Goal: Information Seeking & Learning: Learn about a topic

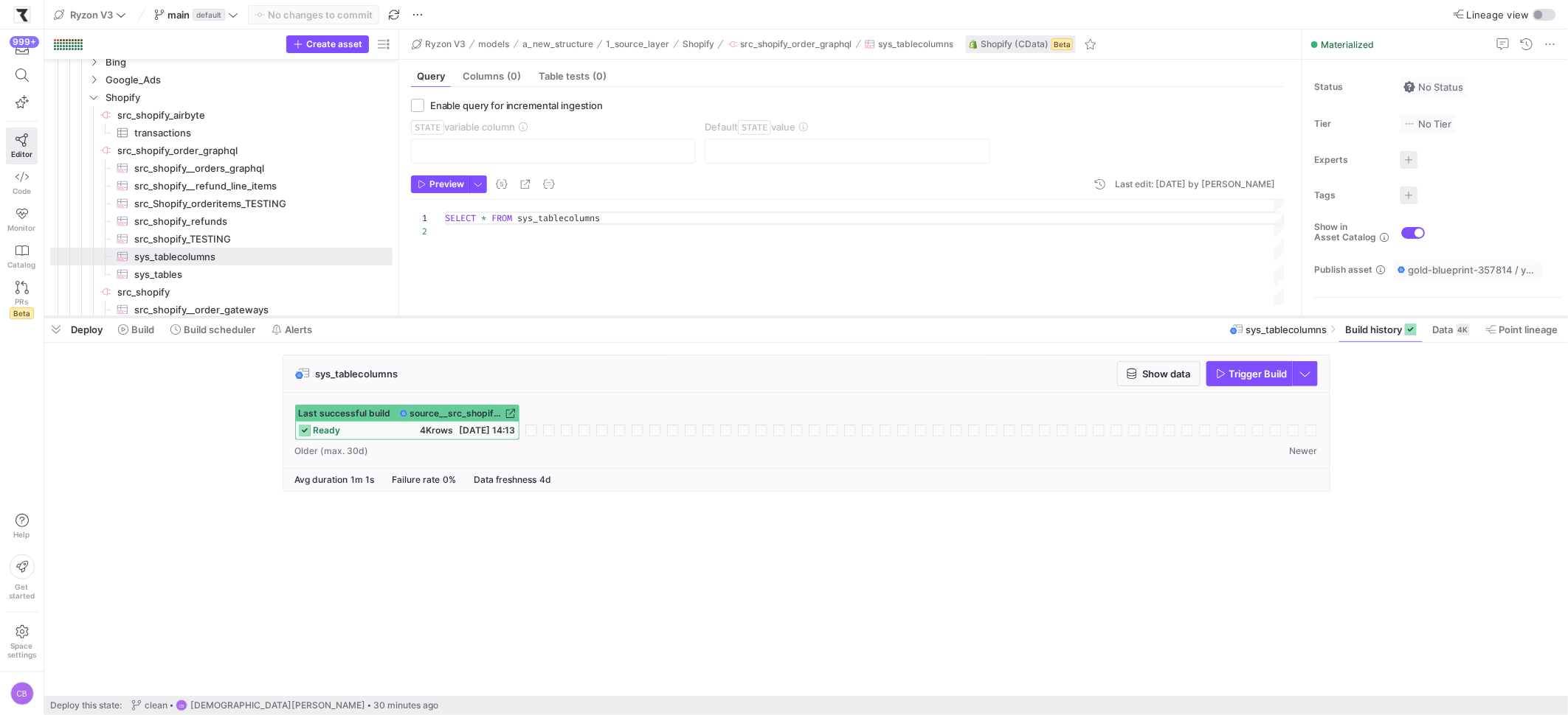
drag, startPoint x: 464, startPoint y: 534, endPoint x: 509, endPoint y: 312, distance: 226.5
click at [509, 314] on div at bounding box center [806, 317] width 1523 height 6
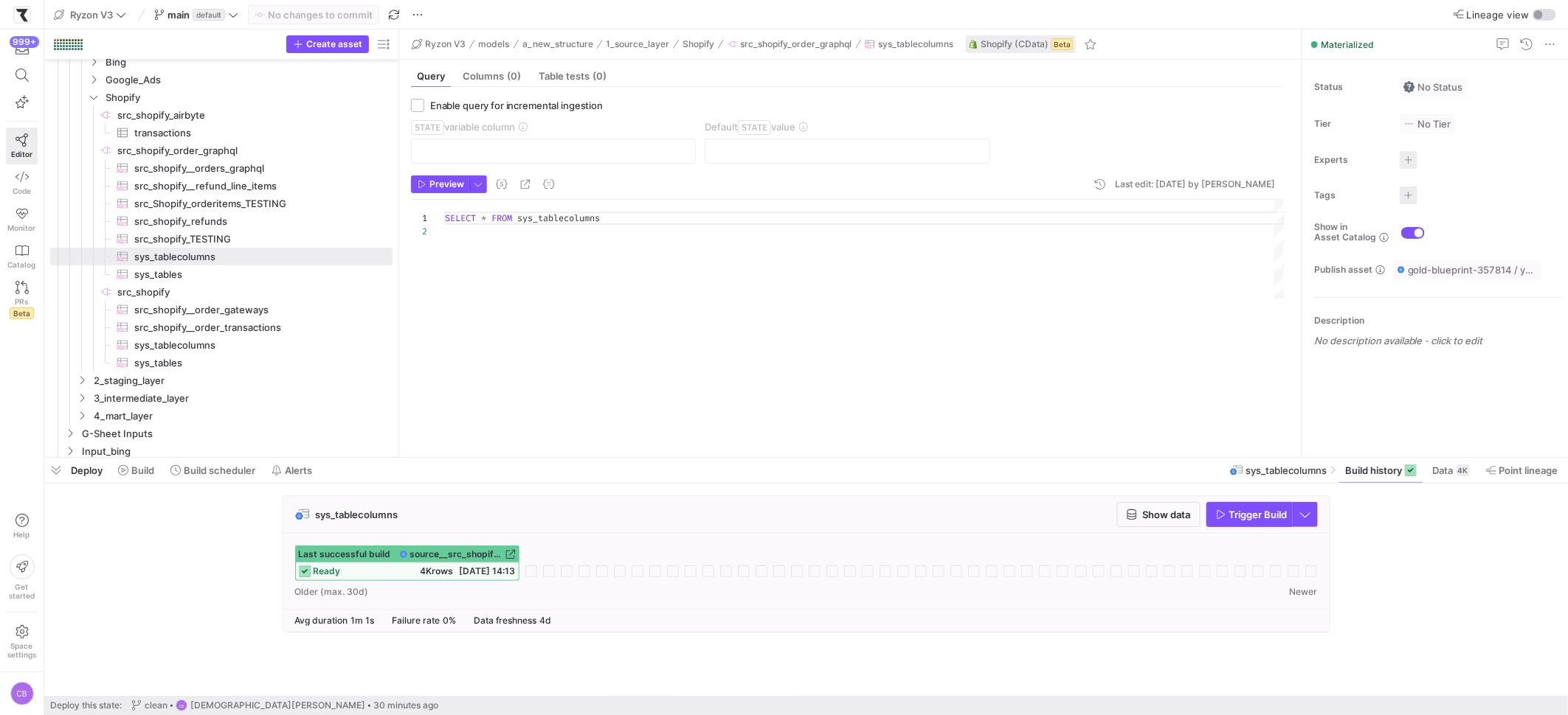
drag, startPoint x: 504, startPoint y: 312, endPoint x: 541, endPoint y: 446, distance: 139.0
click at [548, 459] on div at bounding box center [806, 458] width 1523 height 6
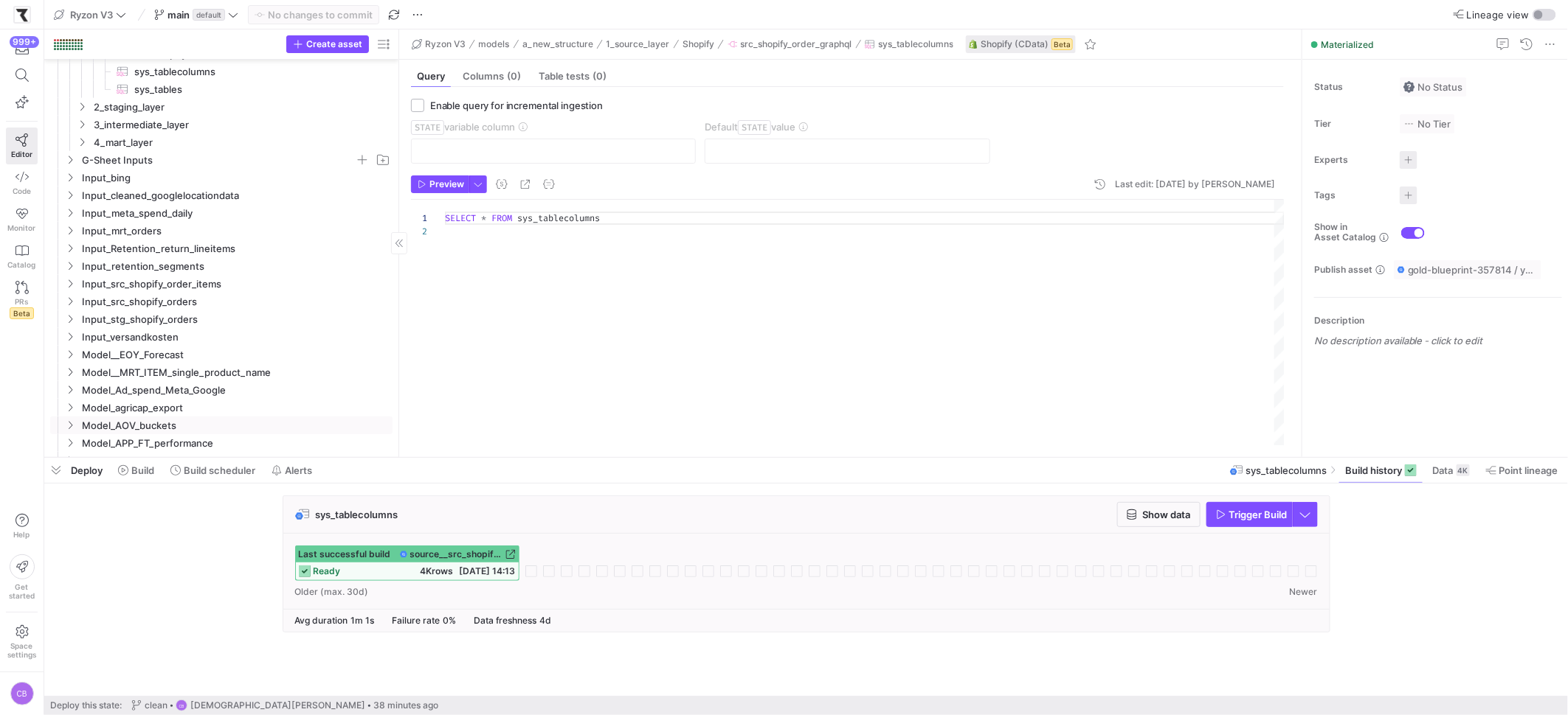
scroll to position [486, 0]
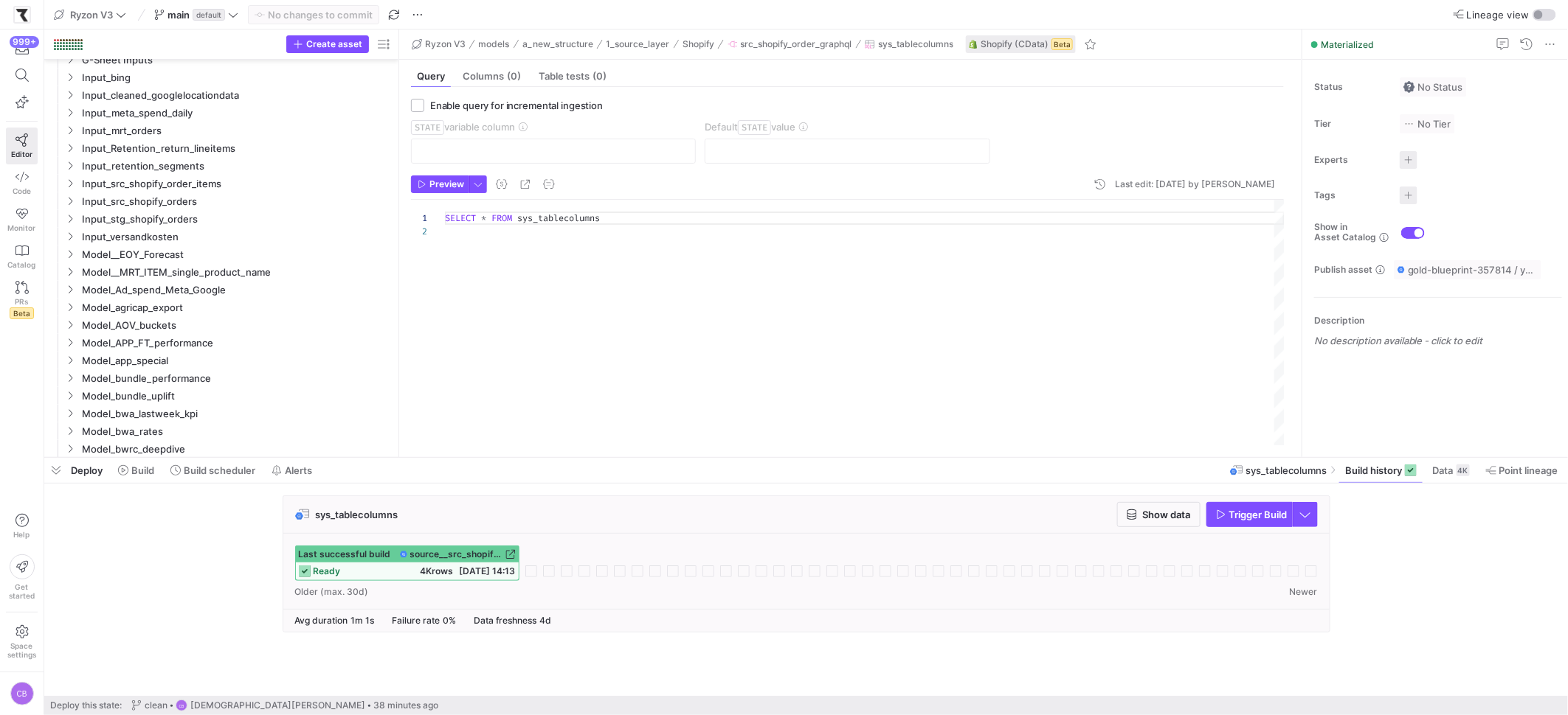
click at [709, 391] on div "SELECT * FROM sys_tablecolumns" at bounding box center [865, 322] width 839 height 246
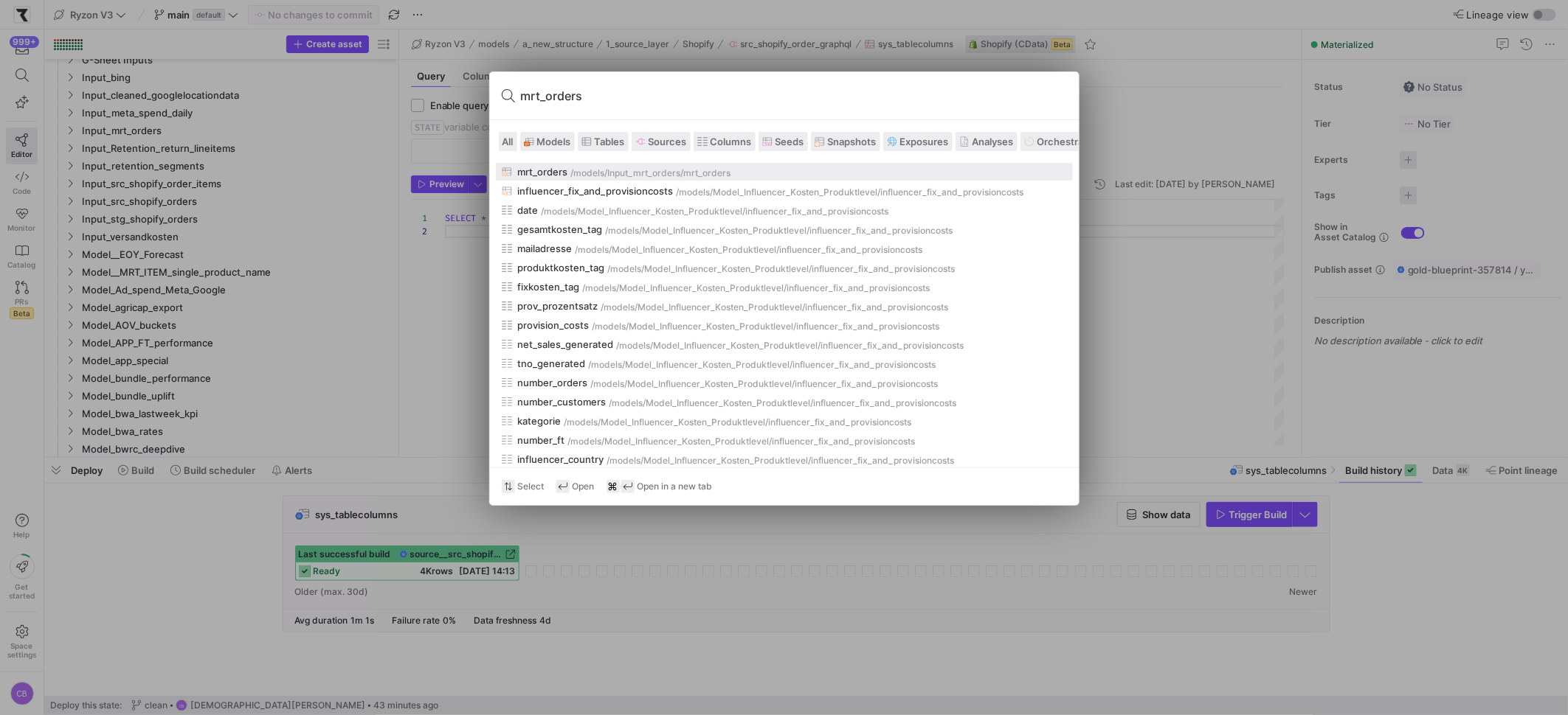
type input "mrt_orders"
click at [595, 179] on button "mrt_orders /models/ Input_mrt_orders /mrt_orders" at bounding box center [784, 172] width 577 height 18
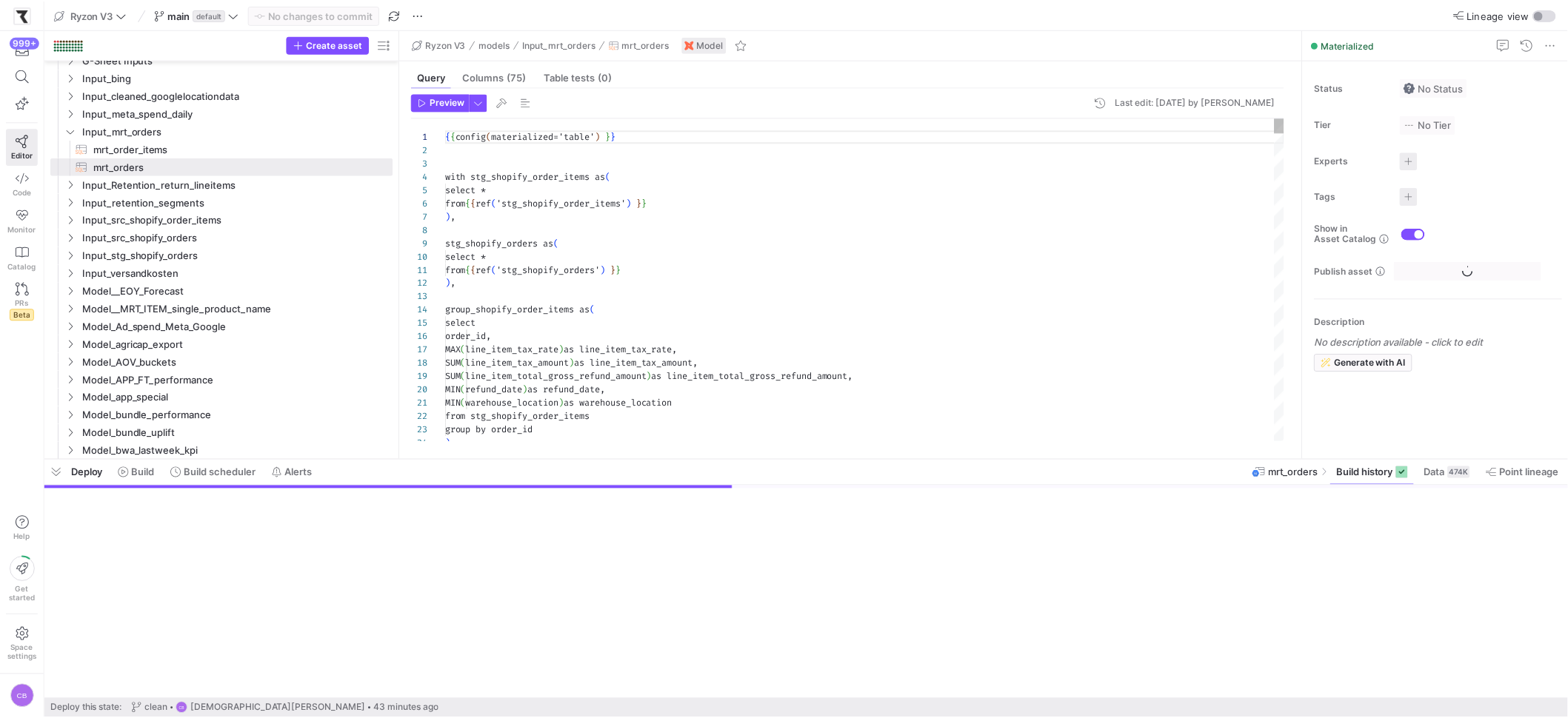
scroll to position [133, 0]
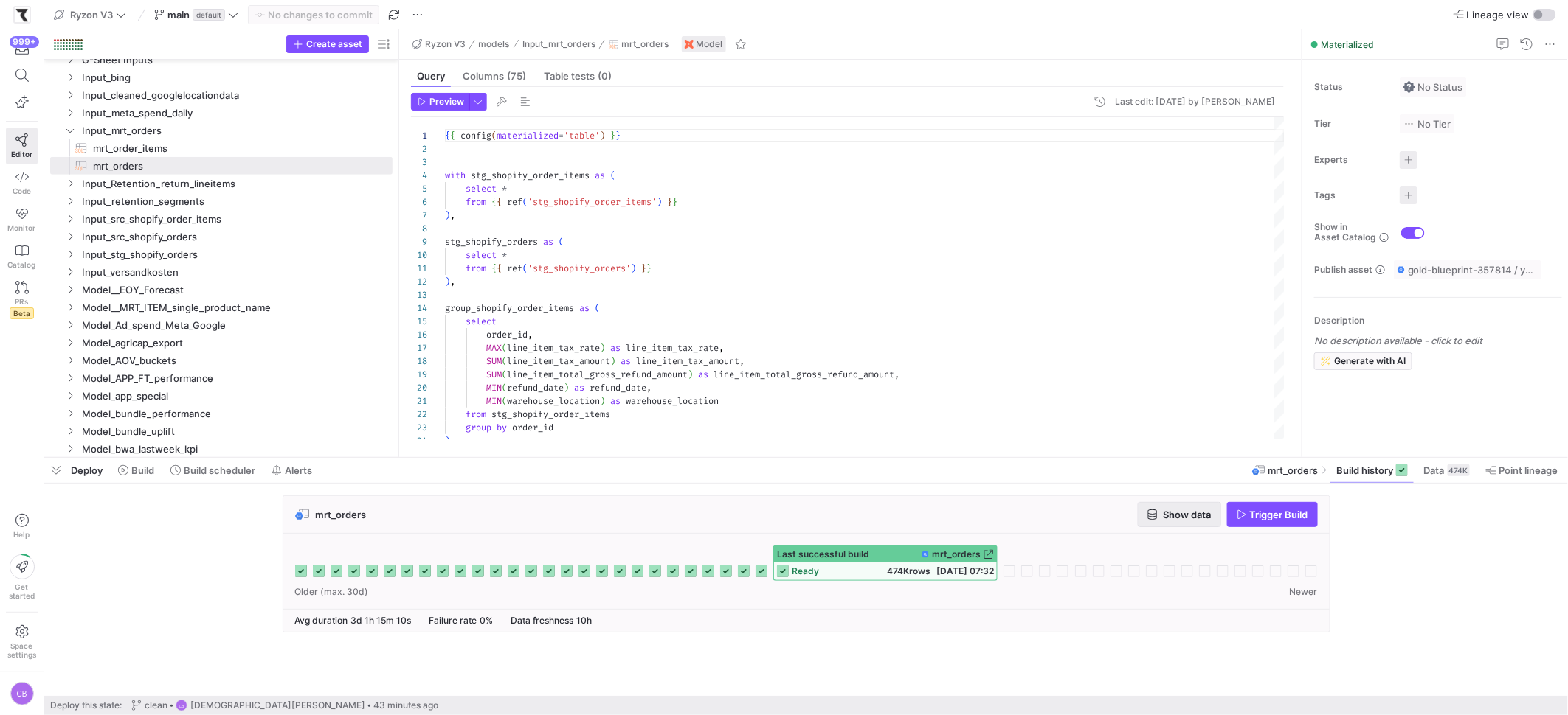
click at [1156, 516] on span "Show data" at bounding box center [1179, 514] width 64 height 12
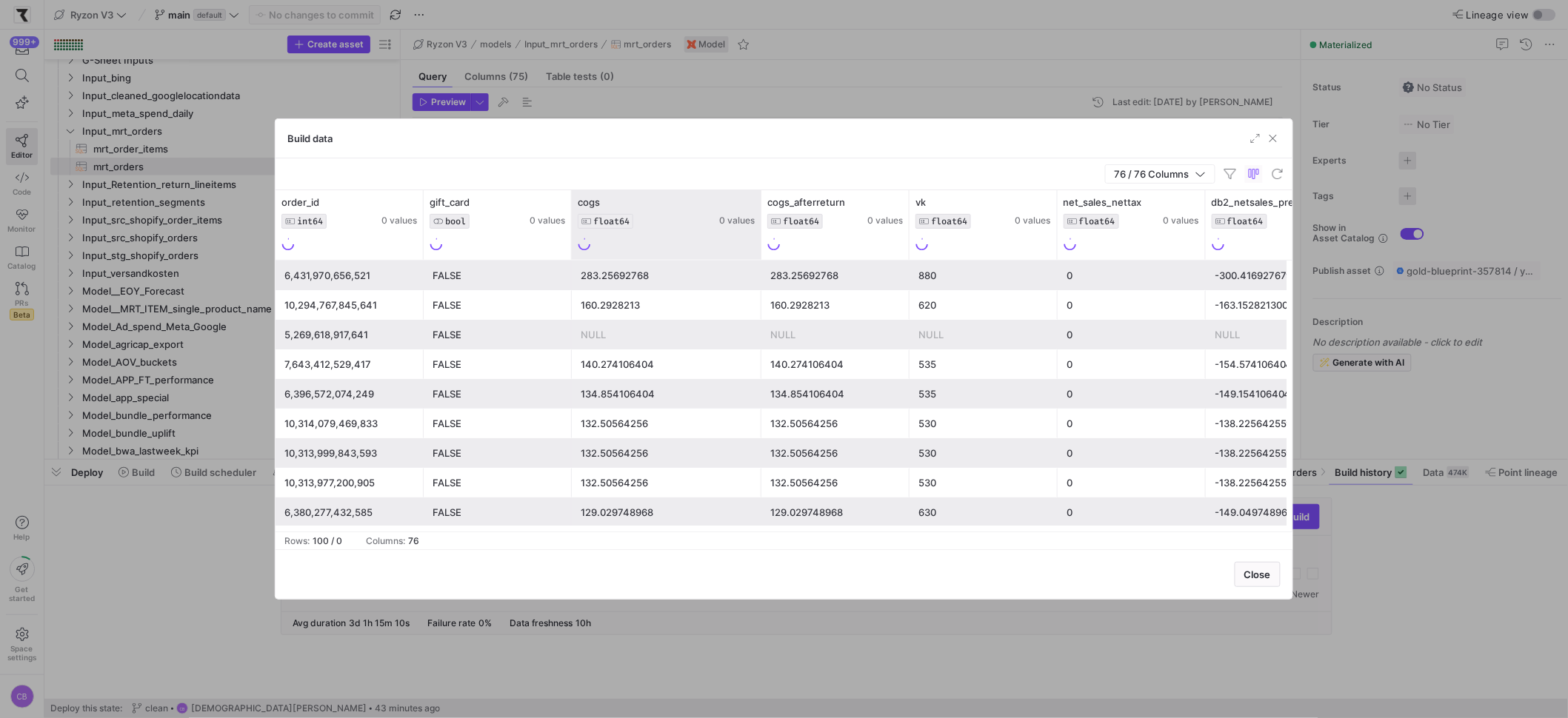
drag, startPoint x: 718, startPoint y: 223, endPoint x: 759, endPoint y: 221, distance: 41.0
click at [759, 221] on div at bounding box center [761, 225] width 6 height 70
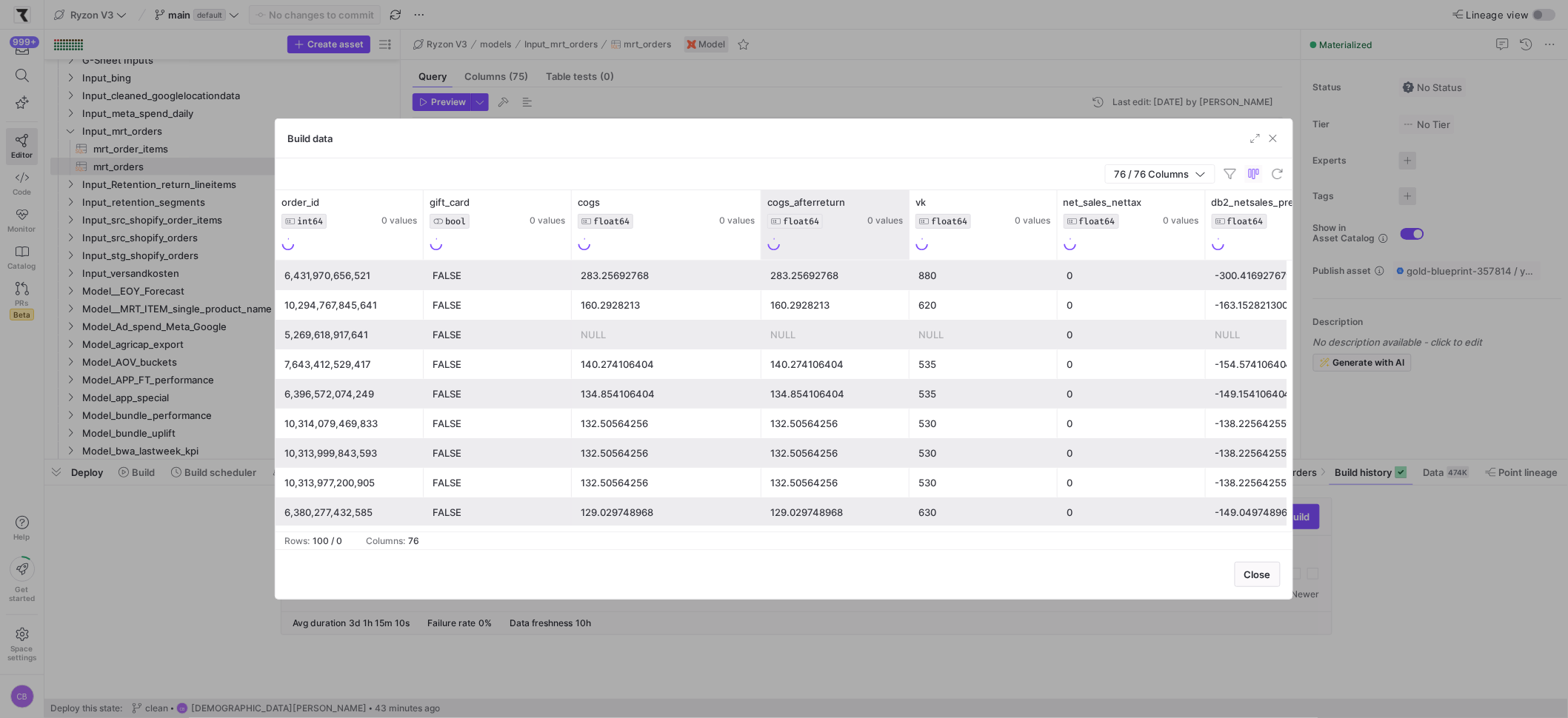
drag, startPoint x: 906, startPoint y: 237, endPoint x: 973, endPoint y: 245, distance: 67.5
click at [912, 244] on div at bounding box center [909, 225] width 6 height 70
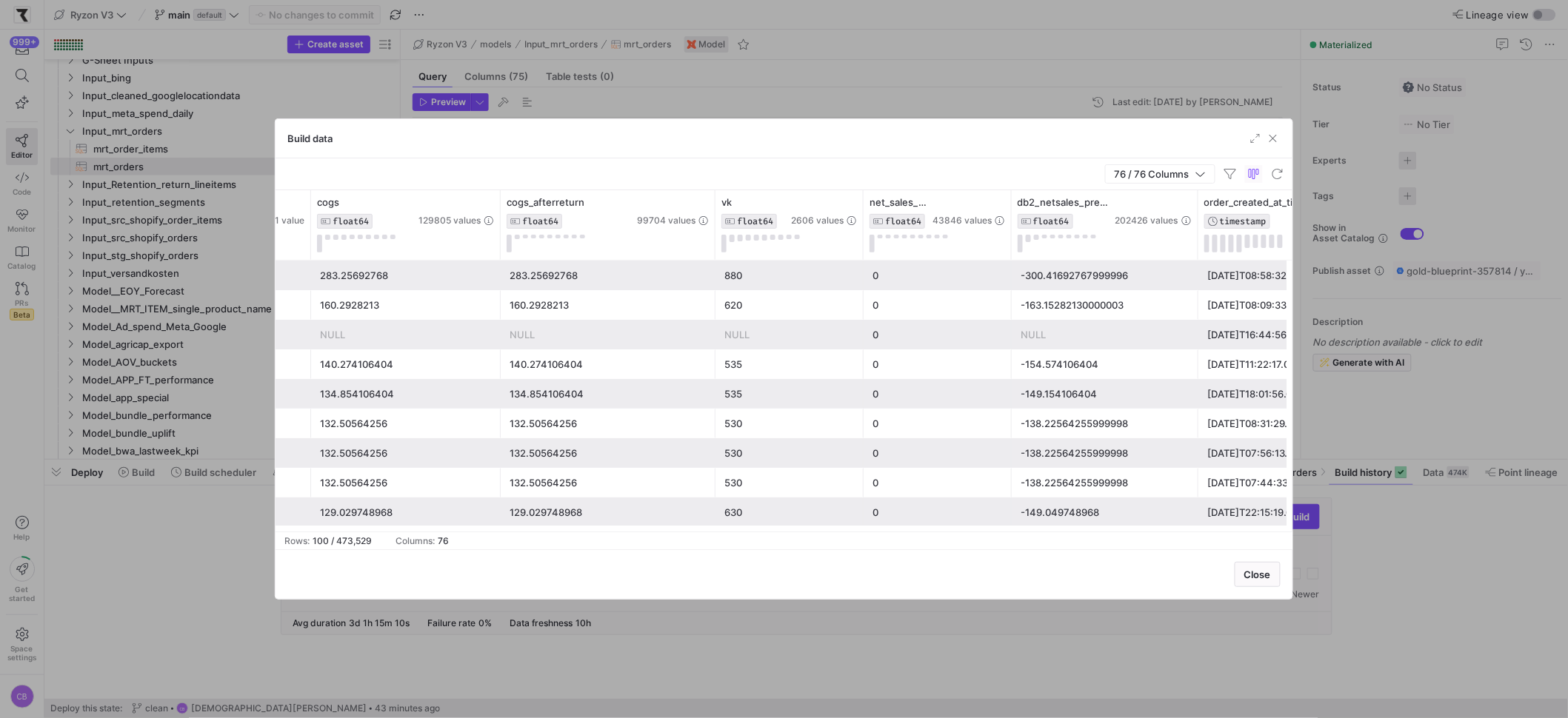
scroll to position [0, 0]
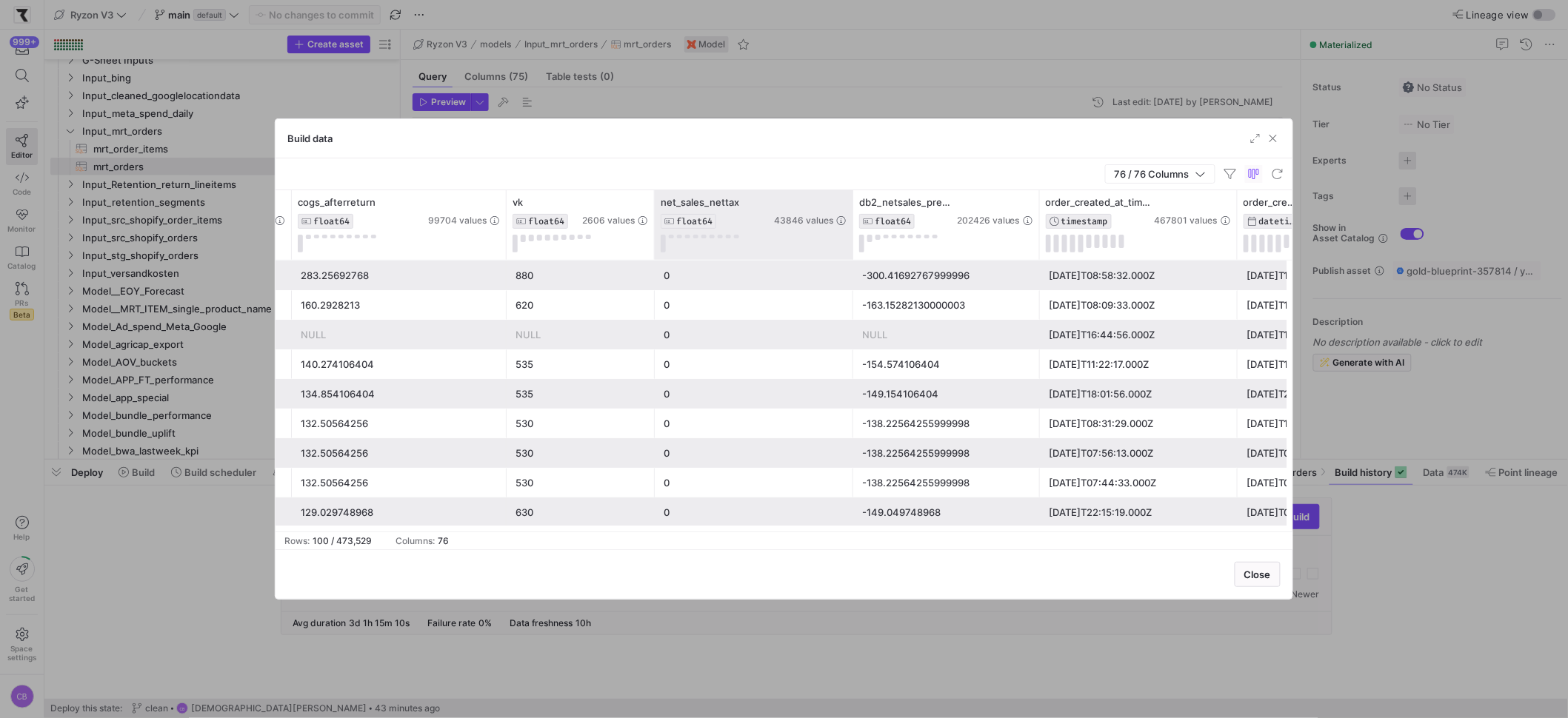
drag, startPoint x: 800, startPoint y: 244, endPoint x: 850, endPoint y: 257, distance: 51.7
click at [850, 257] on div at bounding box center [853, 225] width 6 height 70
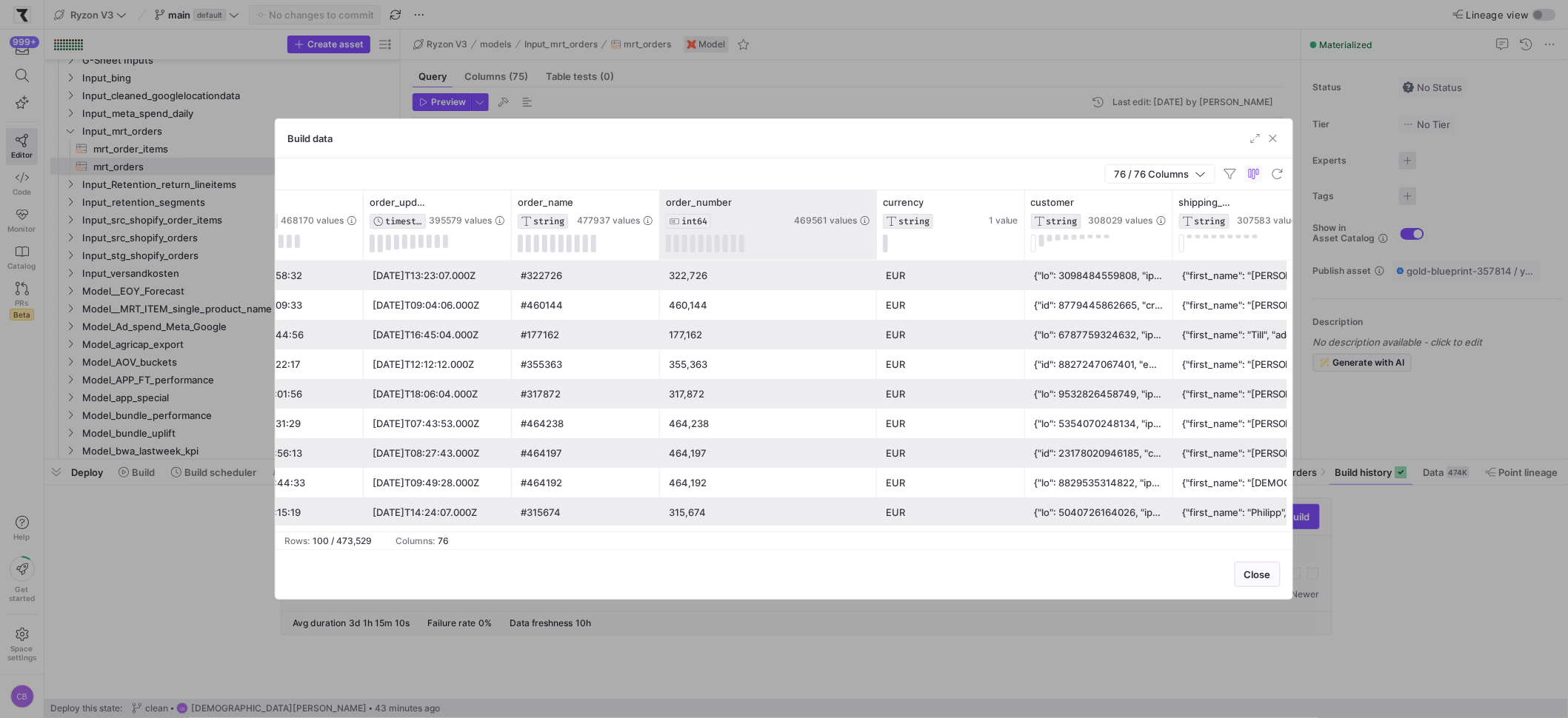
drag, startPoint x: 806, startPoint y: 237, endPoint x: 885, endPoint y: 244, distance: 79.3
click at [879, 244] on div at bounding box center [876, 225] width 6 height 70
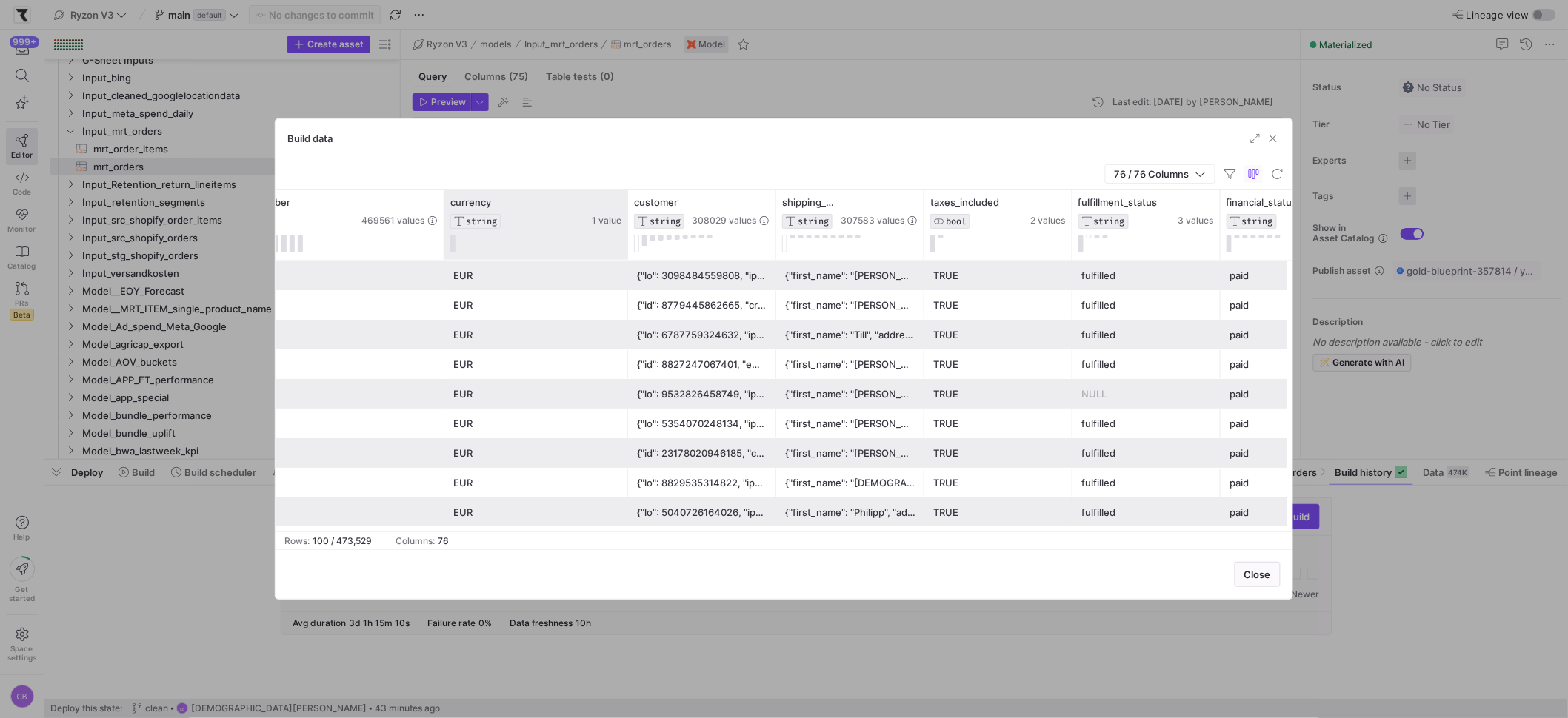
drag, startPoint x: 589, startPoint y: 242, endPoint x: 625, endPoint y: 243, distance: 36.0
click at [625, 243] on div at bounding box center [628, 225] width 6 height 70
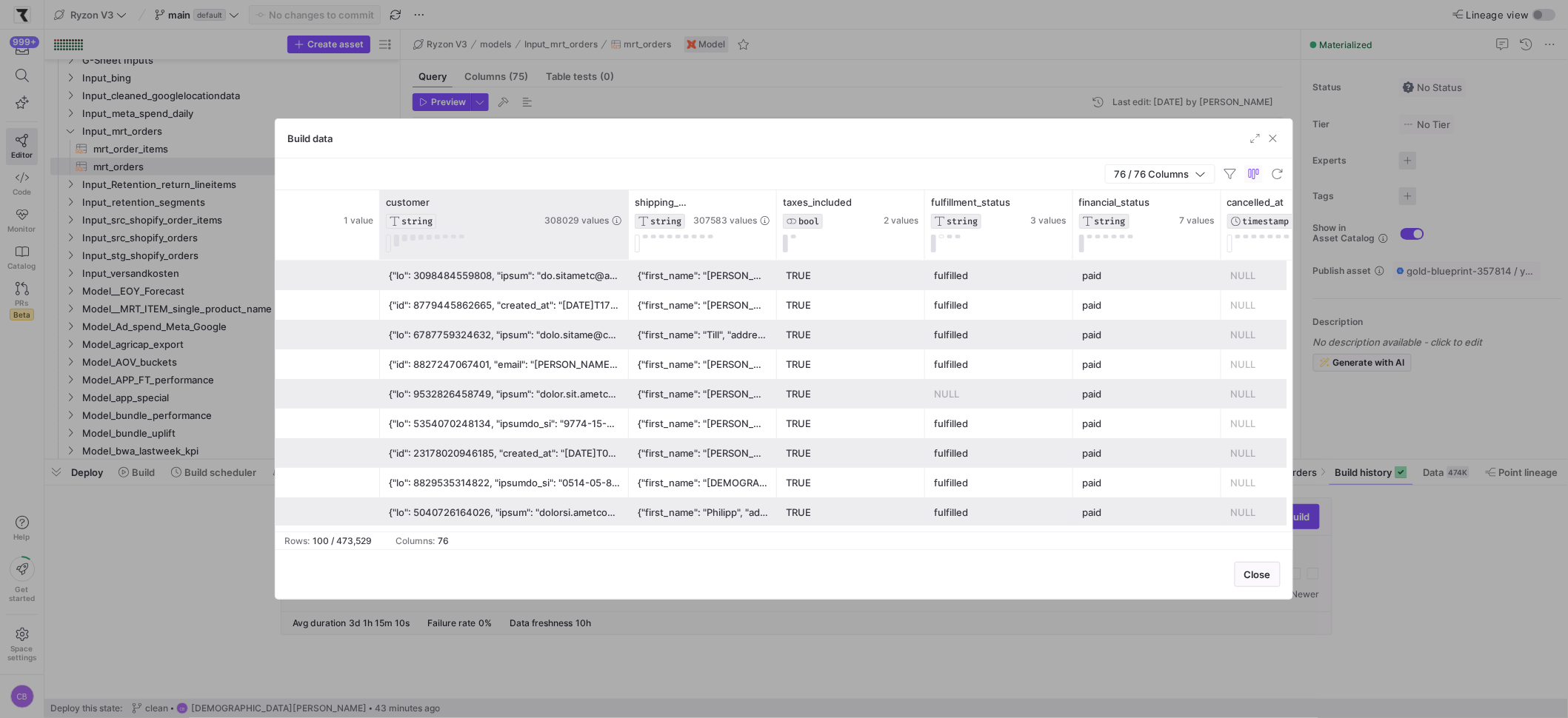
drag, startPoint x: 525, startPoint y: 244, endPoint x: 625, endPoint y: 254, distance: 100.5
click at [625, 254] on div at bounding box center [628, 225] width 6 height 70
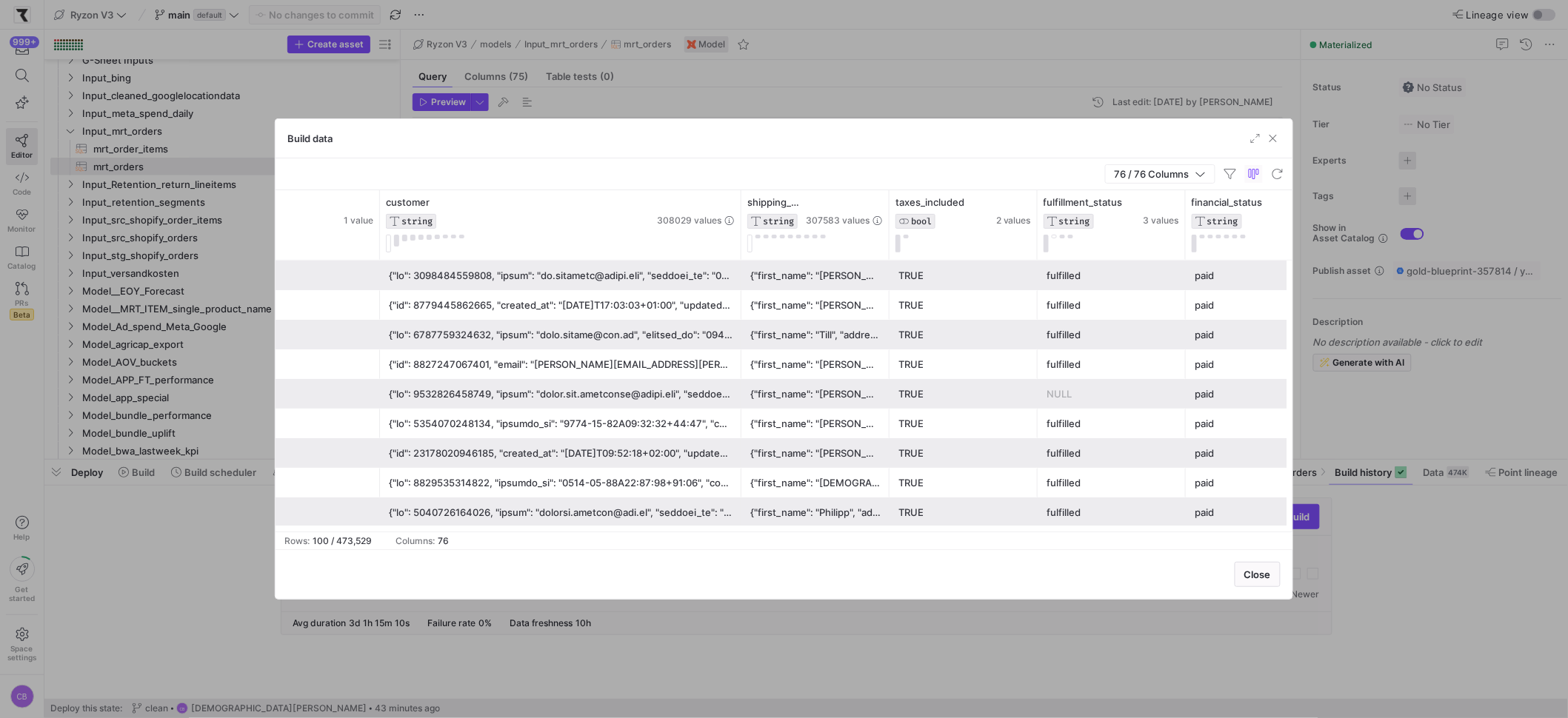
drag, startPoint x: 625, startPoint y: 250, endPoint x: 738, endPoint y: 281, distance: 117.2
click at [738, 281] on div "order_number INT64 469561 values currency STRING 1 value customer STRING 308029…" at bounding box center [783, 361] width 1017 height 342
drag, startPoint x: 739, startPoint y: 230, endPoint x: 904, endPoint y: 276, distance: 171.3
click at [904, 276] on div "order_number INT64 469561 values currency STRING 1 value customer STRING 308029…" at bounding box center [783, 361] width 1017 height 342
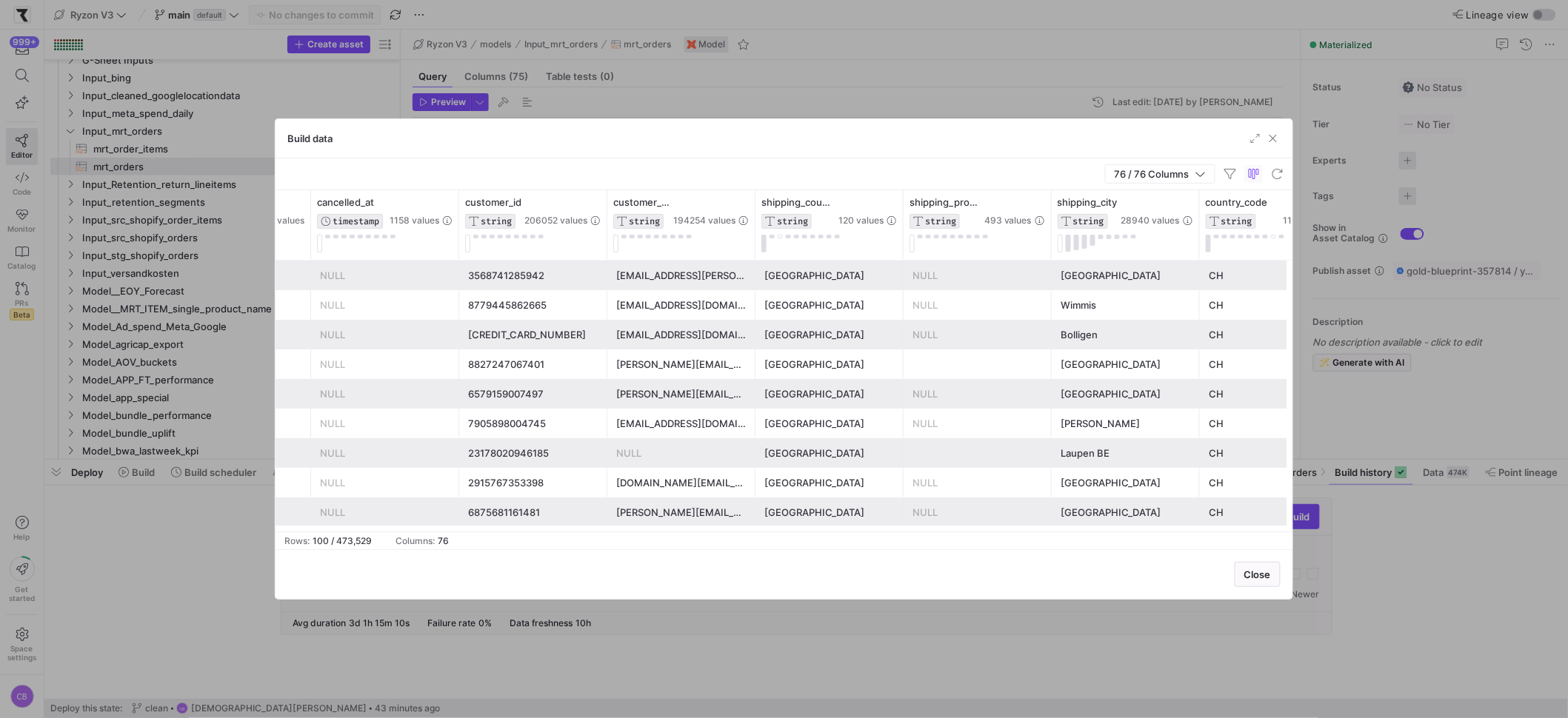
scroll to position [0, 3286]
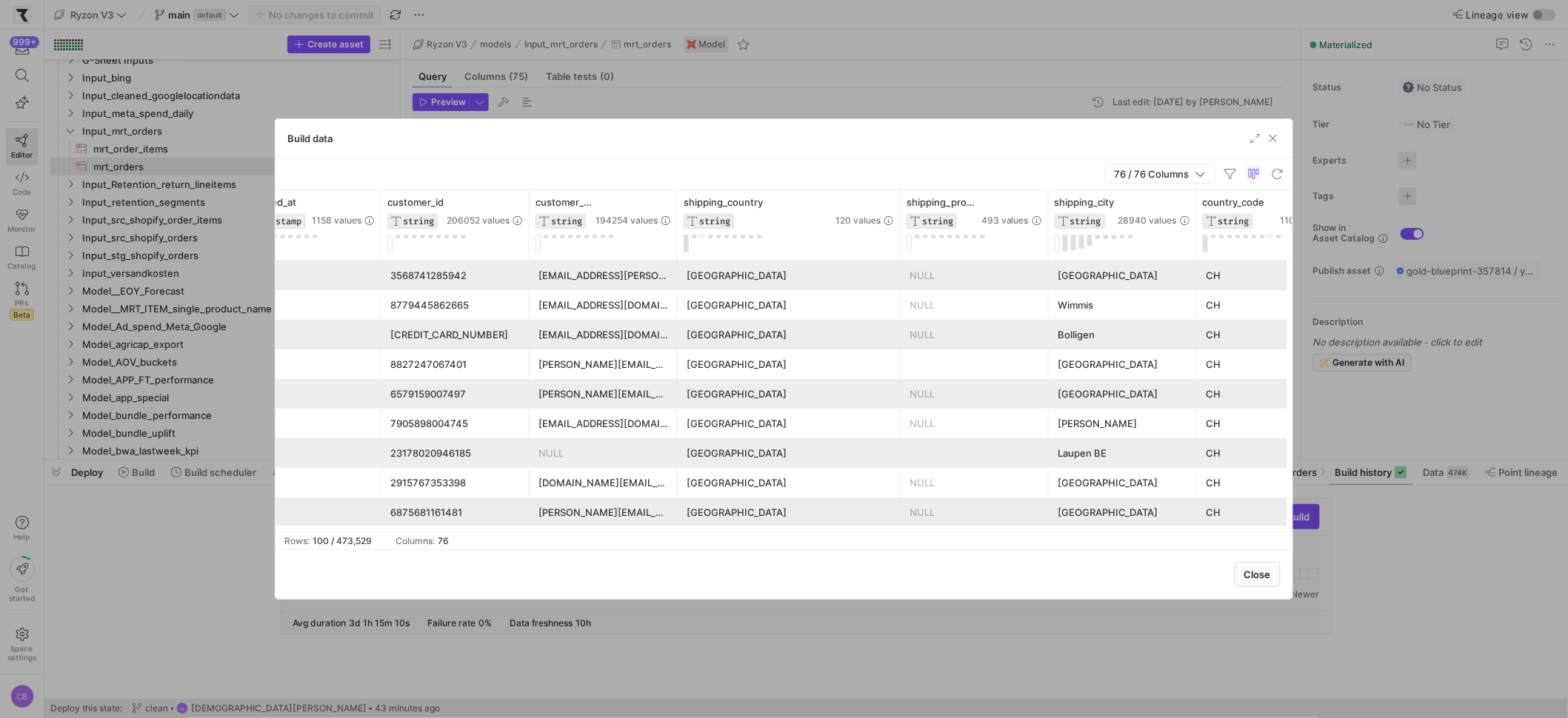
drag, startPoint x: 821, startPoint y: 240, endPoint x: 899, endPoint y: 265, distance: 81.9
click at [899, 265] on div "financial_status STRING 7 values cancelled_at TIMESTAMP 1158 values customer_id…" at bounding box center [783, 361] width 1017 height 342
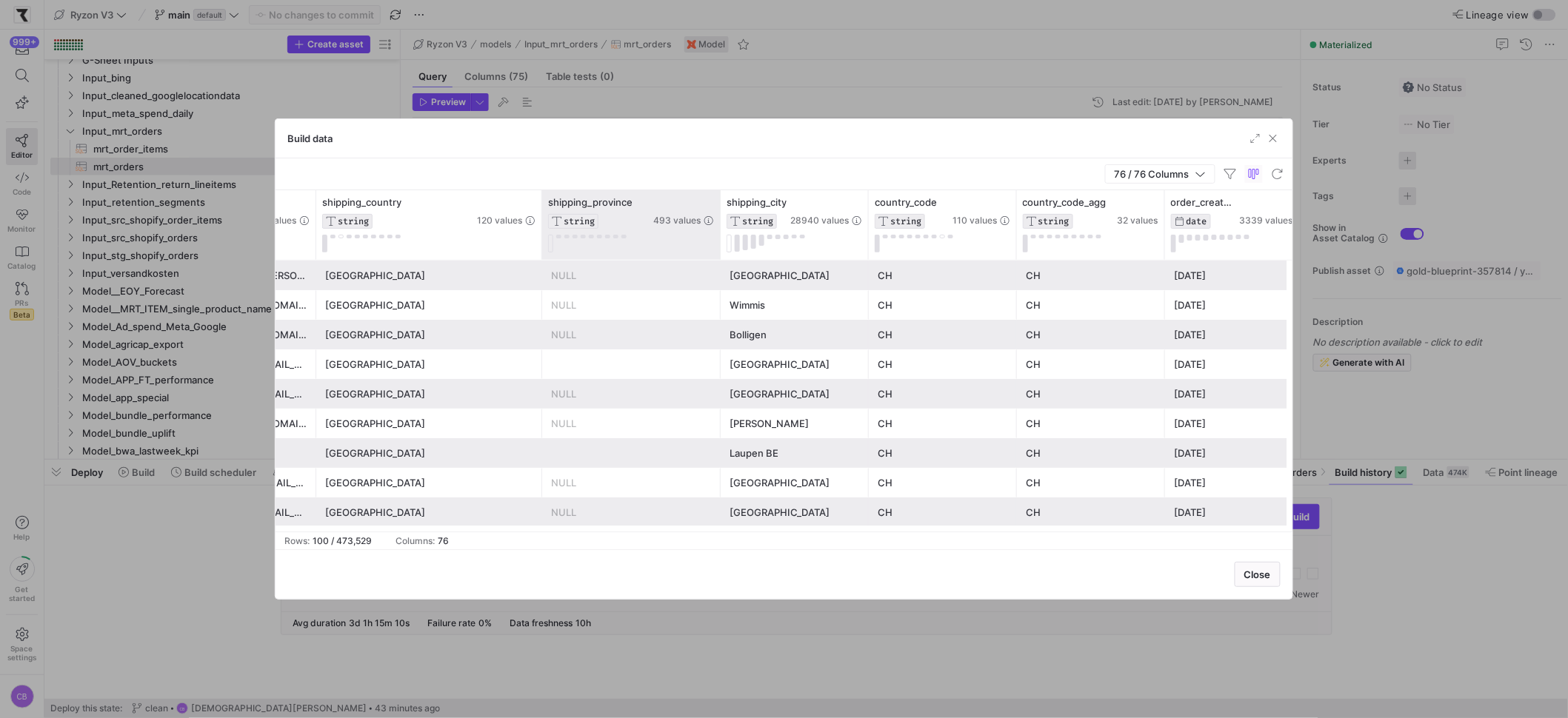
drag, startPoint x: 716, startPoint y: 219, endPoint x: 779, endPoint y: 224, distance: 63.2
click at [723, 224] on div at bounding box center [720, 225] width 6 height 70
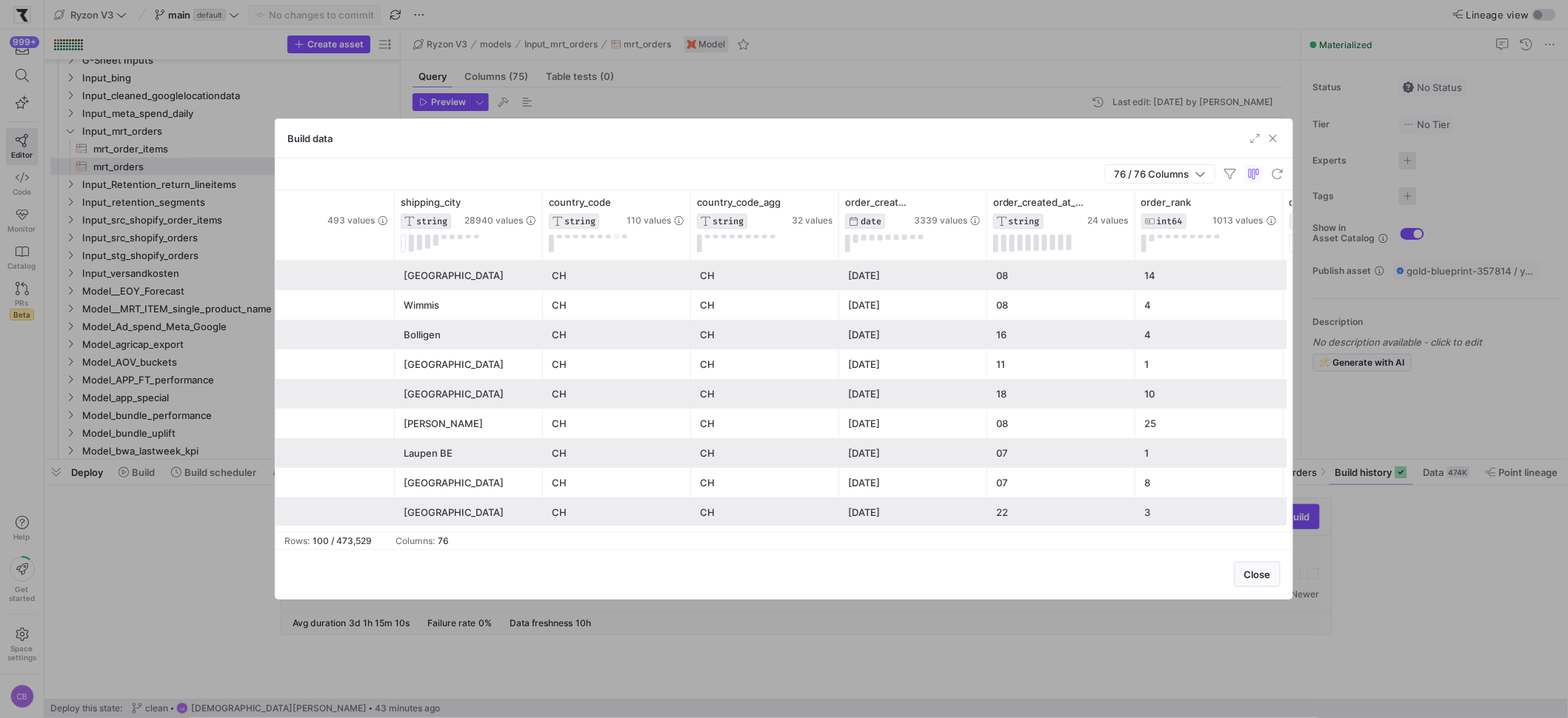
scroll to position [0, 4096]
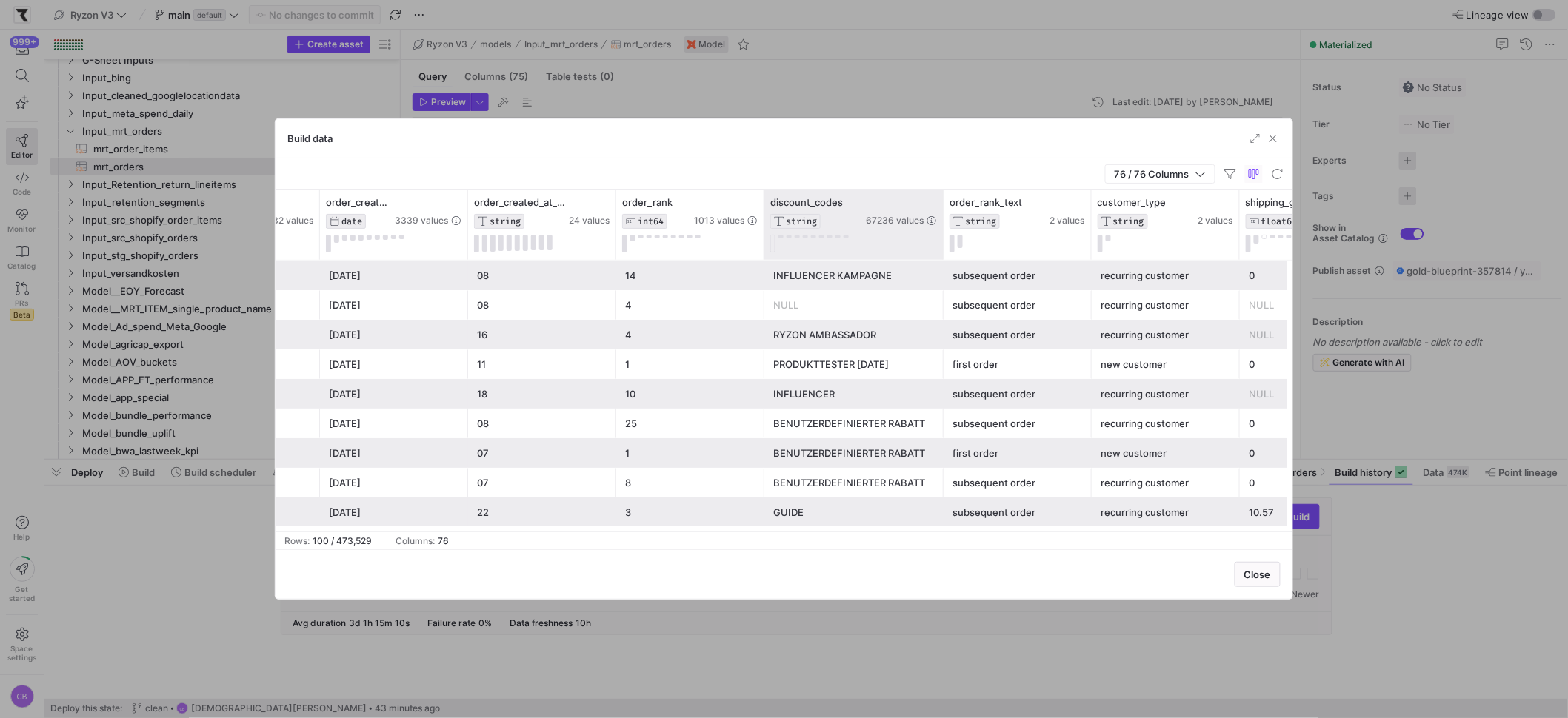
drag, startPoint x: 909, startPoint y: 226, endPoint x: 941, endPoint y: 233, distance: 32.8
click at [941, 233] on div at bounding box center [943, 225] width 6 height 70
click at [1048, 442] on div "first order" at bounding box center [1017, 453] width 131 height 29
drag, startPoint x: 1089, startPoint y: 246, endPoint x: 1155, endPoint y: 271, distance: 70.6
click at [1155, 271] on div "country_code STRING 110 values country_code_agg STRING 32 values order_created_…" at bounding box center [783, 361] width 1017 height 342
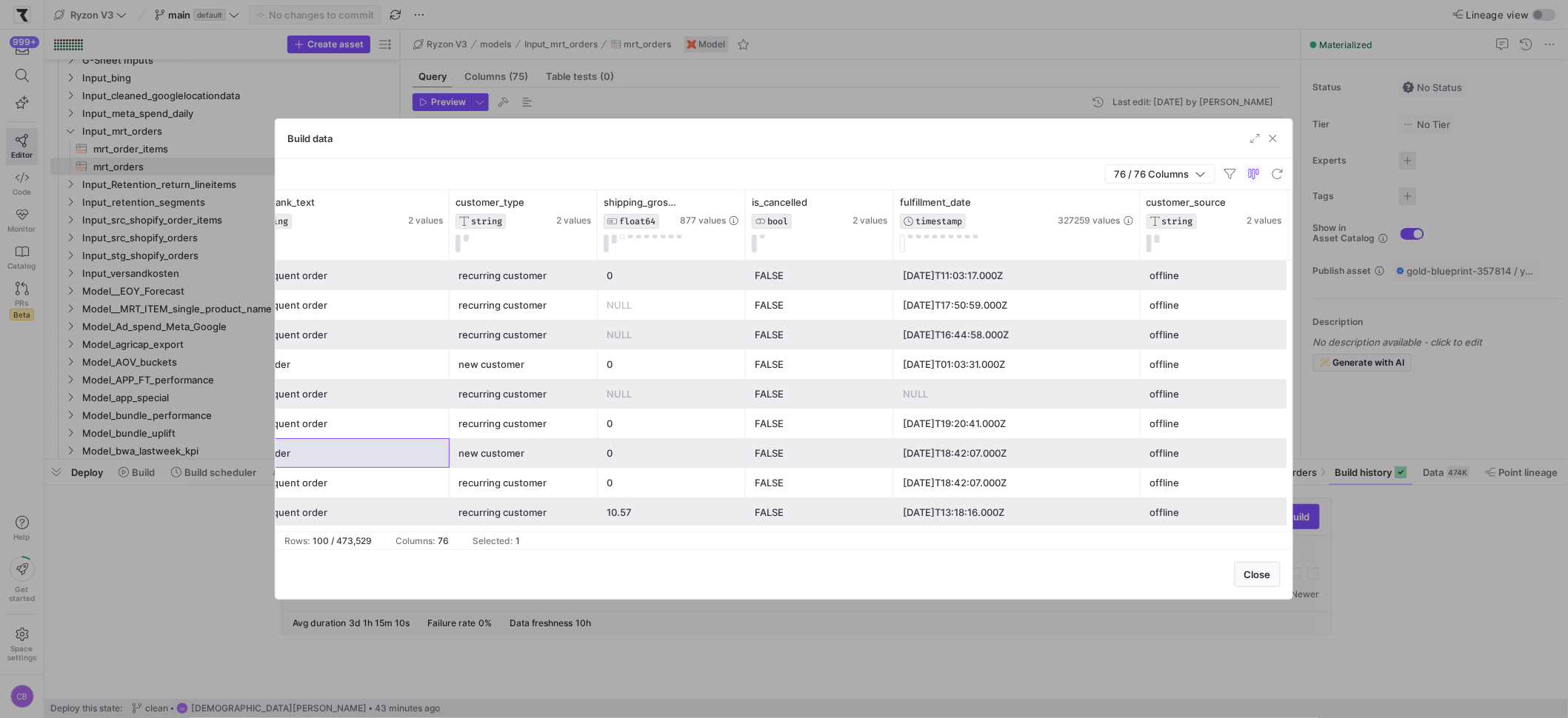
drag, startPoint x: 1040, startPoint y: 244, endPoint x: 1138, endPoint y: 264, distance: 100.0
click at [1138, 264] on div "discount_codes STRING 67236 values order_rank_text STRING 2 values customer_typ…" at bounding box center [783, 361] width 1017 height 342
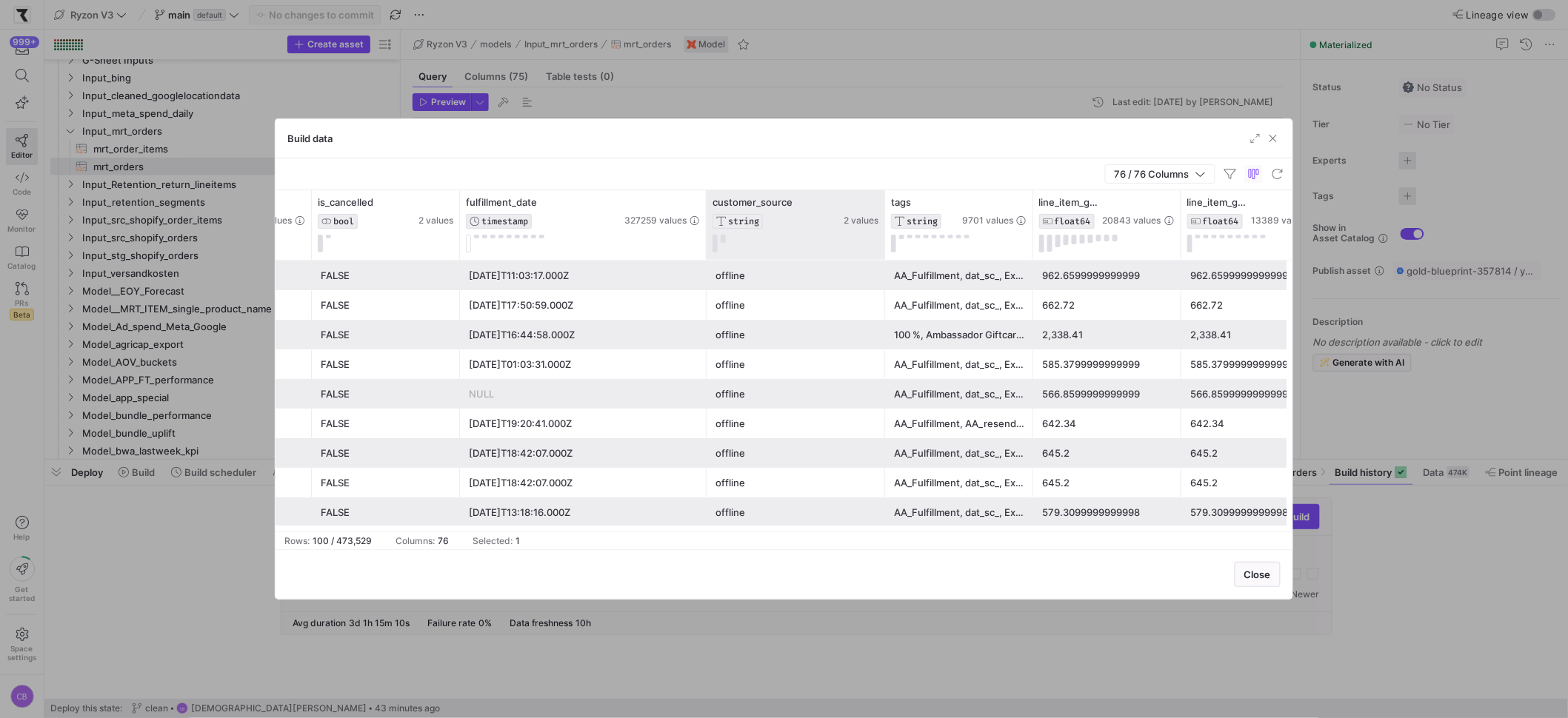
drag, startPoint x: 854, startPoint y: 213, endPoint x: 899, endPoint y: 219, distance: 45.4
click at [888, 219] on div at bounding box center [885, 225] width 6 height 70
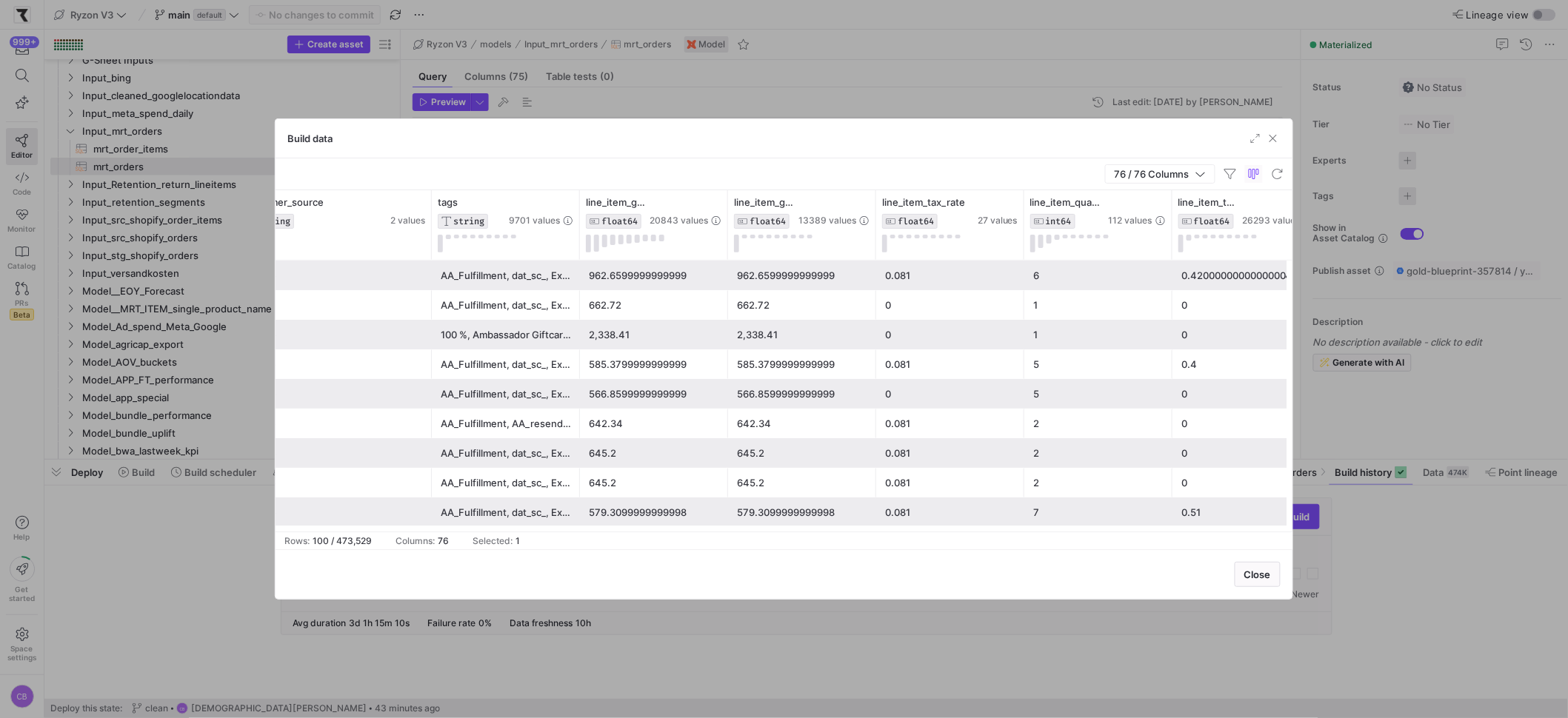
click at [513, 420] on div "AA_Fulfillment, AA_resend, dat_sc_, Ex-EU, Influencer, Marketing, order_influen…" at bounding box center [506, 424] width 131 height 29
click at [560, 512] on span "Analyze Value as JSON" at bounding box center [601, 519] width 134 height 21
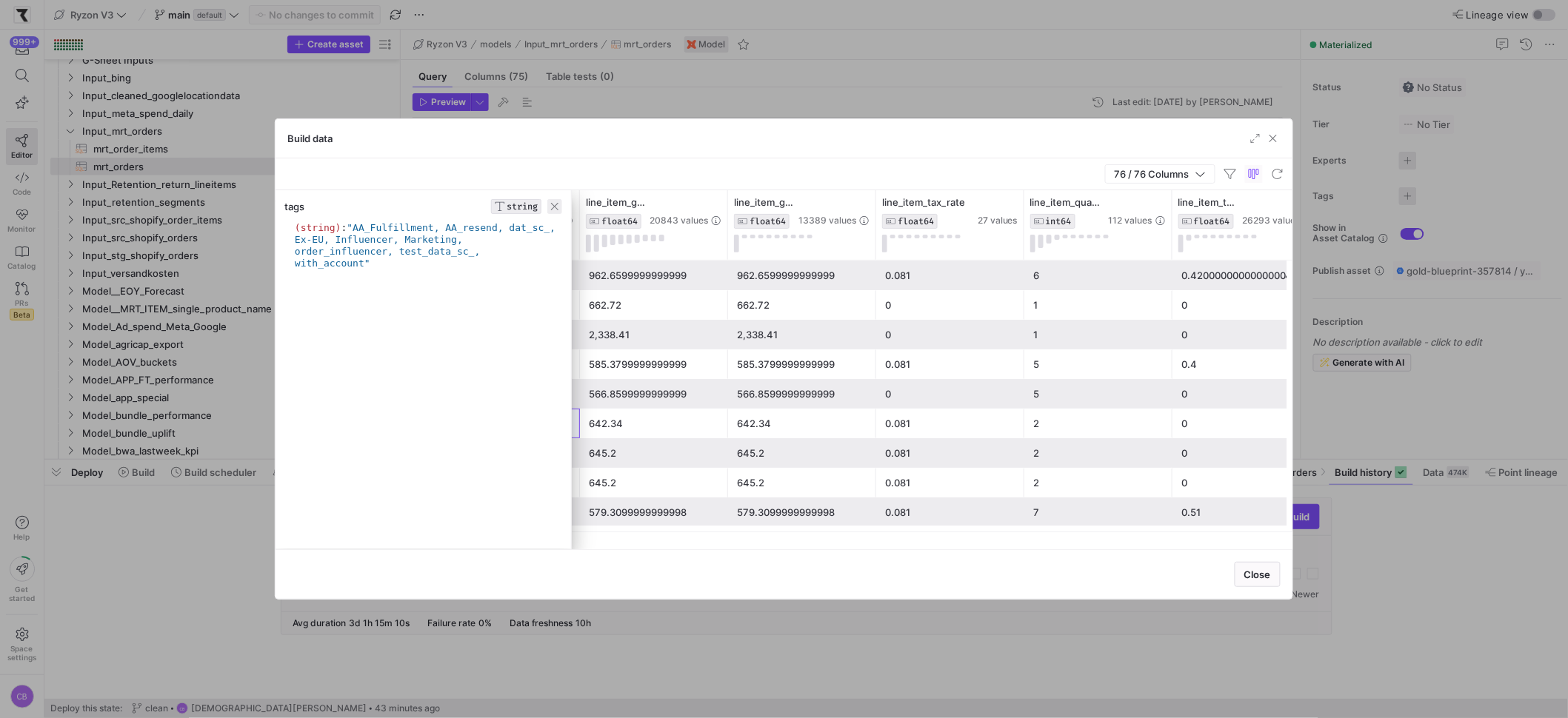
click at [554, 212] on span "button" at bounding box center [554, 206] width 15 height 15
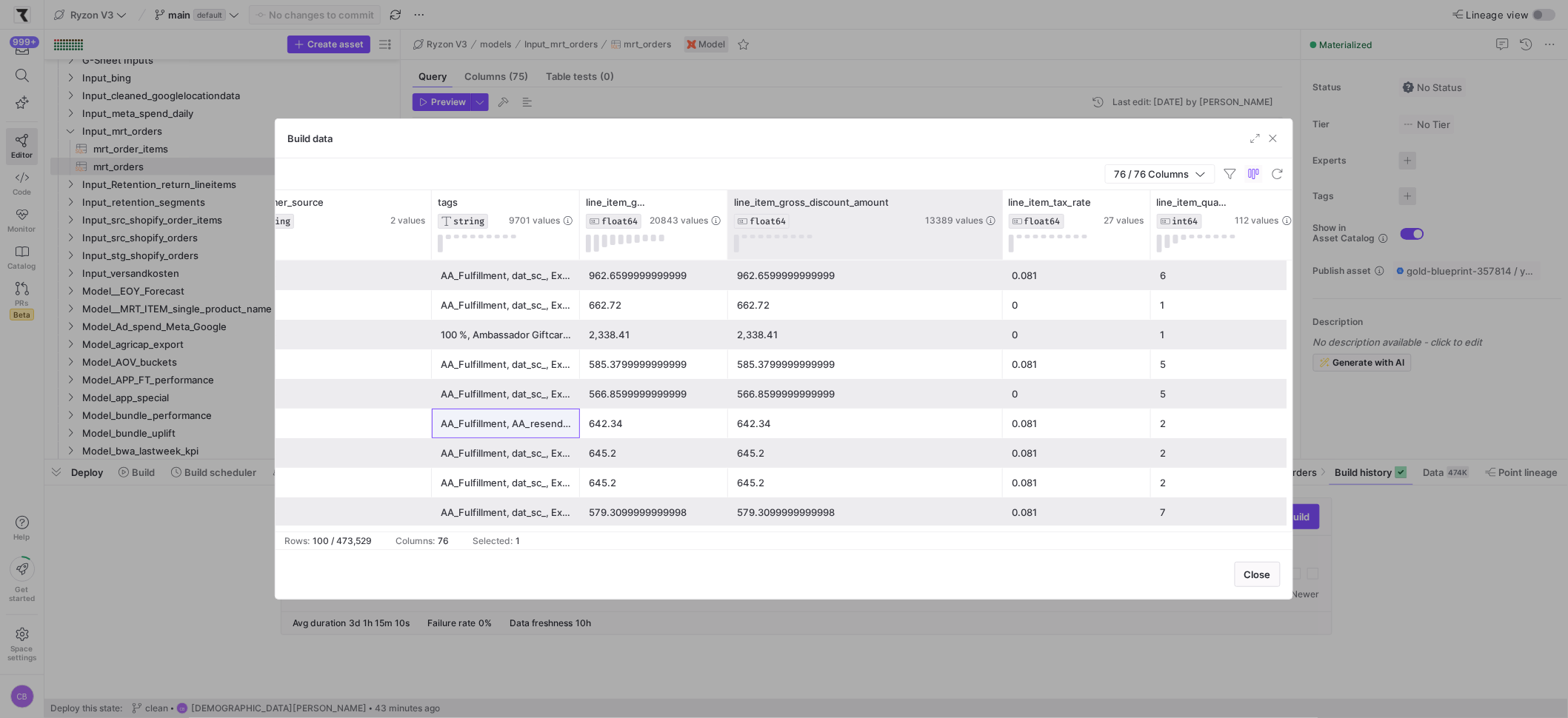
drag, startPoint x: 874, startPoint y: 206, endPoint x: 1000, endPoint y: 257, distance: 135.9
click at [1000, 257] on div at bounding box center [1002, 225] width 6 height 70
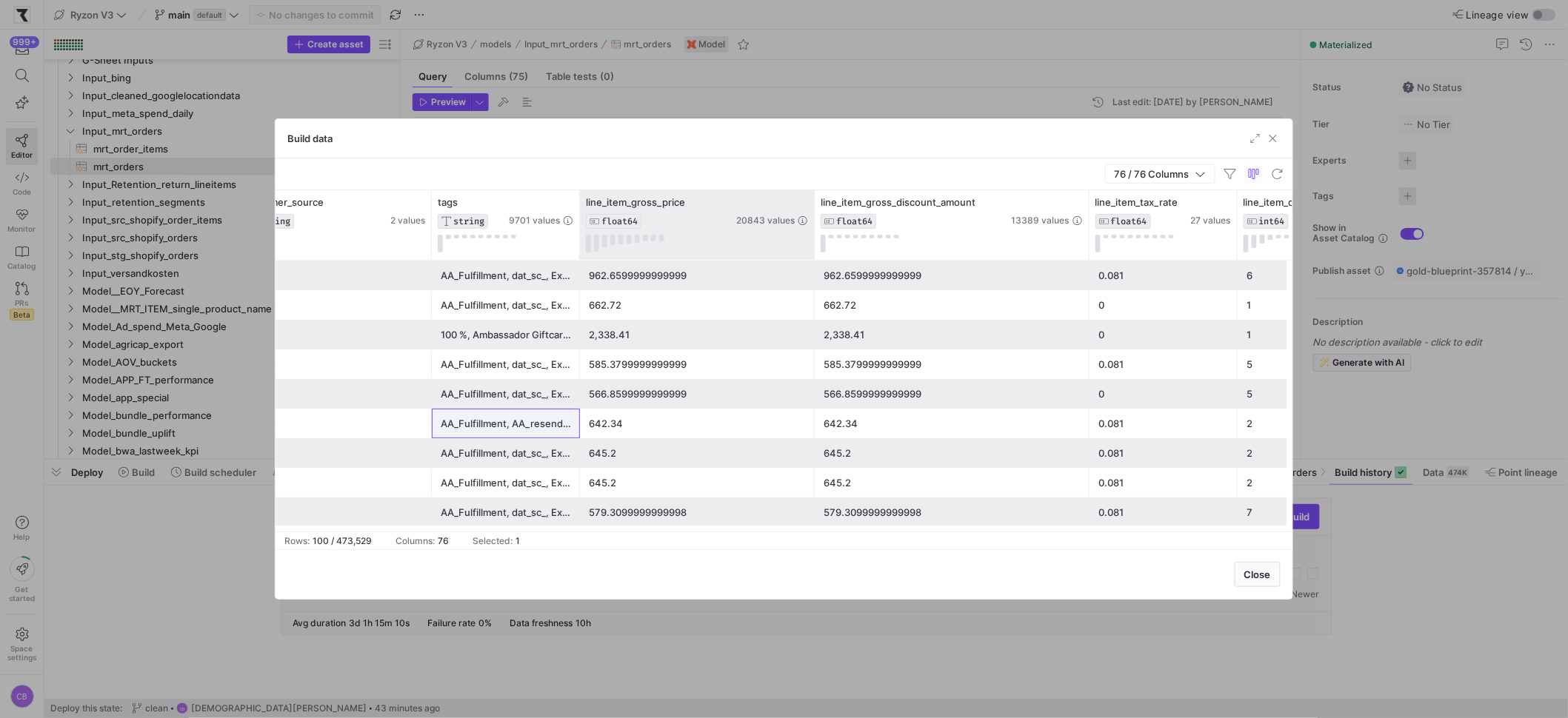
drag, startPoint x: 725, startPoint y: 196, endPoint x: 812, endPoint y: 235, distance: 95.3
click at [812, 235] on div at bounding box center [814, 225] width 6 height 70
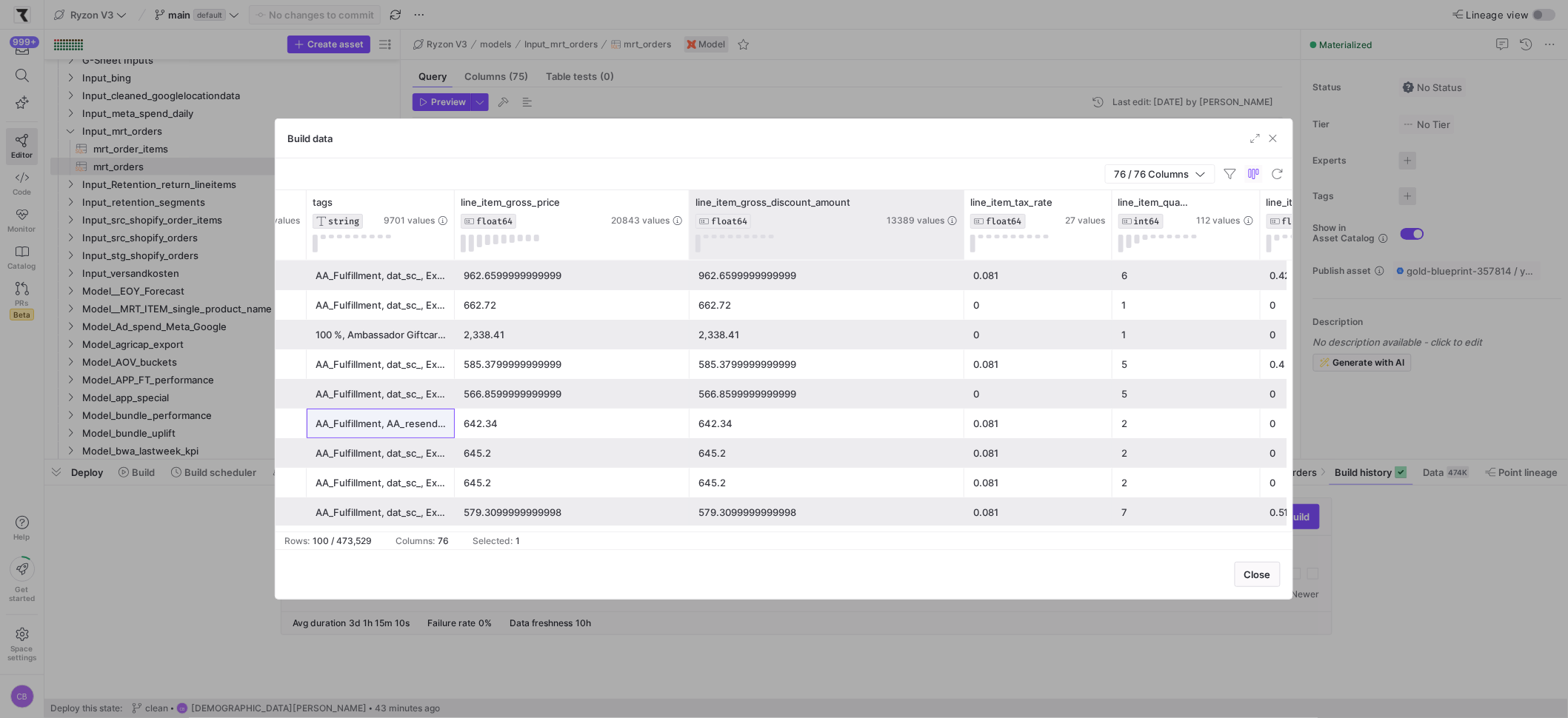
drag, startPoint x: 962, startPoint y: 240, endPoint x: 1004, endPoint y: 252, distance: 43.7
click at [966, 252] on div at bounding box center [963, 225] width 6 height 70
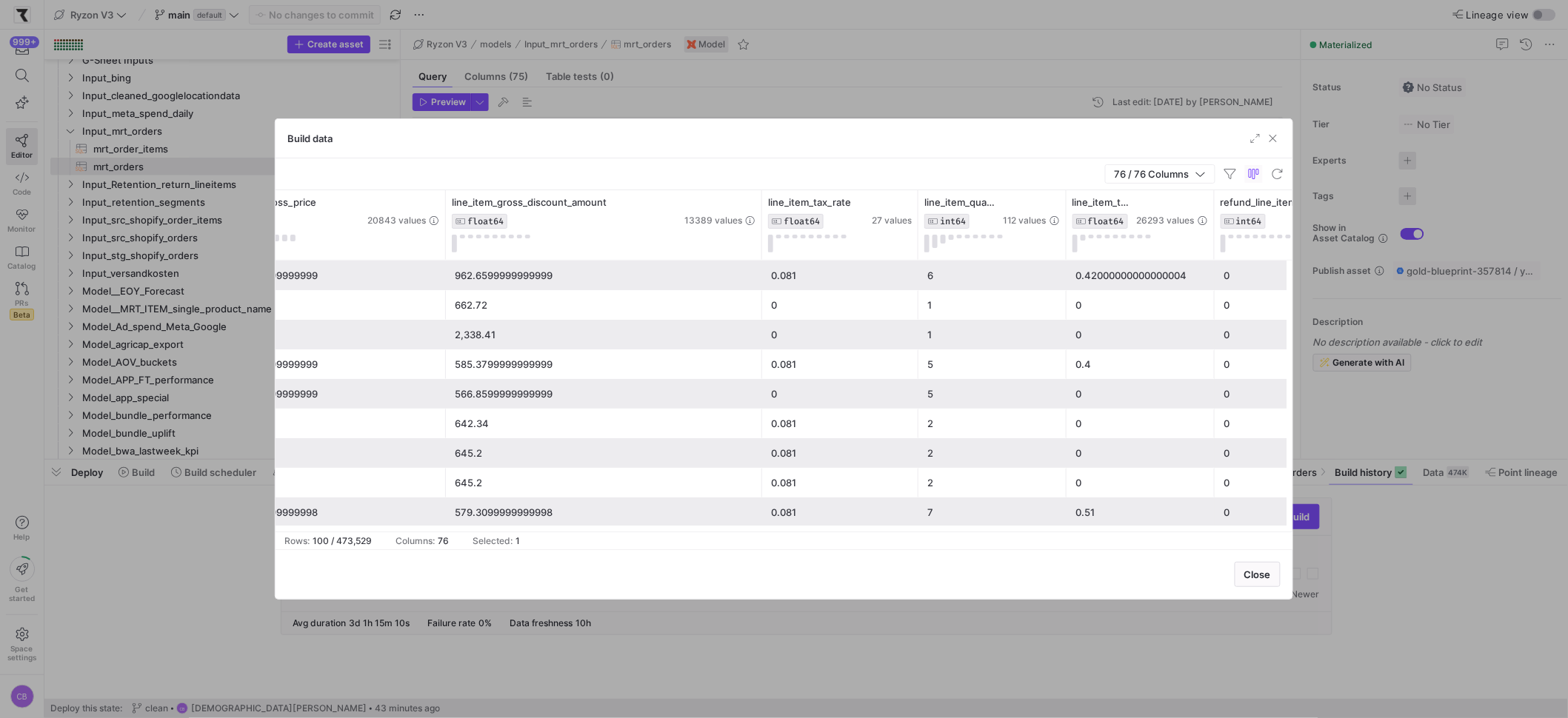
drag, startPoint x: 906, startPoint y: 241, endPoint x: 987, endPoint y: 295, distance: 97.3
click at [921, 257] on div at bounding box center [918, 225] width 6 height 70
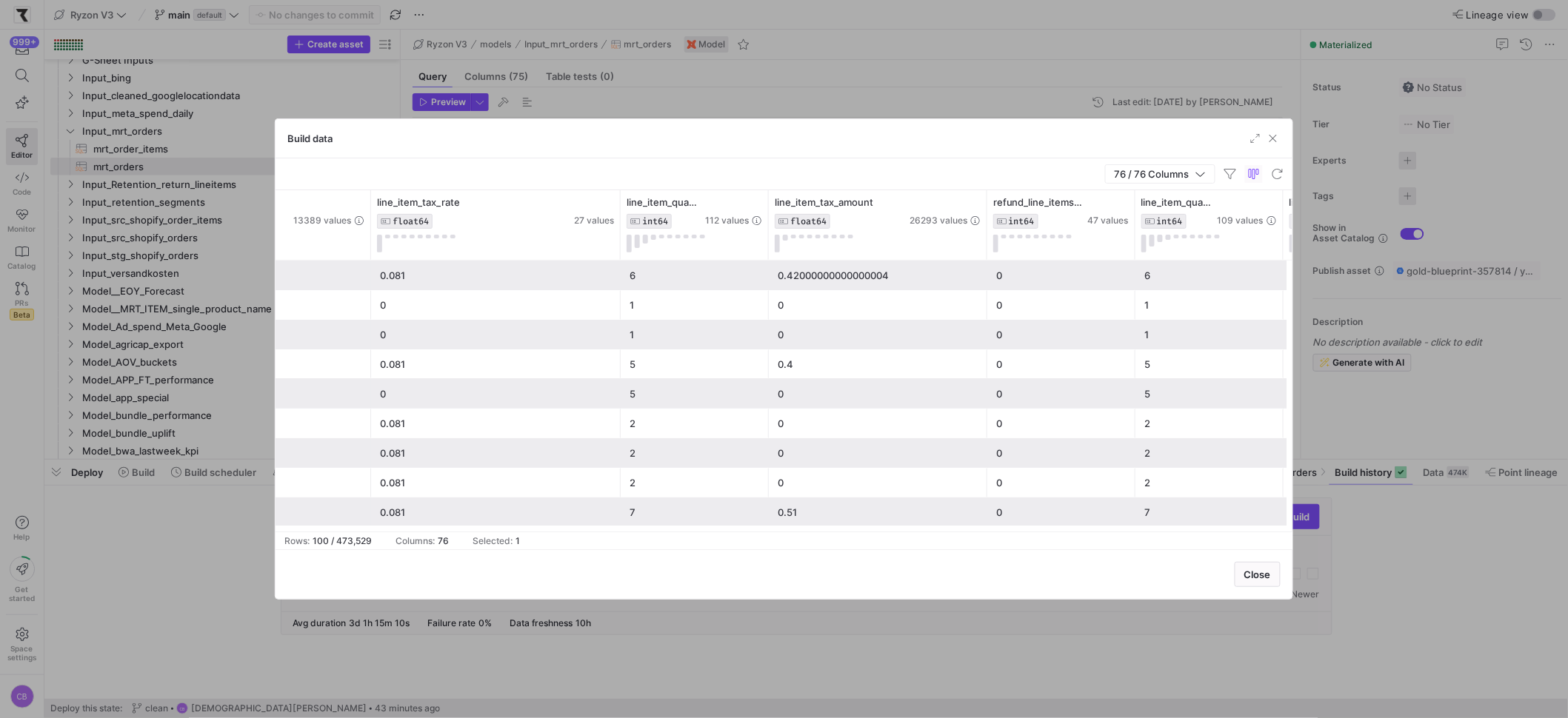
drag, startPoint x: 914, startPoint y: 232, endPoint x: 1046, endPoint y: 282, distance: 141.2
click at [1047, 282] on div "line_item_gross_discount_amount FLOAT64 13389 values line_item_tax_rate FLOAT64…" at bounding box center [783, 361] width 1017 height 342
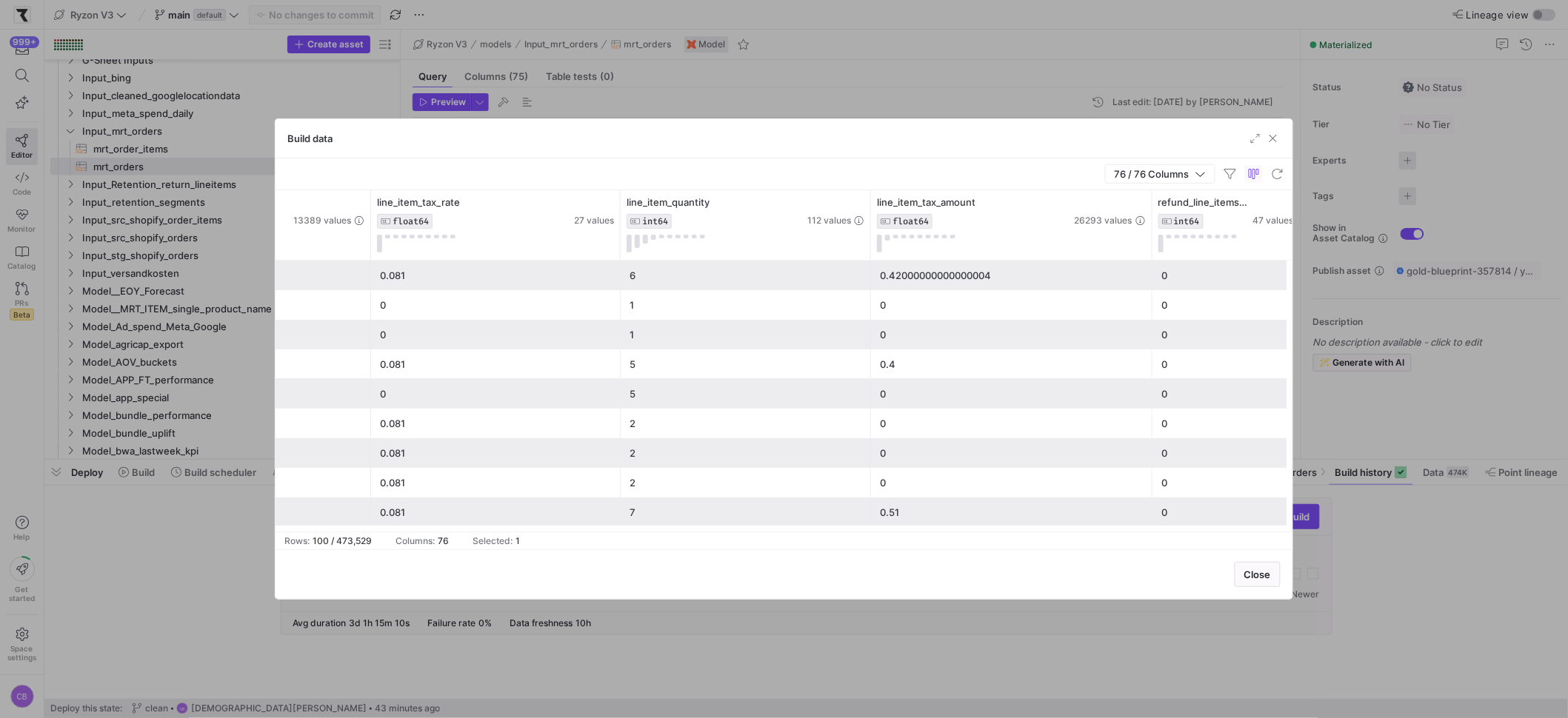
drag, startPoint x: 765, startPoint y: 239, endPoint x: 872, endPoint y: 270, distance: 111.4
click at [874, 269] on div "line_item_gross_discount_amount FLOAT64 13389 values line_item_tax_rate FLOAT64…" at bounding box center [783, 361] width 1017 height 342
click at [813, 280] on div "6" at bounding box center [748, 275] width 239 height 29
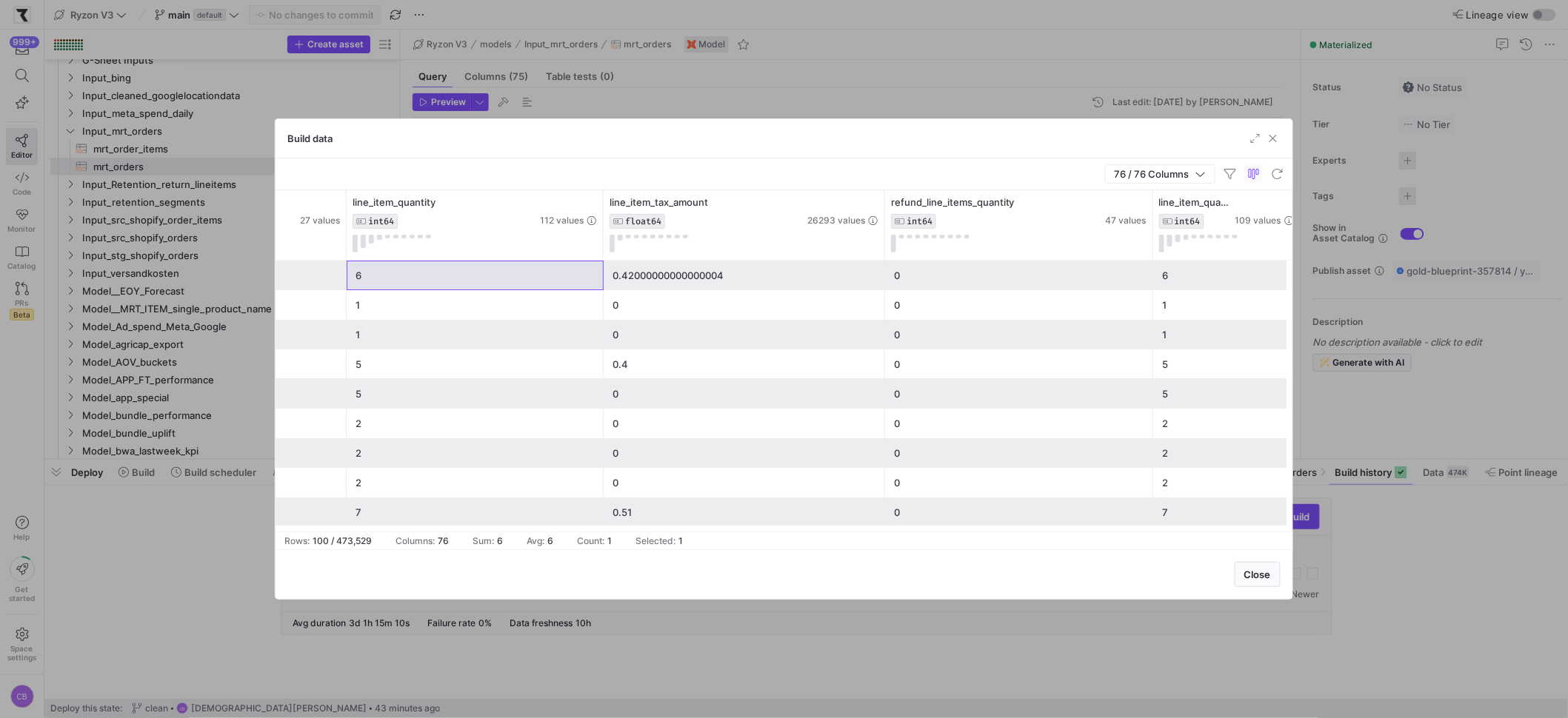
drag, startPoint x: 1030, startPoint y: 242, endPoint x: 1150, endPoint y: 276, distance: 124.7
click at [1150, 276] on div "line_item_tax_rate FLOAT64 27 values line_item_quantity INT64 112 values line_i…" at bounding box center [783, 361] width 1017 height 342
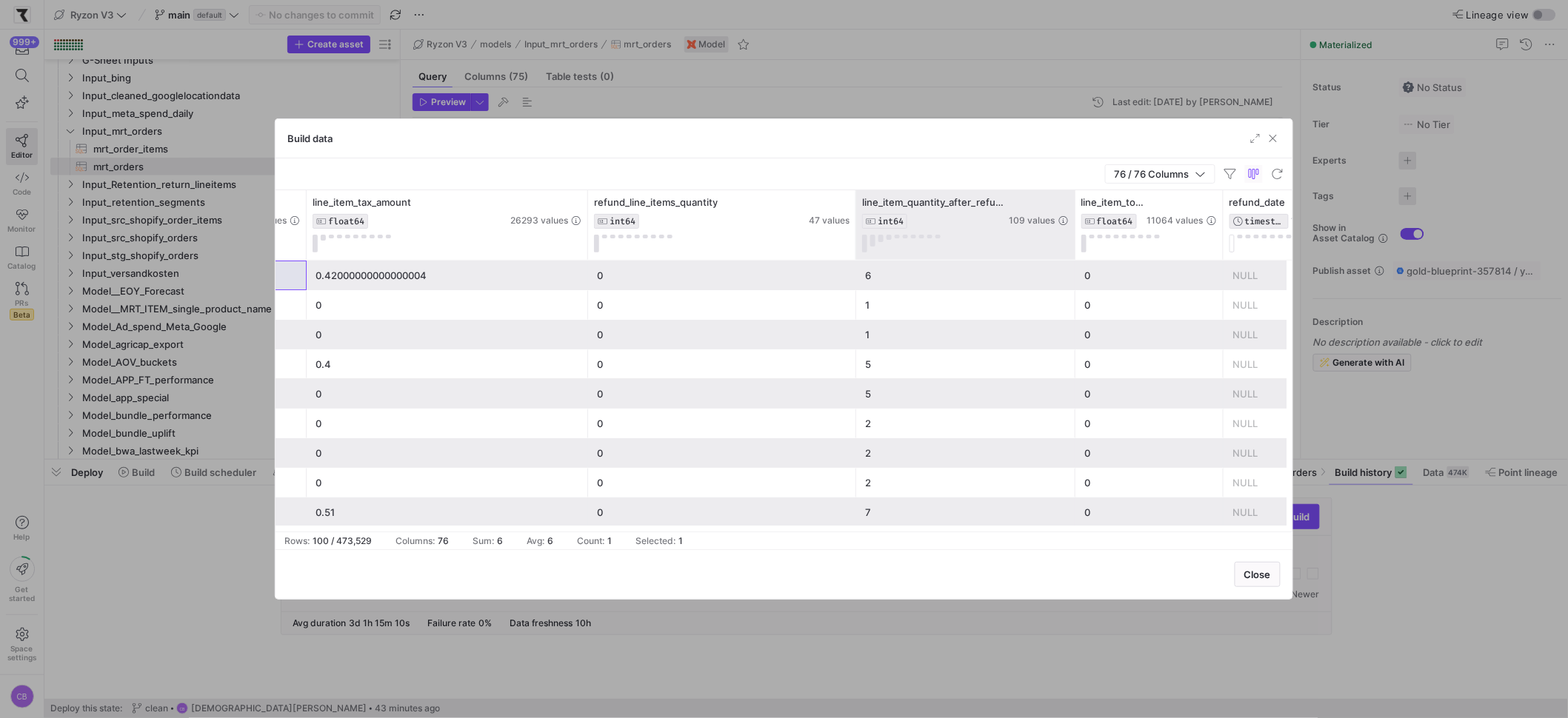
drag, startPoint x: 1001, startPoint y: 203, endPoint x: 1072, endPoint y: 244, distance: 82.0
click at [1072, 244] on div at bounding box center [1075, 225] width 6 height 70
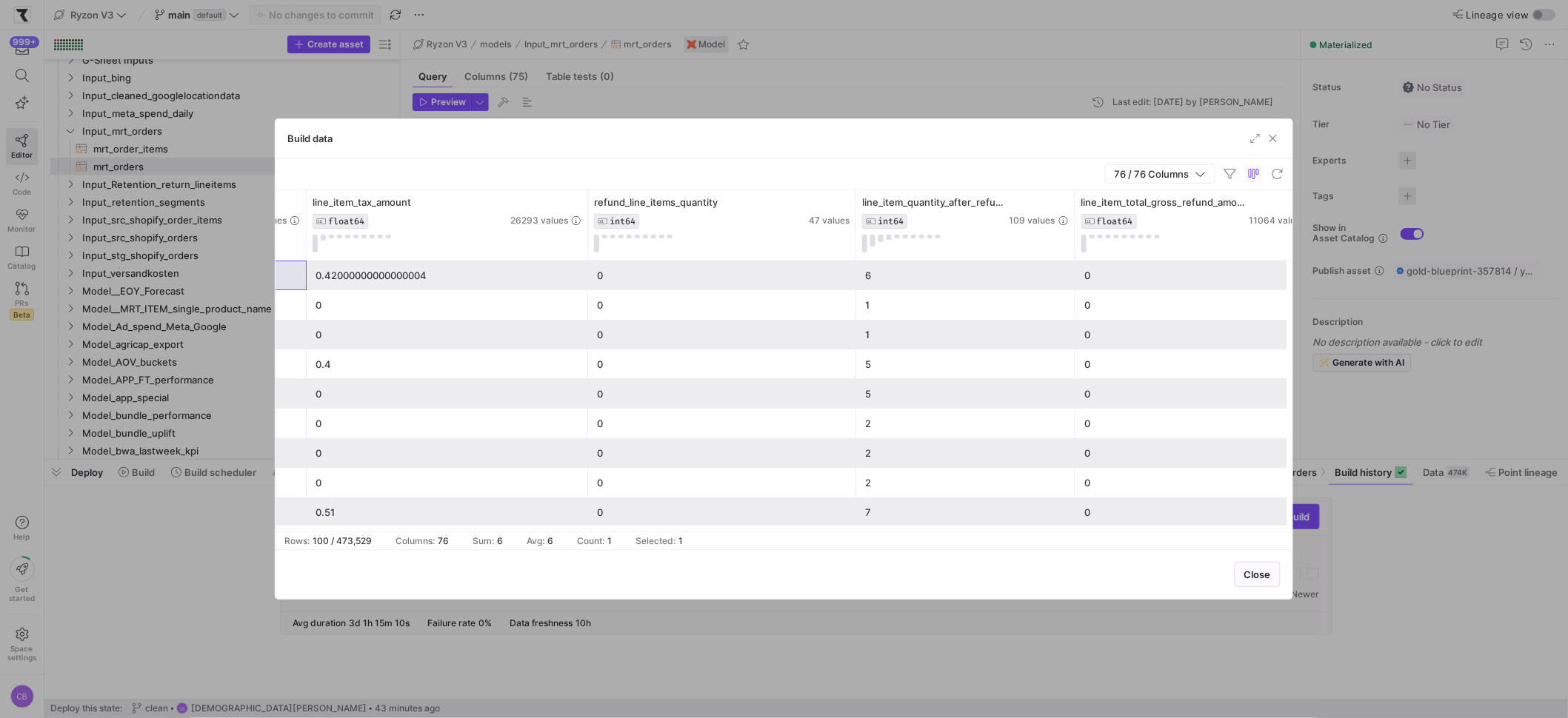
drag, startPoint x: 1220, startPoint y: 252, endPoint x: 1322, endPoint y: 274, distance: 104.3
click at [1322, 274] on div "Build data 76 / 76 Columns Drag here to set row groups Drag here to set column …" at bounding box center [784, 359] width 1568 height 718
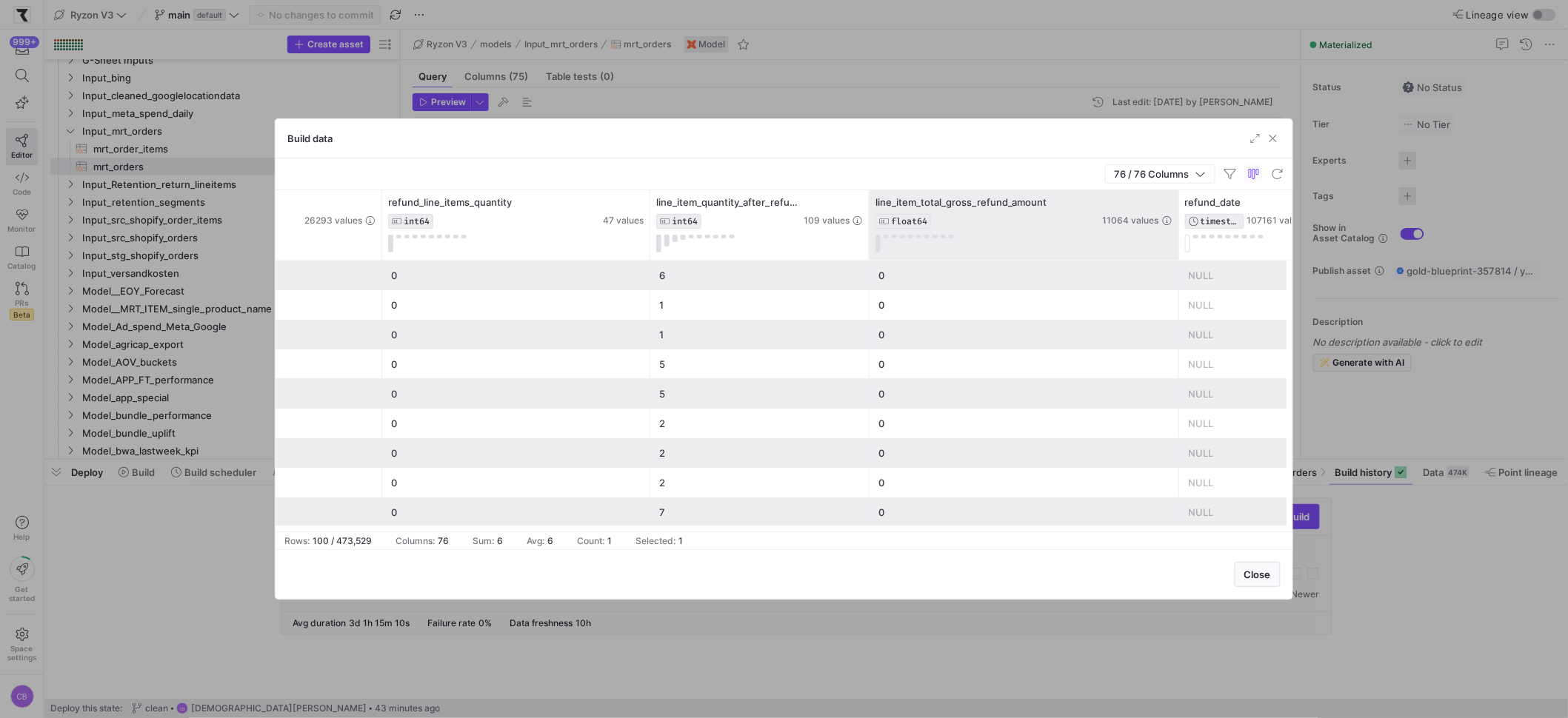
drag, startPoint x: 1117, startPoint y: 236, endPoint x: 1177, endPoint y: 256, distance: 63.2
click at [1177, 256] on div at bounding box center [1178, 225] width 6 height 70
drag, startPoint x: 1076, startPoint y: 223, endPoint x: 1165, endPoint y: 241, distance: 90.8
click at [1165, 241] on div at bounding box center [1167, 225] width 6 height 70
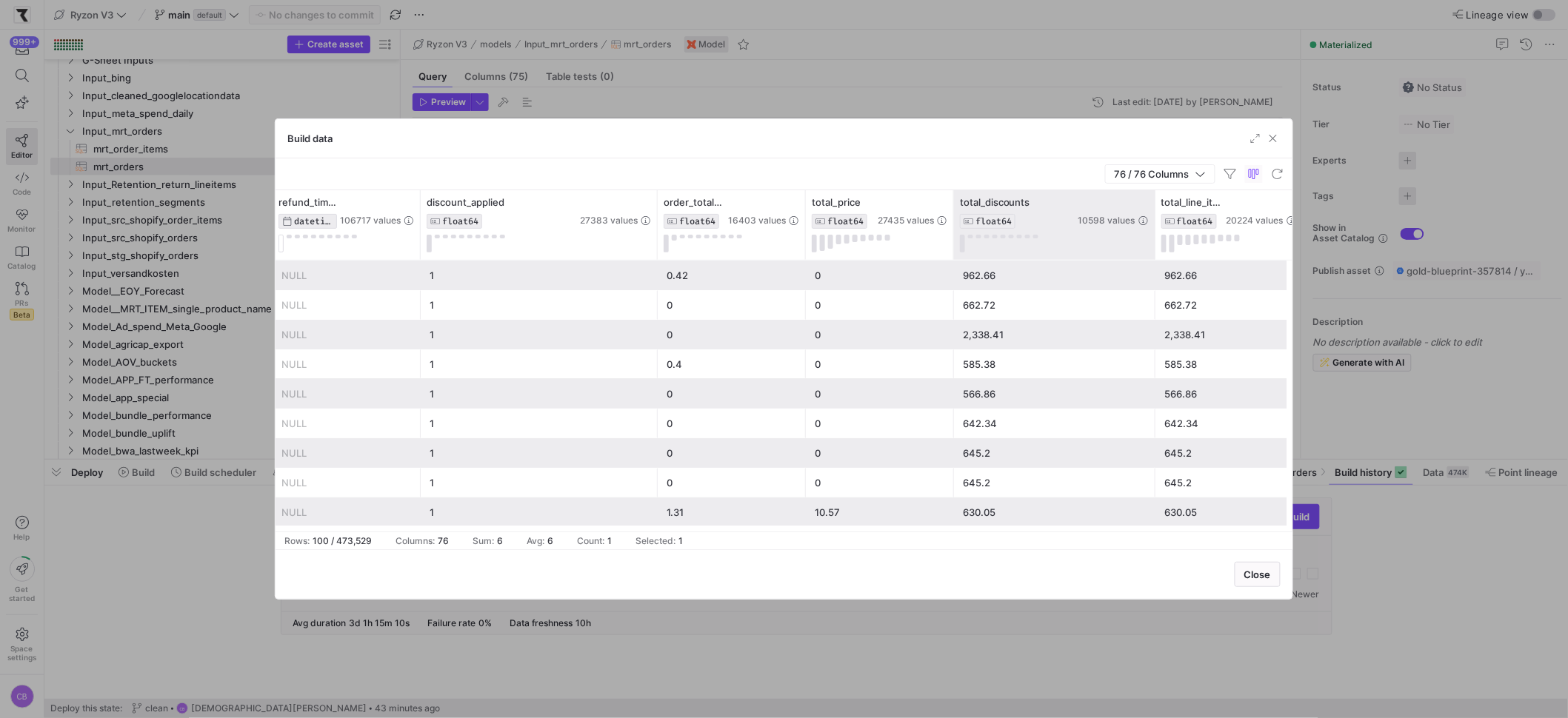
drag, startPoint x: 1099, startPoint y: 239, endPoint x: 1158, endPoint y: 250, distance: 60.0
click at [1157, 250] on div at bounding box center [1155, 225] width 6 height 70
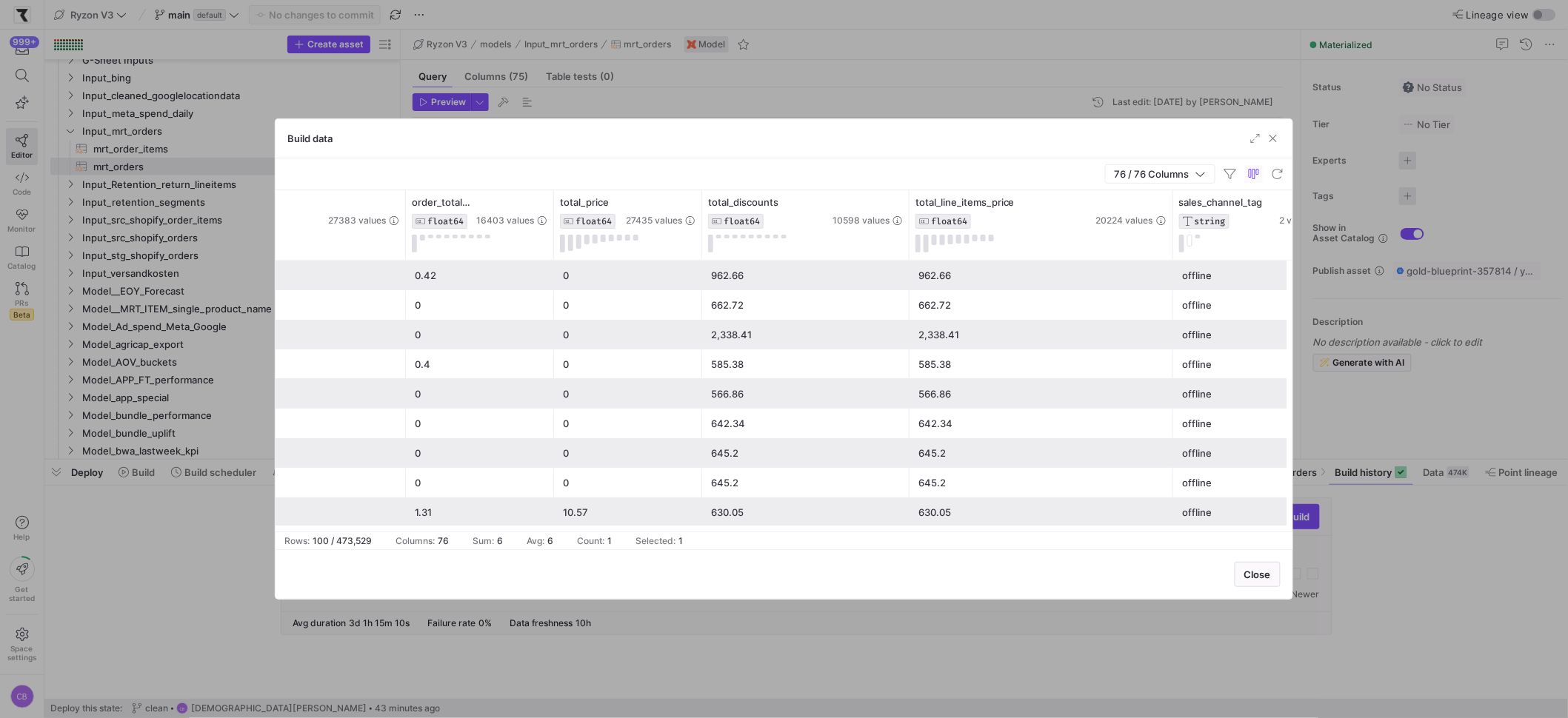
drag, startPoint x: 1056, startPoint y: 242, endPoint x: 1171, endPoint y: 290, distance: 124.6
click at [1171, 290] on div "refund_timestamp_berlin DATETIME 106717 values discount_applied FLOAT64 27383 v…" at bounding box center [783, 361] width 1017 height 342
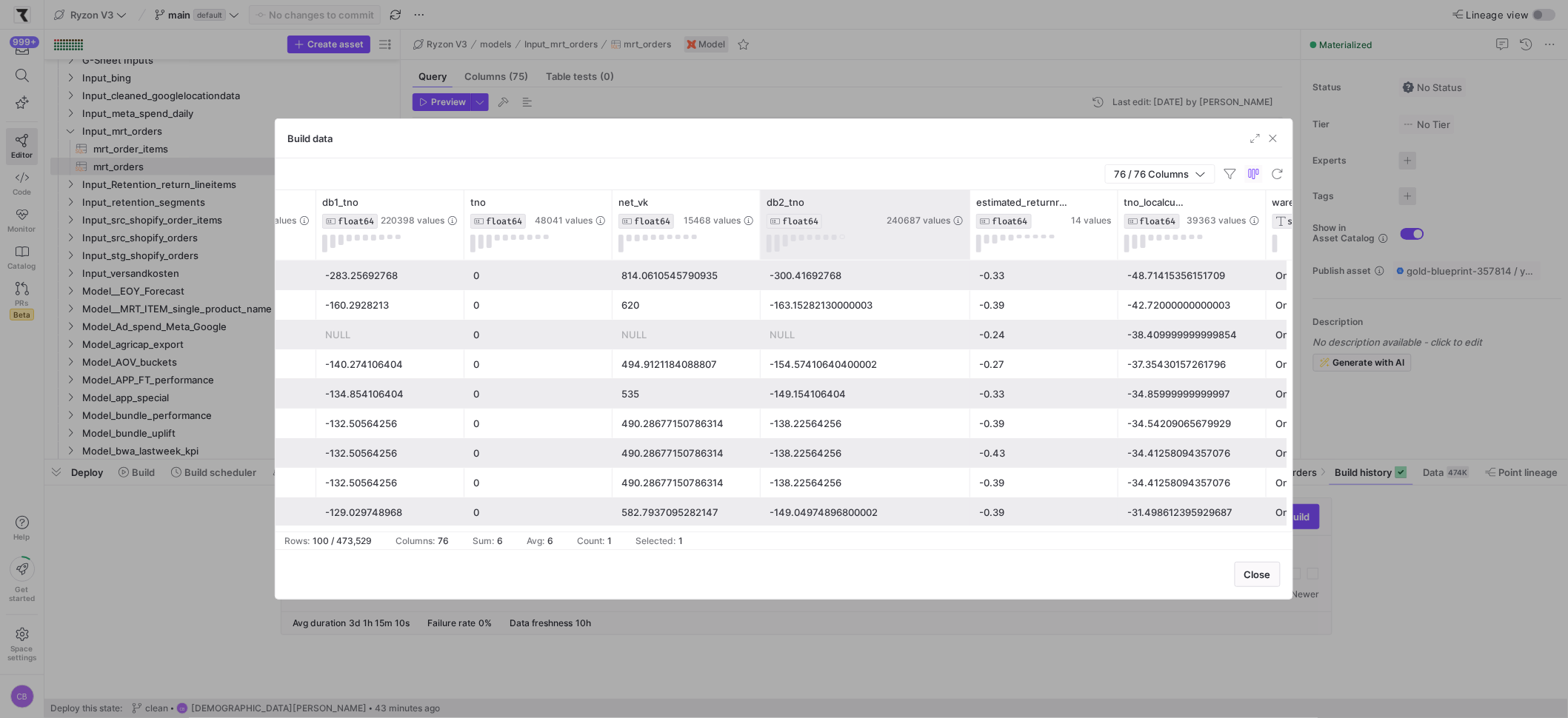
drag, startPoint x: 907, startPoint y: 221, endPoint x: 969, endPoint y: 237, distance: 64.0
click at [969, 237] on div at bounding box center [970, 225] width 6 height 70
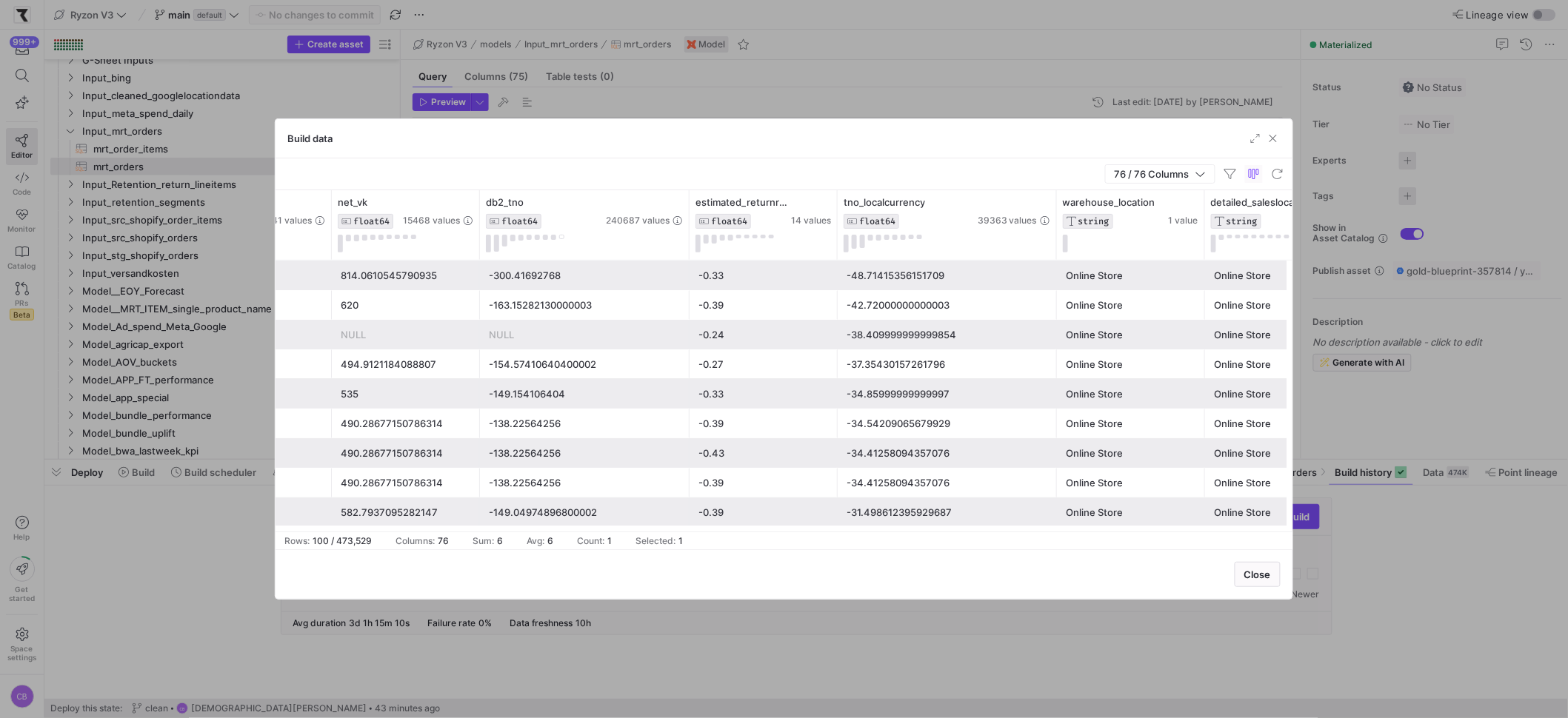
drag, startPoint x: 983, startPoint y: 244, endPoint x: 1054, endPoint y: 271, distance: 76.0
click at [1054, 271] on div "db1_tno FLOAT64 220398 values tno FLOAT64 48041 values net_vk FLOAT64 15468 val…" at bounding box center [783, 361] width 1017 height 342
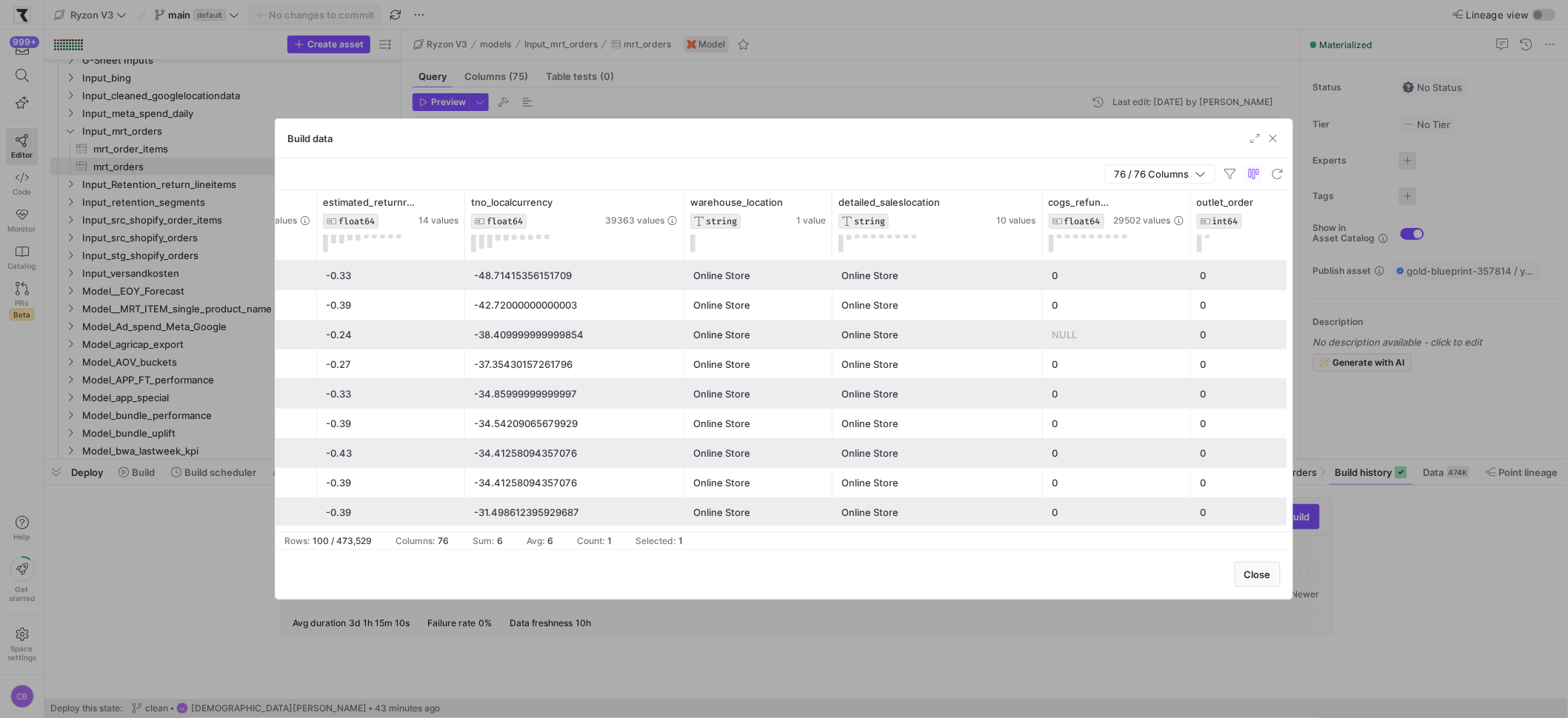
drag, startPoint x: 978, startPoint y: 246, endPoint x: 1051, endPoint y: 265, distance: 75.4
click at [1051, 265] on div "db2_tno FLOAT64 240687 values estimated_returnrate FLOAT64 14 values tno_localc…" at bounding box center [783, 361] width 1017 height 342
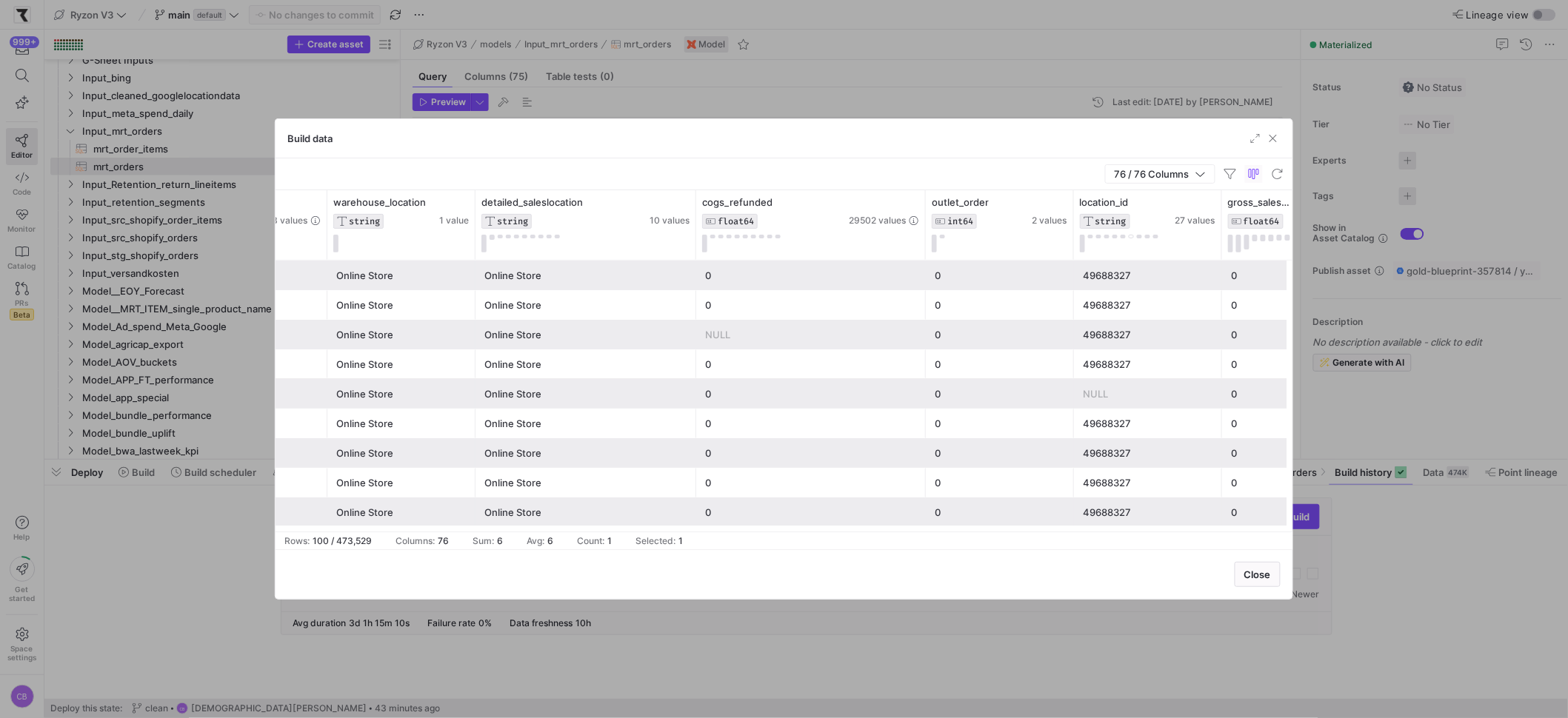
drag, startPoint x: 842, startPoint y: 256, endPoint x: 924, endPoint y: 291, distance: 89.2
click at [924, 291] on div "tno_localcurrency FLOAT64 39363 values warehouse_location STRING 1 value detail…" at bounding box center [783, 361] width 1017 height 342
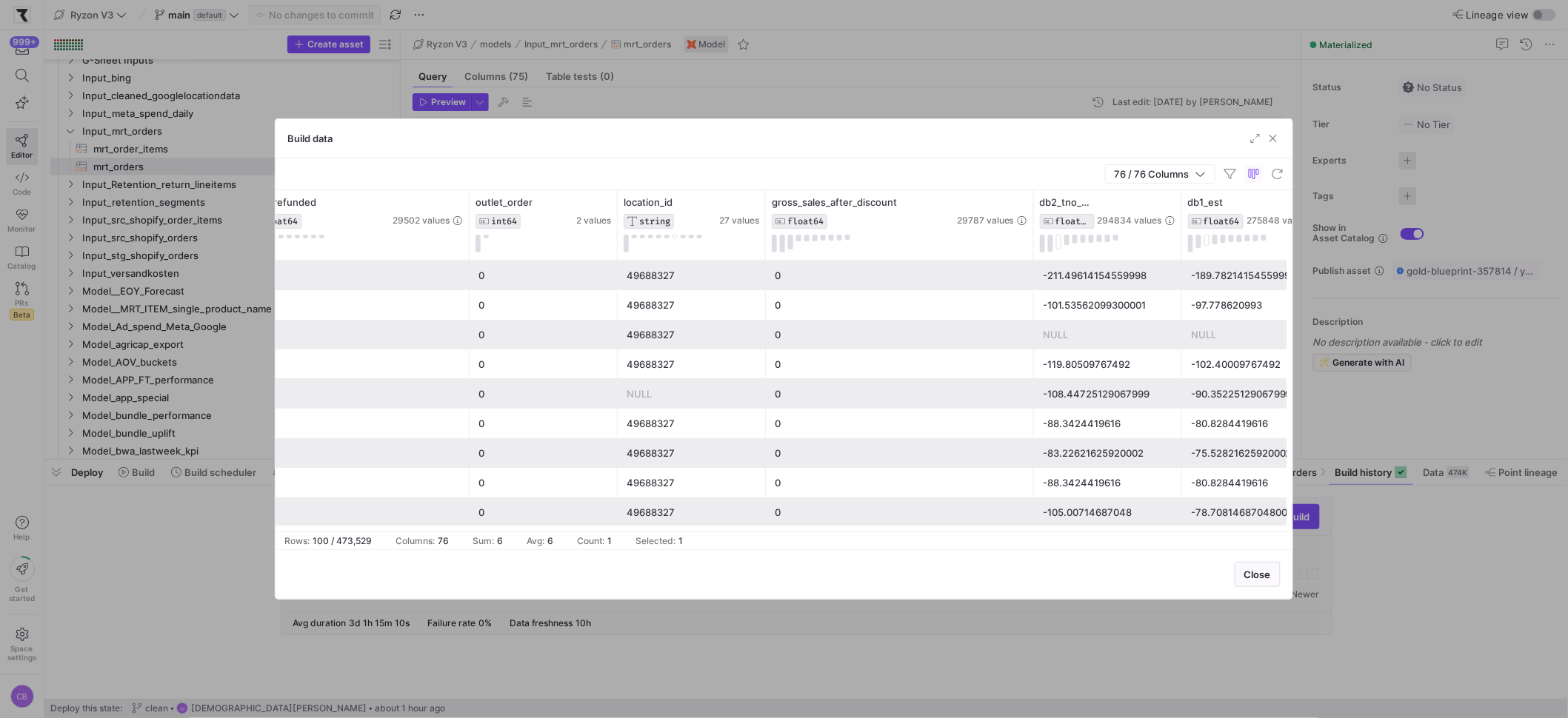
drag, startPoint x: 912, startPoint y: 233, endPoint x: 1031, endPoint y: 273, distance: 125.5
click at [1031, 273] on div "cogs_refunded FLOAT64 29502 values outlet_order INT64 2 values location_id STRI…" at bounding box center [783, 361] width 1017 height 342
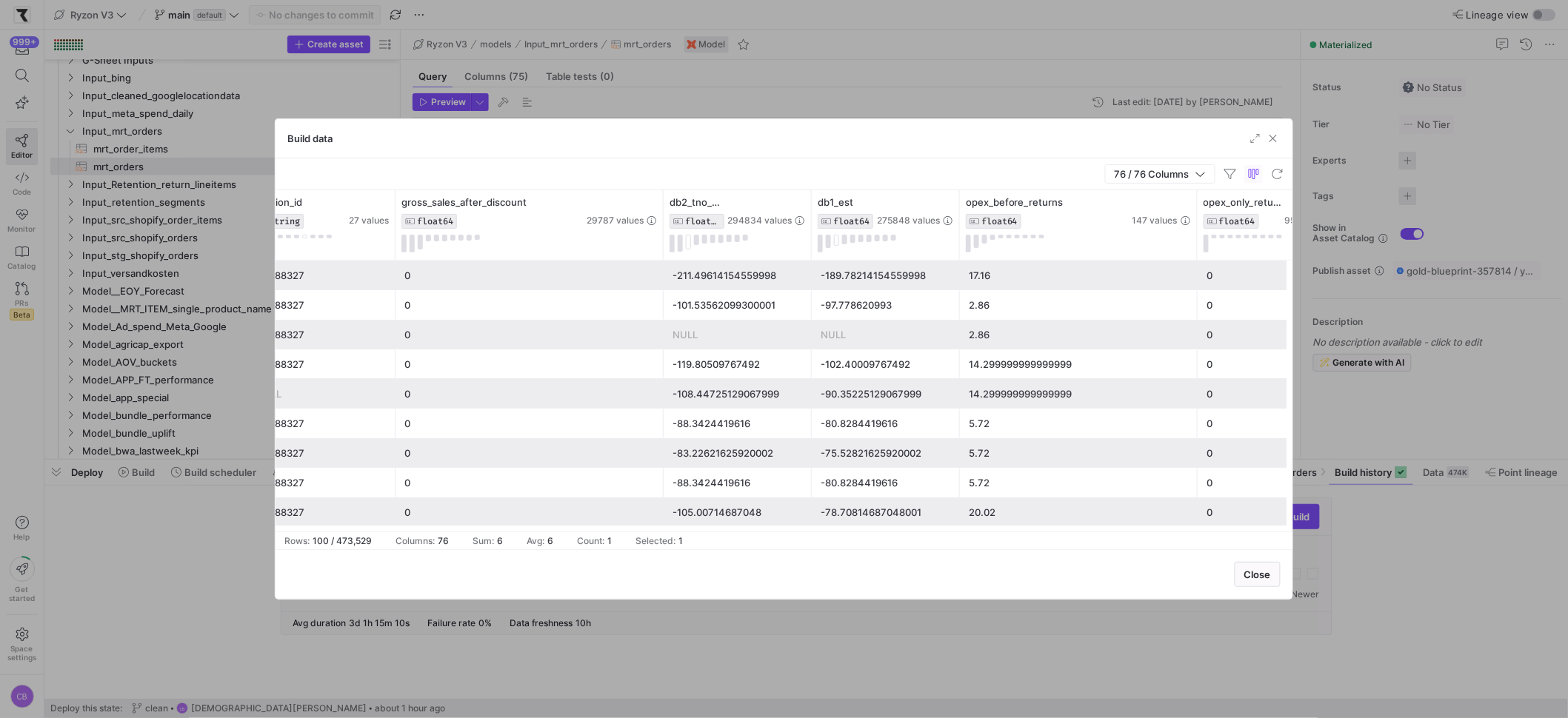
drag, startPoint x: 1106, startPoint y: 229, endPoint x: 1195, endPoint y: 271, distance: 98.4
click at [1195, 271] on div "outlet_order INT64 2 values location_id STRING 27 values gross_sales_after_disc…" at bounding box center [783, 361] width 1017 height 342
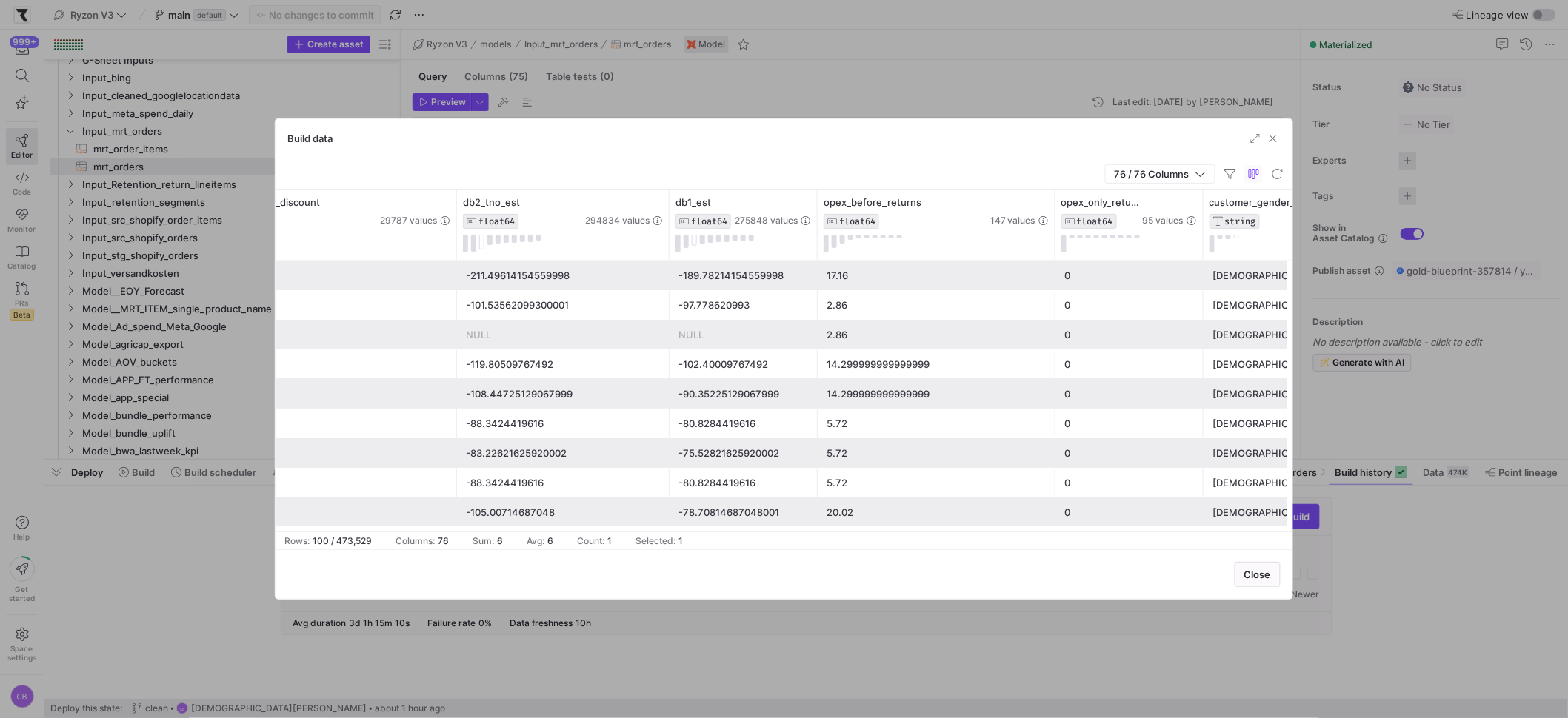
drag, startPoint x: 604, startPoint y: 211, endPoint x: 668, endPoint y: 236, distance: 68.7
click at [668, 236] on div at bounding box center [669, 225] width 6 height 70
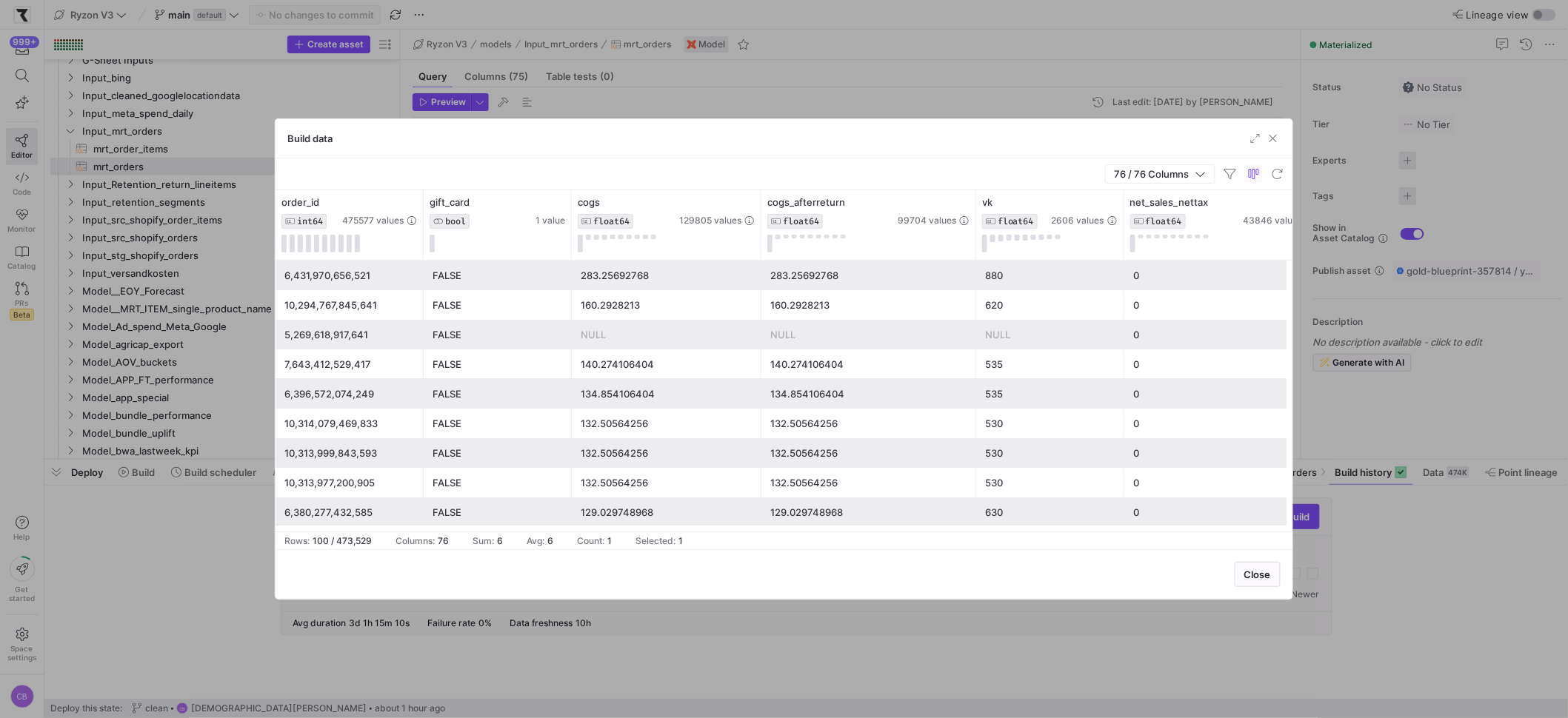
click at [636, 435] on div "132.50564256" at bounding box center [666, 424] width 172 height 29
click at [682, 482] on div "132.50564256" at bounding box center [666, 482] width 172 height 29
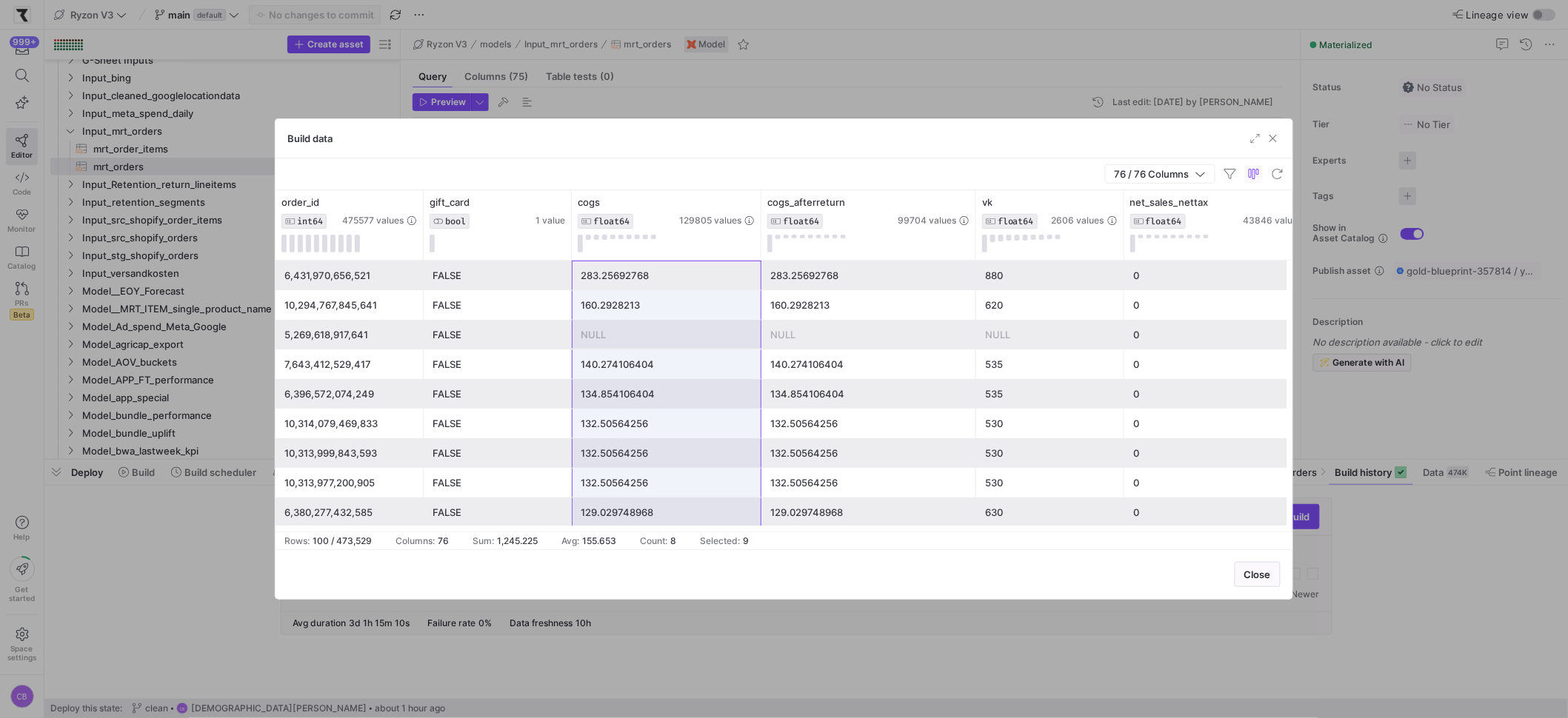
drag, startPoint x: 670, startPoint y: 288, endPoint x: 687, endPoint y: 500, distance: 212.7
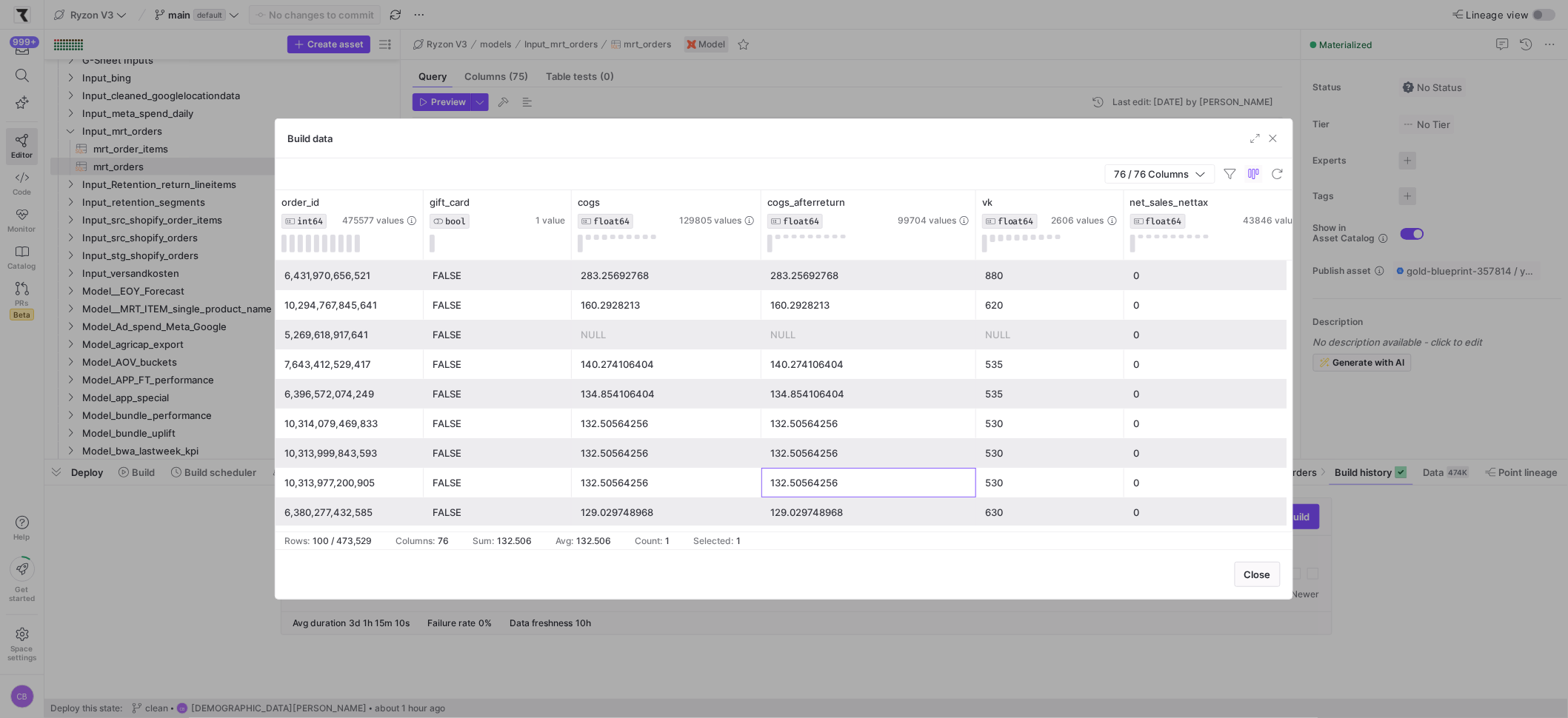
click at [934, 480] on div "132.50564256" at bounding box center [868, 482] width 197 height 29
click at [1214, 298] on div "0" at bounding box center [1224, 305] width 181 height 29
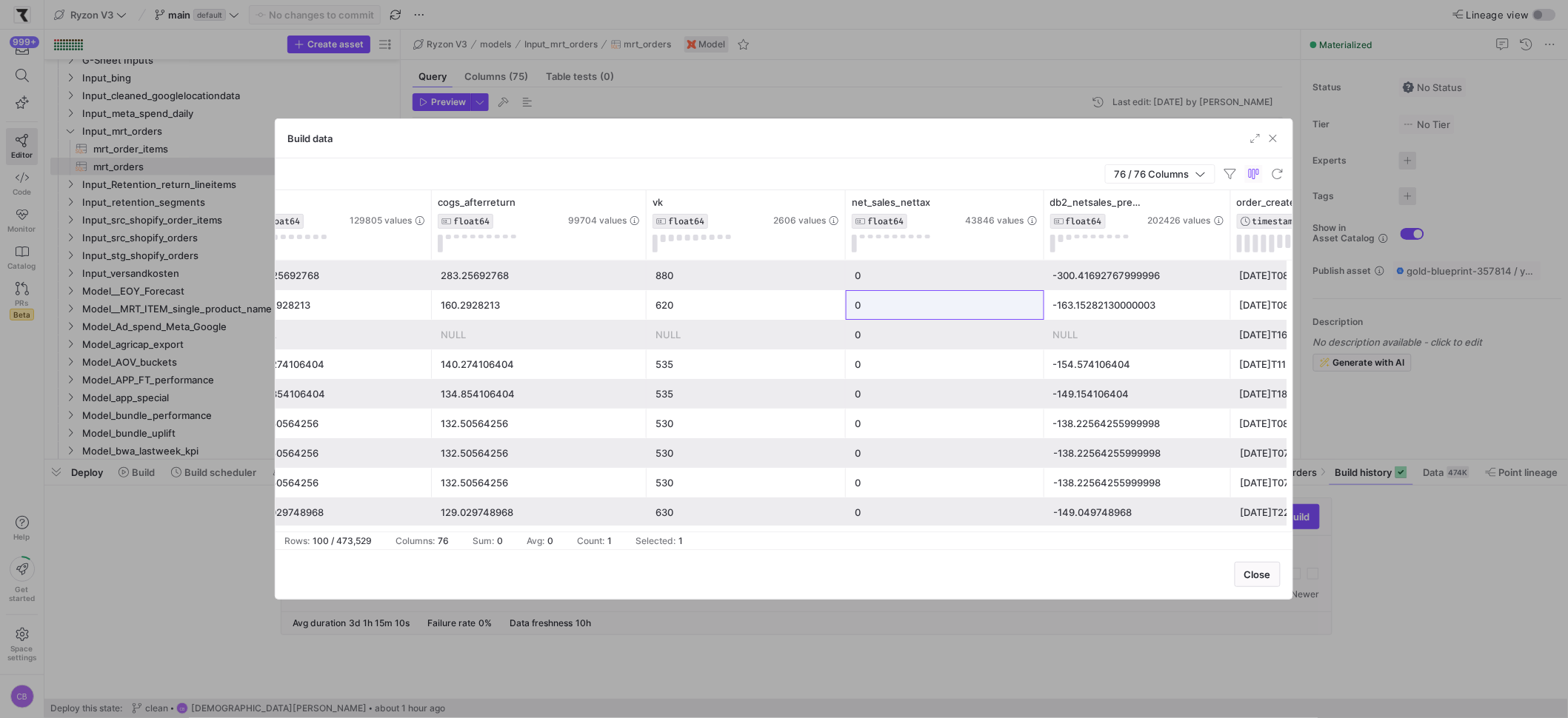
drag, startPoint x: 793, startPoint y: 252, endPoint x: 844, endPoint y: 264, distance: 52.4
click at [844, 264] on div "db2_netsales_preshipping FLOAT64 202426 values net_sales_nettax FLOAT64 43846 v…" at bounding box center [783, 361] width 1017 height 342
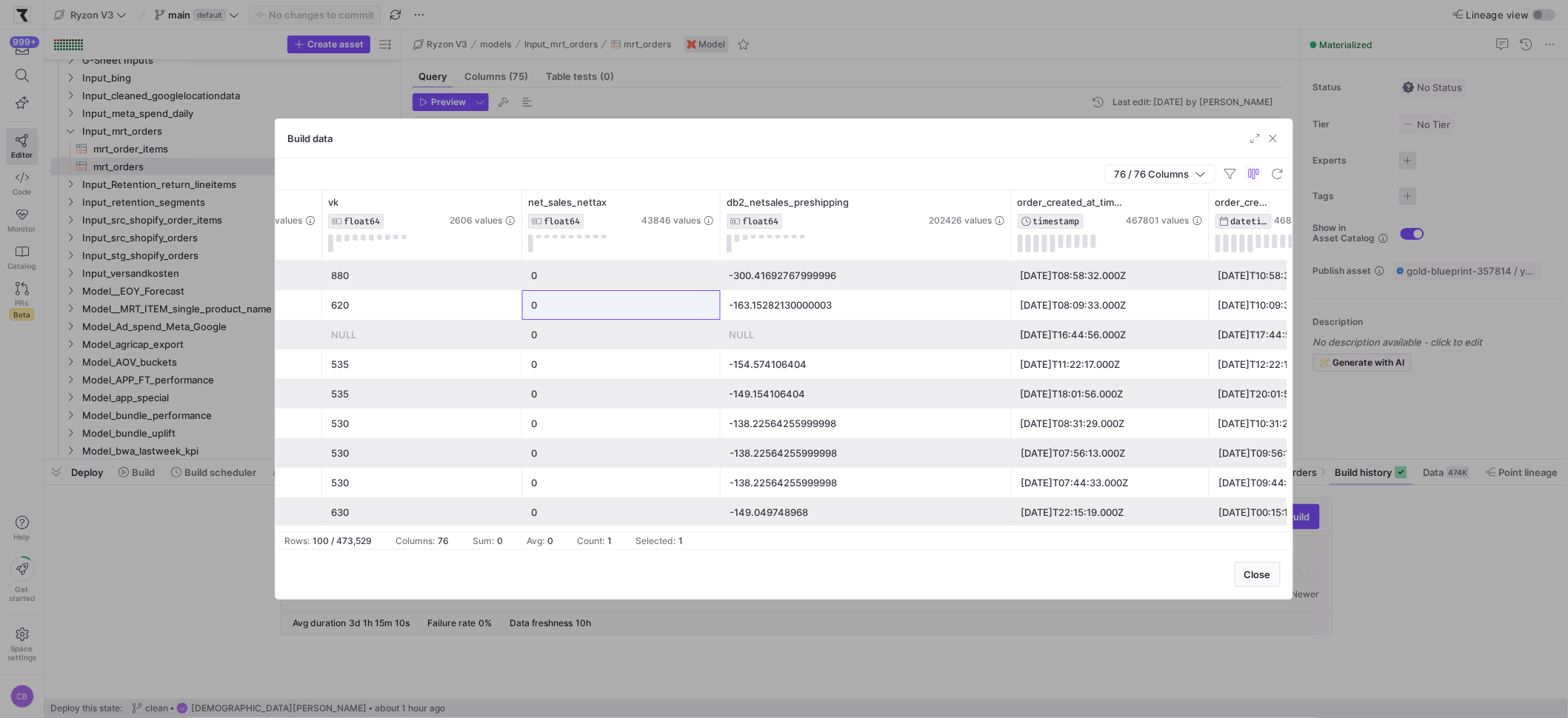
drag, startPoint x: 905, startPoint y: 247, endPoint x: 1011, endPoint y: 282, distance: 111.6
click at [1011, 282] on div "db2_netsales_preshipping FLOAT64 202426 values net_sales_nettax FLOAT64 43846 v…" at bounding box center [783, 361] width 1017 height 342
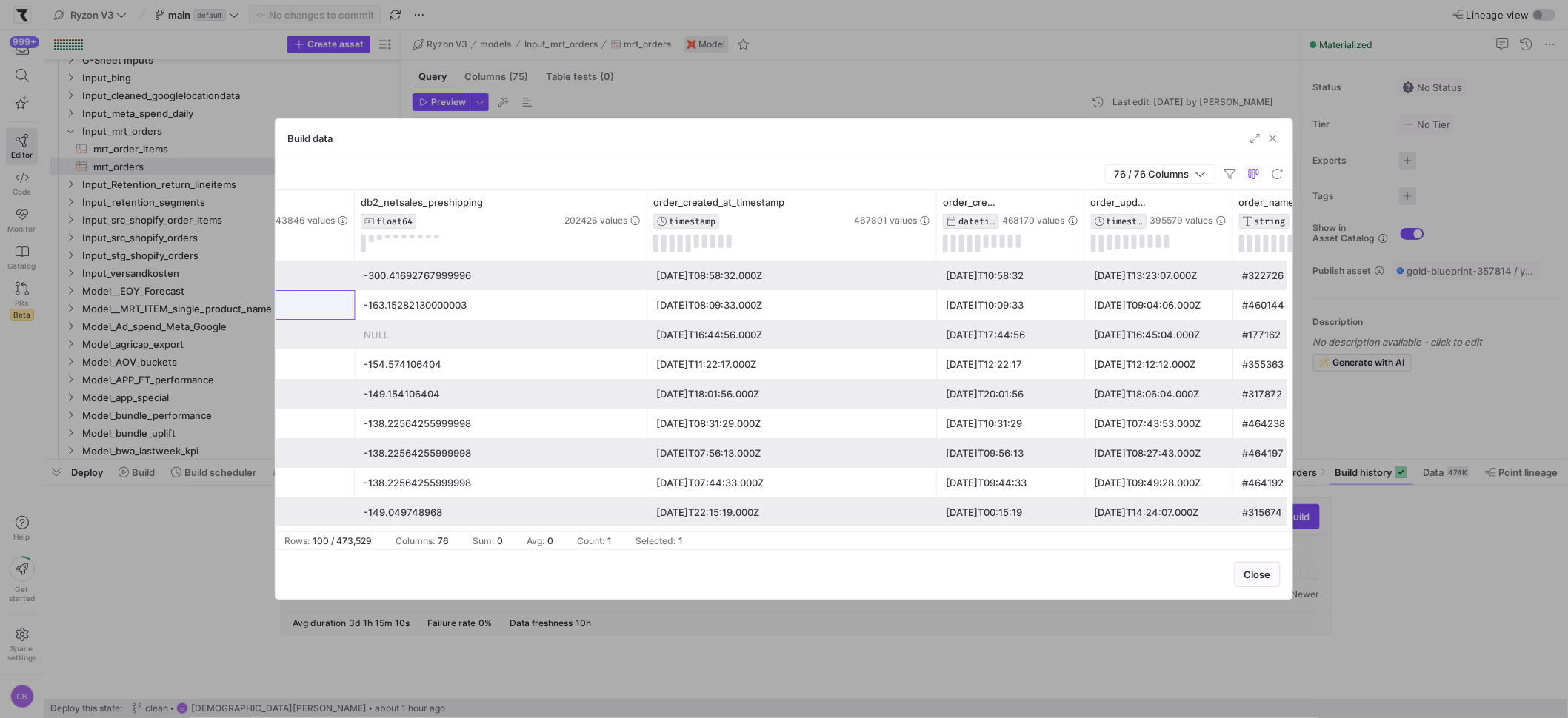
drag, startPoint x: 844, startPoint y: 237, endPoint x: 936, endPoint y: 270, distance: 97.7
click at [936, 270] on div "db2_netsales_preshipping FLOAT64 202426 values net_sales_nettax FLOAT64 43846 v…" at bounding box center [783, 361] width 1017 height 342
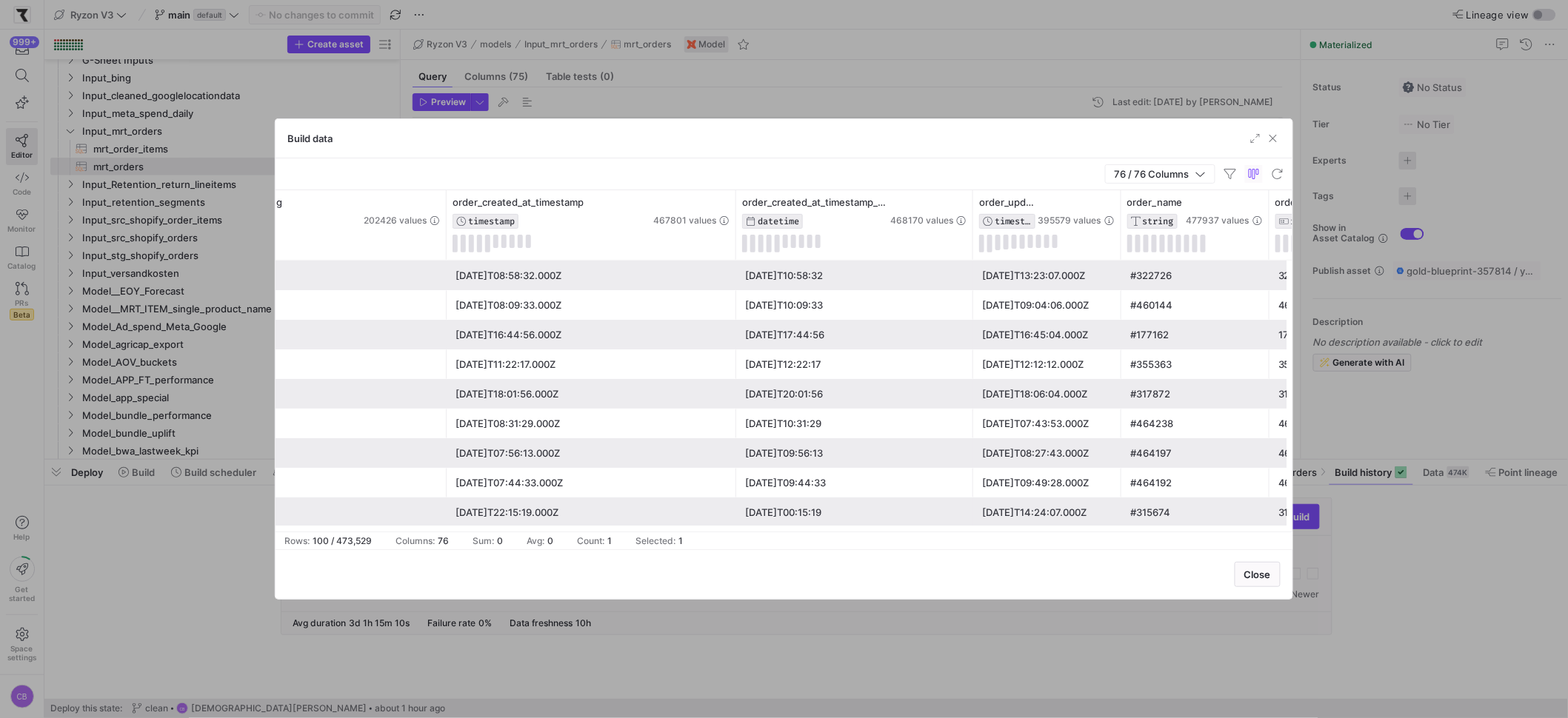
drag, startPoint x: 879, startPoint y: 236, endPoint x: 969, endPoint y: 262, distance: 93.7
click at [969, 262] on div "db2_netsales_preshipping FLOAT64 202426 values net_sales_nettax FLOAT64 43846 v…" at bounding box center [783, 361] width 1017 height 342
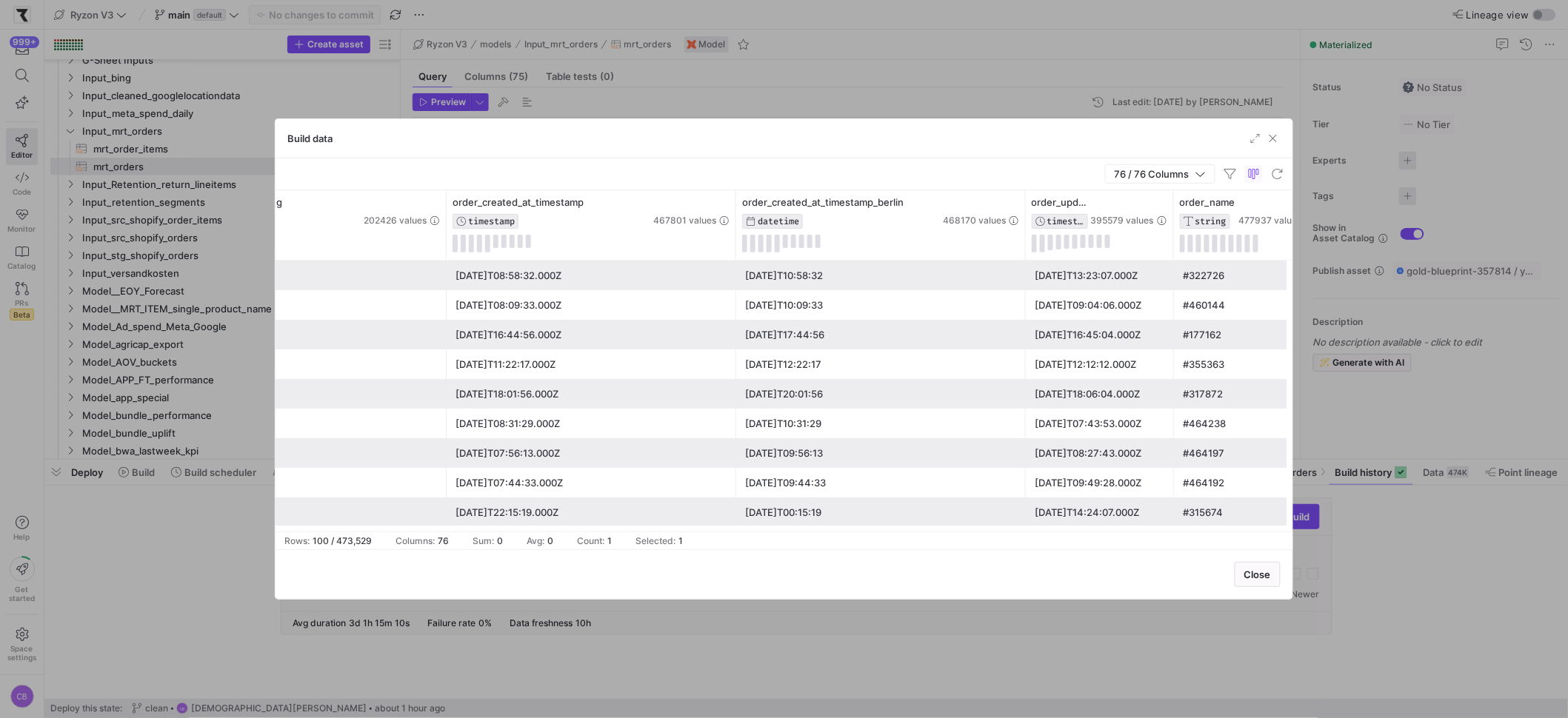
drag, startPoint x: 970, startPoint y: 249, endPoint x: 1022, endPoint y: 261, distance: 53.4
click at [1022, 261] on div "db2_netsales_preshipping FLOAT64 202426 values net_sales_nettax FLOAT64 43846 v…" at bounding box center [783, 361] width 1017 height 342
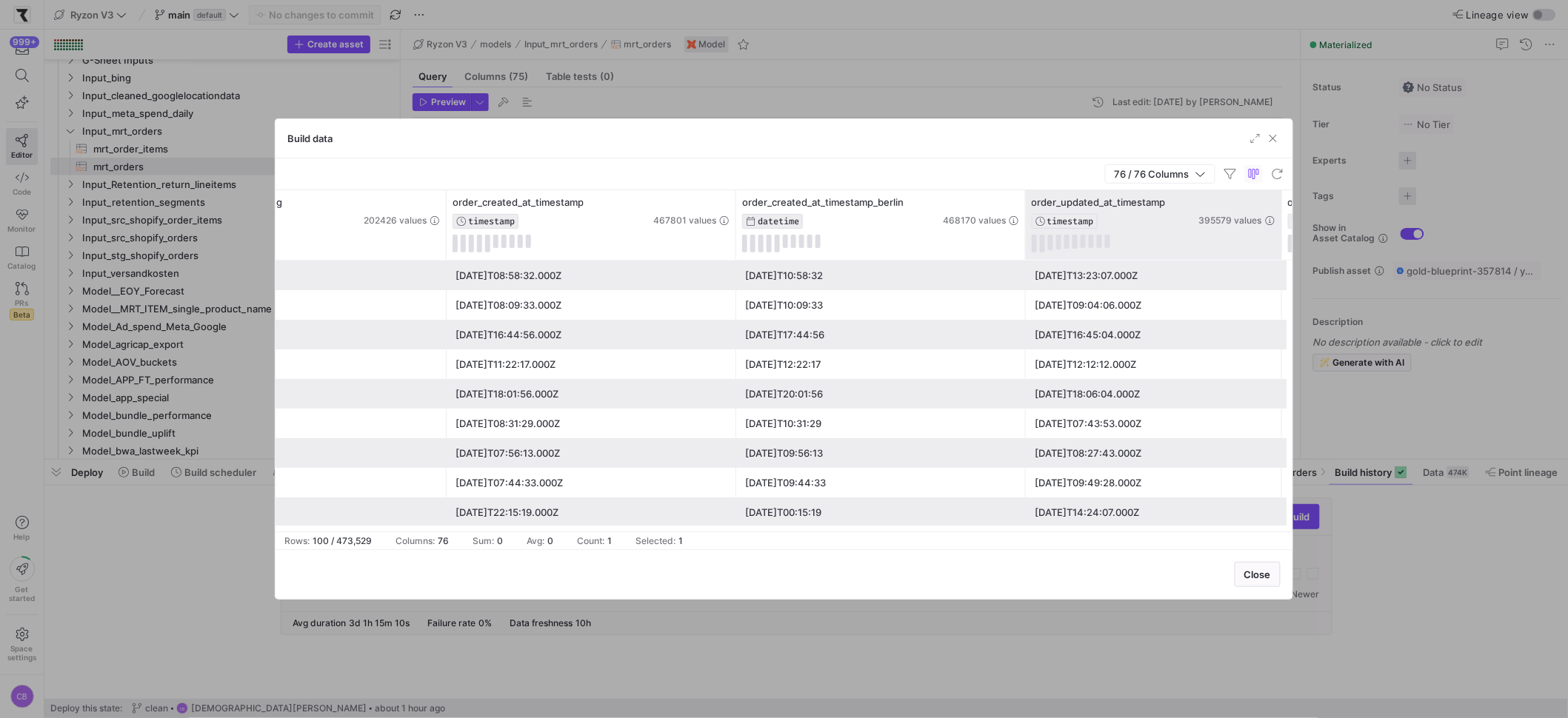
drag, startPoint x: 1169, startPoint y: 194, endPoint x: 1277, endPoint y: 212, distance: 109.5
click at [1278, 212] on div at bounding box center [1281, 225] width 6 height 70
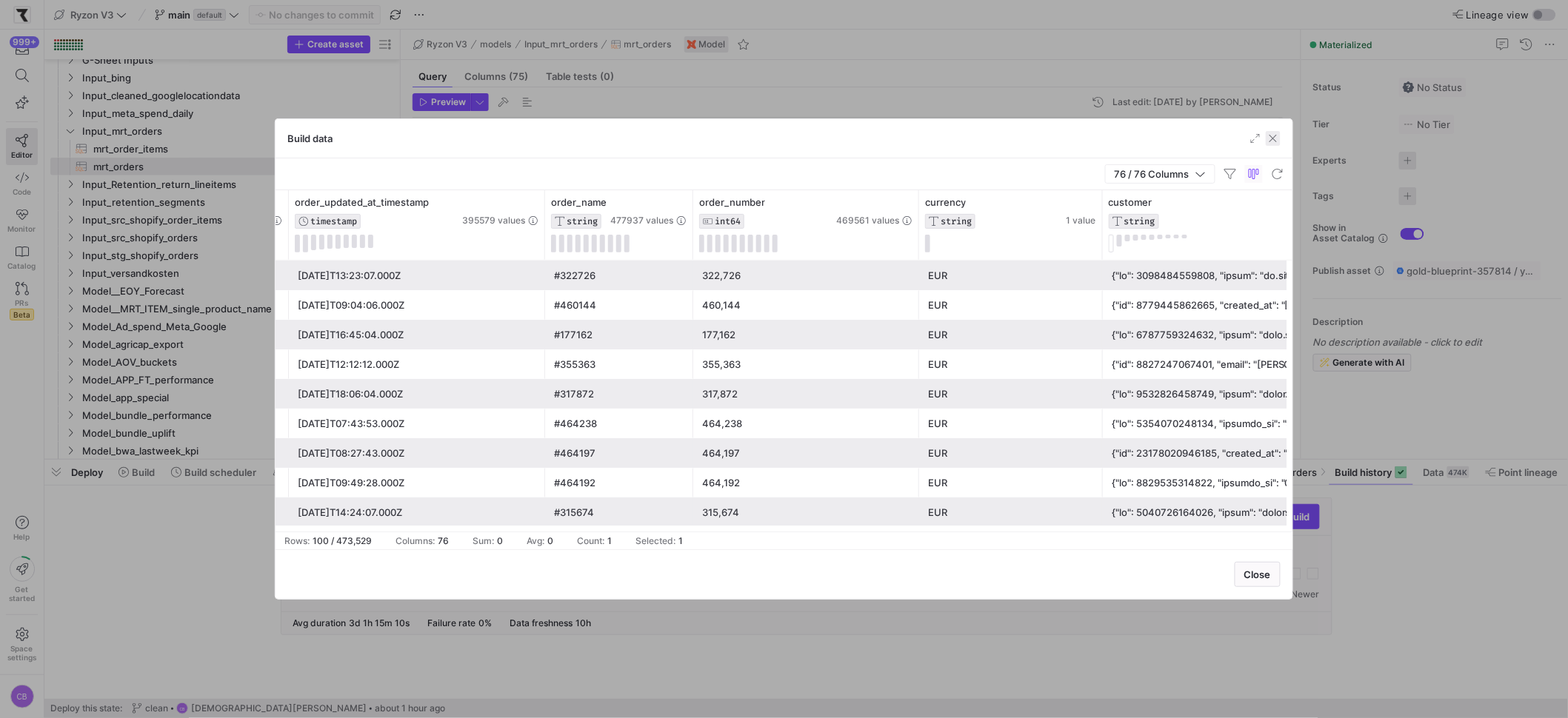
click at [1271, 139] on span "button" at bounding box center [1273, 138] width 15 height 15
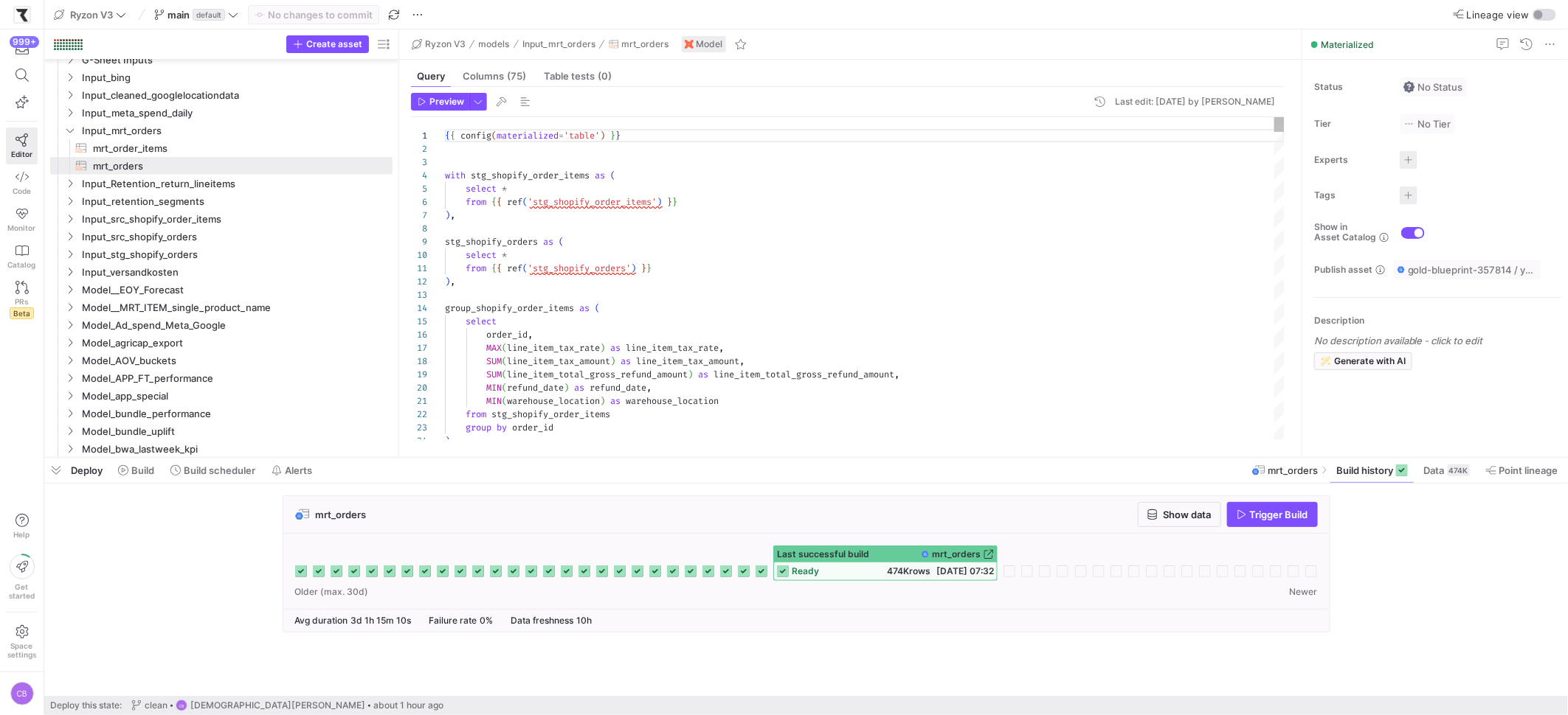
type textarea "MIN(warehouse_location) as warehouse_location from stg_shopify_order_items grou…"
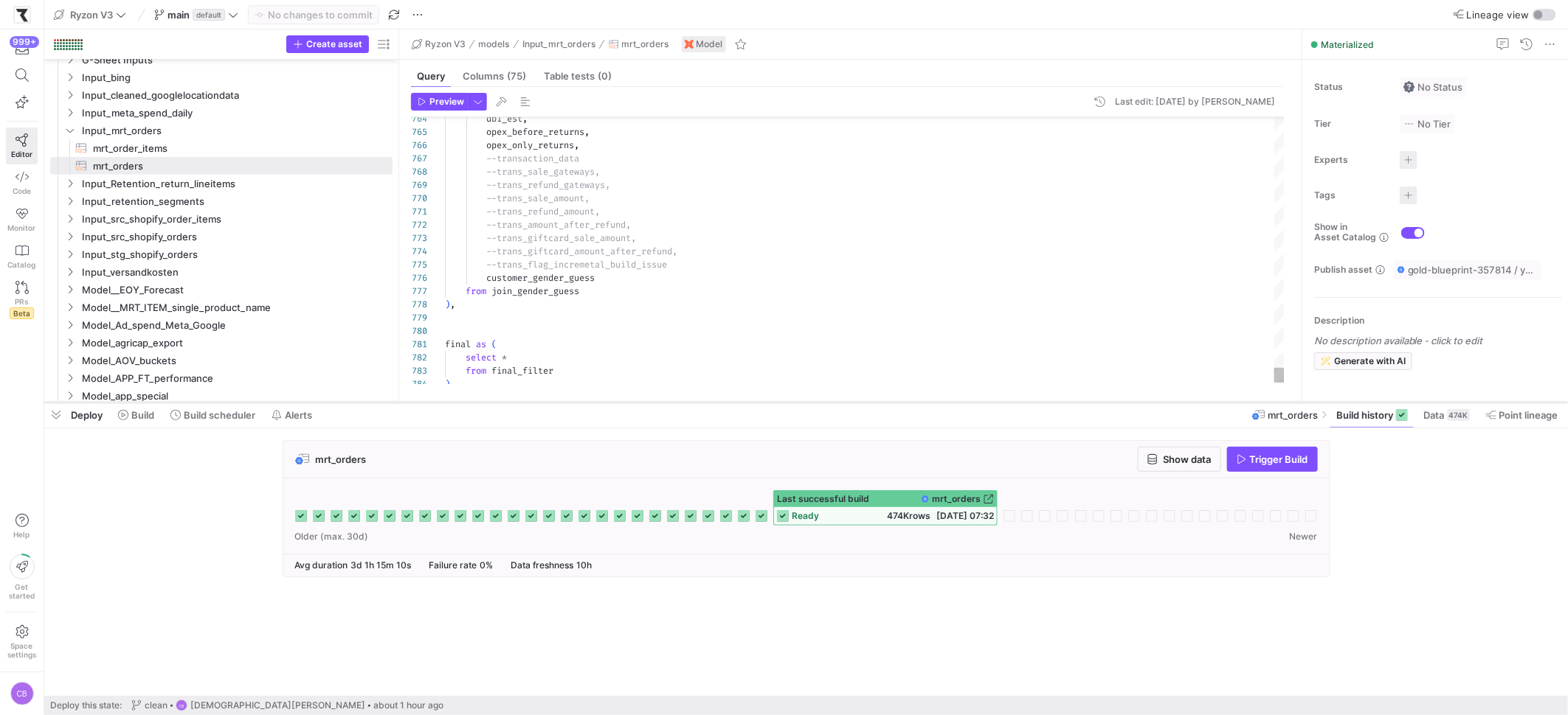
drag, startPoint x: 918, startPoint y: 456, endPoint x: 916, endPoint y: 401, distance: 55.0
click at [916, 401] on div at bounding box center [806, 403] width 1523 height 6
click at [1518, 420] on span "Point lineage" at bounding box center [1528, 415] width 59 height 12
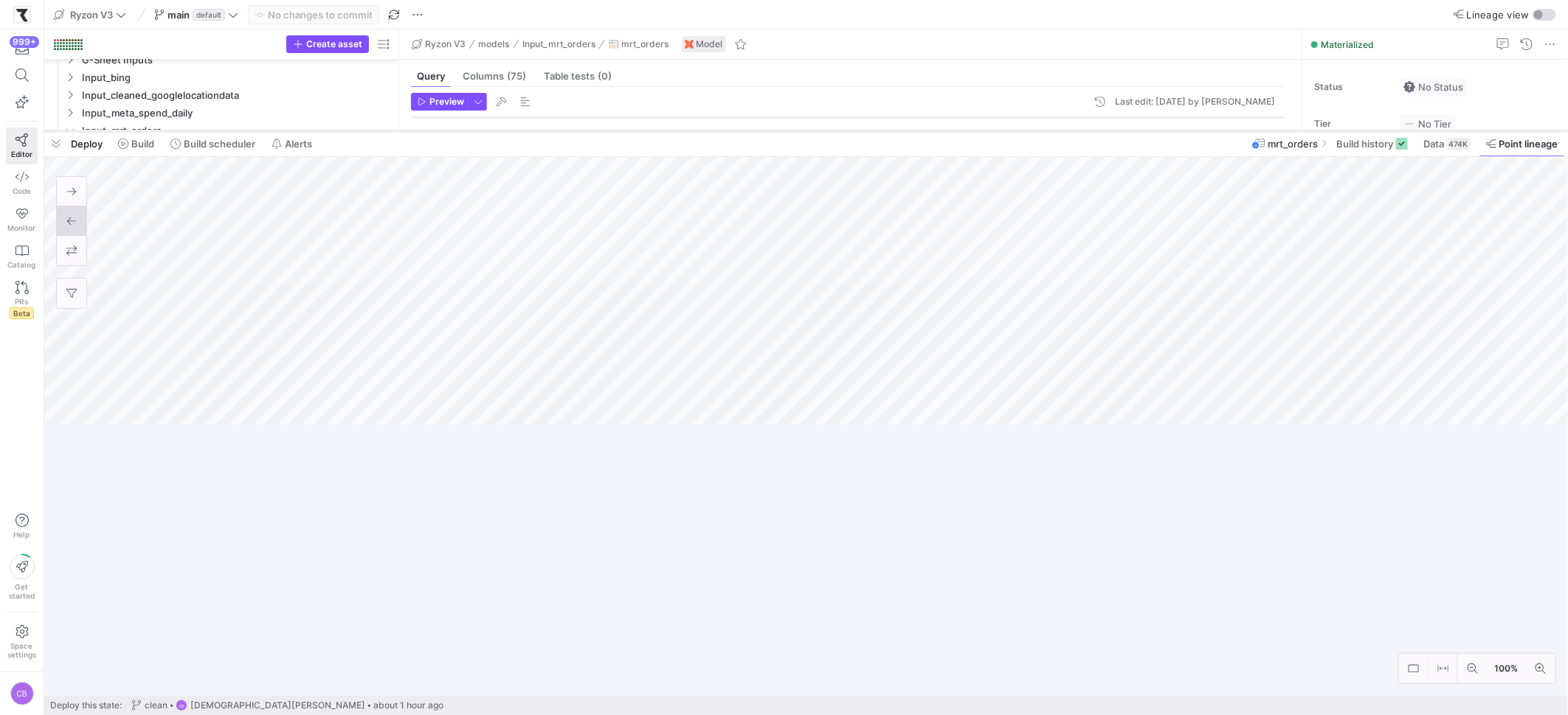
drag, startPoint x: 1045, startPoint y: 402, endPoint x: 1086, endPoint y: 131, distance: 274.1
click at [1086, 131] on div at bounding box center [806, 132] width 1523 height 6
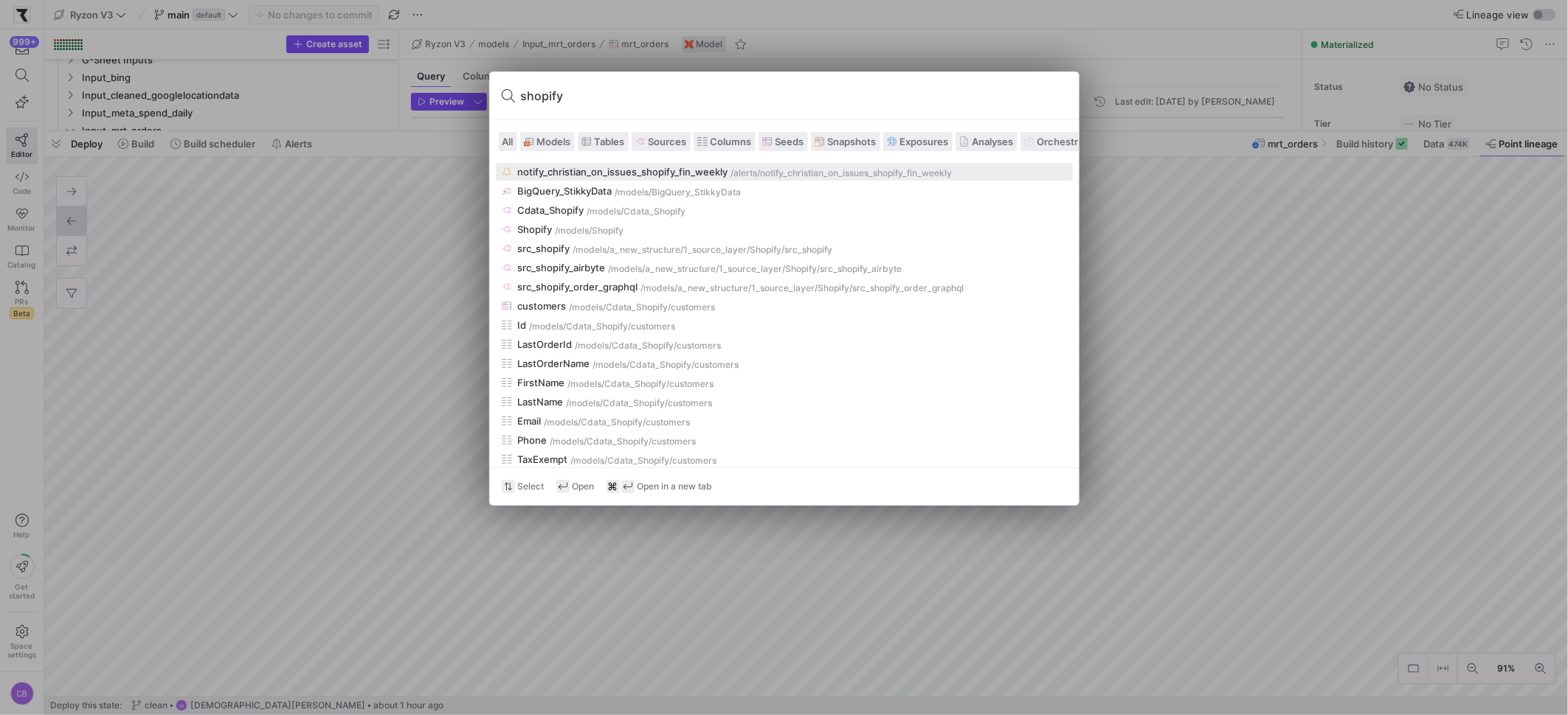
type input "shopify"
click at [684, 139] on span "Sources" at bounding box center [668, 141] width 39 height 12
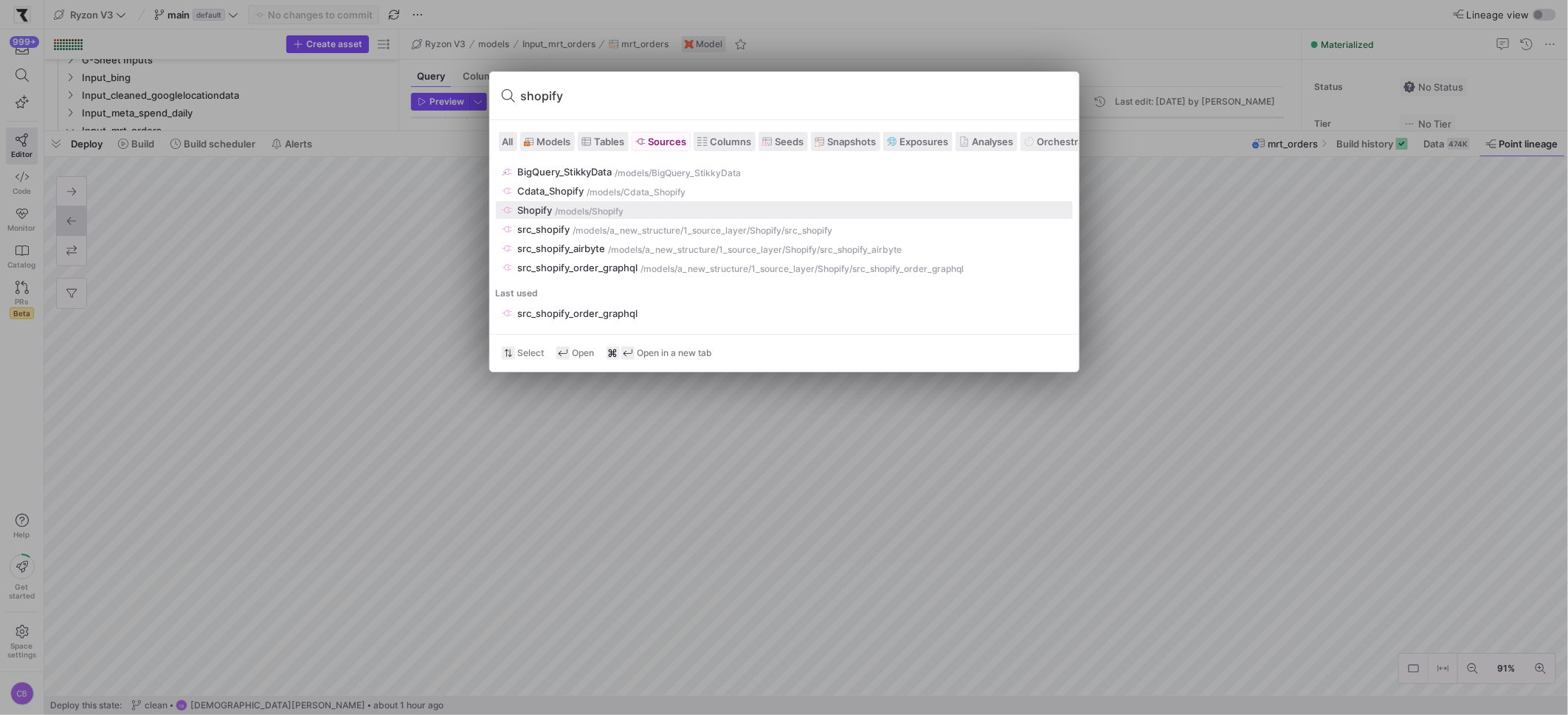
click at [587, 211] on div "/models" at bounding box center [572, 211] width 34 height 10
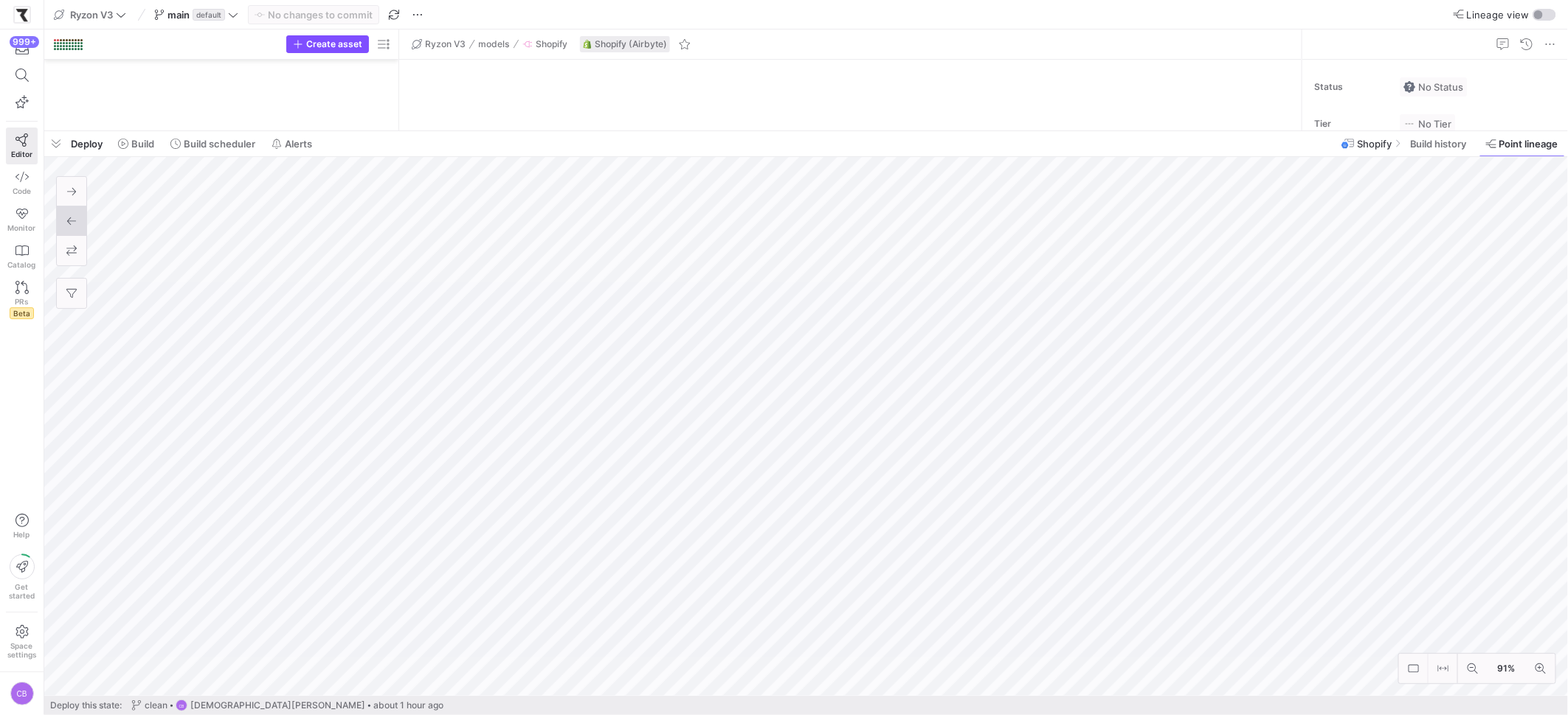
scroll to position [4051, 0]
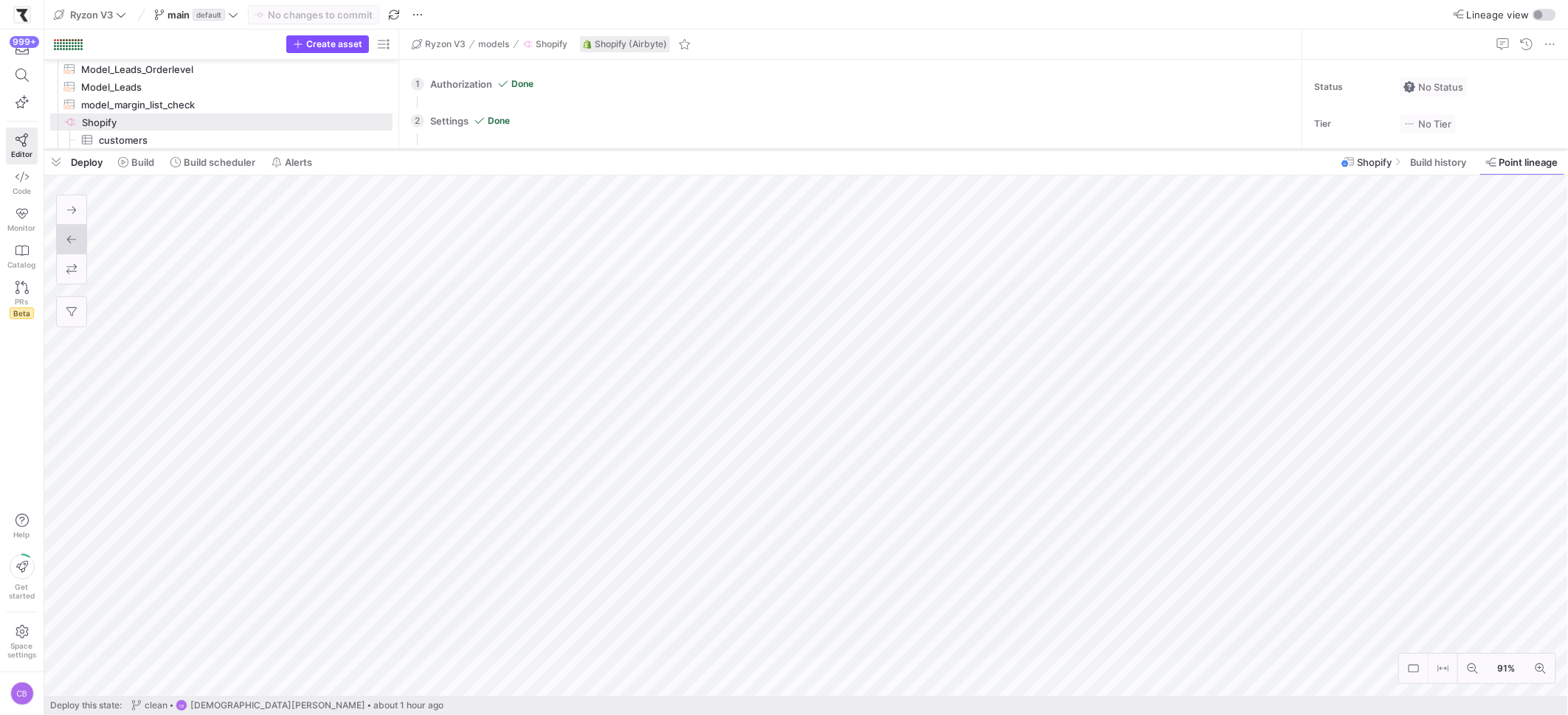
checkbox input "false"
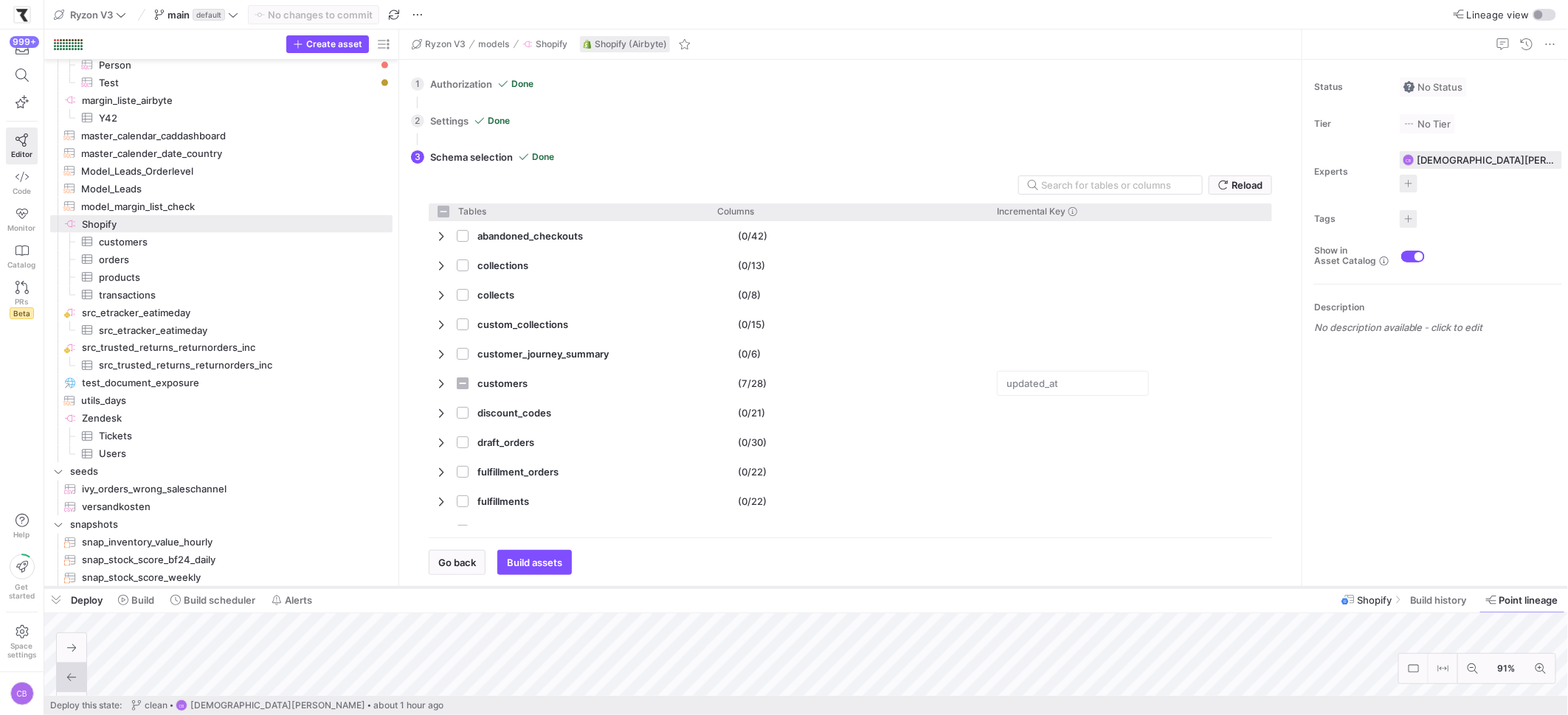
scroll to position [3940, 0]
drag, startPoint x: 435, startPoint y: 131, endPoint x: 491, endPoint y: 576, distance: 448.5
click at [494, 585] on div at bounding box center [806, 588] width 1523 height 6
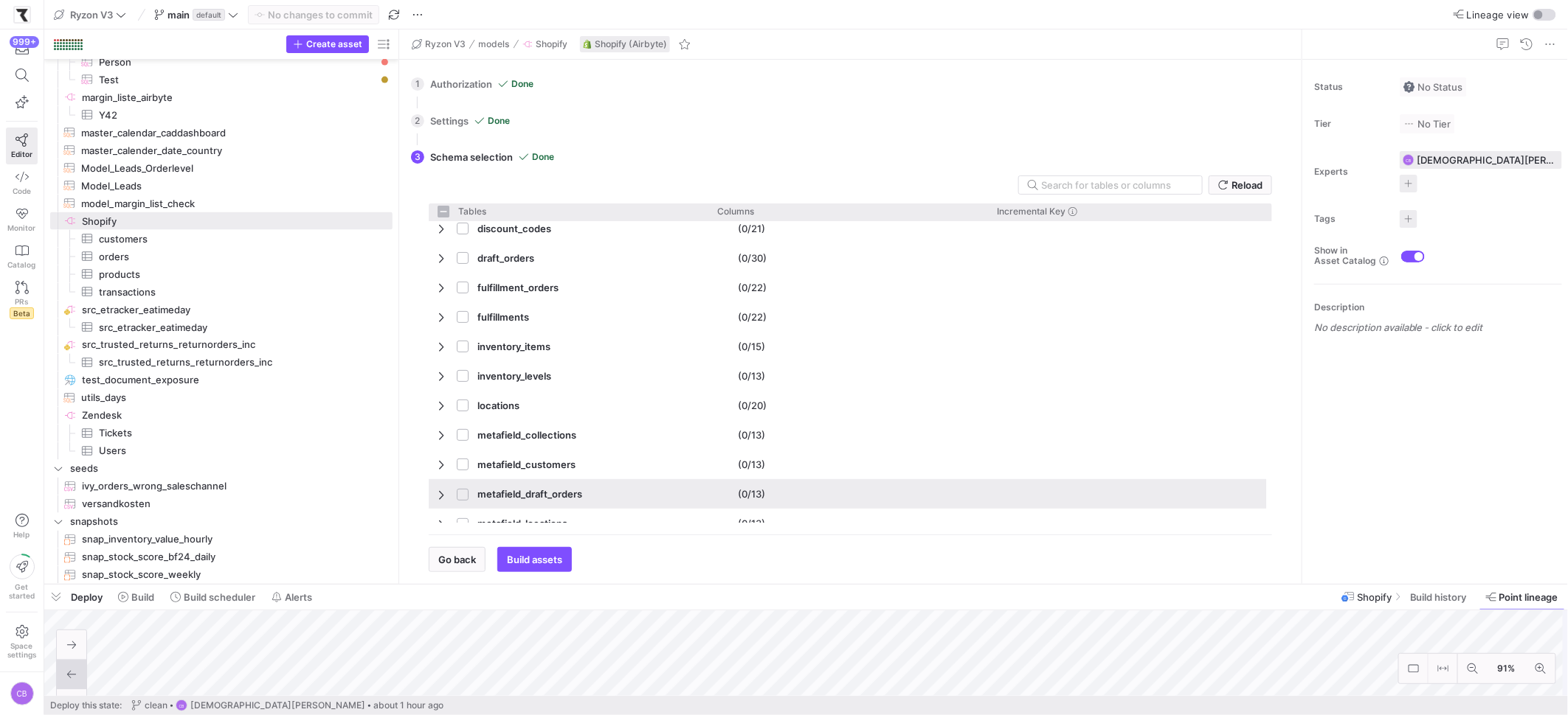
scroll to position [282, 0]
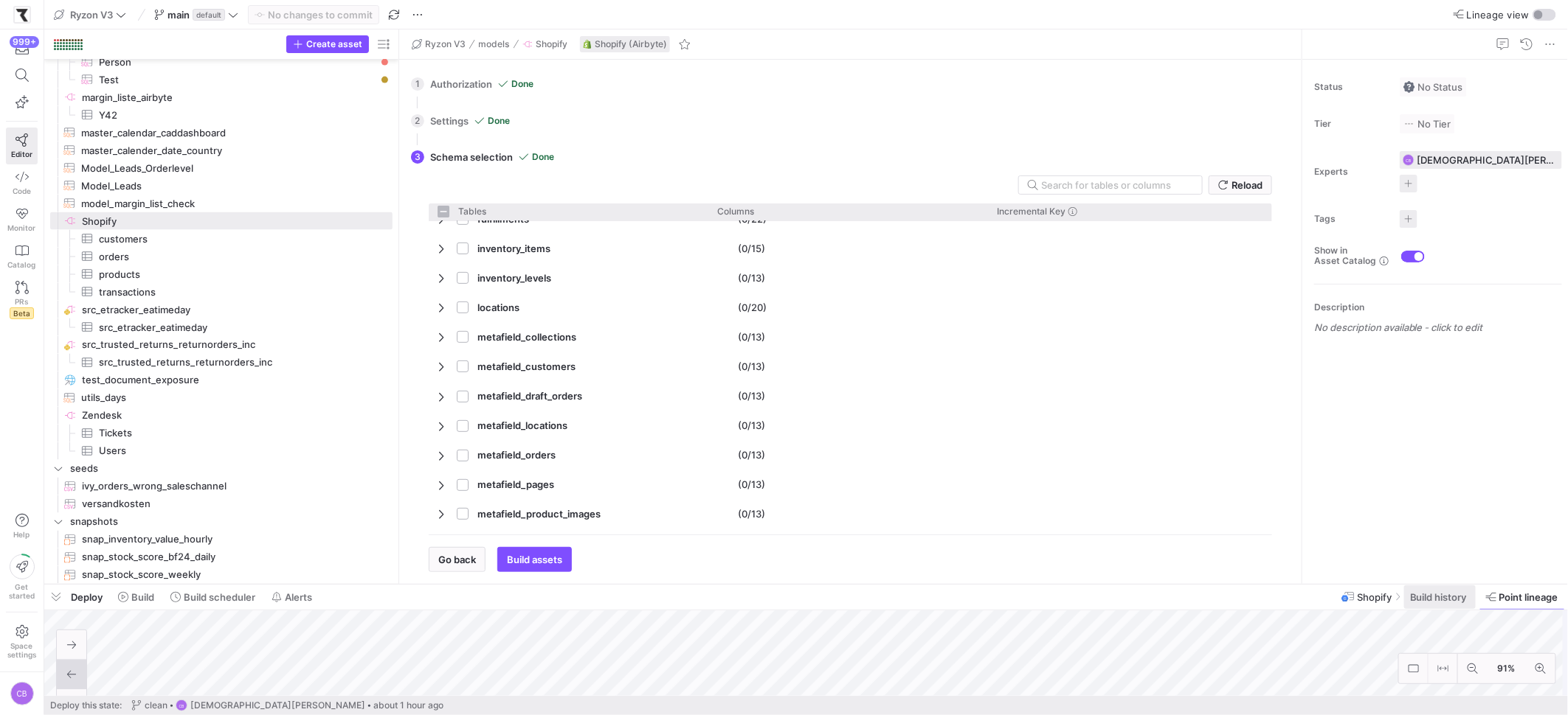
click at [1455, 598] on span "Build history" at bounding box center [1439, 596] width 57 height 12
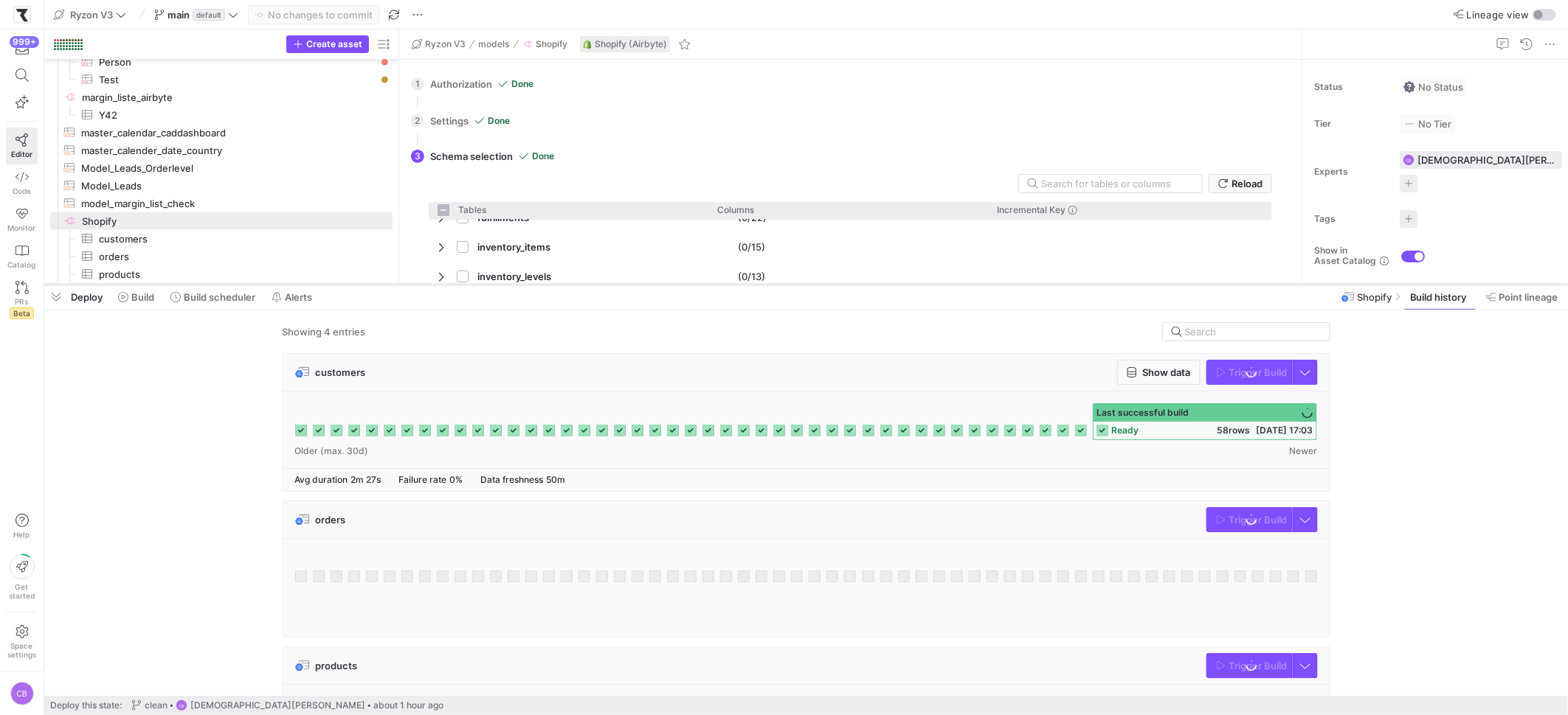
scroll to position [4051, 0]
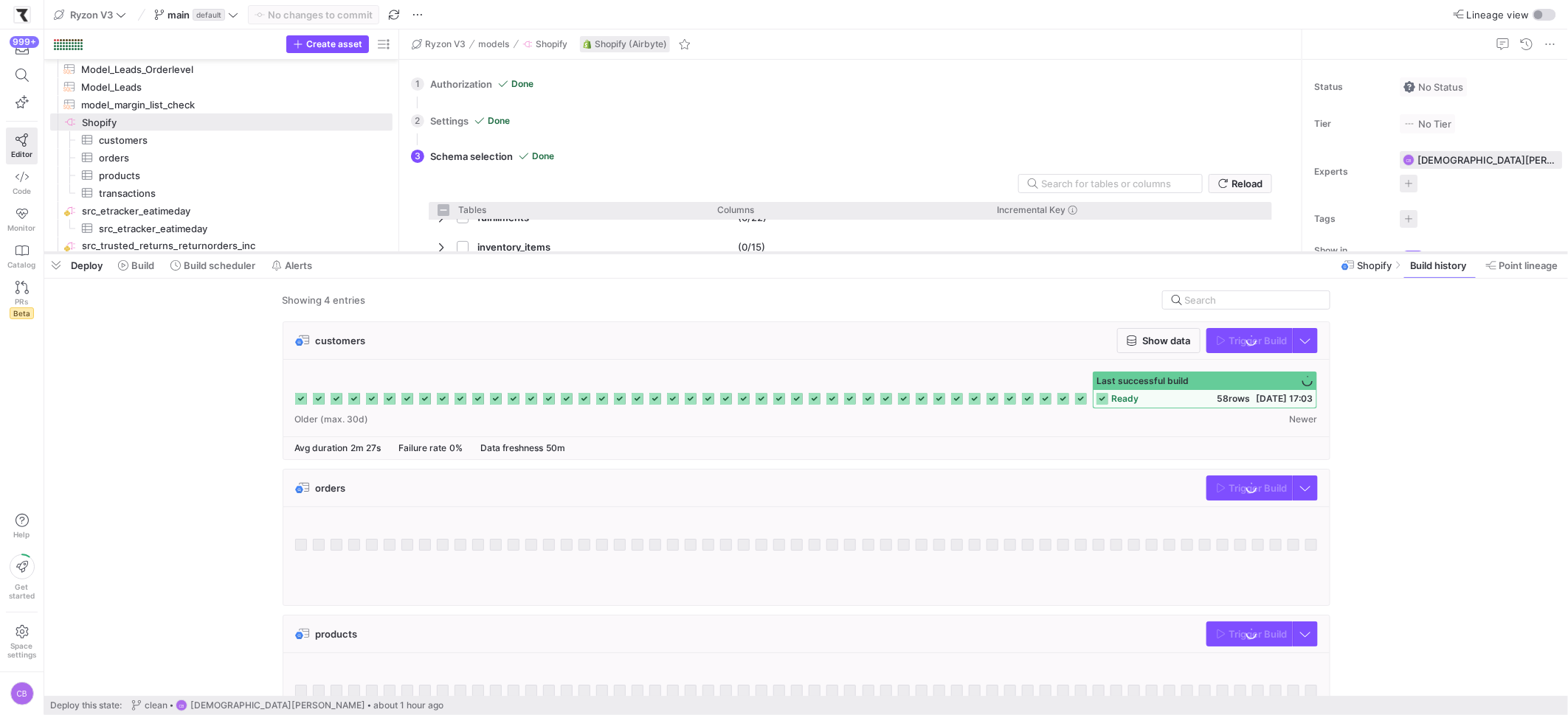
drag, startPoint x: 1318, startPoint y: 584, endPoint x: 1291, endPoint y: 252, distance: 333.1
click at [1291, 252] on div at bounding box center [806, 253] width 1523 height 6
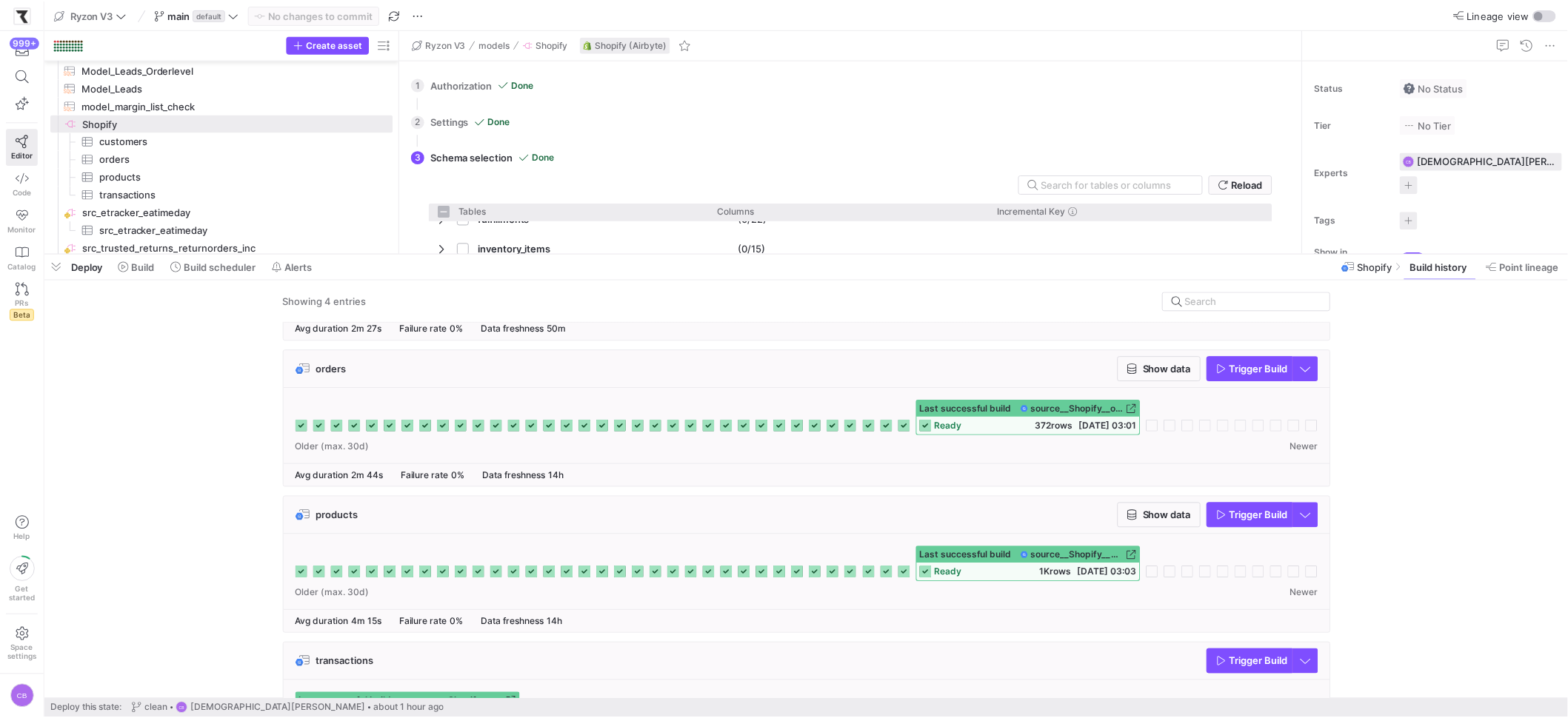
scroll to position [171, 0]
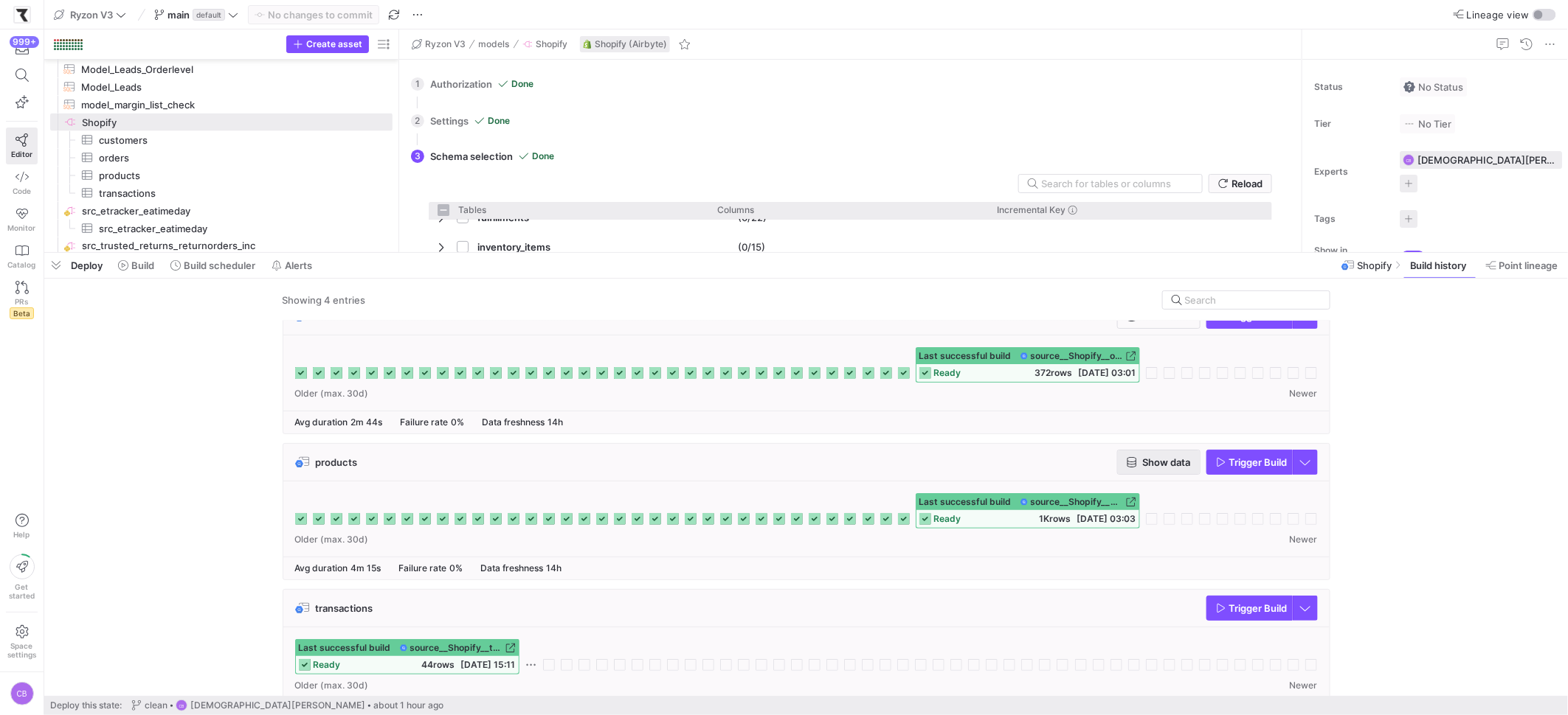
click at [1161, 463] on span "Show data" at bounding box center [1167, 462] width 48 height 12
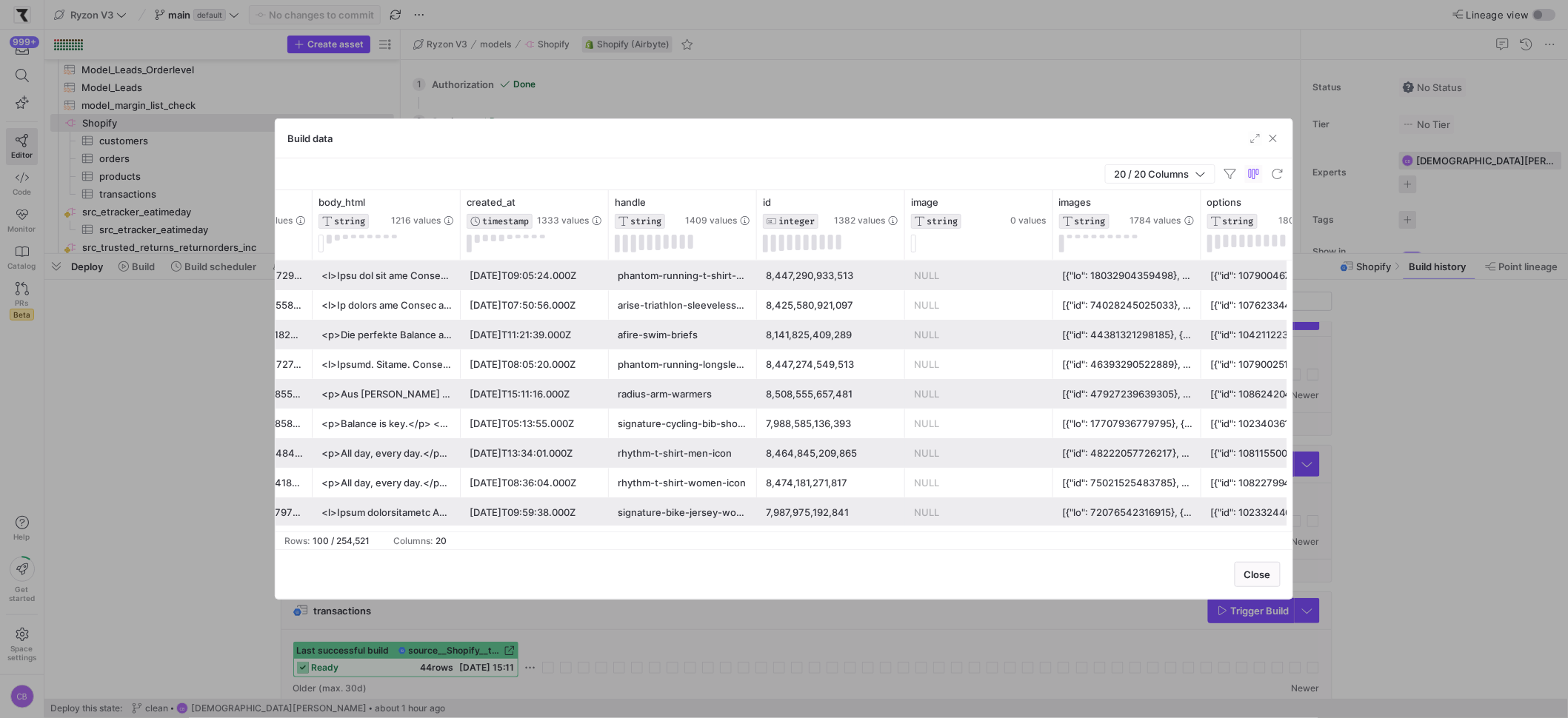
scroll to position [0, 212]
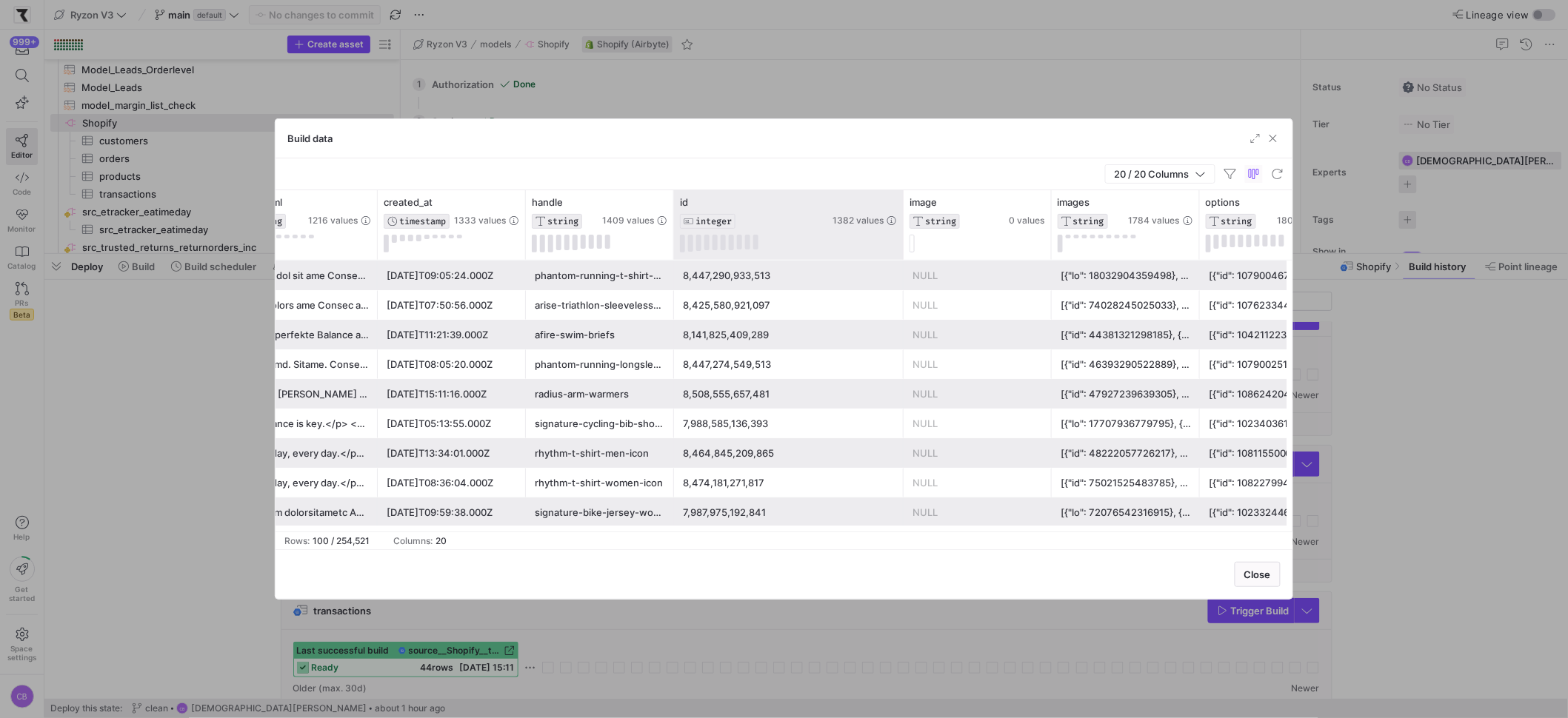
drag, startPoint x: 819, startPoint y: 246, endPoint x: 898, endPoint y: 252, distance: 79.2
click at [898, 252] on div "id INTEGER 1382 values" at bounding box center [789, 225] width 230 height 70
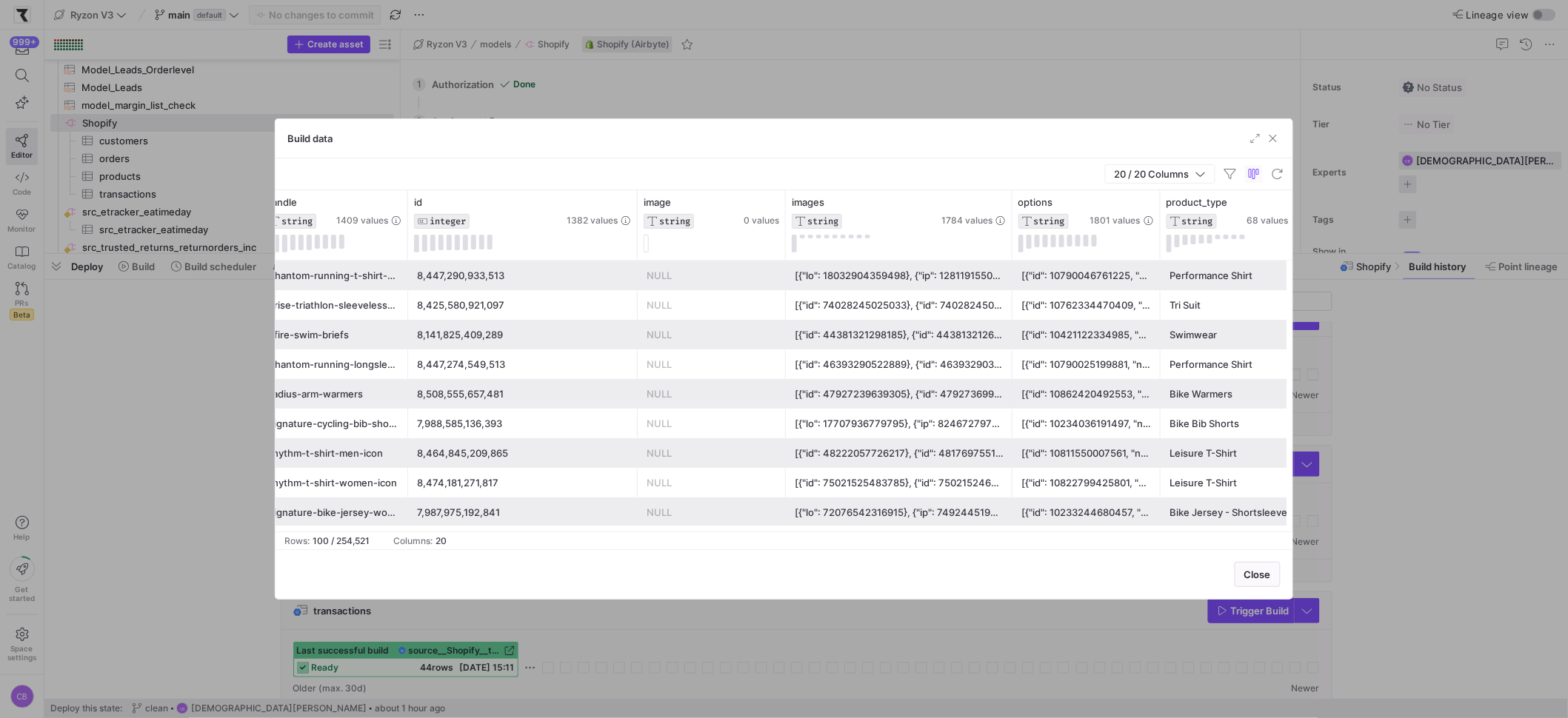
drag, startPoint x: 932, startPoint y: 226, endPoint x: 1038, endPoint y: 268, distance: 114.0
click at [1038, 267] on div "created_at TIMESTAMP 1333 values handle STRING 1409 values id INTEGER 1382 valu…" at bounding box center [783, 361] width 1017 height 342
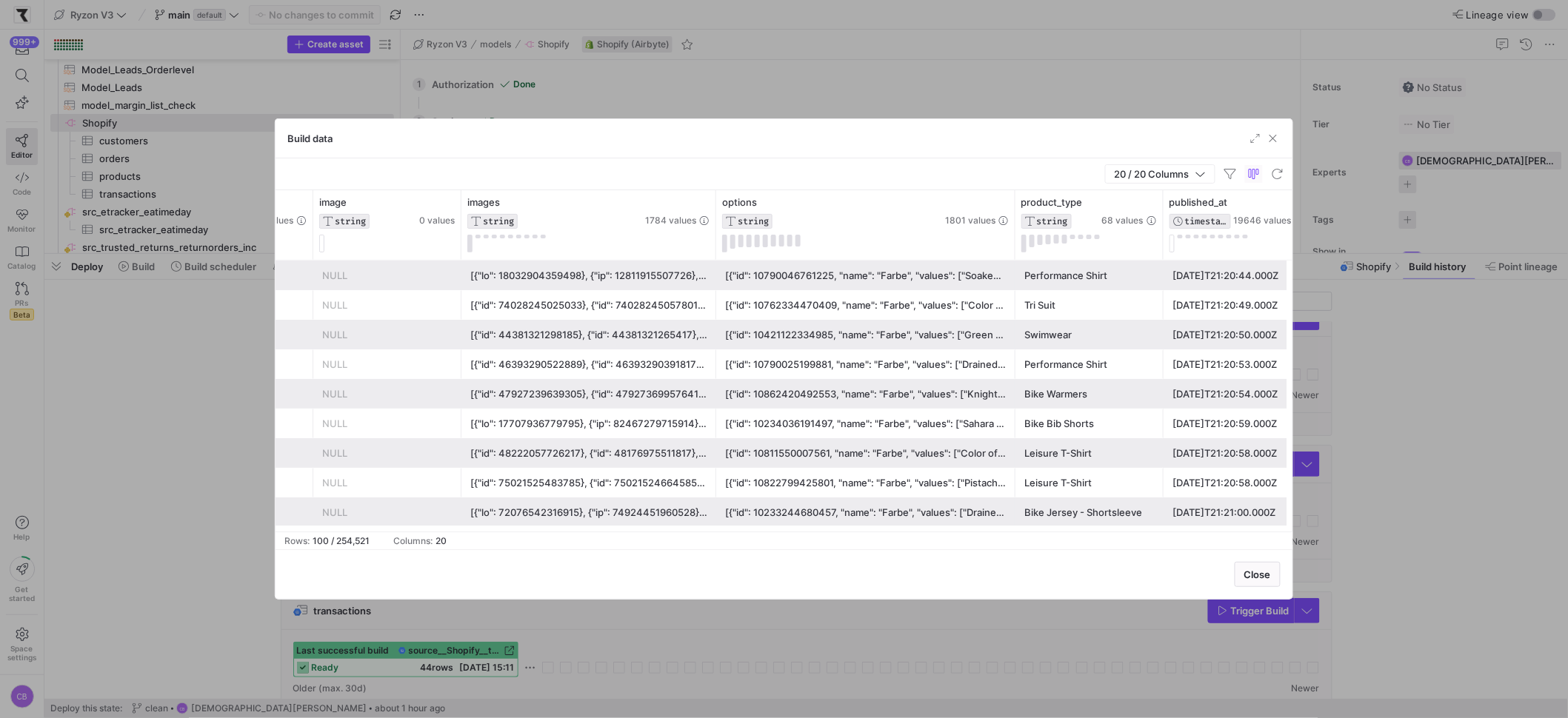
drag, startPoint x: 863, startPoint y: 239, endPoint x: 1014, endPoint y: 284, distance: 157.6
click at [1014, 284] on div "id INTEGER 1382 values image STRING 0 values images STRING 1784 values options …" at bounding box center [783, 361] width 1017 height 342
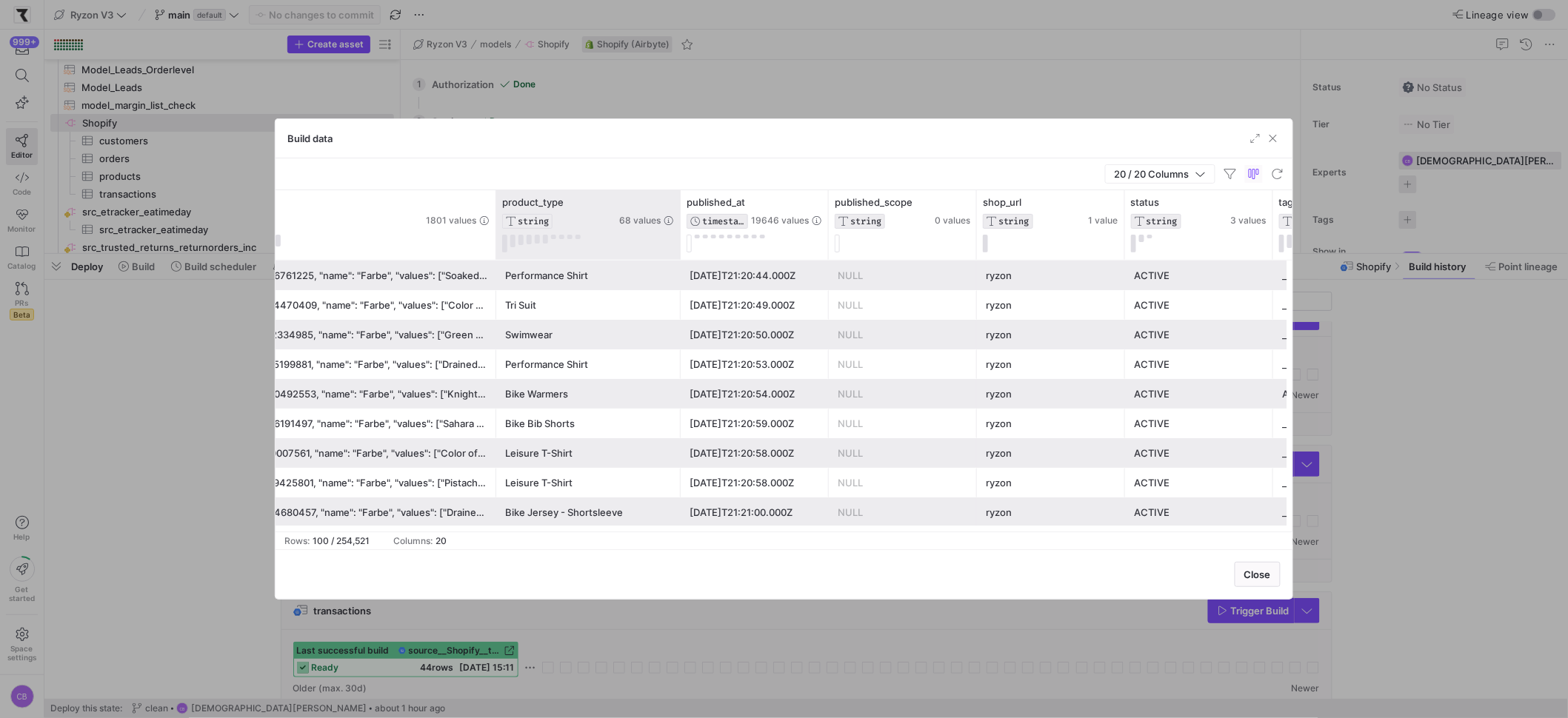
drag, startPoint x: 641, startPoint y: 245, endPoint x: 686, endPoint y: 258, distance: 46.8
click at [683, 258] on div at bounding box center [680, 225] width 6 height 70
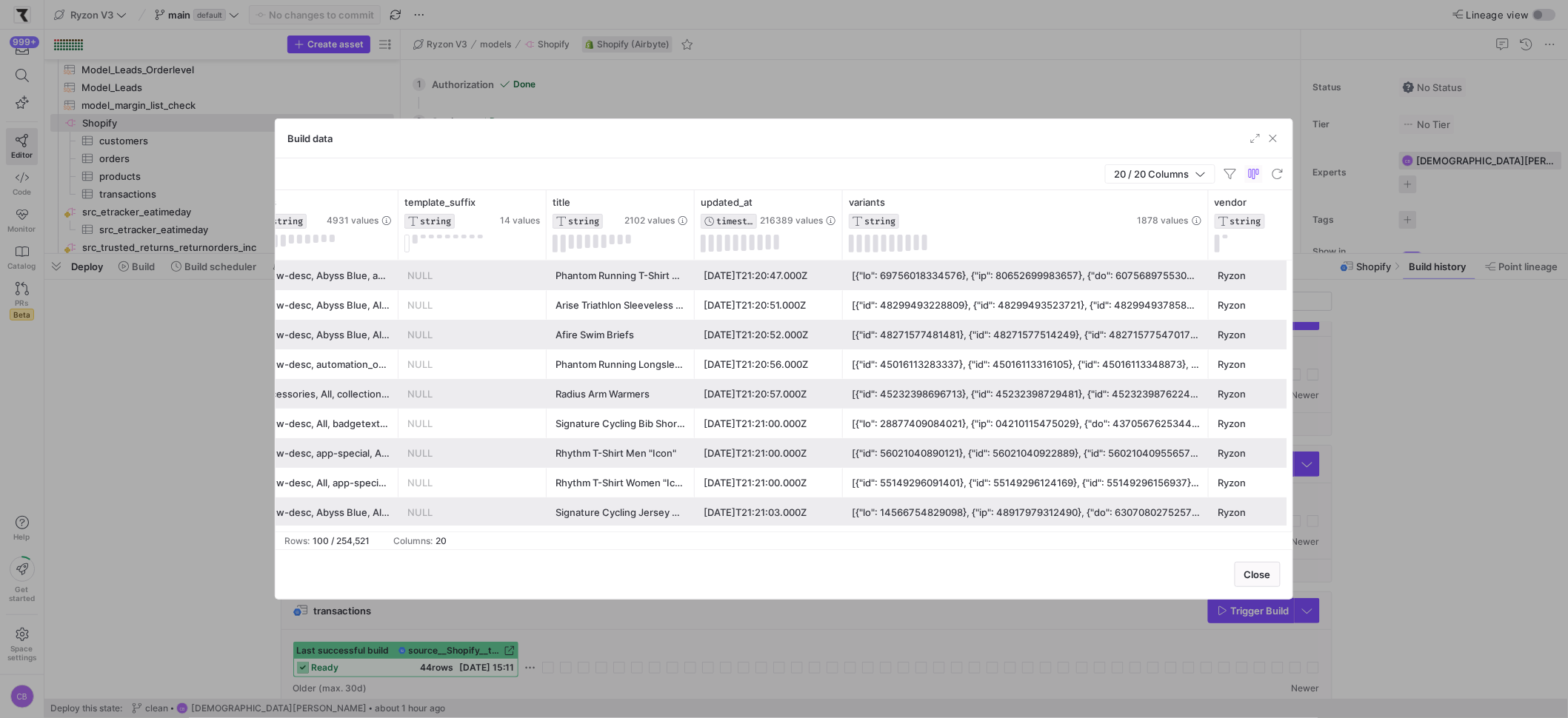
drag, startPoint x: 987, startPoint y: 229, endPoint x: 1369, endPoint y: 231, distance: 382.0
click at [1369, 231] on div "Build data 20 / 20 Columns Drag here to set row groups Drag here to set column …" at bounding box center [784, 359] width 1568 height 718
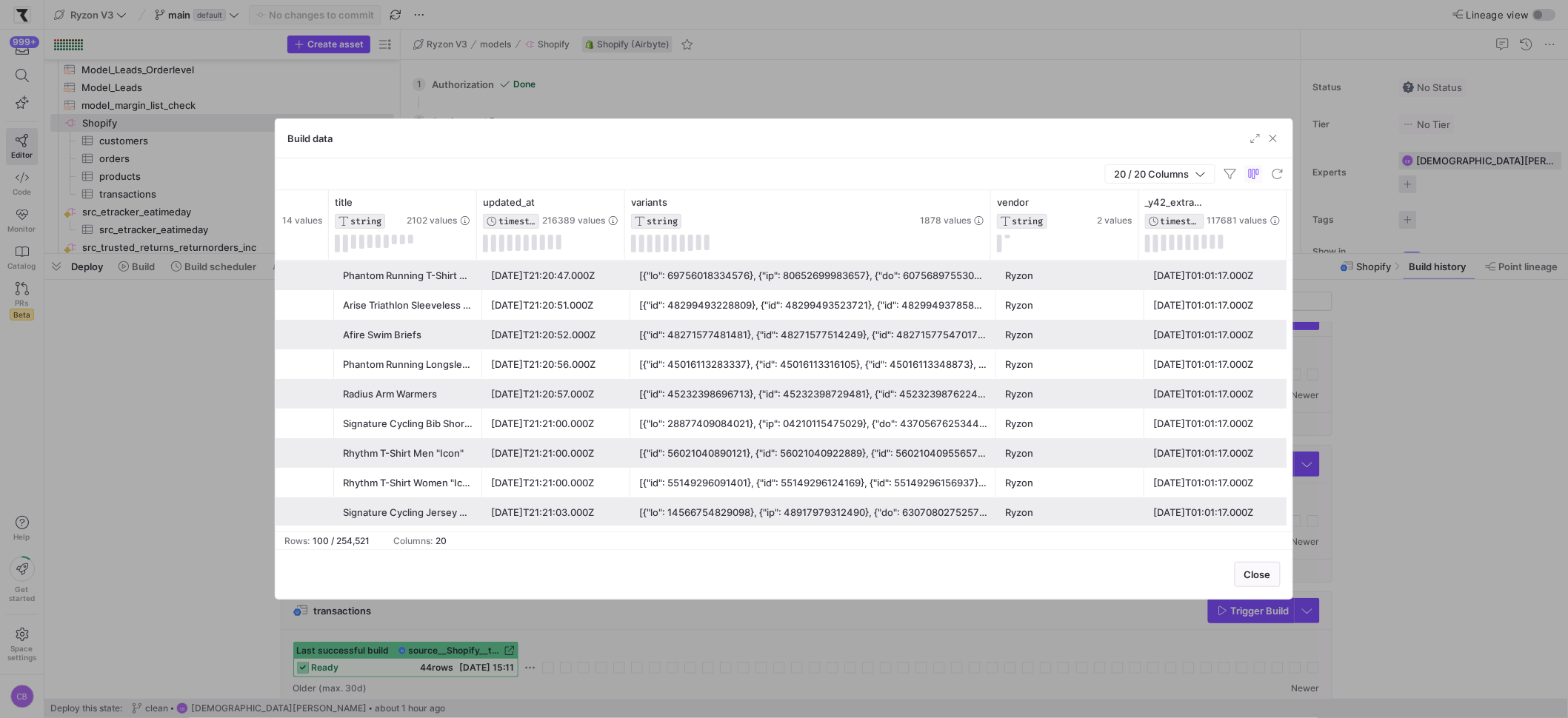
click at [704, 271] on div at bounding box center [813, 275] width 348 height 29
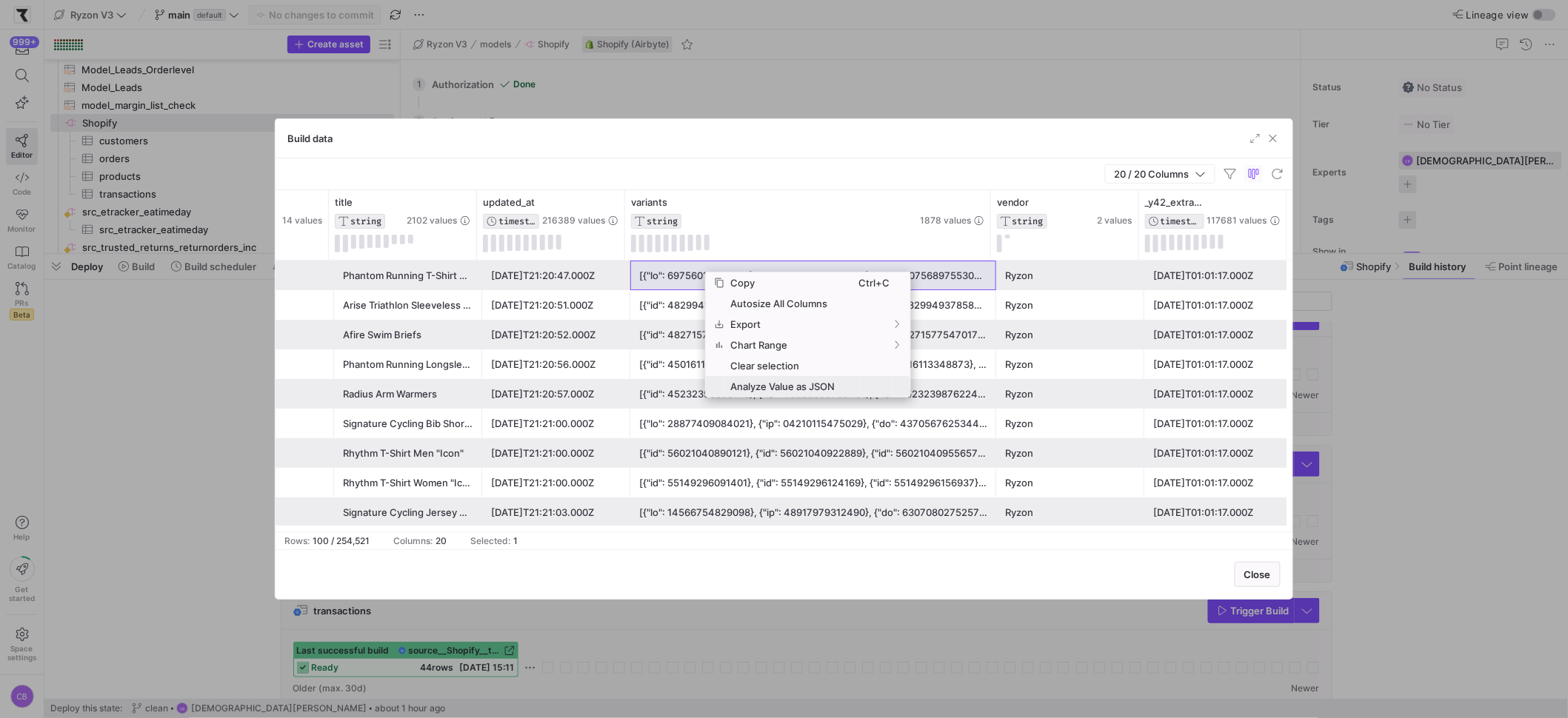
click at [775, 383] on span "Analyze Value as JSON" at bounding box center [792, 386] width 134 height 21
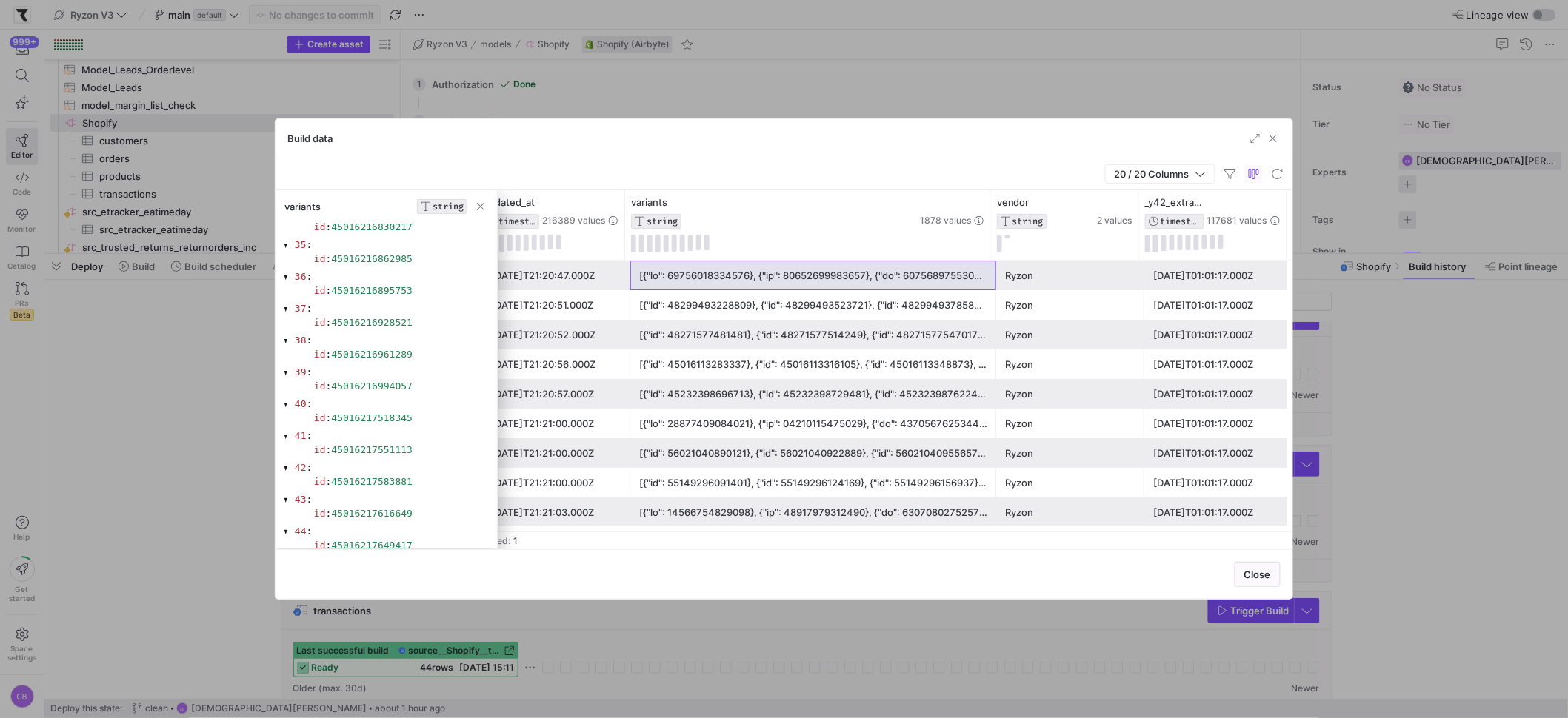
drag, startPoint x: 1178, startPoint y: 134, endPoint x: 1173, endPoint y: 141, distance: 8.6
click at [1178, 134] on div "Build data" at bounding box center [783, 138] width 1017 height 39
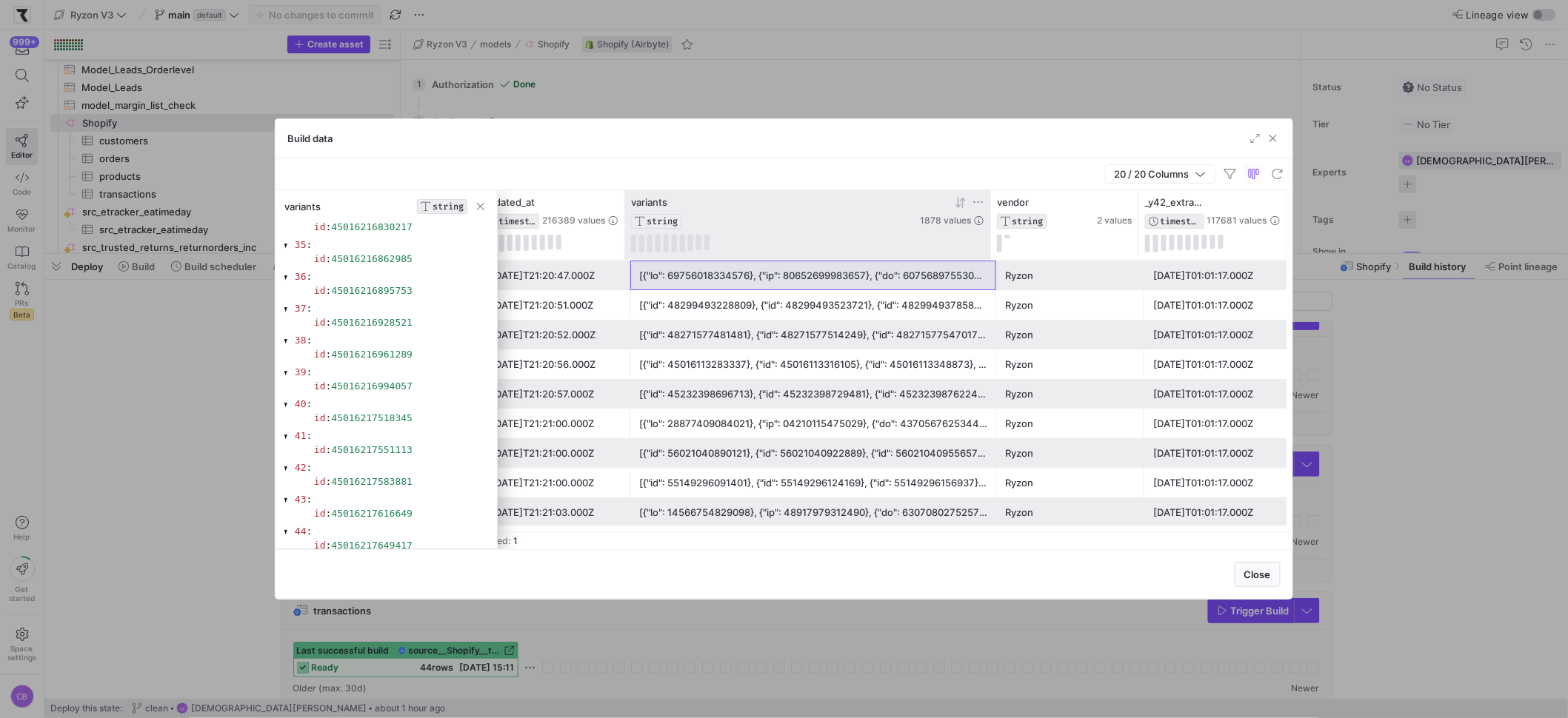
click at [717, 210] on div "variants STRING" at bounding box center [774, 213] width 286 height 32
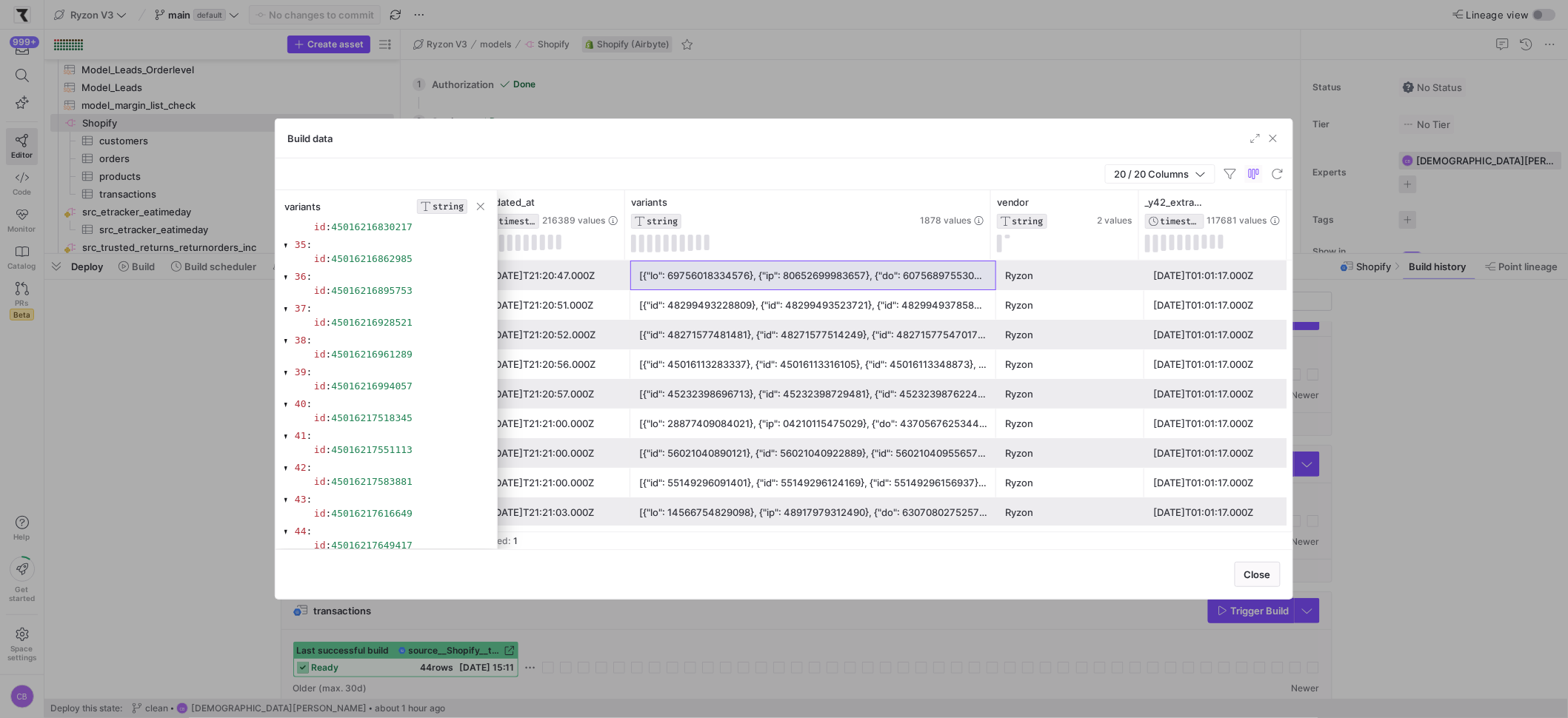
click at [480, 206] on span "button" at bounding box center [480, 206] width 15 height 15
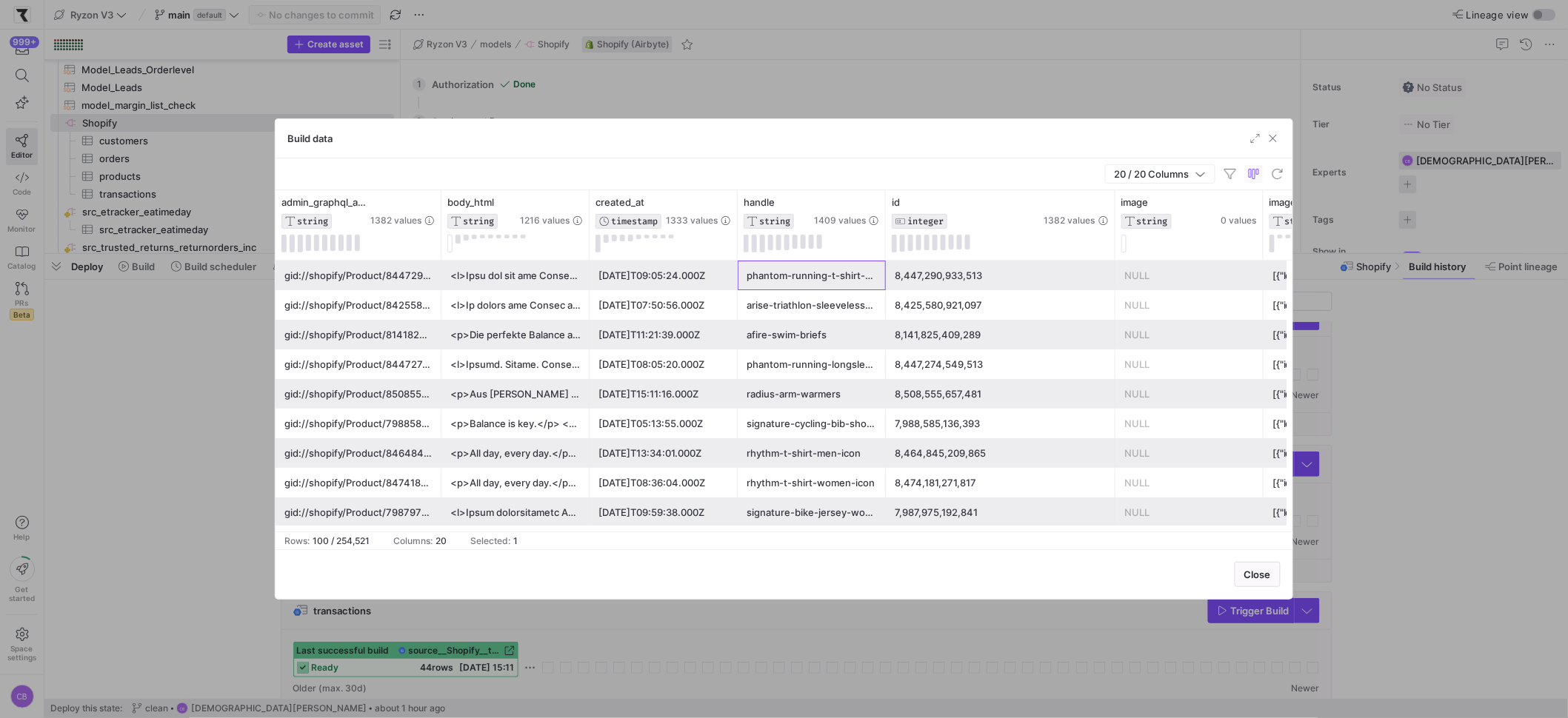
click at [787, 277] on div "phantom-running-t-shirt-men-1st-generation" at bounding box center [812, 275] width 131 height 29
click at [652, 272] on div "[DATE]T09:05:24.000Z" at bounding box center [663, 275] width 131 height 29
click at [538, 275] on div at bounding box center [515, 275] width 131 height 29
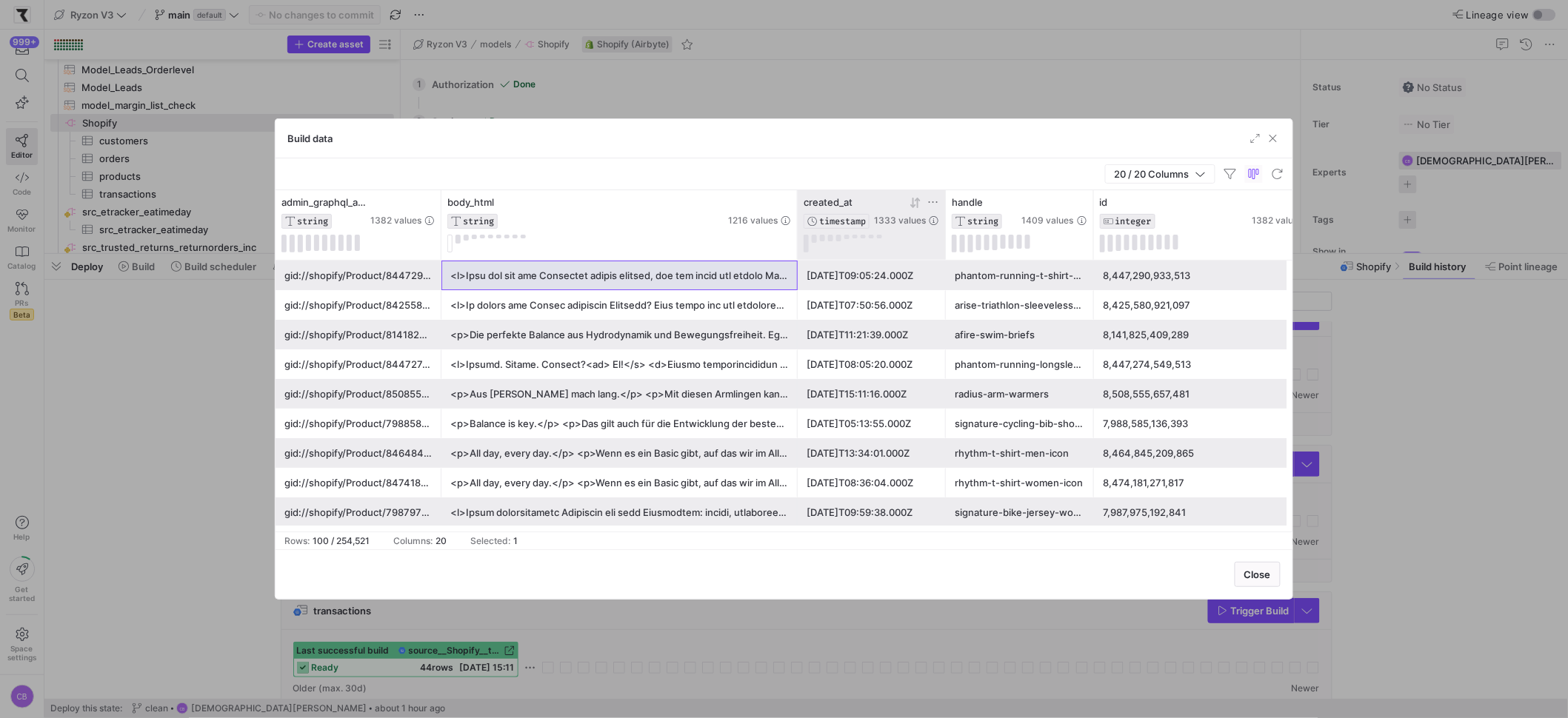
drag, startPoint x: 588, startPoint y: 213, endPoint x: 935, endPoint y: 246, distance: 348.6
click at [909, 208] on icon at bounding box center [915, 202] width 12 height 12
click at [912, 206] on icon at bounding box center [915, 202] width 12 height 12
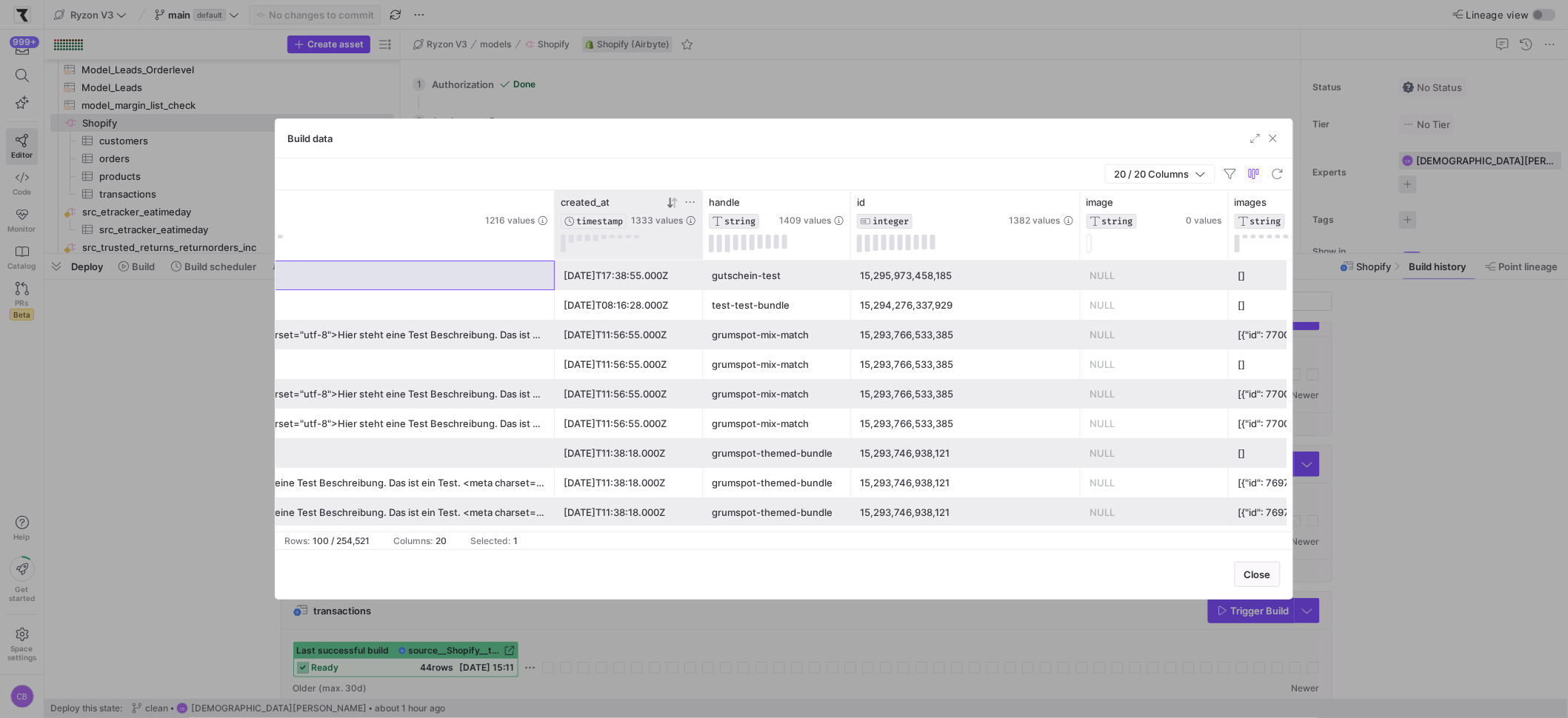
click at [771, 339] on div "grumspot-mix-match" at bounding box center [777, 335] width 131 height 29
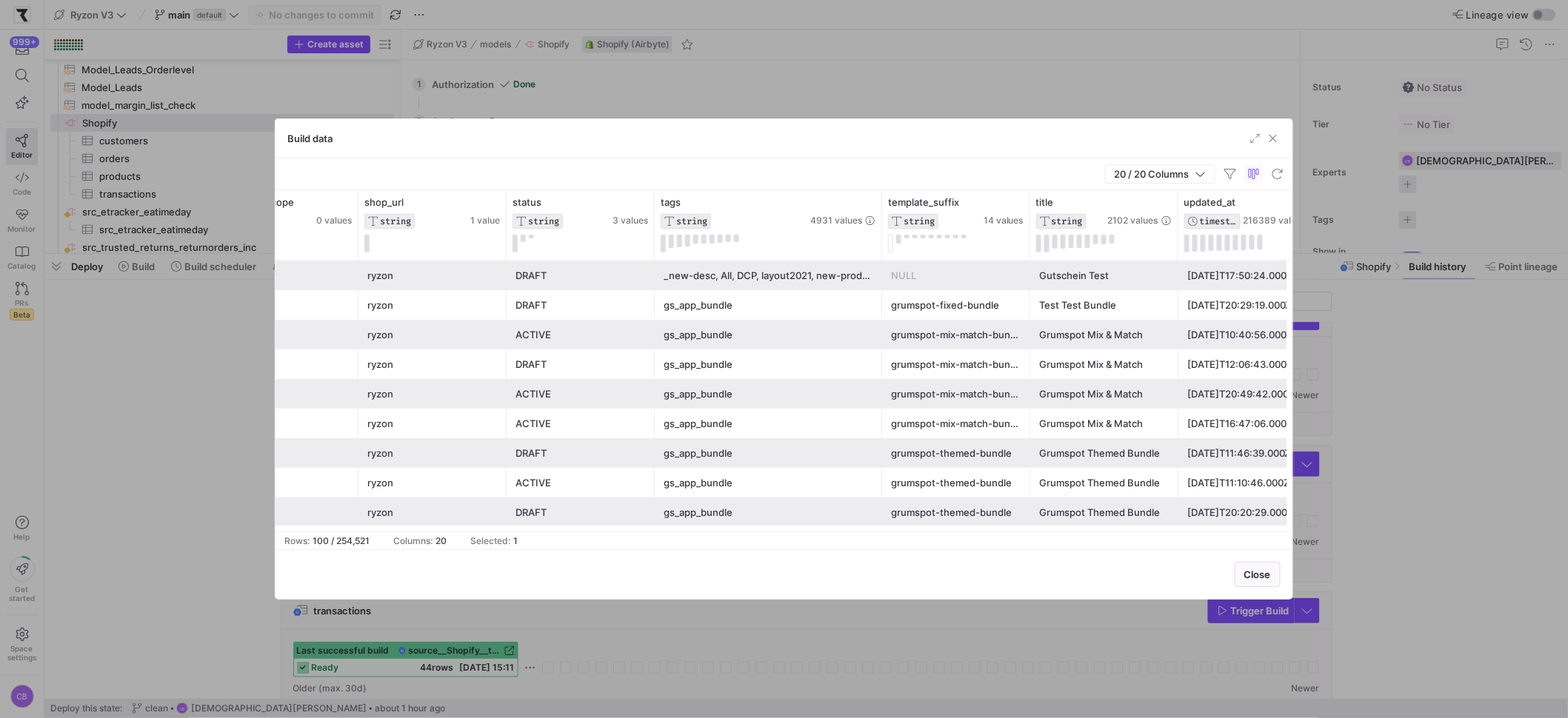
drag, startPoint x: 801, startPoint y: 239, endPoint x: 882, endPoint y: 267, distance: 85.7
click at [882, 267] on div "published_at TIMESTAMP 19646 values published_scope STRING 0 values shop_url ST…" at bounding box center [783, 361] width 1017 height 342
click at [801, 366] on div "gs_app_bundle" at bounding box center [769, 364] width 212 height 29
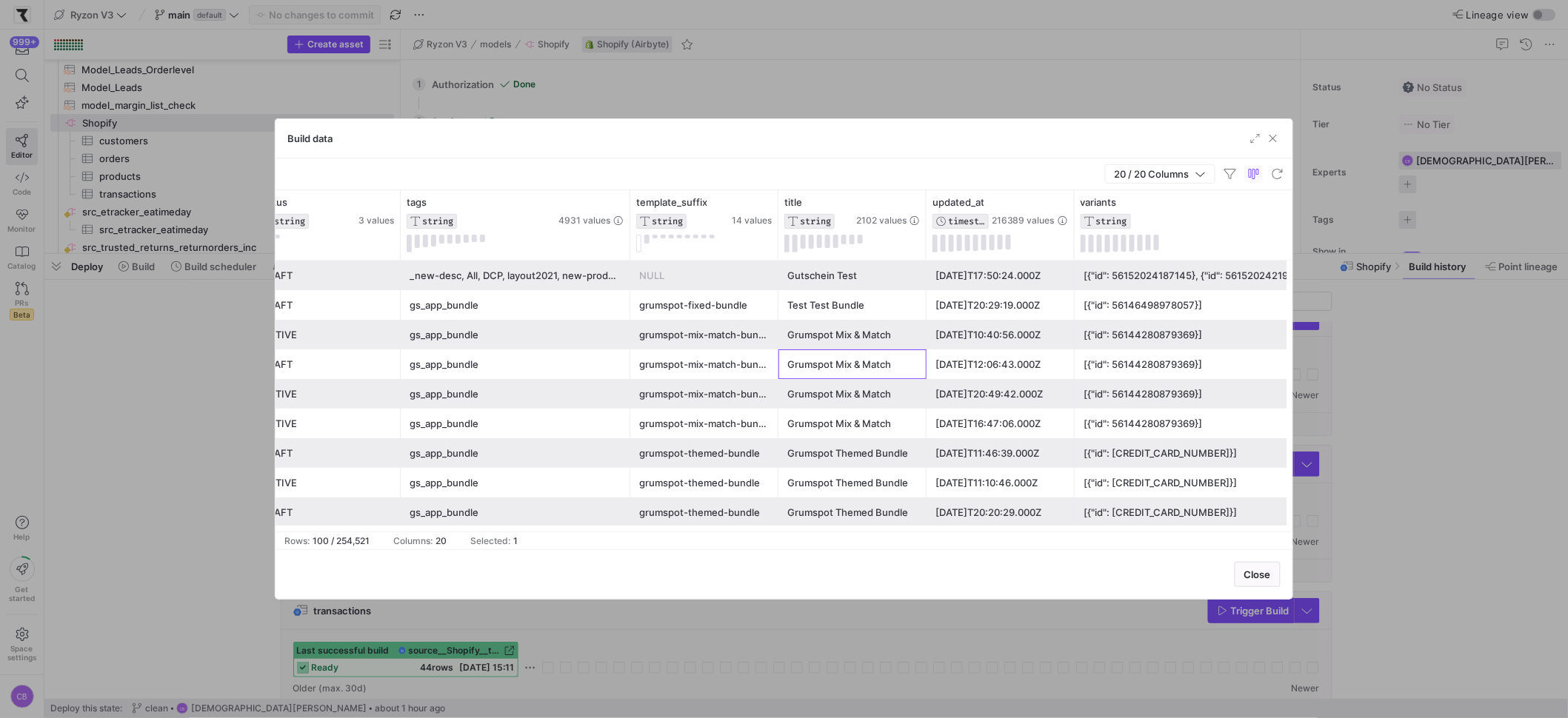
click at [799, 366] on div "Grumspot Mix & Match" at bounding box center [852, 364] width 131 height 29
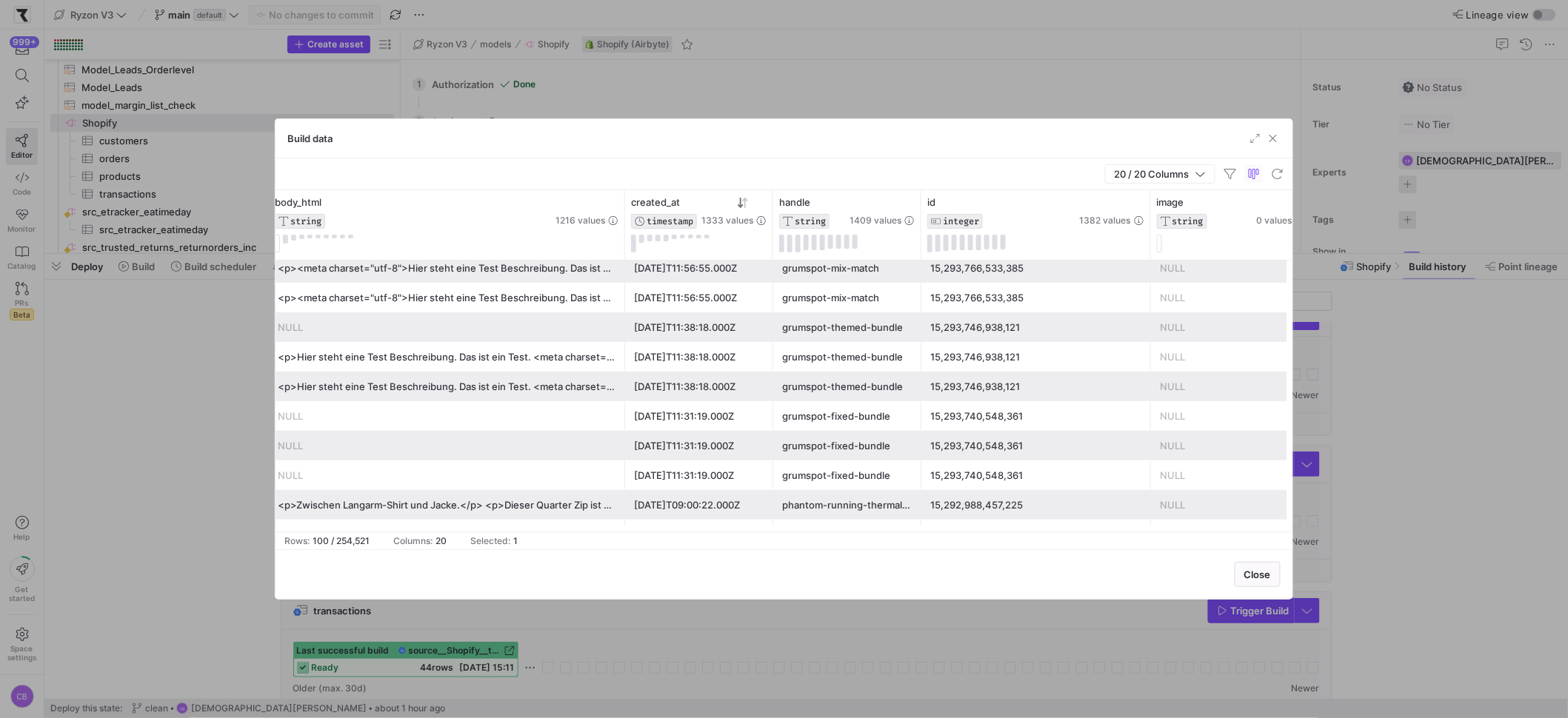
click at [856, 420] on div "grumspot-fixed-bundle" at bounding box center [847, 416] width 131 height 29
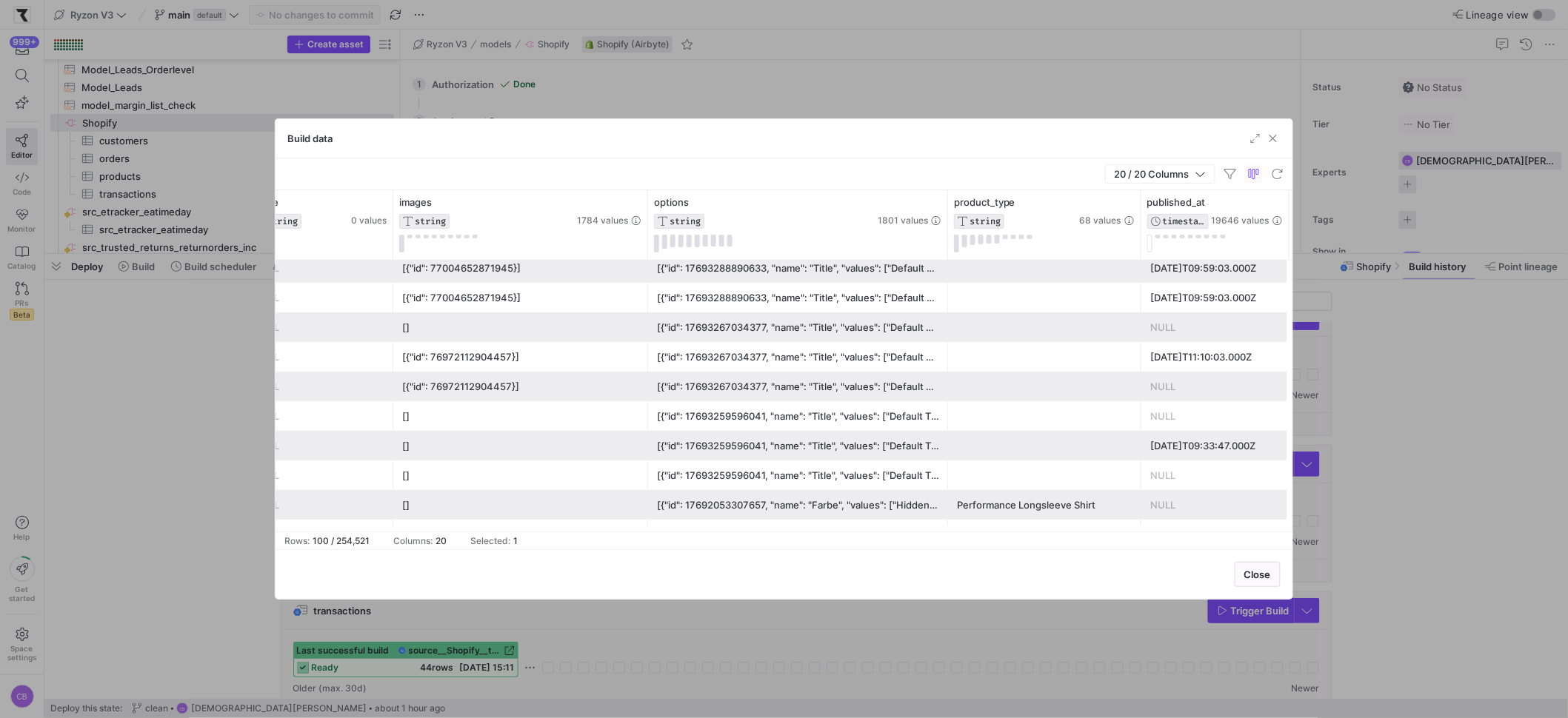
click at [857, 421] on div "[{"id": 17693259596041, "name": "Title", "values": ["Default Title"], "position…" at bounding box center [798, 416] width 282 height 29
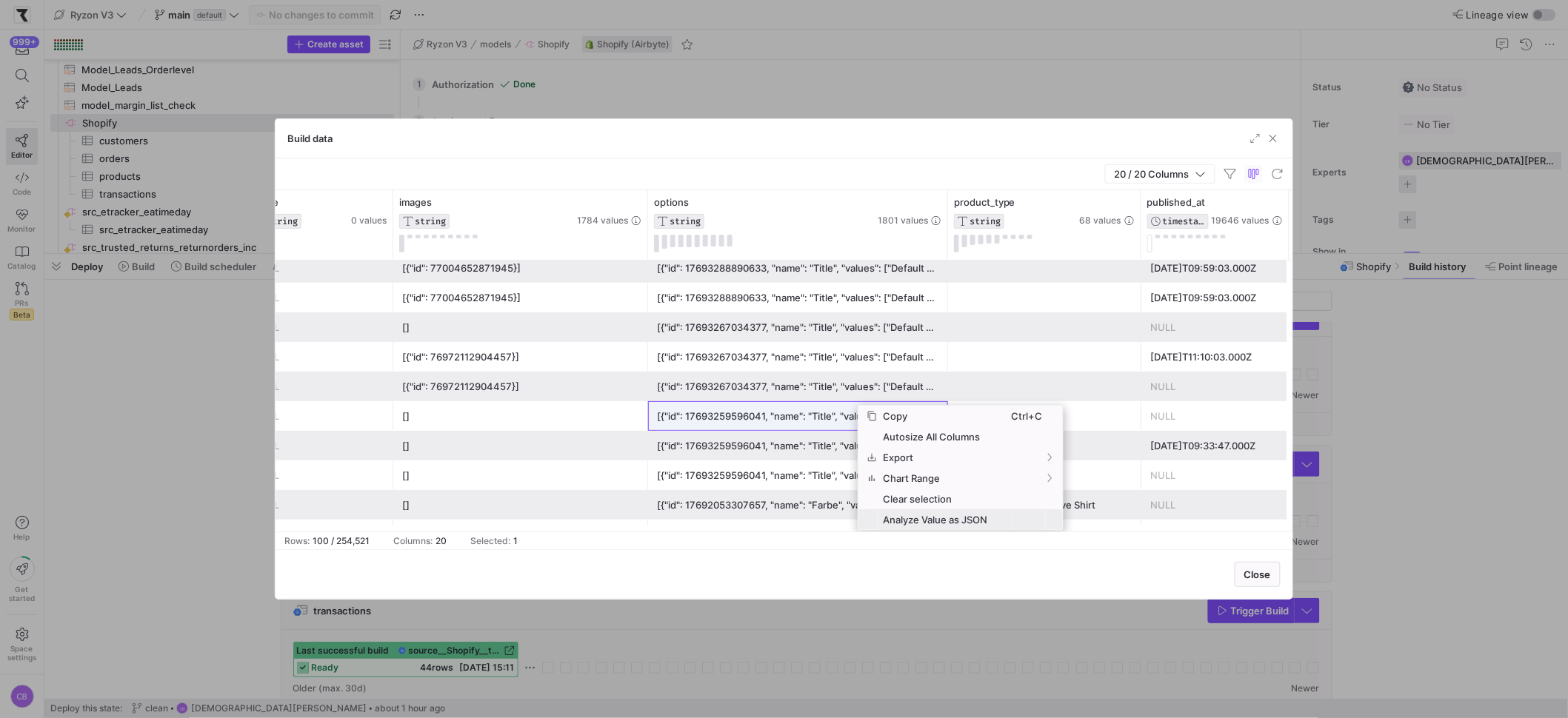
click at [934, 521] on span "Analyze Value as JSON" at bounding box center [944, 519] width 134 height 21
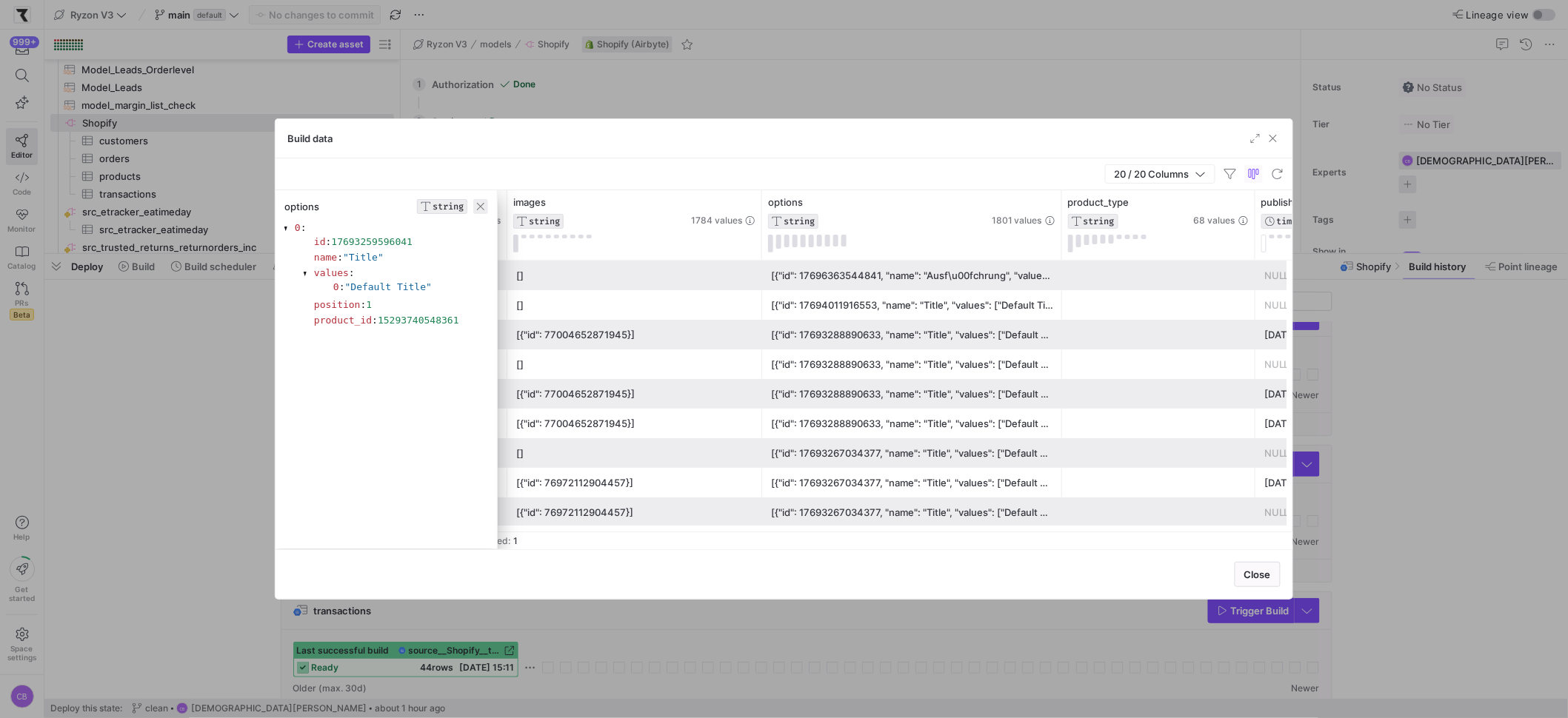
click at [483, 205] on span "button" at bounding box center [480, 206] width 15 height 15
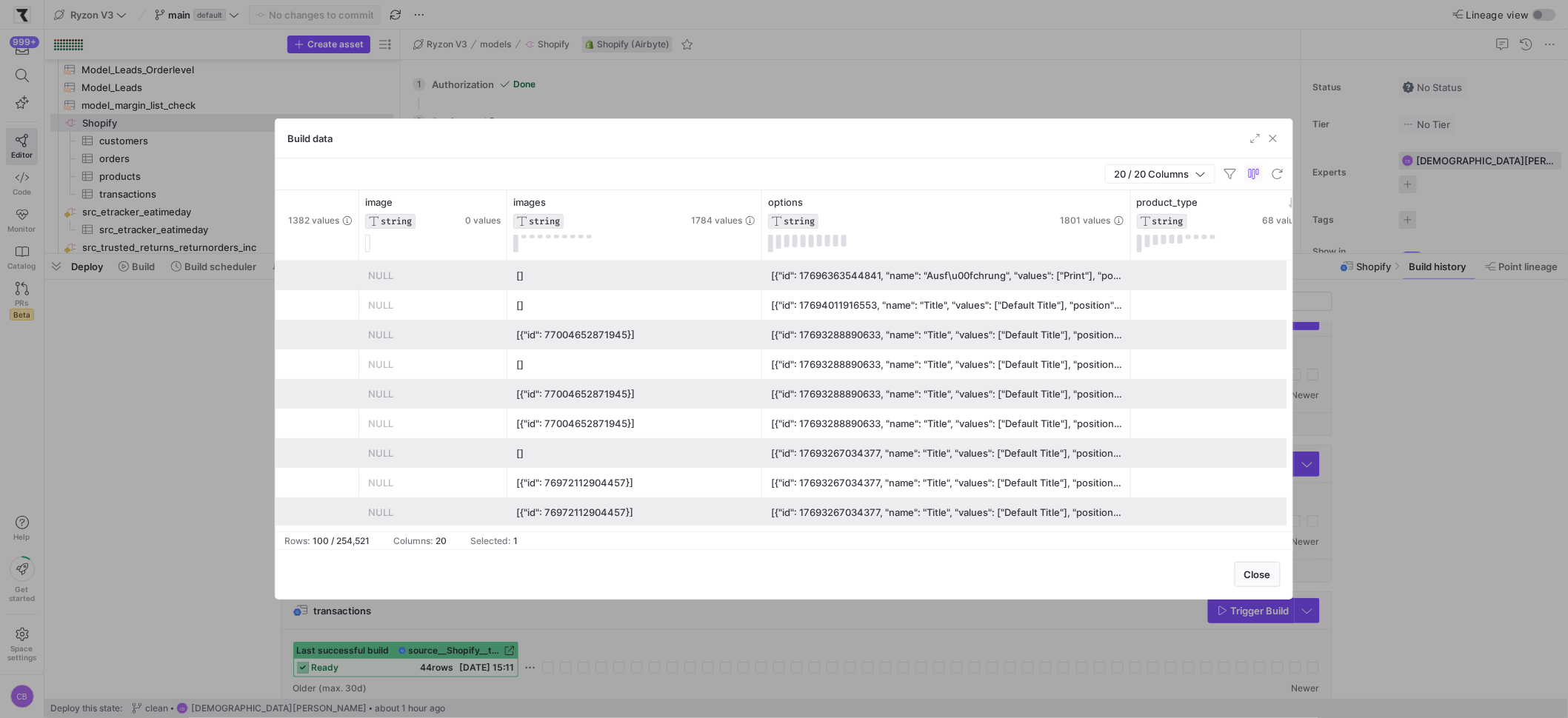
drag, startPoint x: 1061, startPoint y: 219, endPoint x: 1223, endPoint y: 250, distance: 164.9
click at [1223, 250] on div "images STRING 1784 values options STRING 1801 values product_type STRING 68 val…" at bounding box center [1282, 225] width 3942 height 70
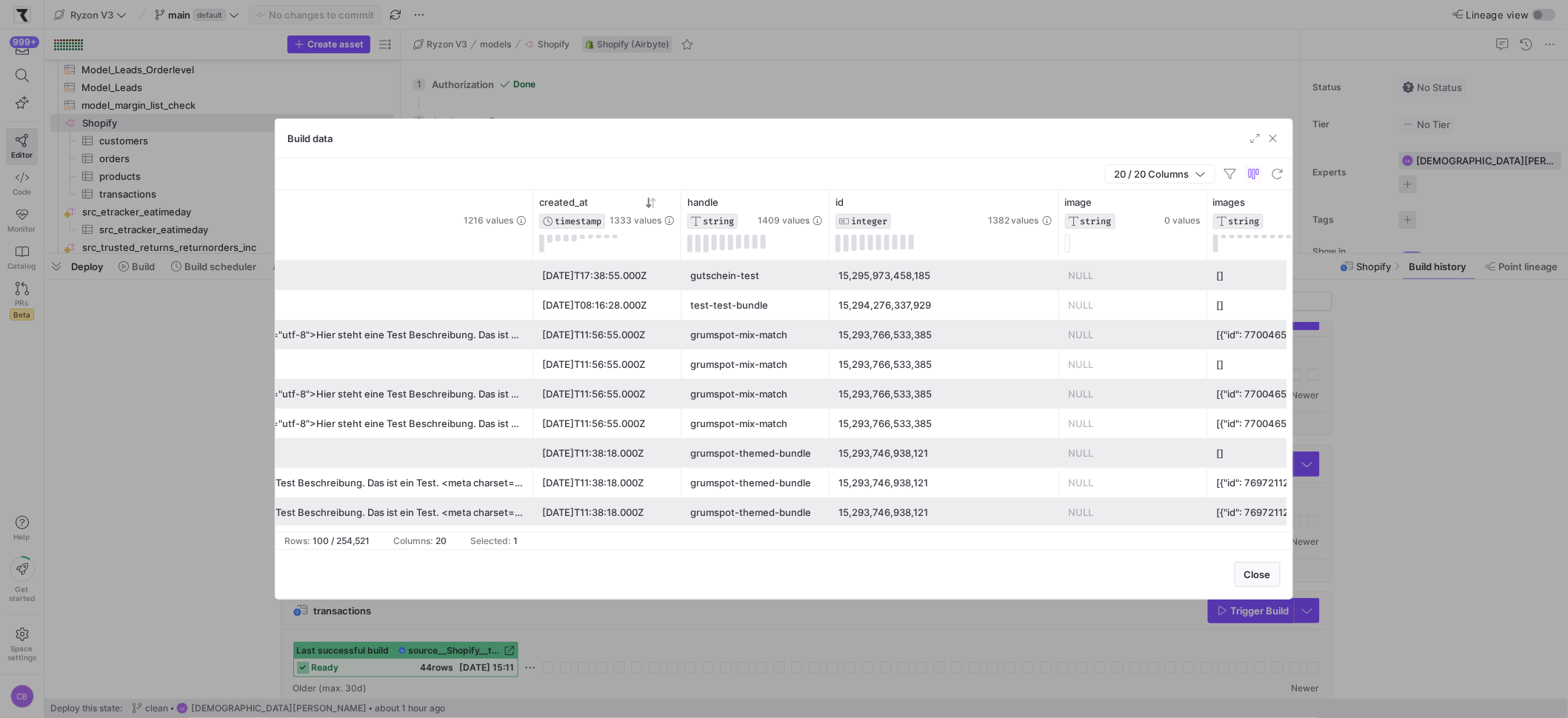
click at [805, 334] on div "grumspot-mix-match" at bounding box center [755, 335] width 131 height 29
click at [884, 336] on div "15,293,766,533,385" at bounding box center [944, 335] width 212 height 29
click at [909, 374] on div "15,293,766,533,385" at bounding box center [944, 364] width 212 height 29
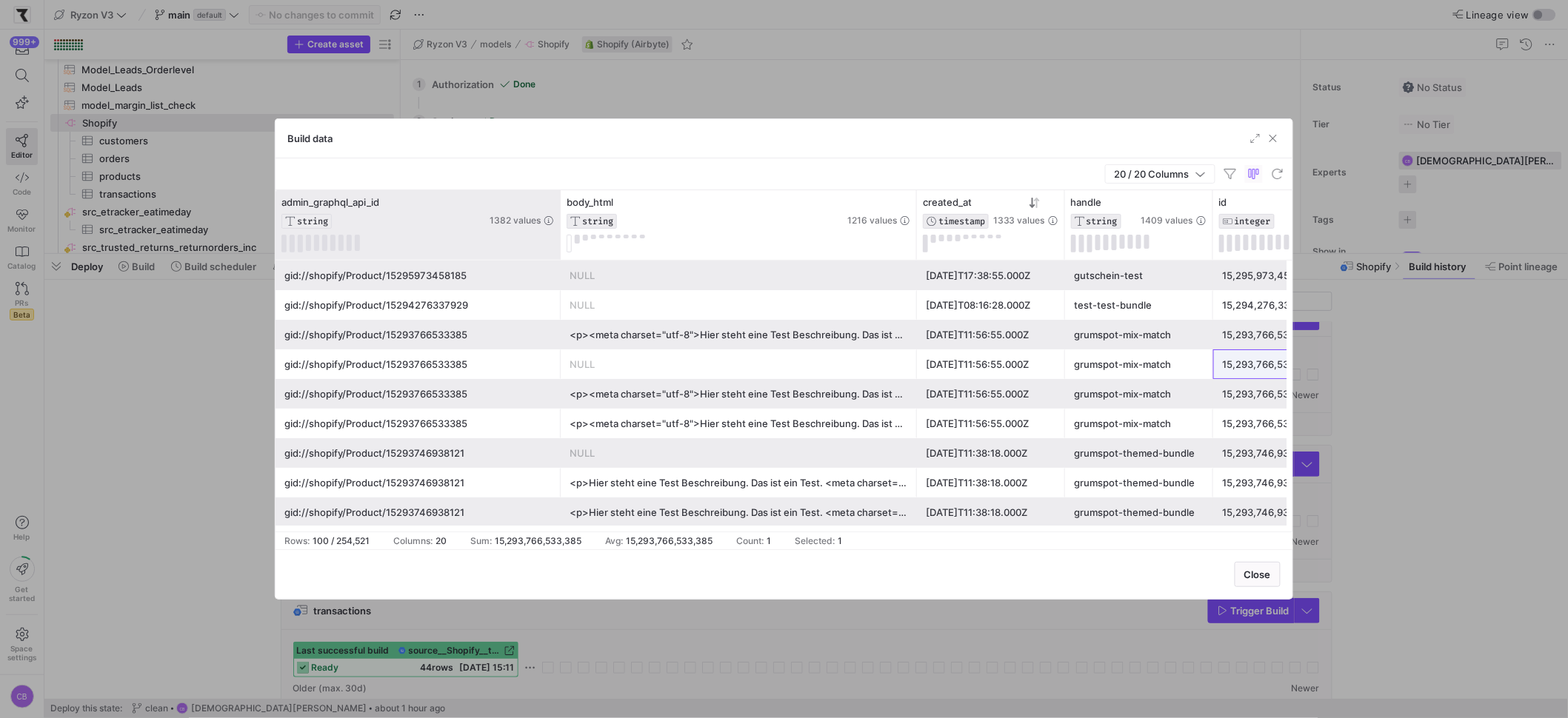
drag, startPoint x: 438, startPoint y: 226, endPoint x: 557, endPoint y: 224, distance: 119.0
click at [557, 224] on div at bounding box center [560, 225] width 6 height 70
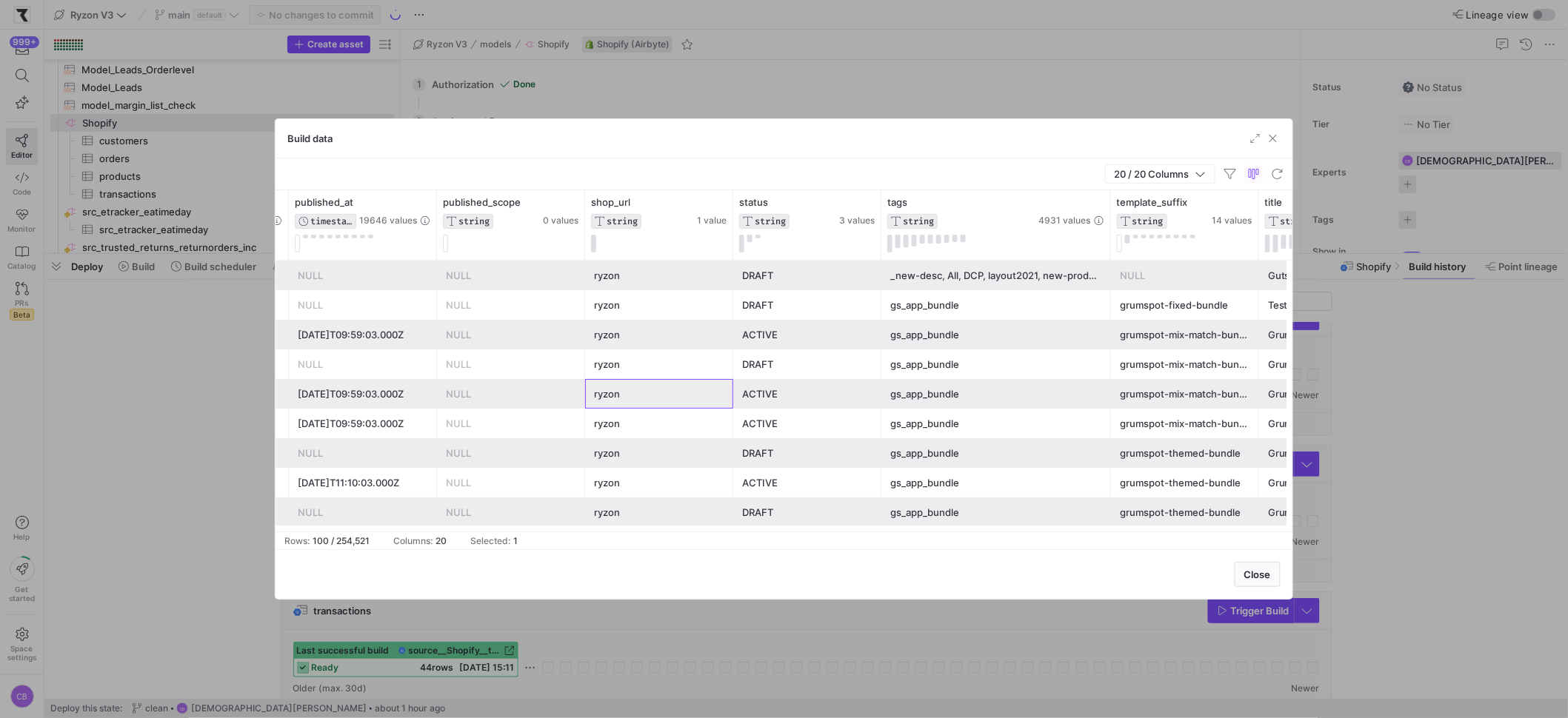
click at [619, 403] on div "ryzon" at bounding box center [659, 393] width 131 height 29
click at [947, 400] on div "gs_app_bundle" at bounding box center [996, 393] width 212 height 29
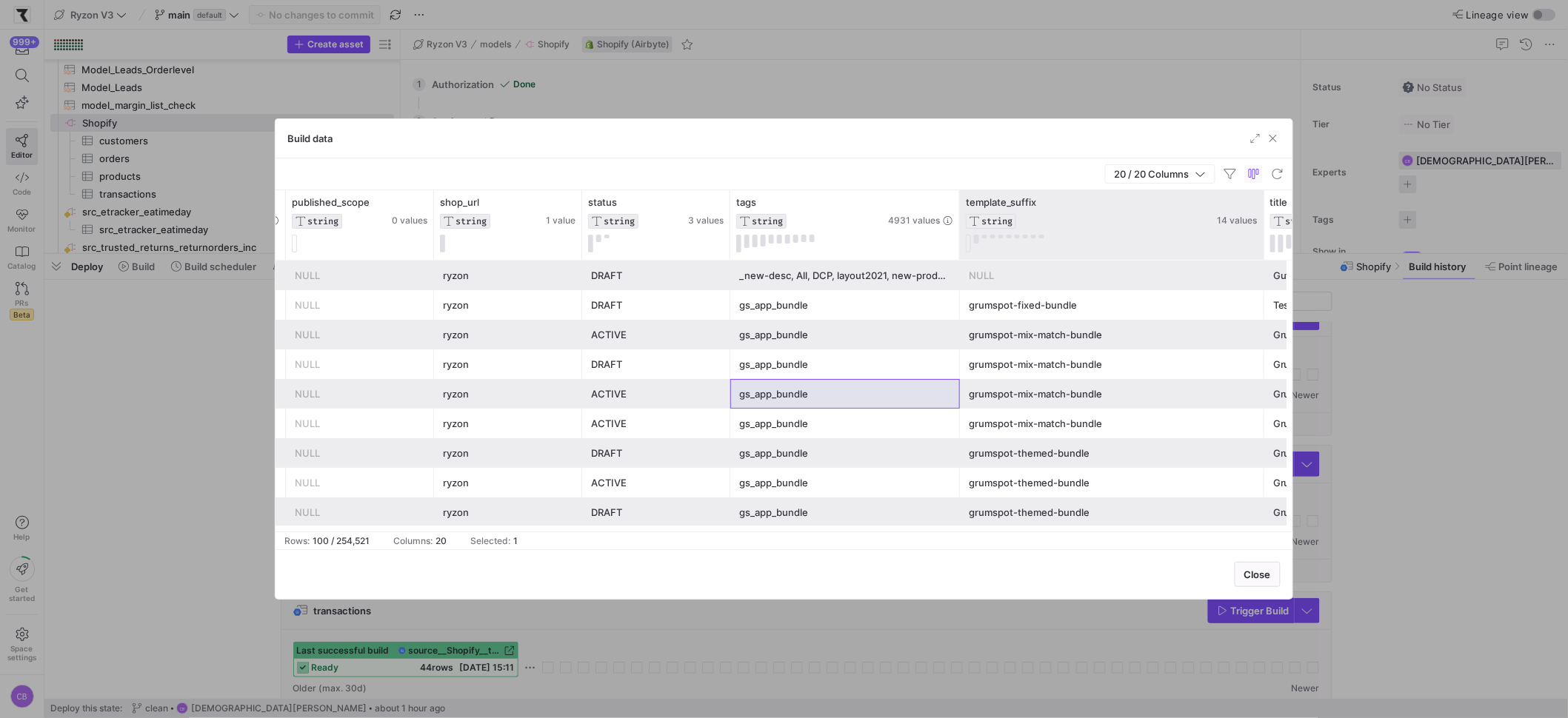
drag, startPoint x: 1106, startPoint y: 223, endPoint x: 1263, endPoint y: 237, distance: 157.6
click at [1263, 237] on div at bounding box center [1263, 225] width 6 height 70
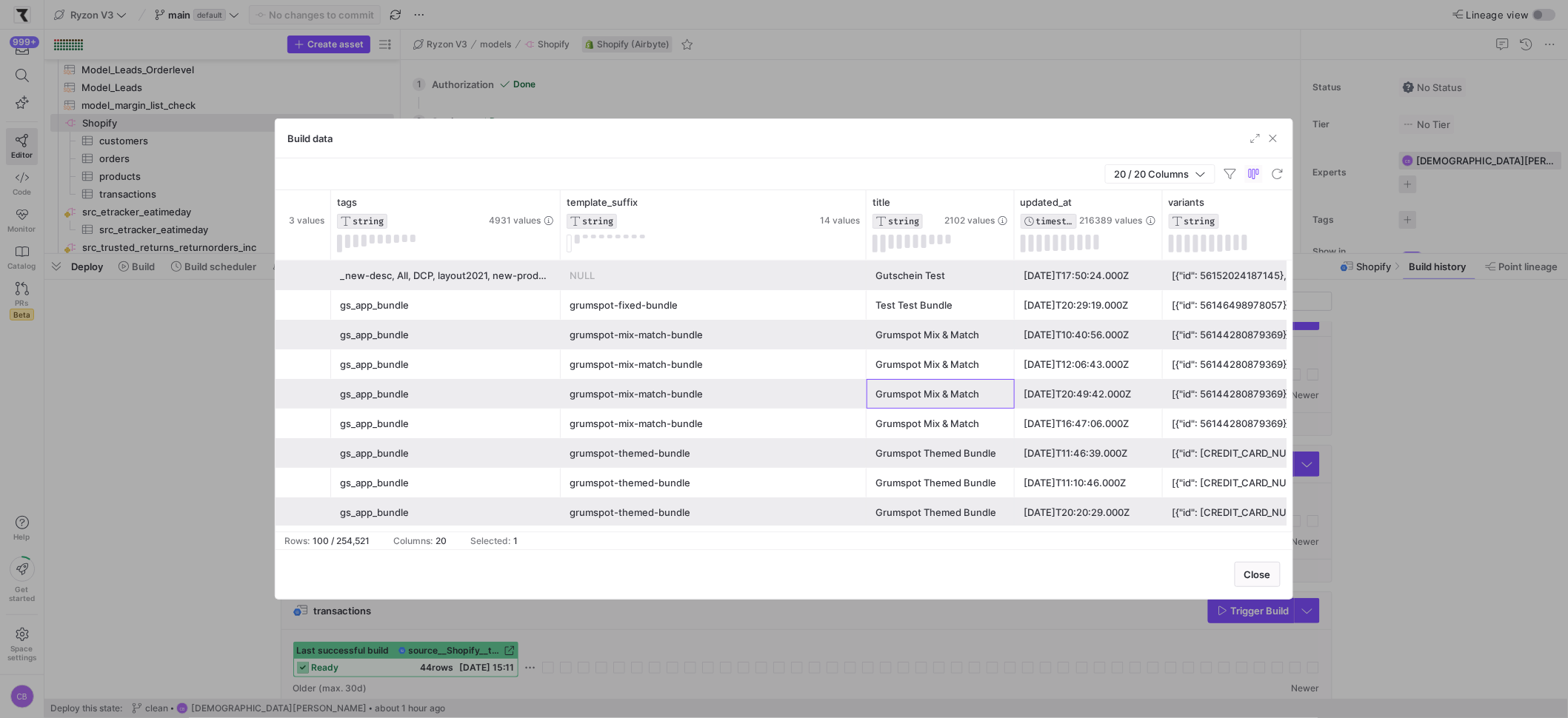
click at [898, 392] on div "Grumspot Mix & Match" at bounding box center [940, 393] width 131 height 29
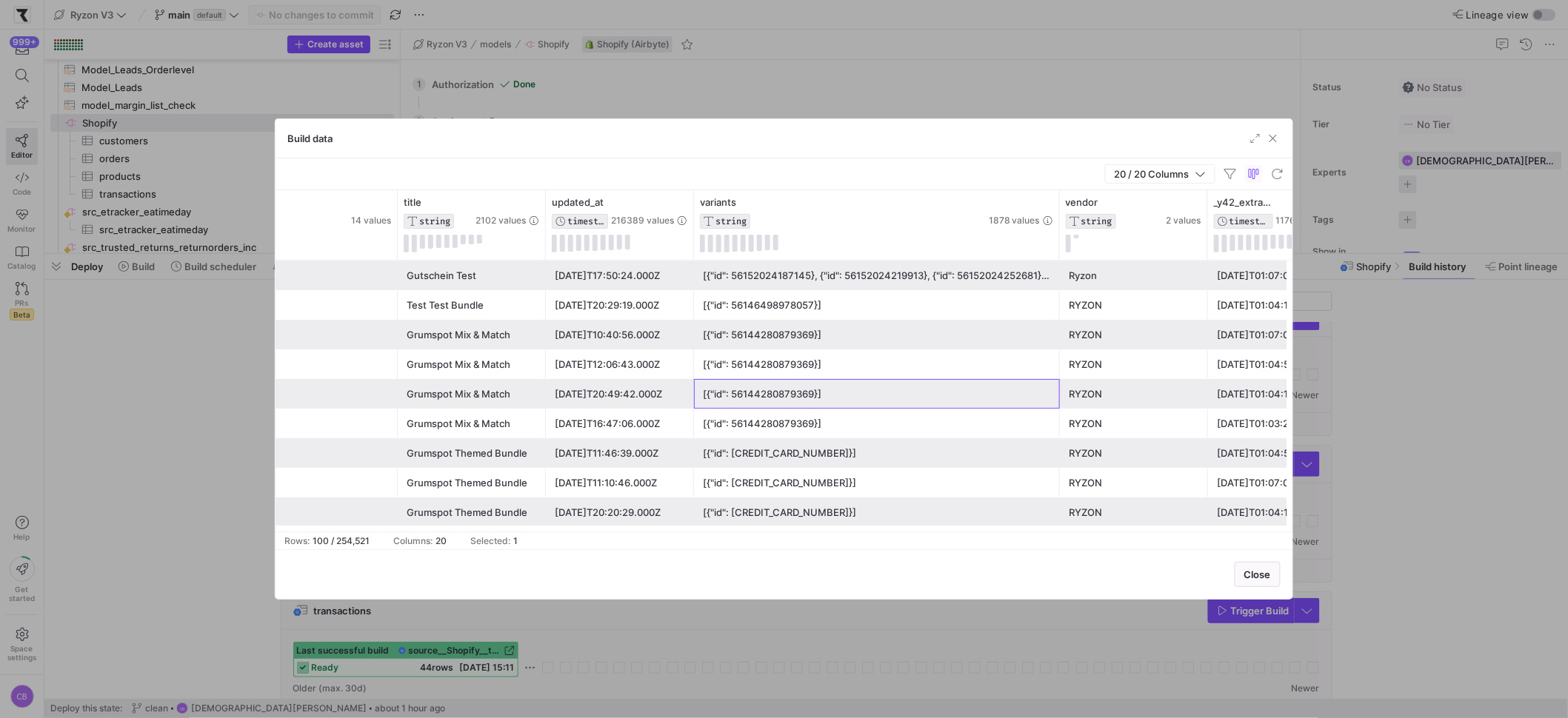
click at [796, 396] on div "[{"id": 56144280879369}]" at bounding box center [877, 393] width 348 height 29
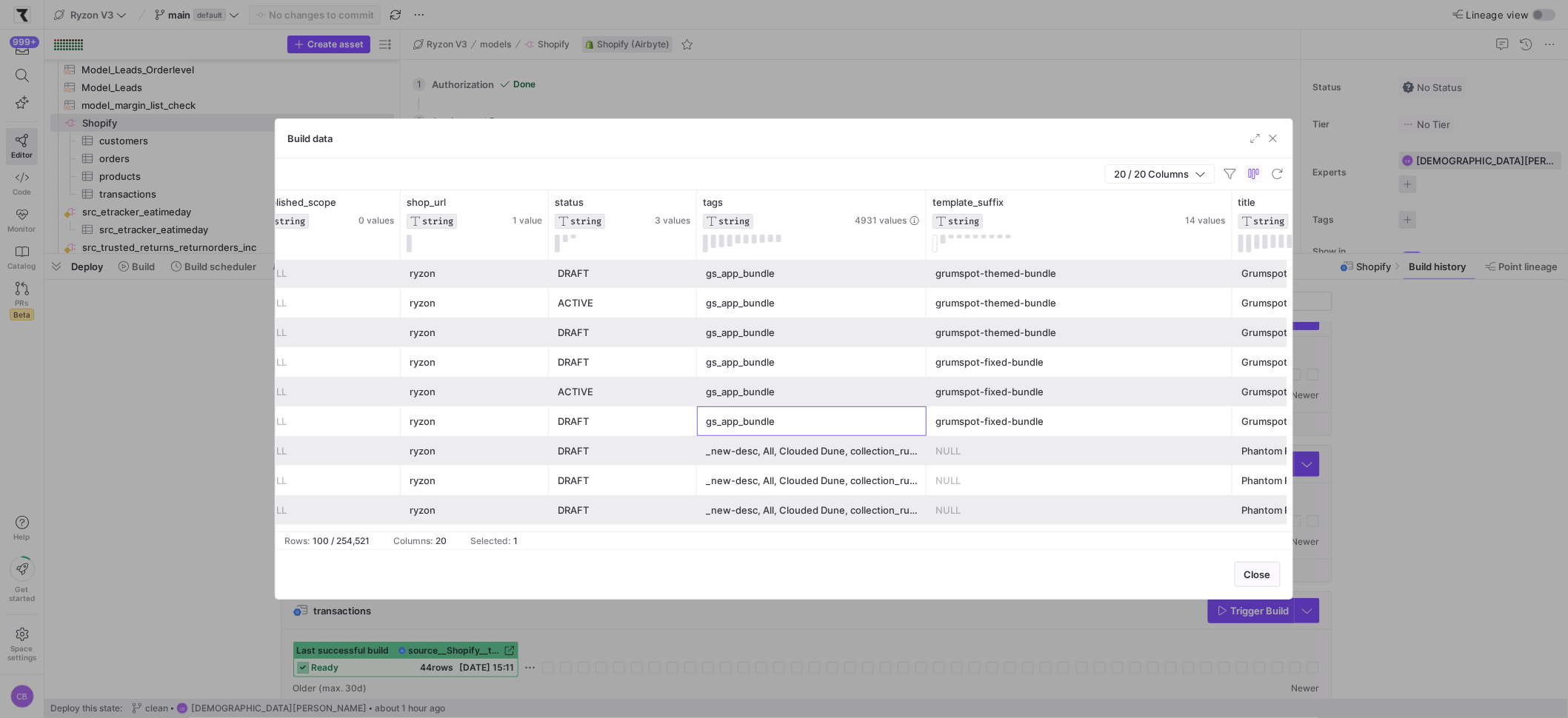
click at [762, 420] on div "gs_app_bundle" at bounding box center [812, 421] width 212 height 29
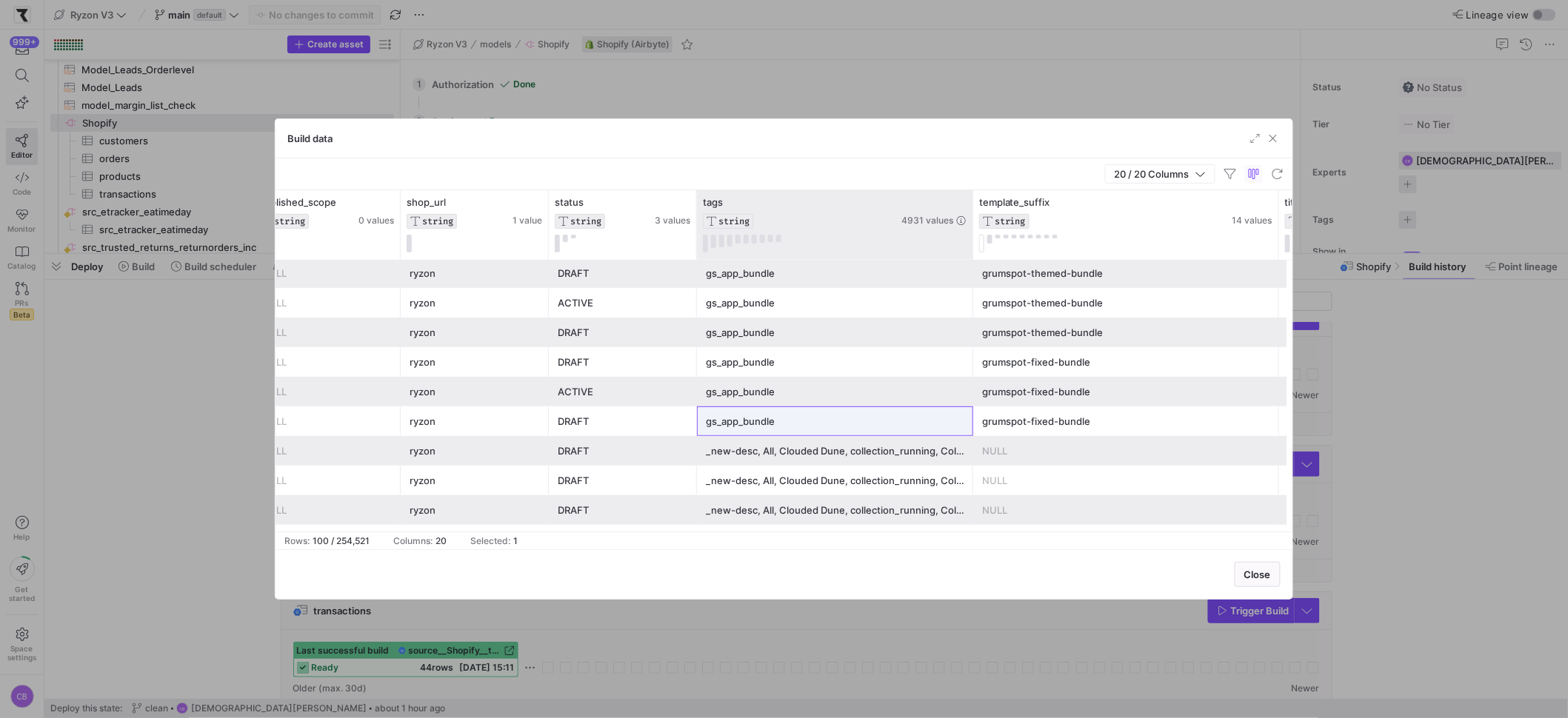
drag, startPoint x: 924, startPoint y: 202, endPoint x: 1036, endPoint y: 230, distance: 115.4
click at [976, 230] on div at bounding box center [973, 225] width 6 height 70
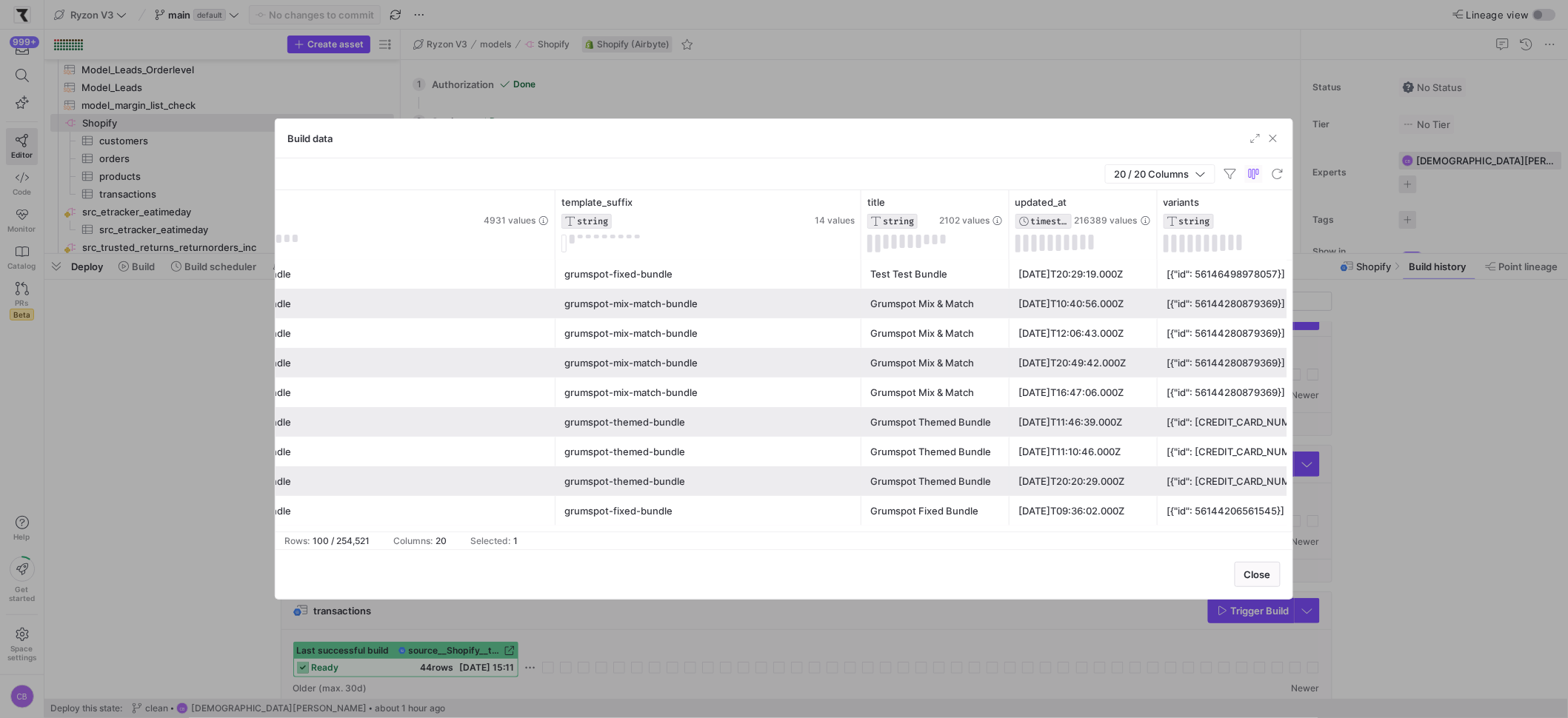
scroll to position [0, 2690]
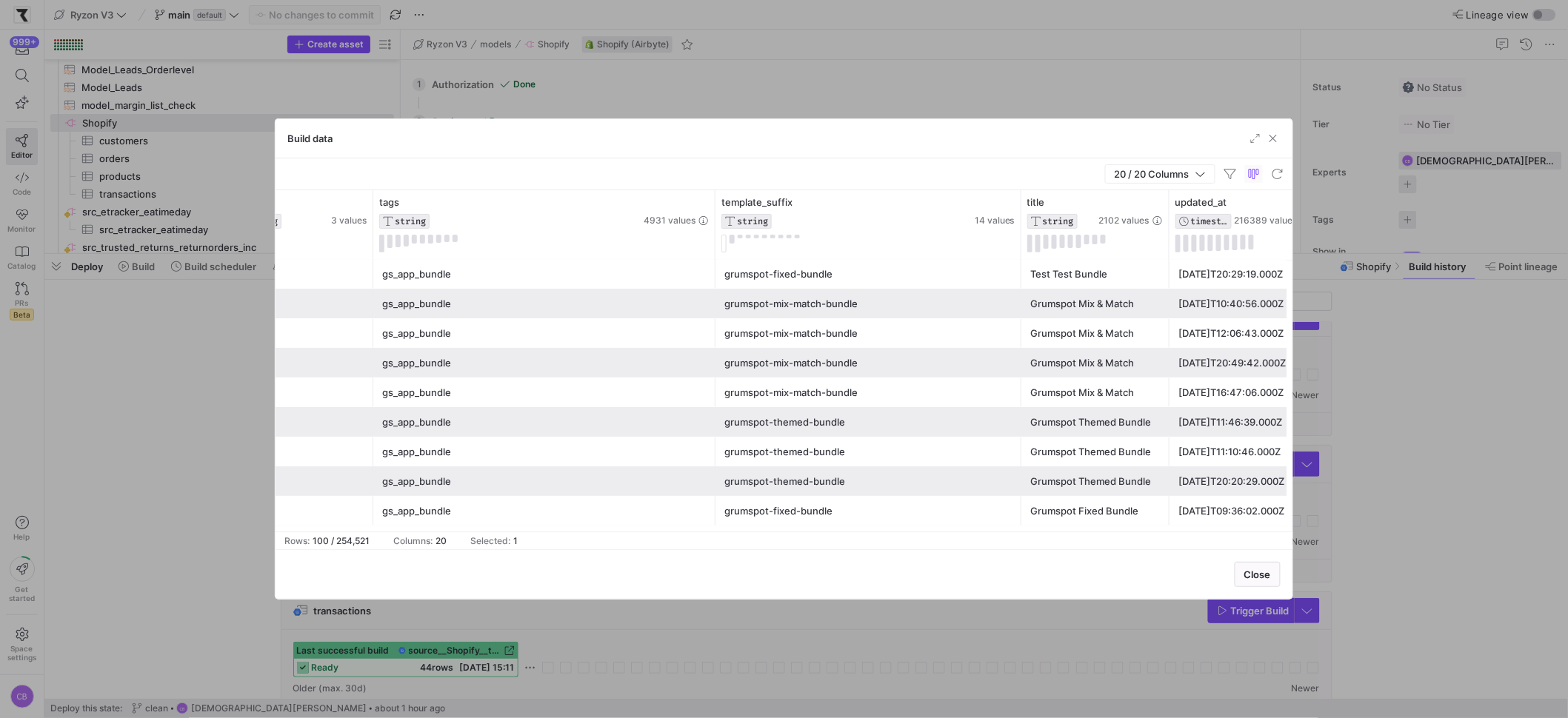
click at [892, 399] on div "grumspot-mix-match-bundle" at bounding box center [868, 392] width 288 height 29
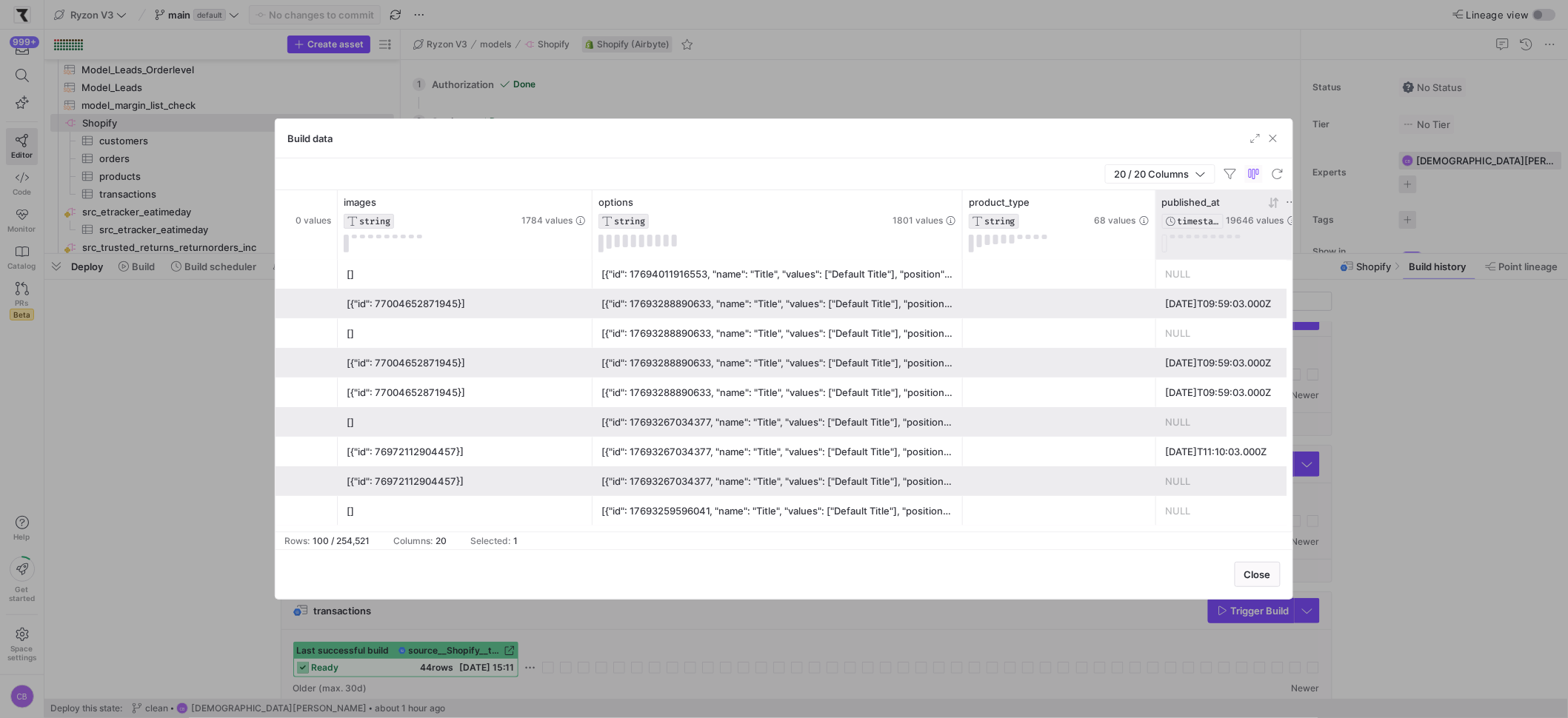
drag, startPoint x: 959, startPoint y: 226, endPoint x: 1204, endPoint y: 240, distance: 245.4
click at [1204, 240] on div "published_scope STRING 0 values published_at TIMESTAMP 19646 values product_typ…" at bounding box center [1189, 225] width 4333 height 70
click at [906, 365] on div "[{"id": 17693288890633, "name": "Title", "values": ["Default Title"], "position…" at bounding box center [778, 362] width 353 height 29
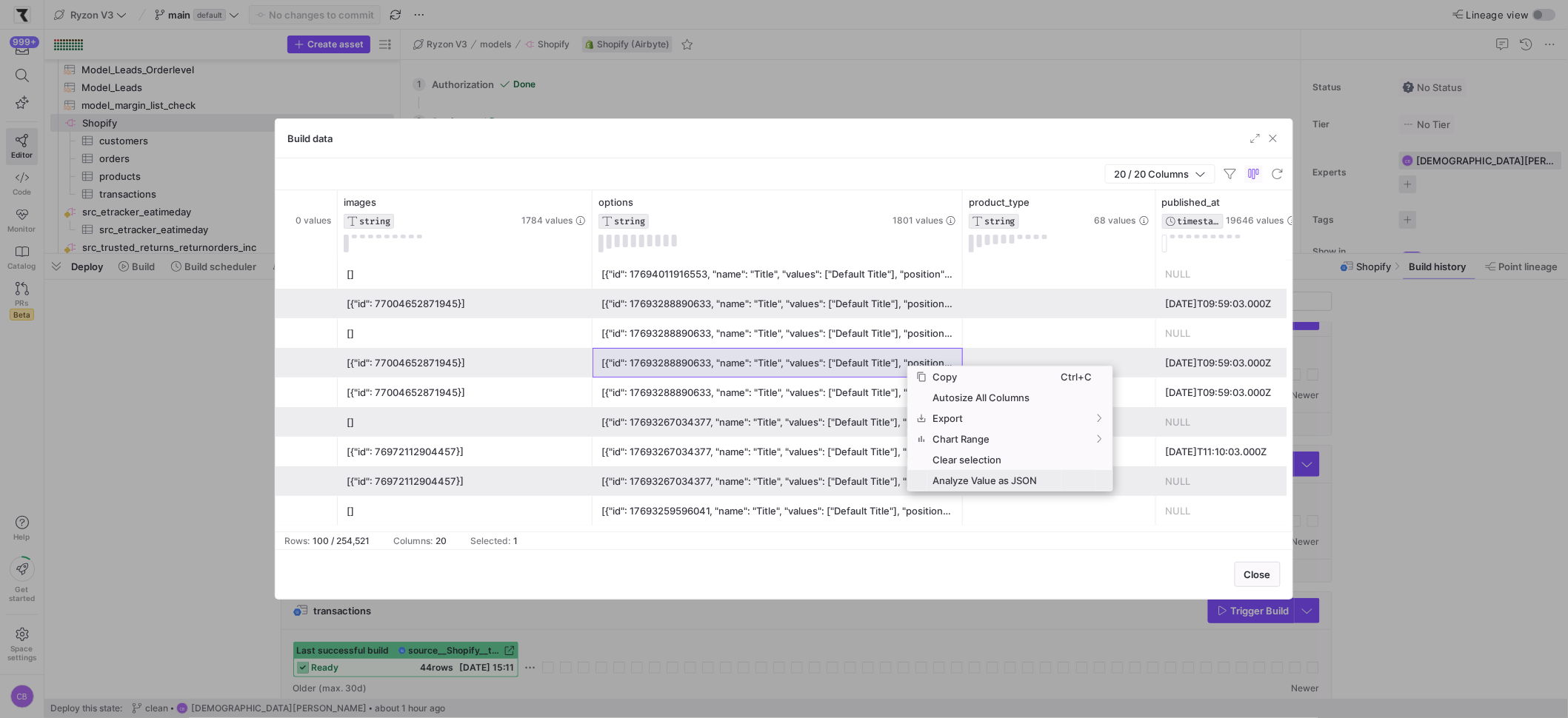
click at [981, 477] on span "Analyze Value as JSON" at bounding box center [994, 480] width 134 height 21
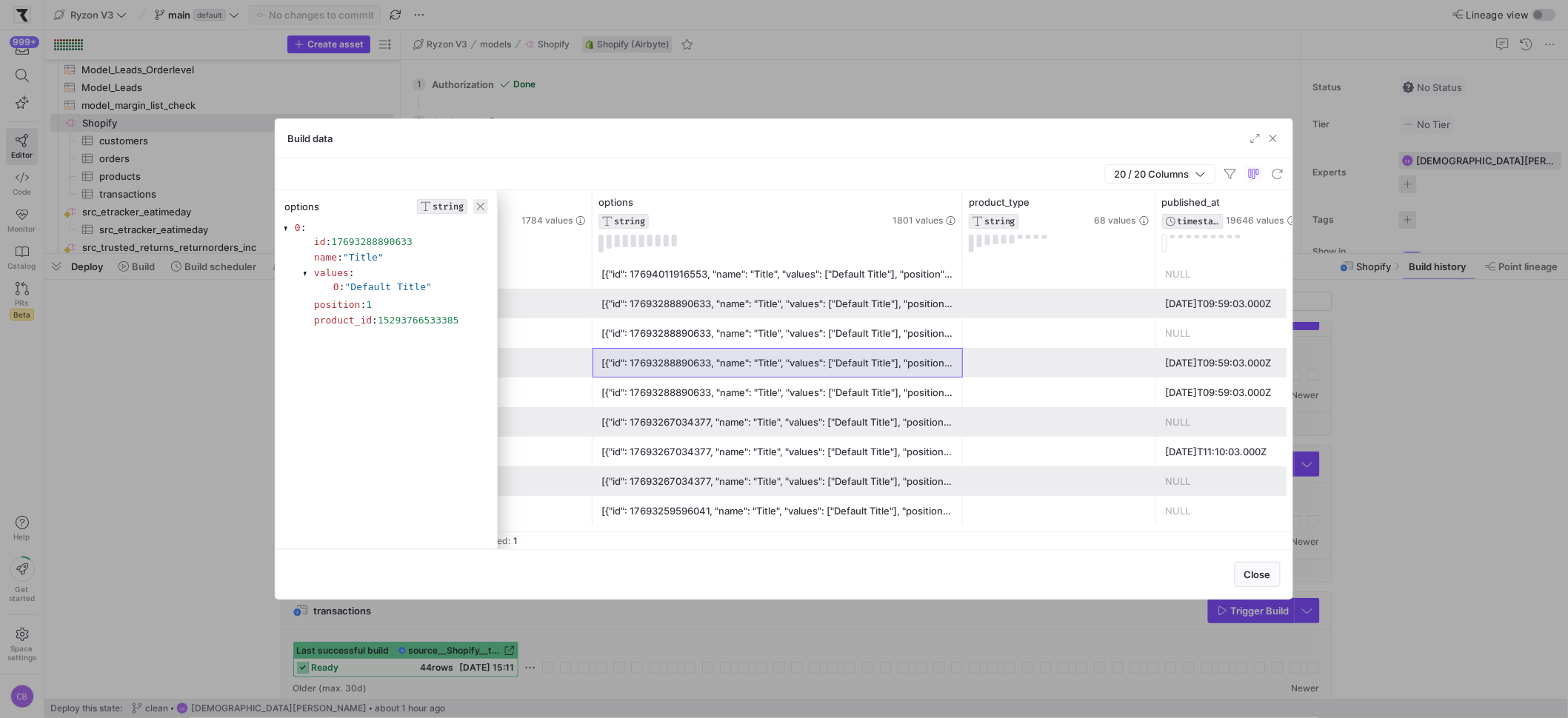
click at [482, 209] on span "button" at bounding box center [480, 206] width 15 height 15
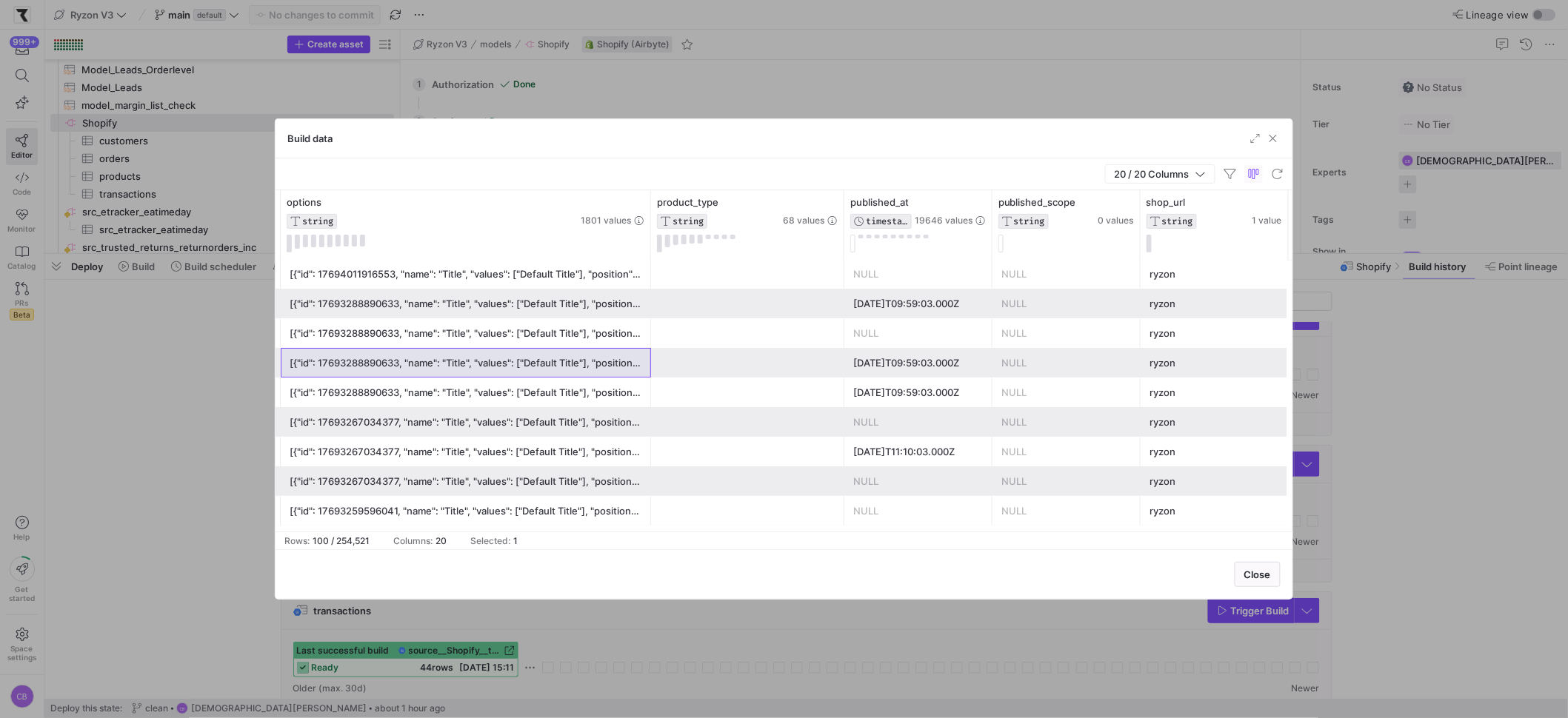
scroll to position [0, 1753]
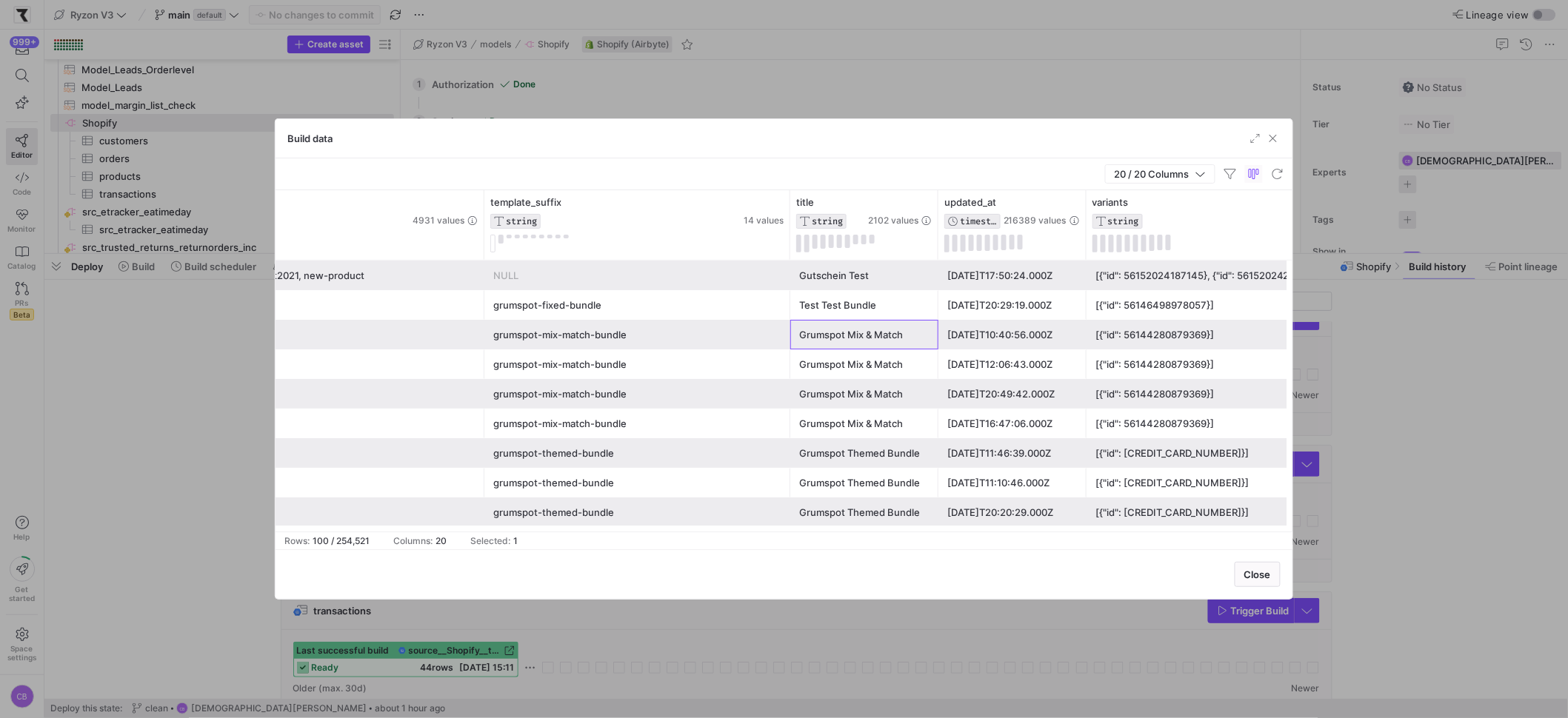
click at [889, 334] on div "Grumspot Mix & Match" at bounding box center [864, 335] width 131 height 29
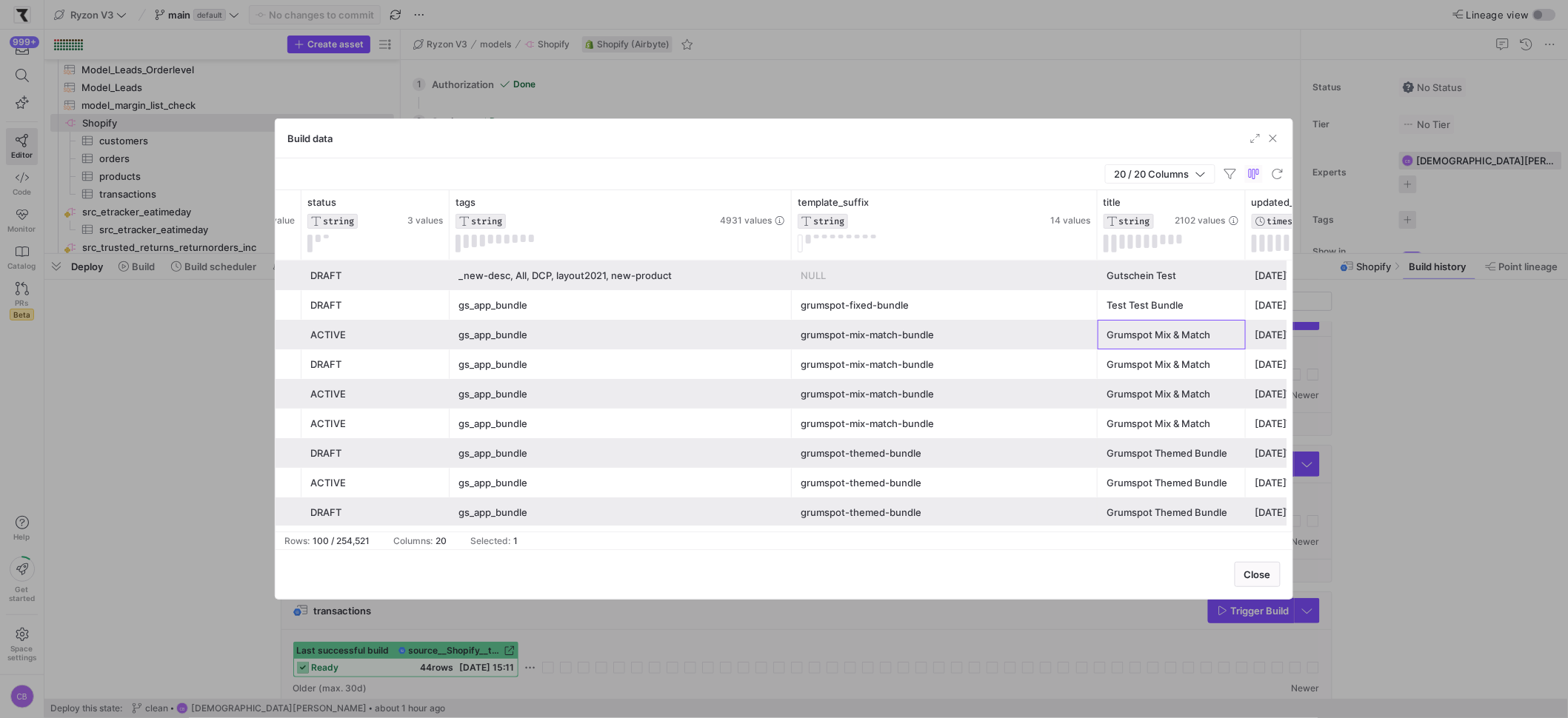
click at [528, 333] on div "gs_app_bundle" at bounding box center [621, 335] width 325 height 29
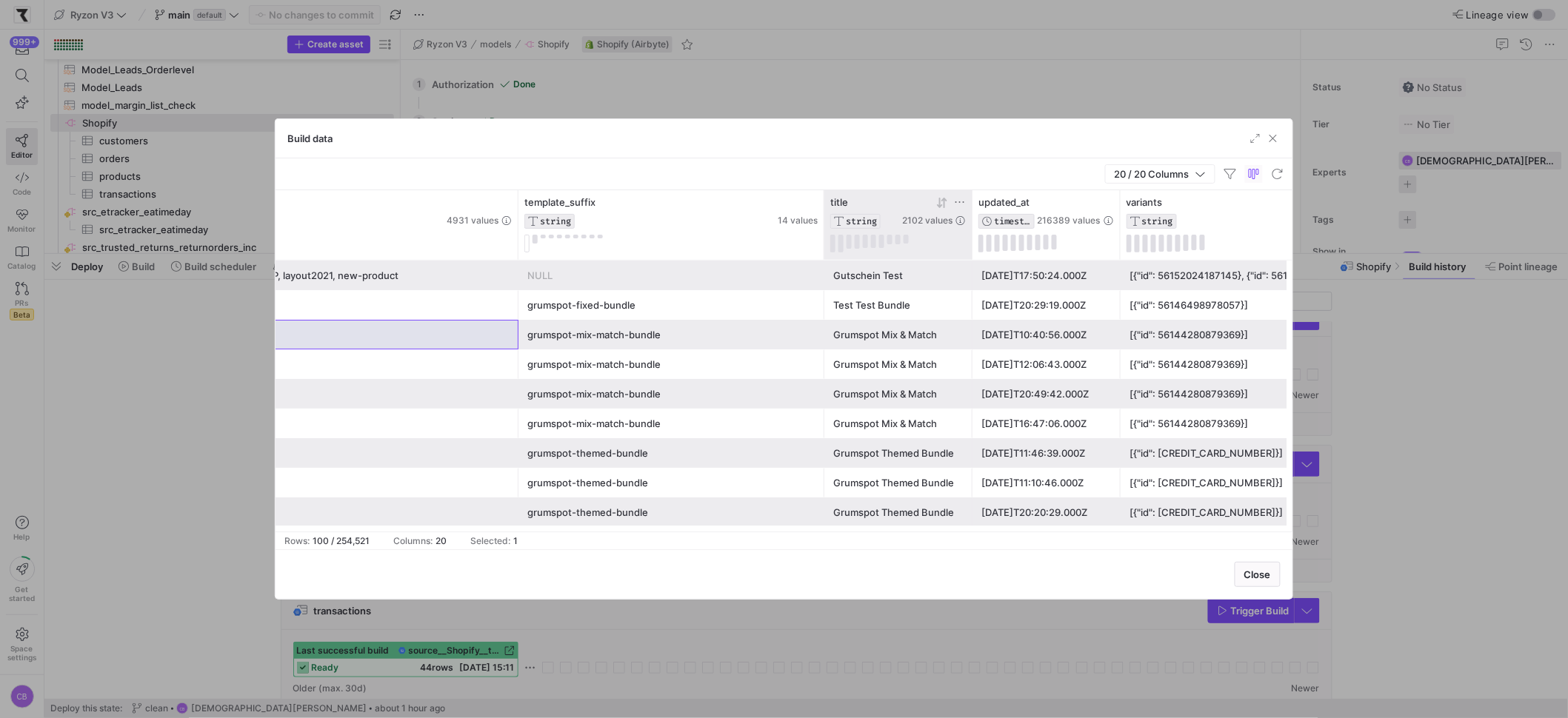
click at [959, 200] on icon at bounding box center [960, 202] width 12 height 12
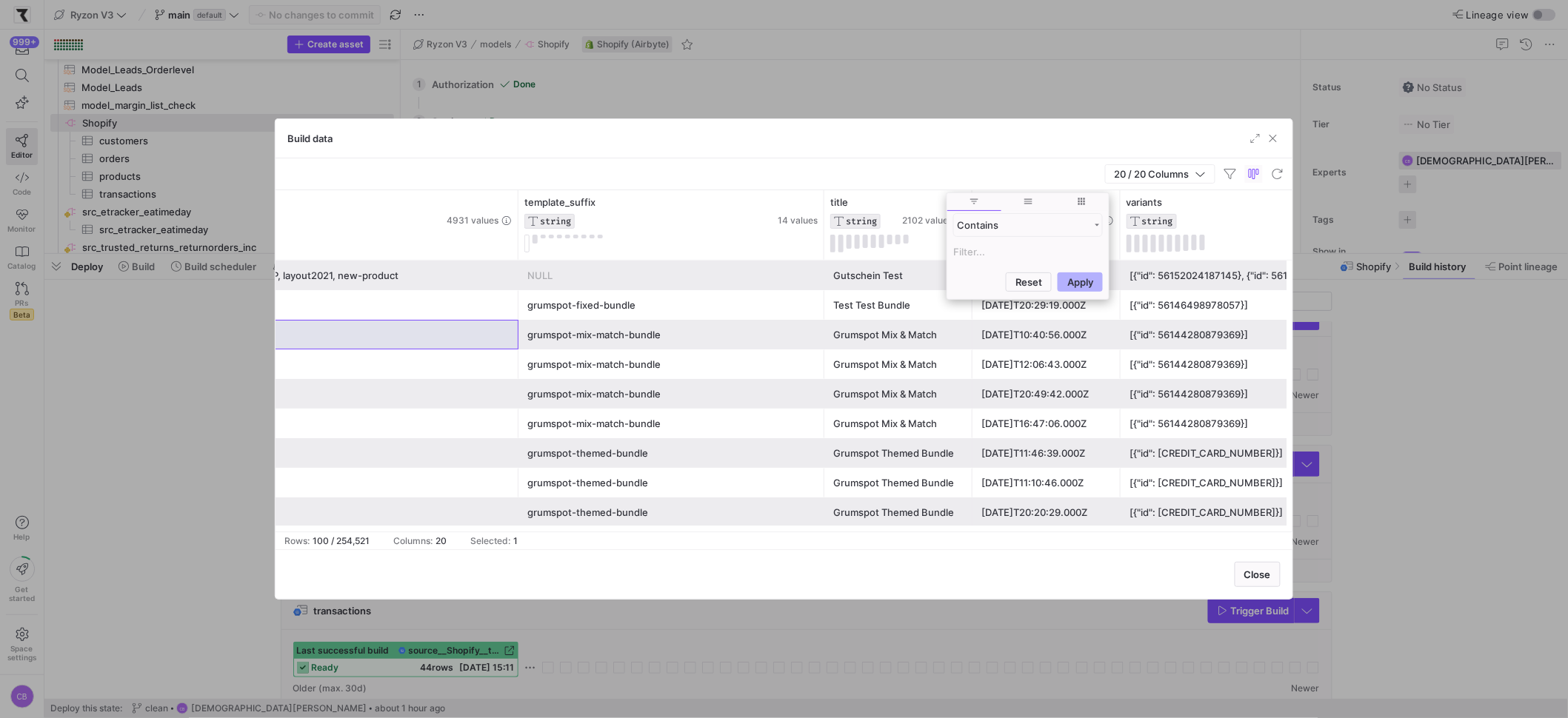
click at [990, 247] on input "Filter Value" at bounding box center [1028, 251] width 149 height 18
type input "undle"
click at [1058, 344] on button "Apply" at bounding box center [1080, 353] width 45 height 19
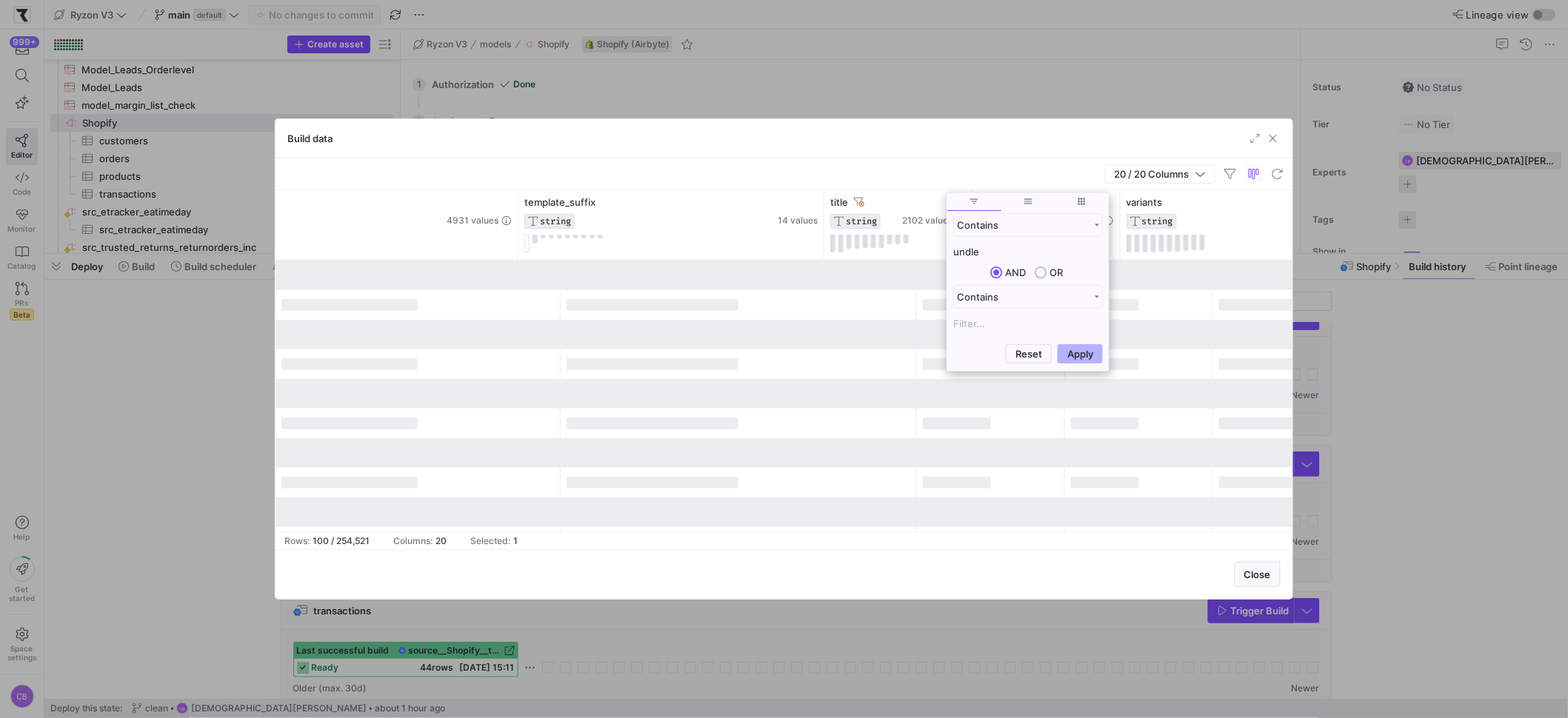
click at [870, 168] on div "20 / 20 Columns" at bounding box center [783, 174] width 1017 height 32
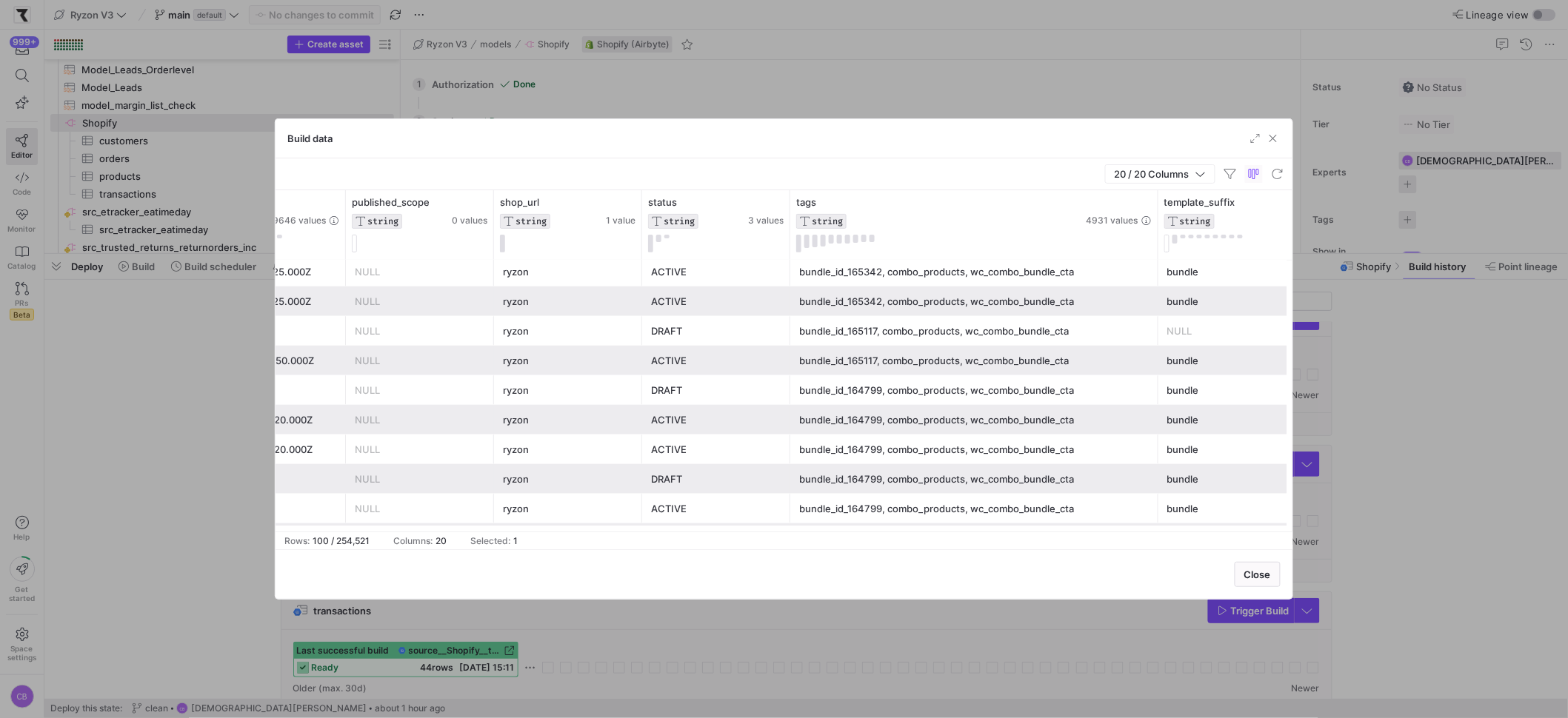
drag, startPoint x: 1130, startPoint y: 231, endPoint x: 1252, endPoint y: 237, distance: 122.1
click at [1252, 236] on div "product_type STRING 68 values published_at TIMESTAMP 19646 values published_sco…" at bounding box center [243, 225] width 4358 height 70
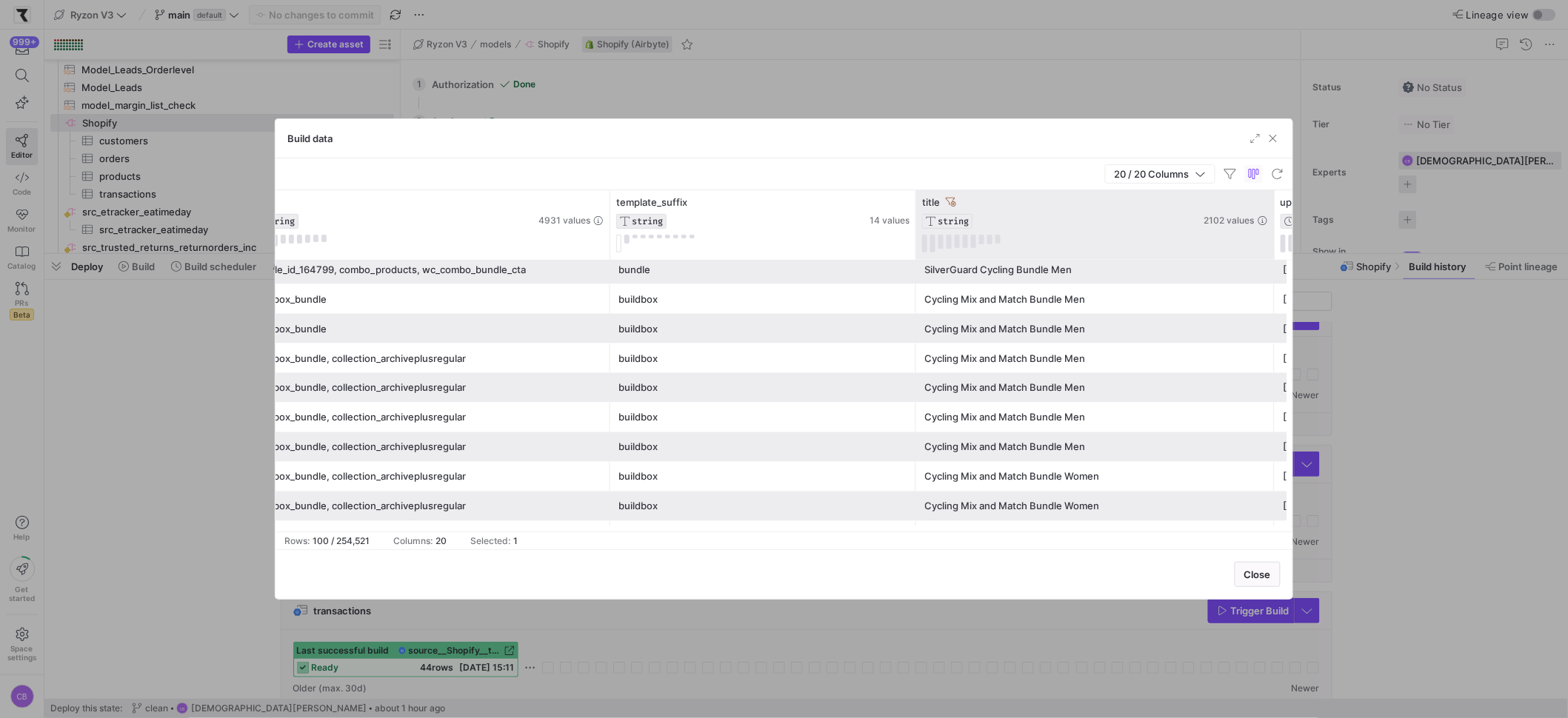
drag, startPoint x: 1060, startPoint y: 227, endPoint x: 1269, endPoint y: 238, distance: 209.3
click at [1271, 235] on div at bounding box center [1274, 225] width 6 height 70
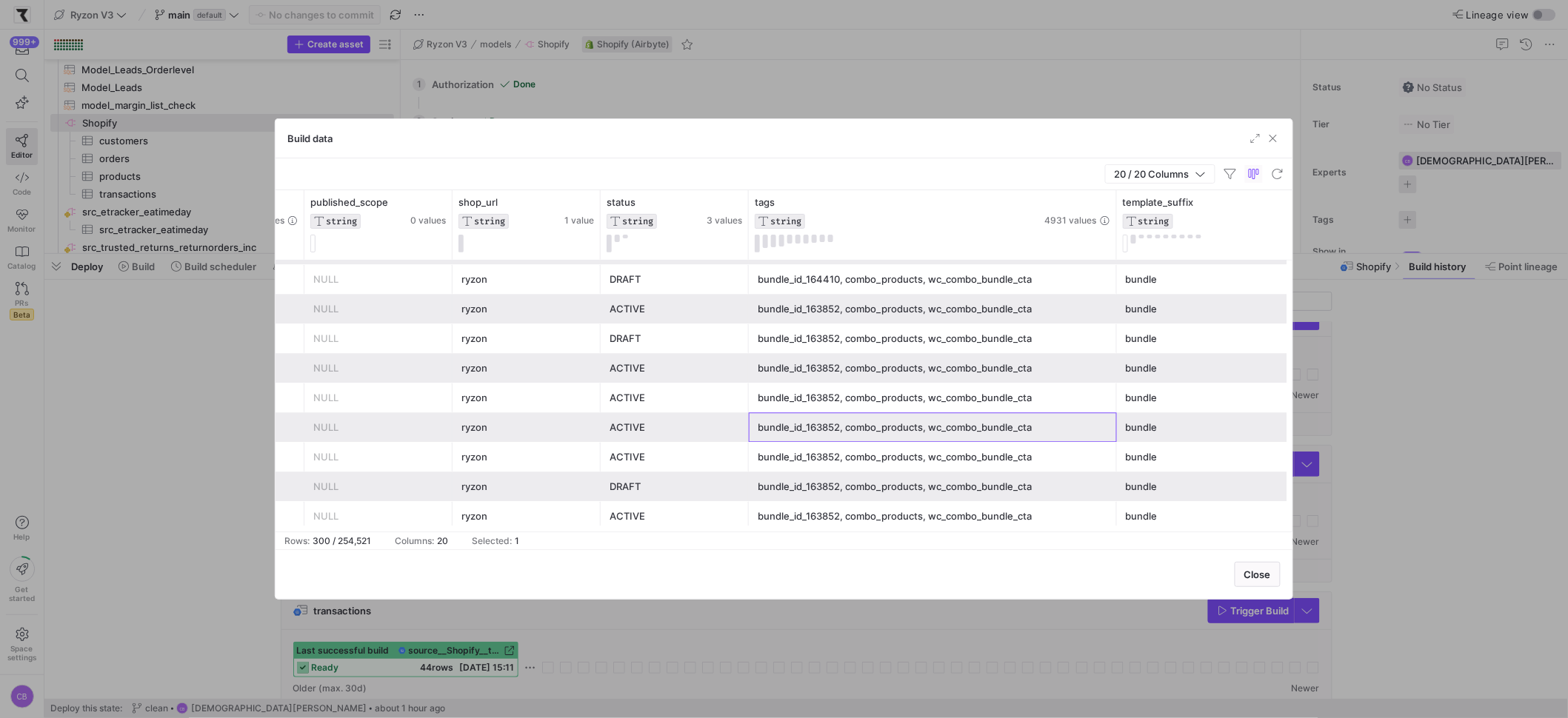
click at [788, 426] on div "bundle_id_163852, combo_products, wc_combo_bundle_cta" at bounding box center [932, 427] width 350 height 29
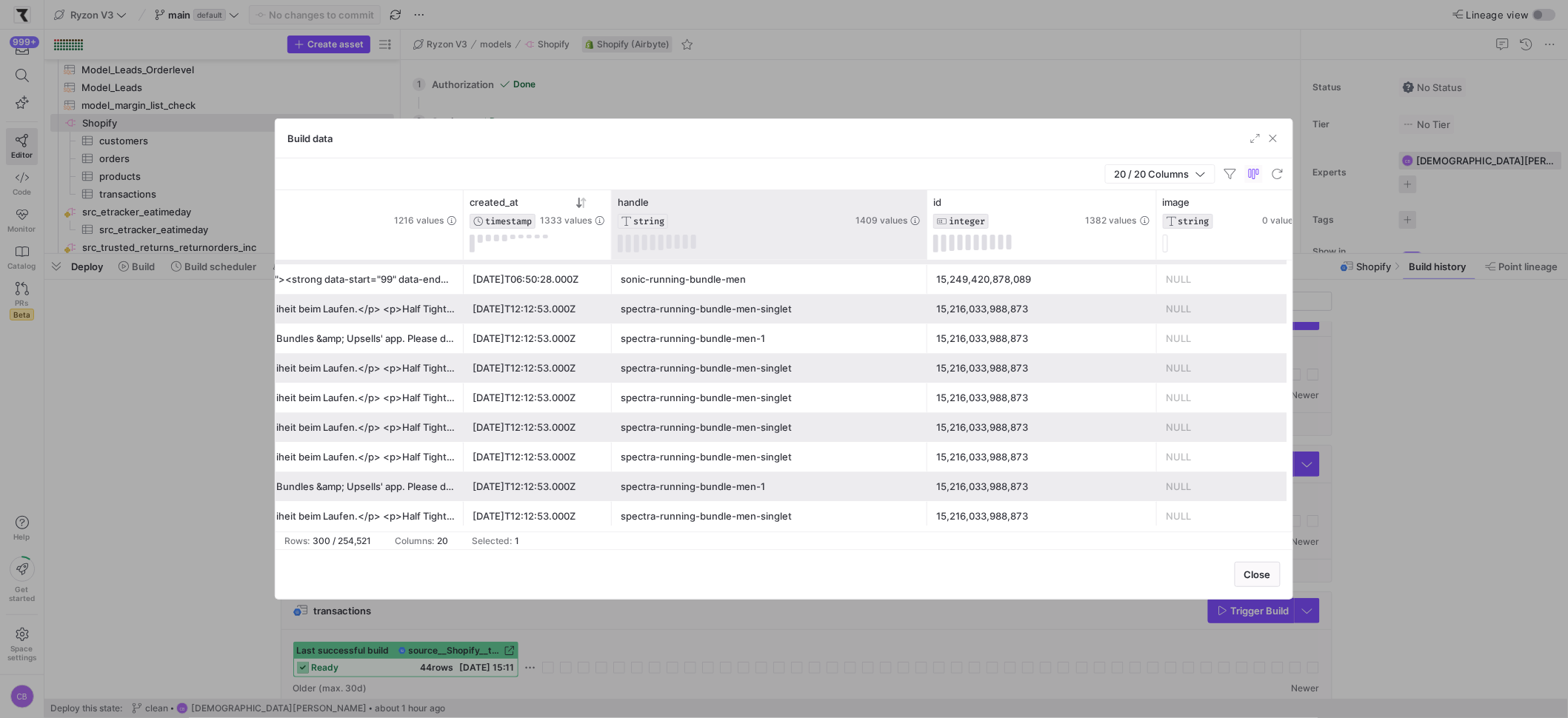
drag, startPoint x: 757, startPoint y: 235, endPoint x: 924, endPoint y: 253, distance: 168.0
click at [924, 253] on div at bounding box center [927, 225] width 6 height 70
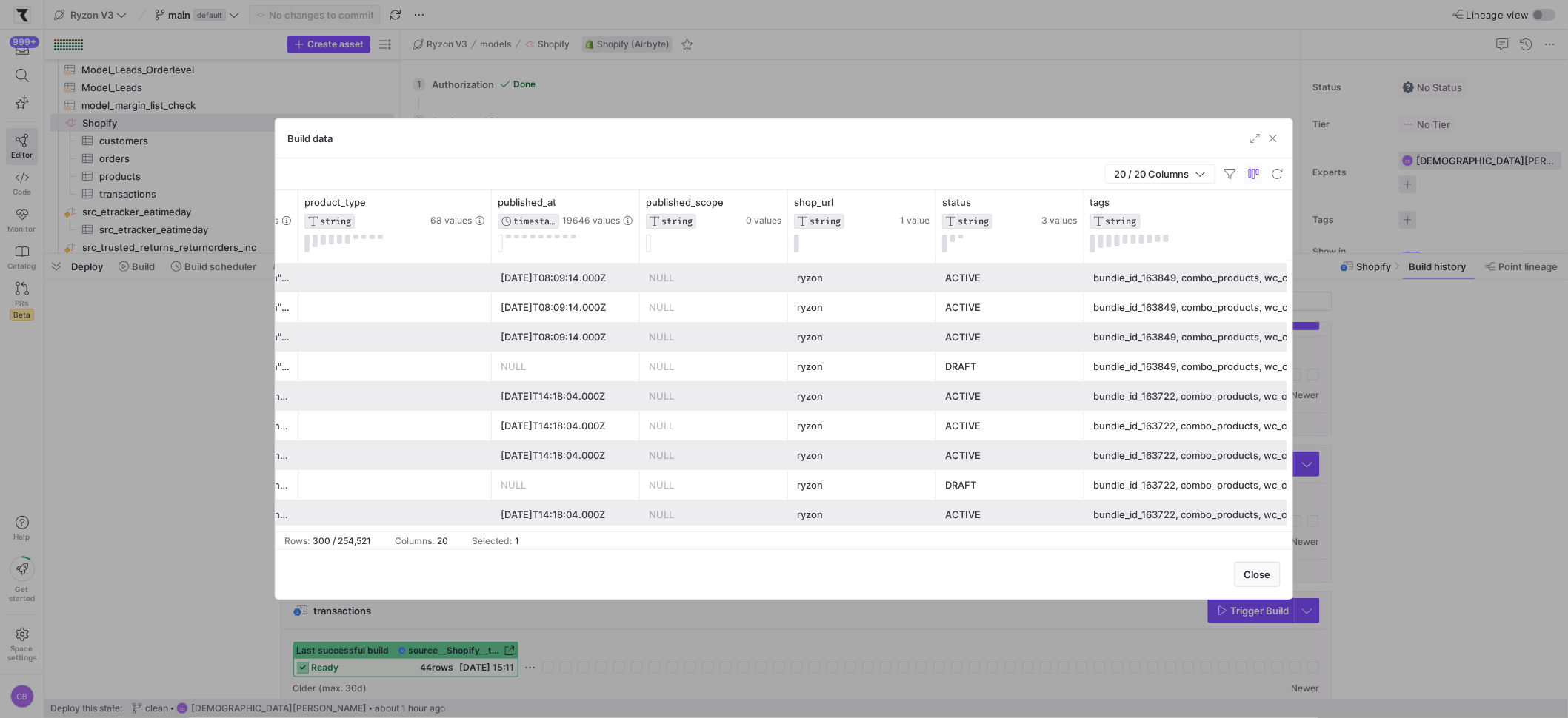
scroll to position [0, 1706]
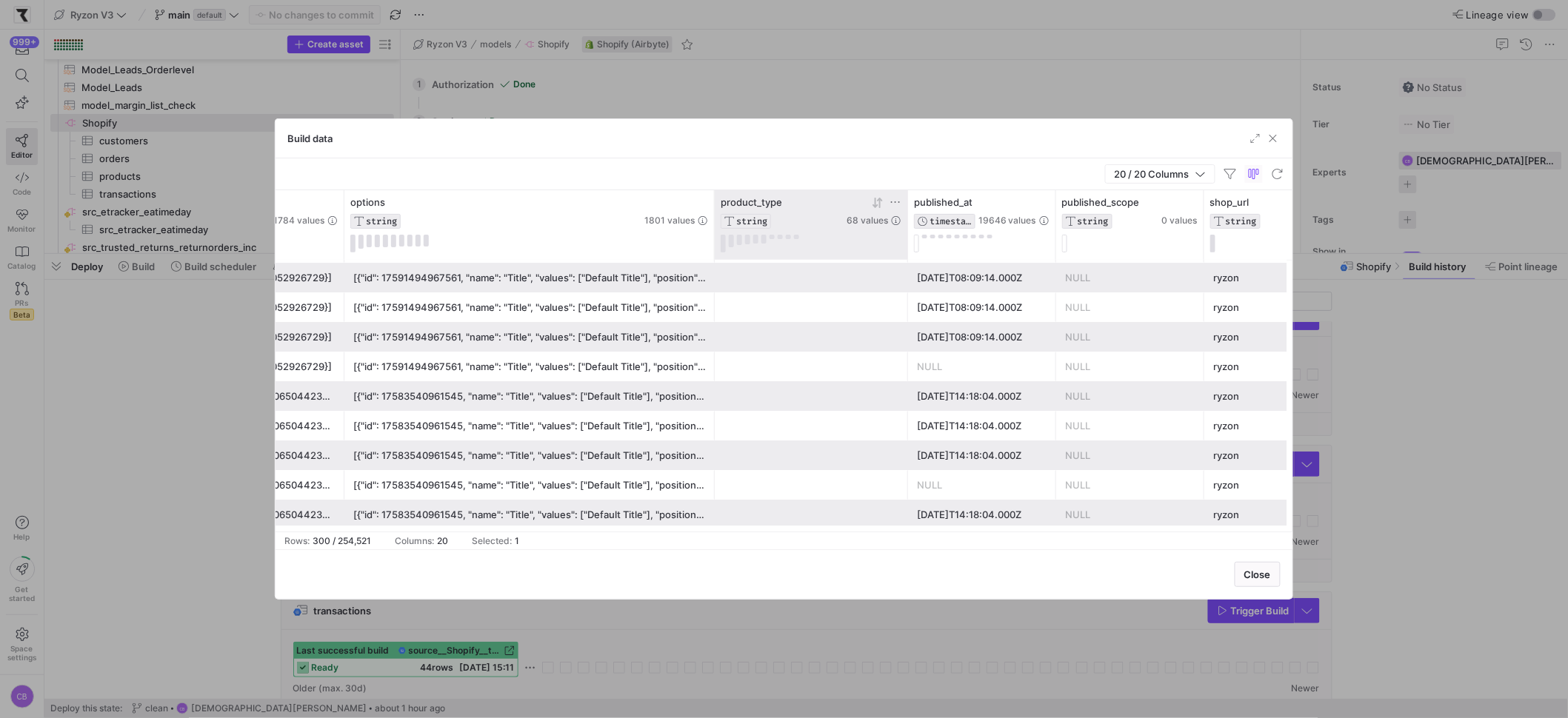
drag, startPoint x: 713, startPoint y: 231, endPoint x: 844, endPoint y: 250, distance: 132.4
click at [844, 250] on div "handle STRING 1409 values published_scope STRING 0 values shop_url STRING 1 val…" at bounding box center [975, 225] width 4736 height 70
click at [569, 346] on div "[{"id": 17591494967561, "name": "Title", "values": ["Default Title"], "position…" at bounding box center [530, 337] width 353 height 29
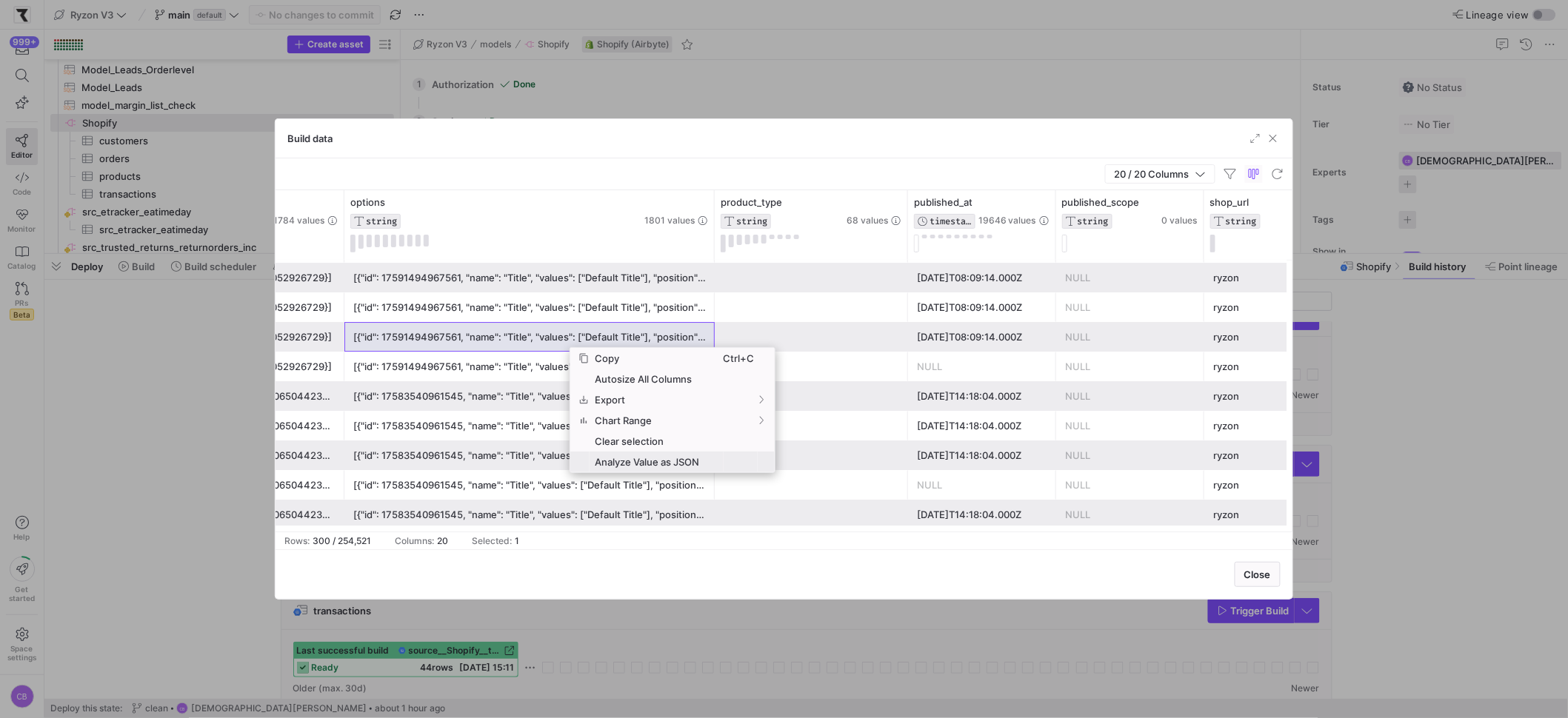
click at [656, 465] on span "Analyze Value as JSON" at bounding box center [656, 461] width 134 height 21
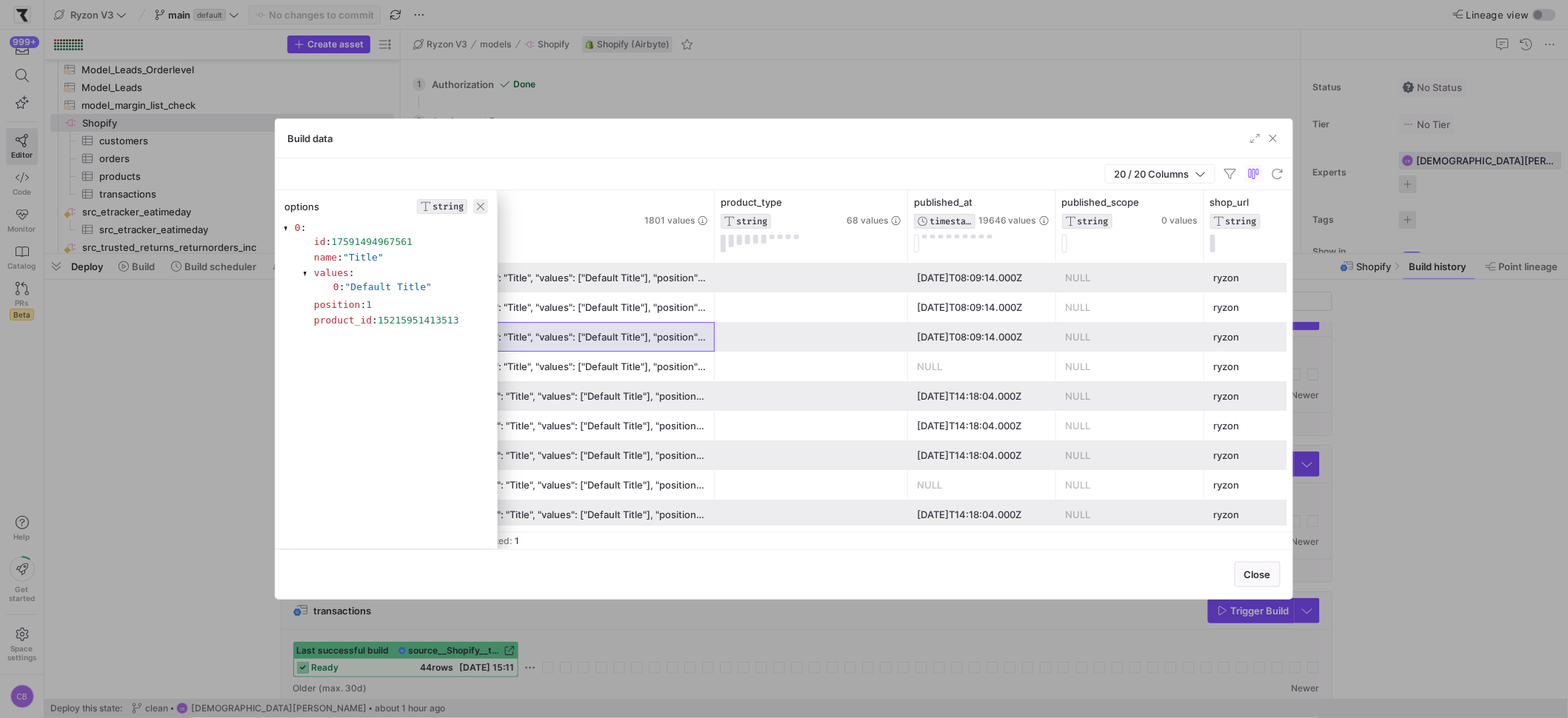
click at [480, 206] on span "button" at bounding box center [480, 206] width 15 height 15
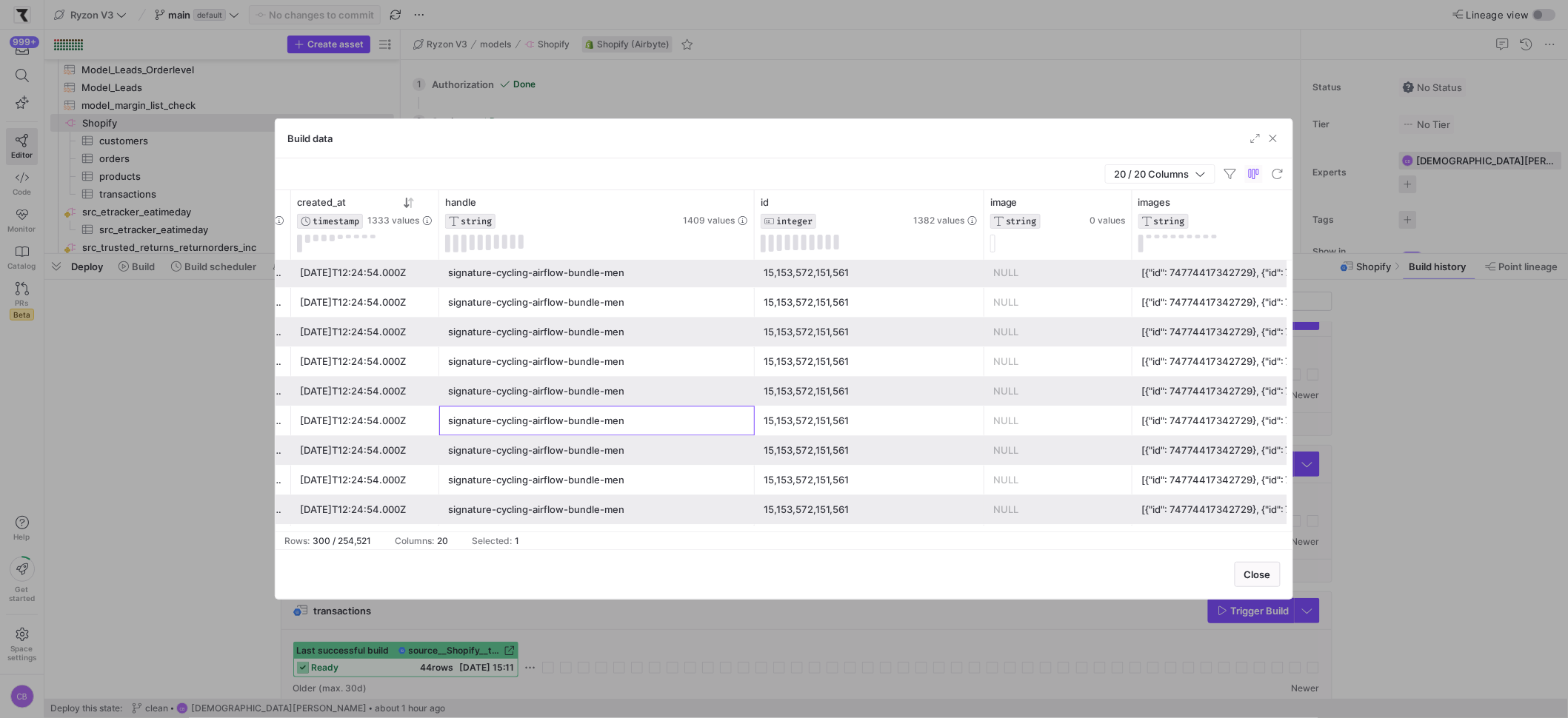
click at [619, 422] on div "signature-cycling-airflow-bundle-men" at bounding box center [597, 421] width 298 height 29
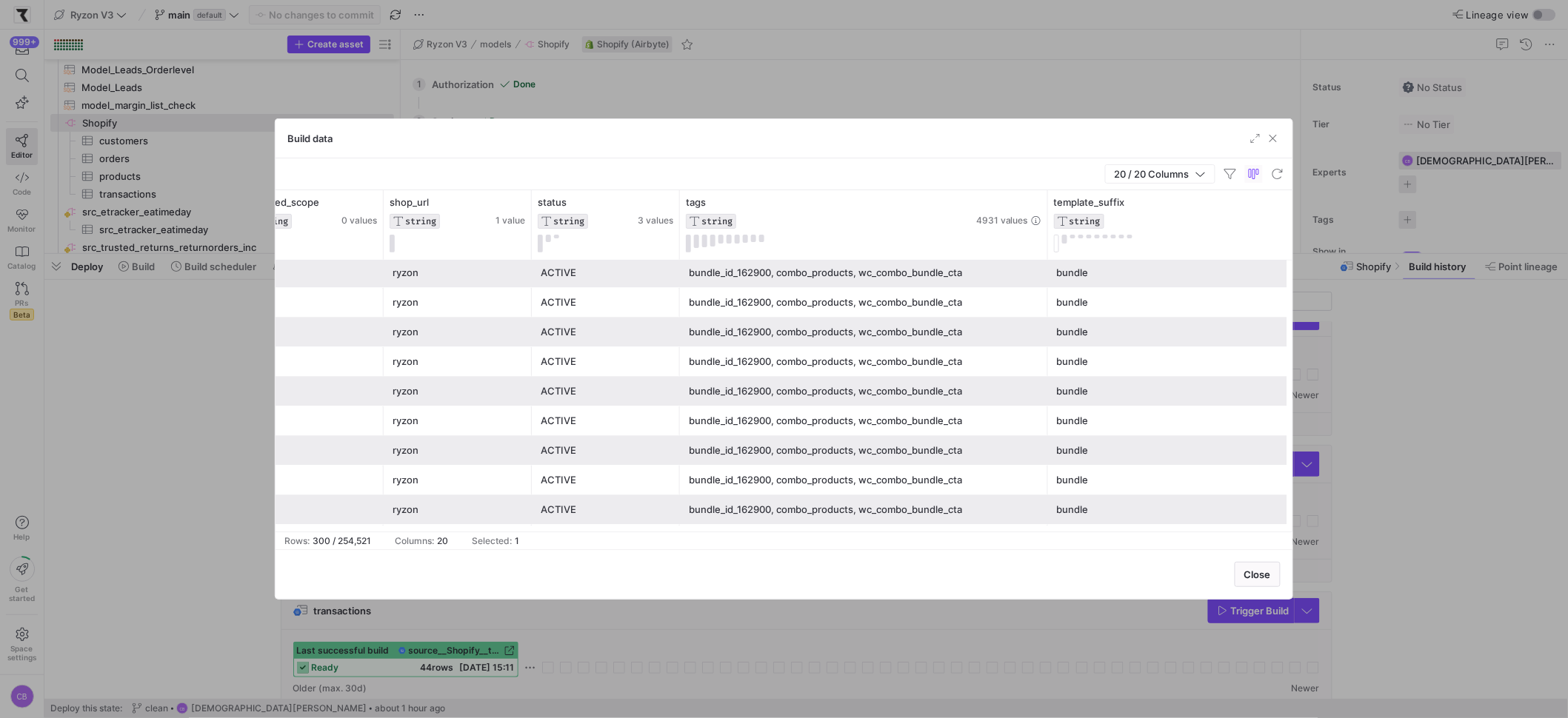
click at [885, 453] on div "bundle_id_162900, combo_products, wc_combo_bundle_cta" at bounding box center [864, 451] width 350 height 29
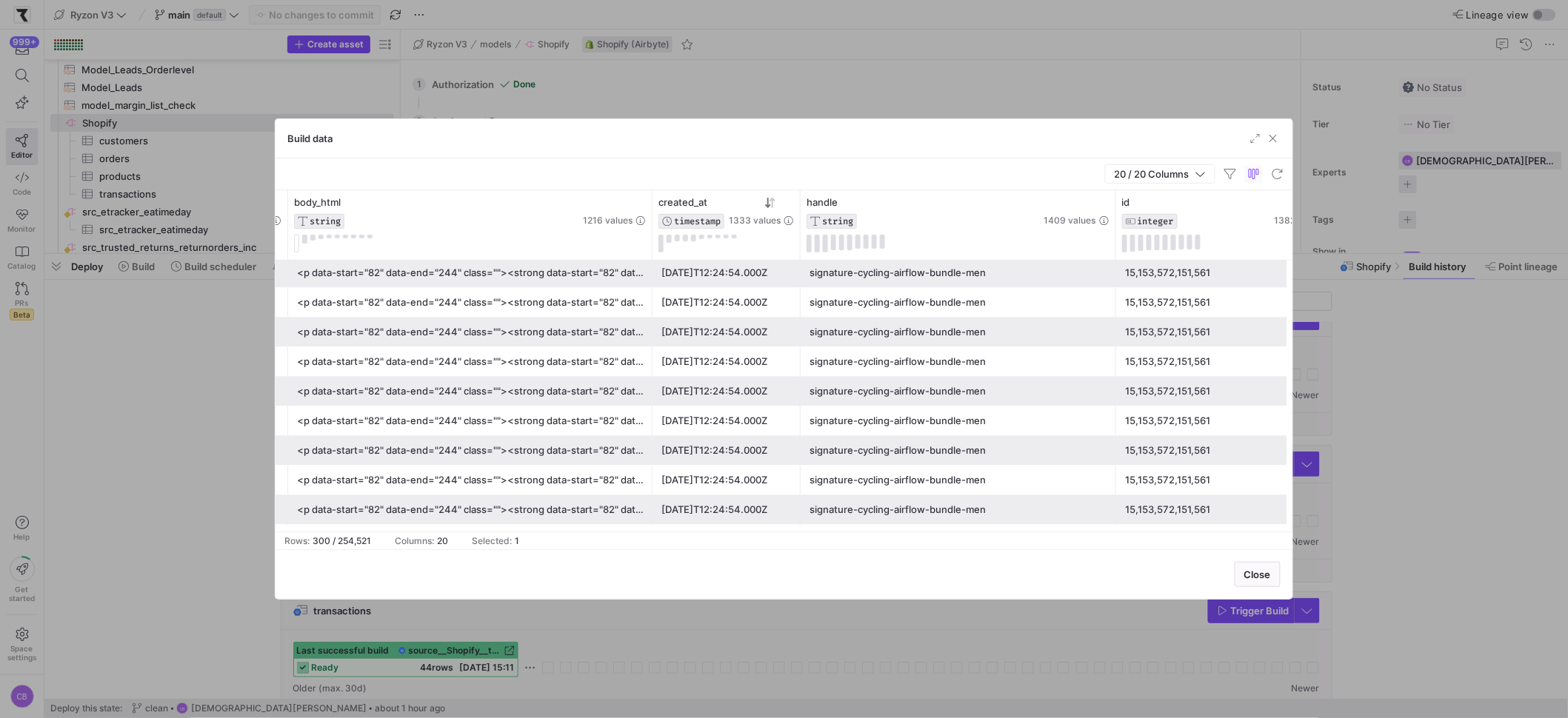
drag, startPoint x: 643, startPoint y: 233, endPoint x: 902, endPoint y: 275, distance: 262.4
click at [902, 275] on div "image STRING 0 values id INTEGER 1382 values handle STRING 1409 values created_…" at bounding box center [783, 361] width 1017 height 342
click at [564, 423] on div "<p data-start="82" data-end="244" class=""><strong data-start="82" data-end="14…" at bounding box center [470, 421] width 346 height 29
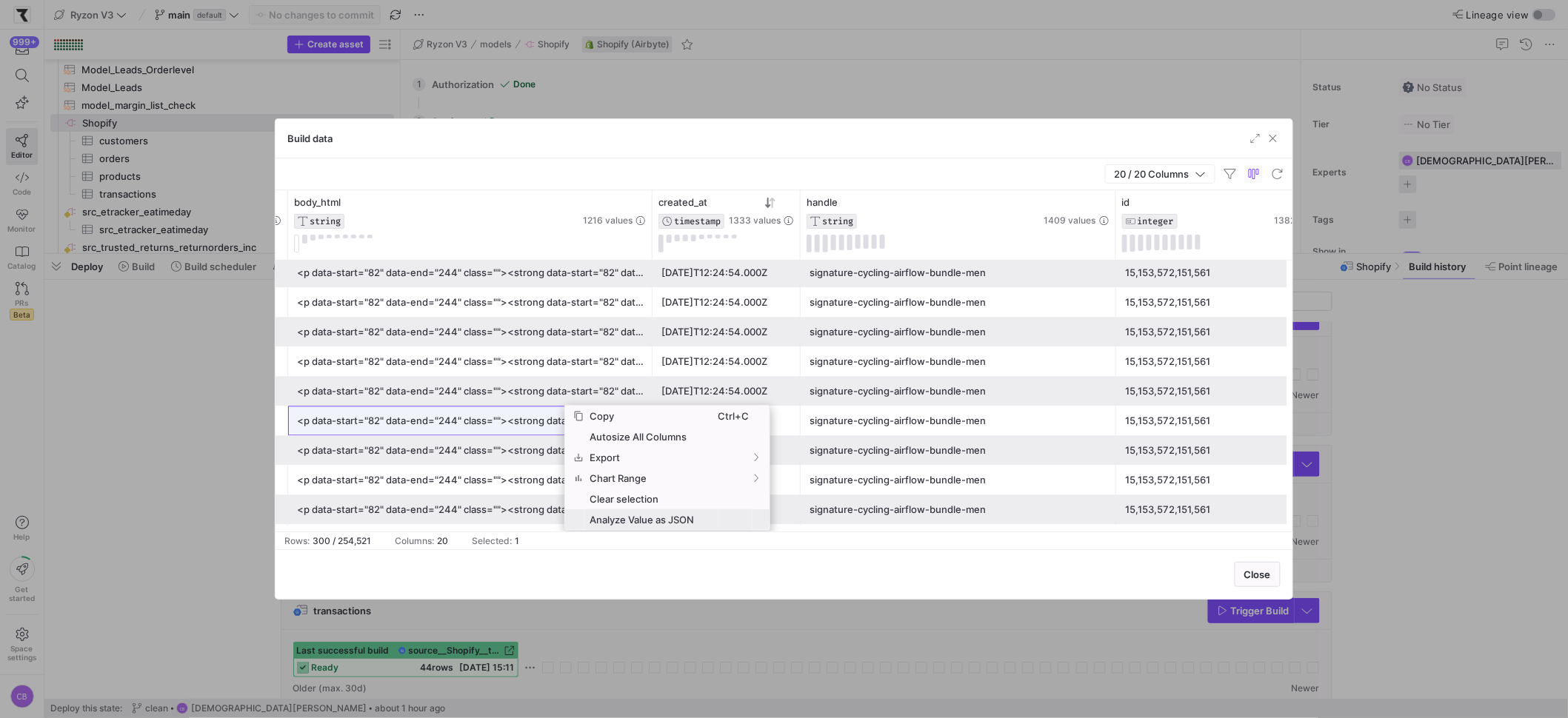
click at [591, 525] on span "Analyze Value as JSON" at bounding box center [651, 519] width 134 height 21
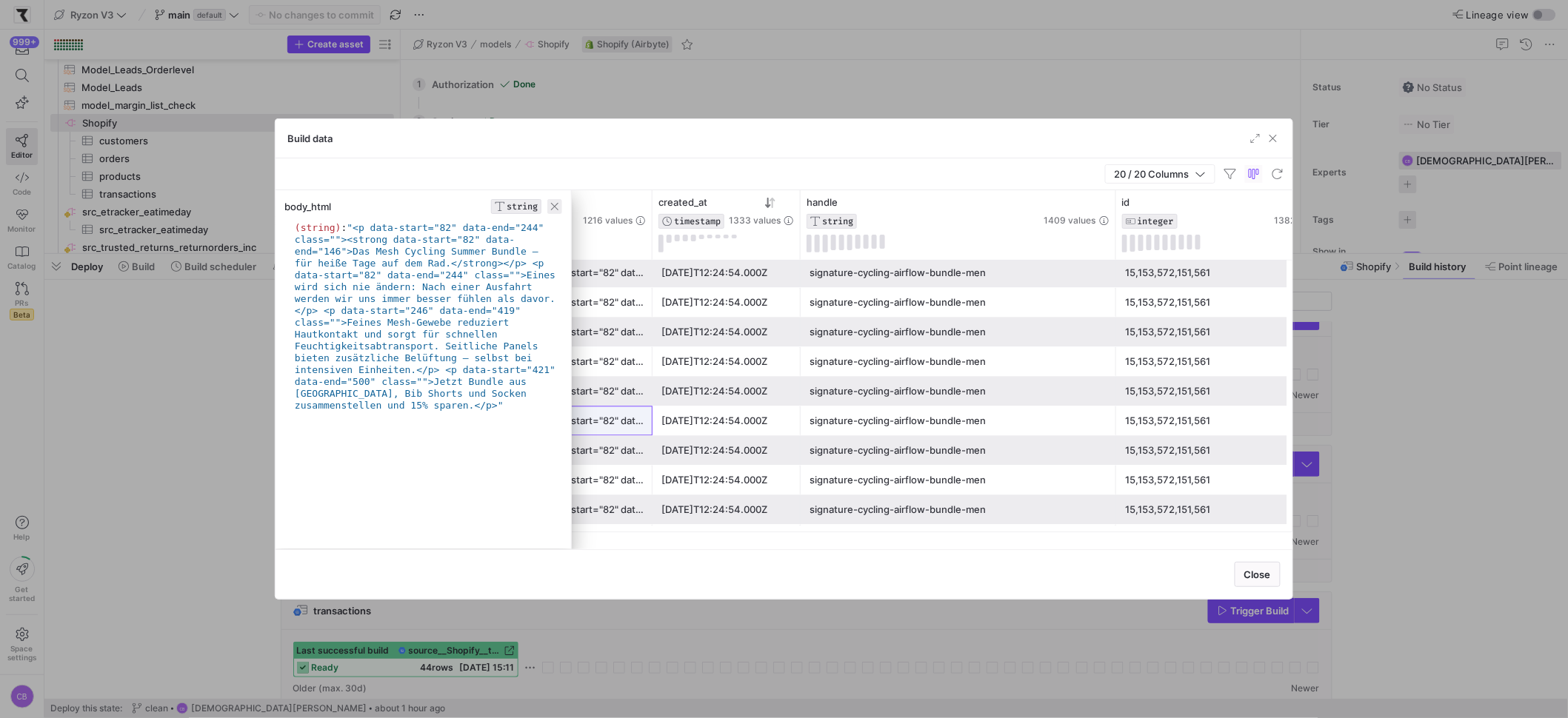
click at [554, 203] on span "button" at bounding box center [554, 206] width 15 height 15
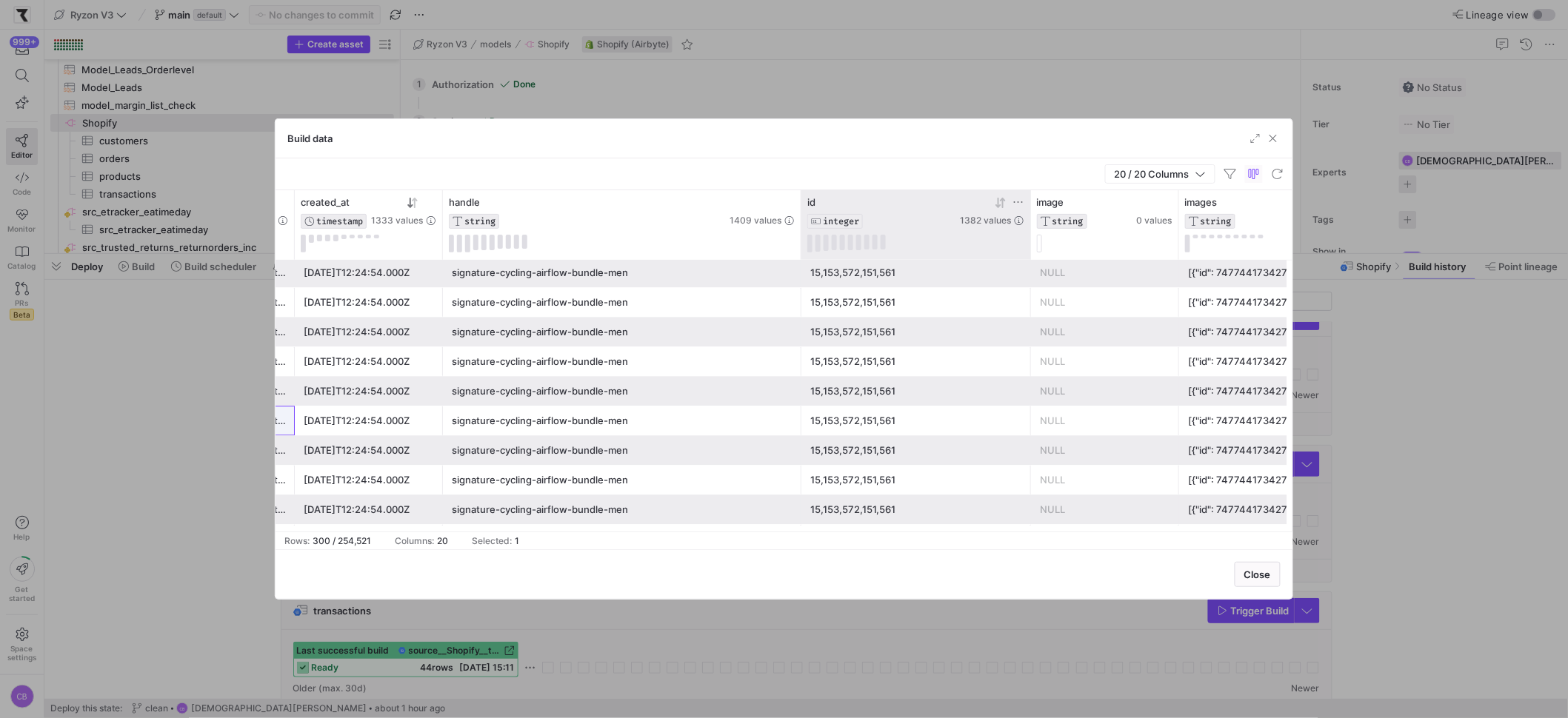
drag, startPoint x: 755, startPoint y: 215, endPoint x: 903, endPoint y: 250, distance: 152.1
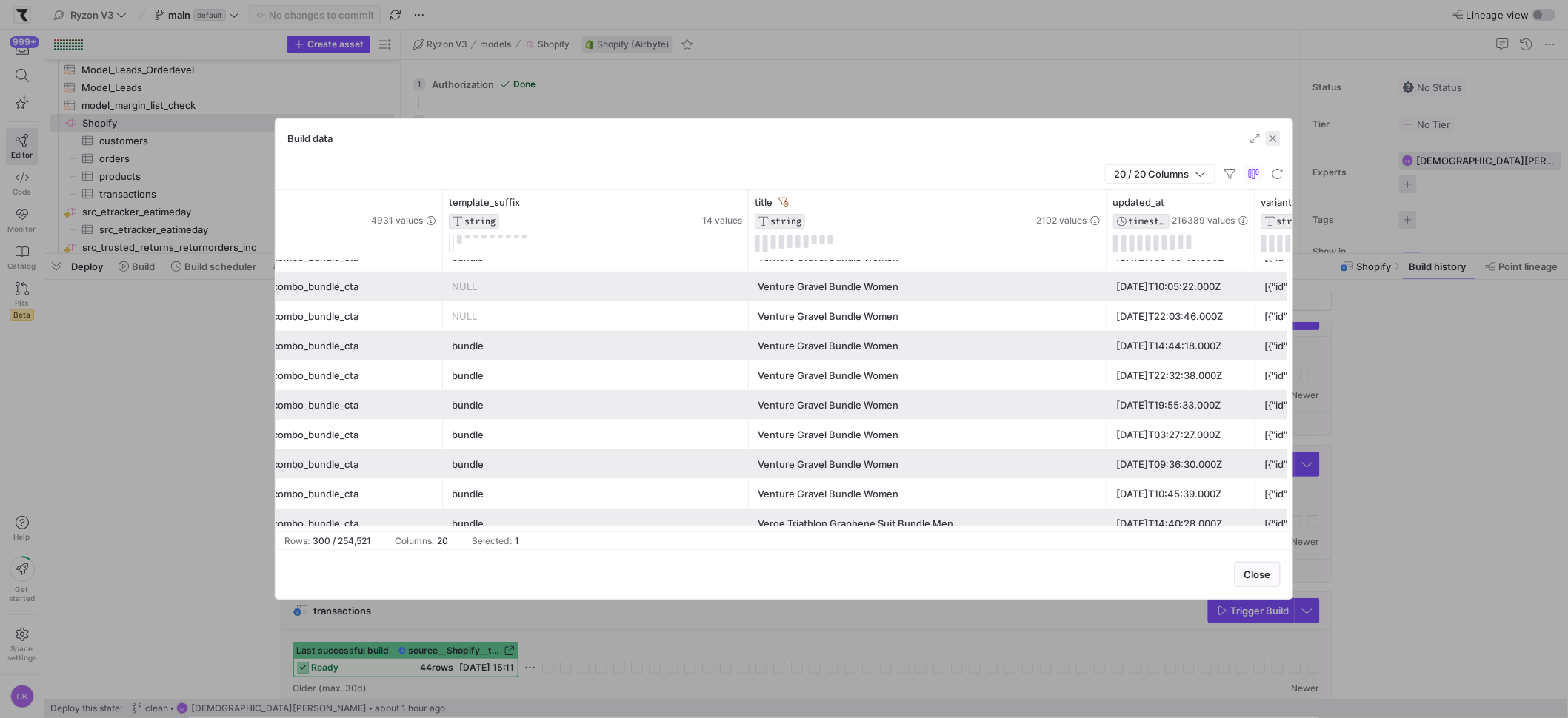
click at [1272, 138] on span "button" at bounding box center [1273, 138] width 15 height 15
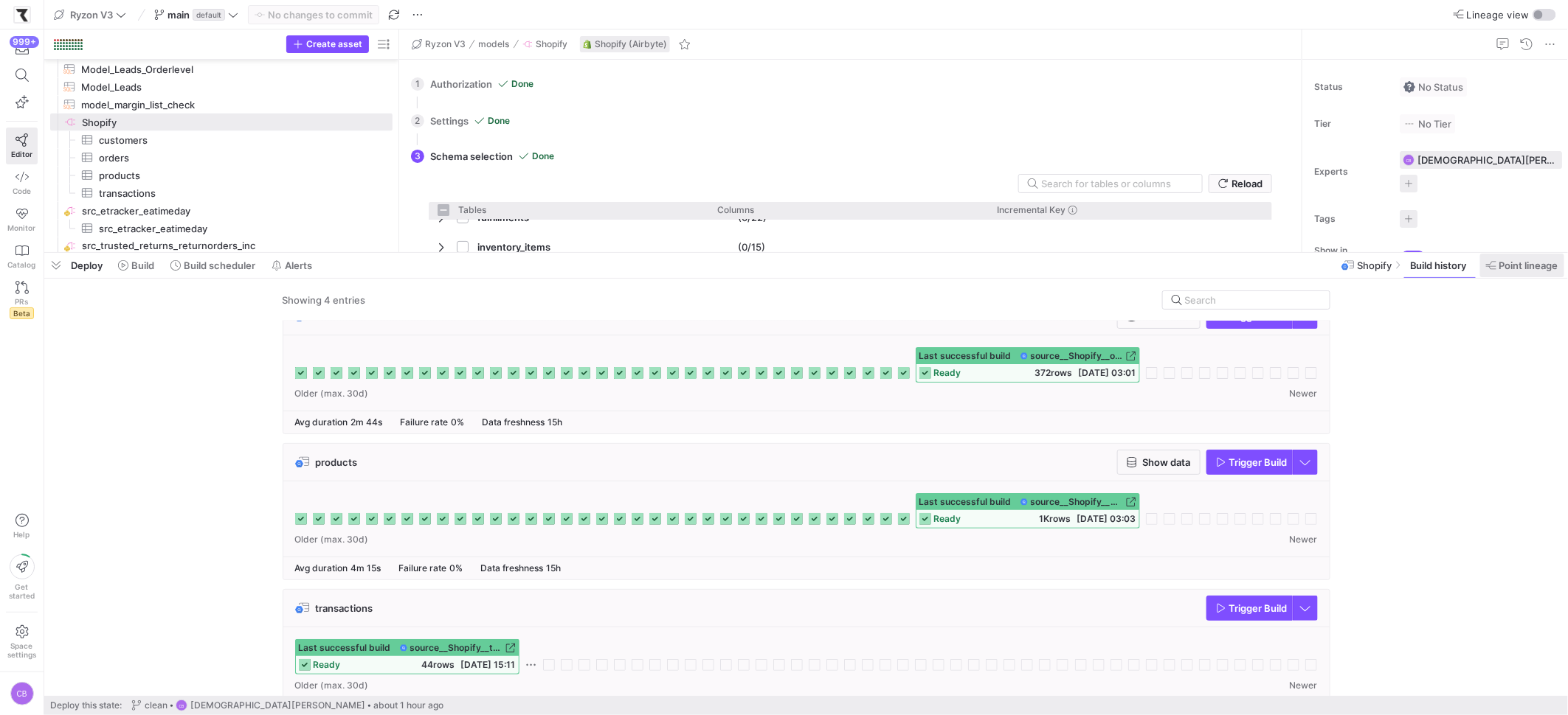
click at [1521, 267] on span "Point lineage" at bounding box center [1528, 265] width 59 height 12
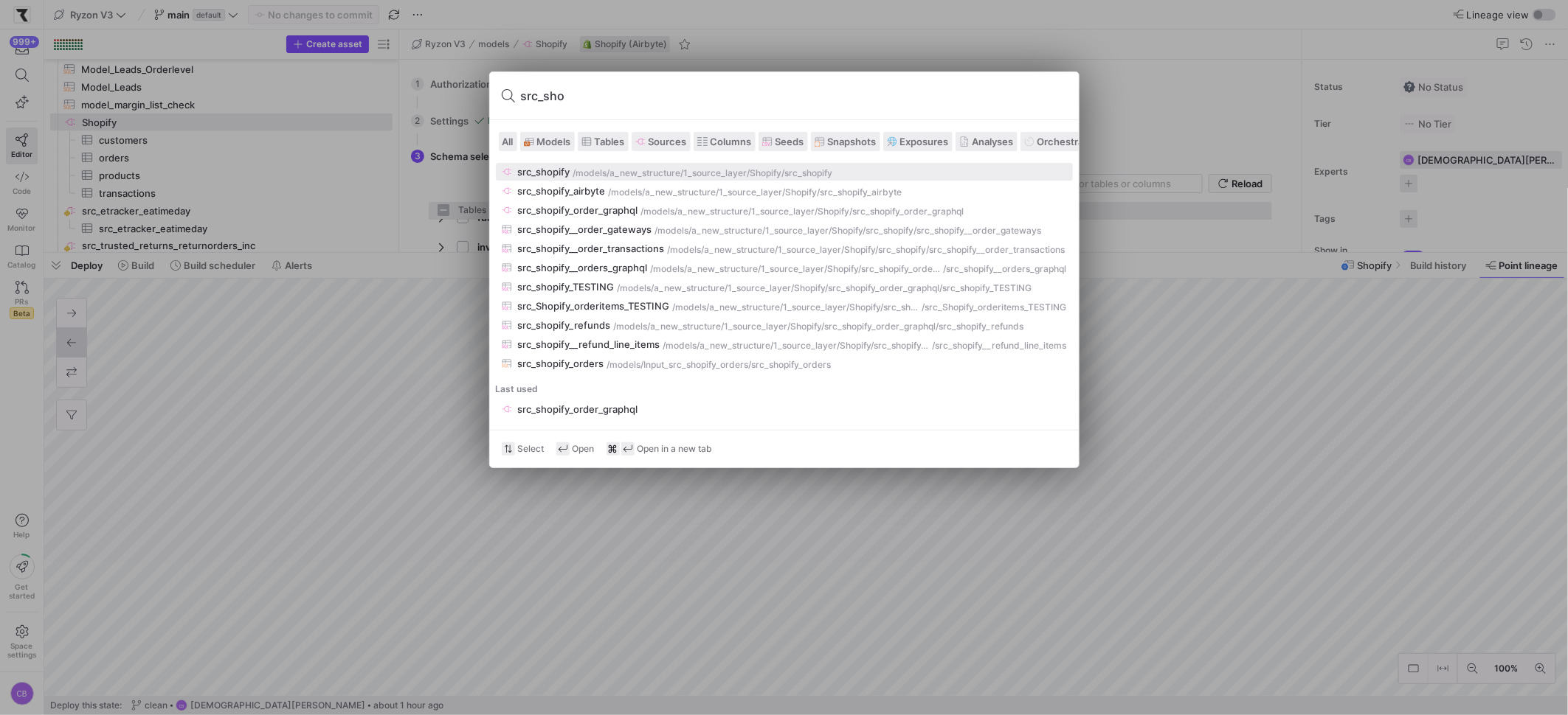
type input "src_sho"
click at [558, 145] on span "Models" at bounding box center [554, 141] width 34 height 12
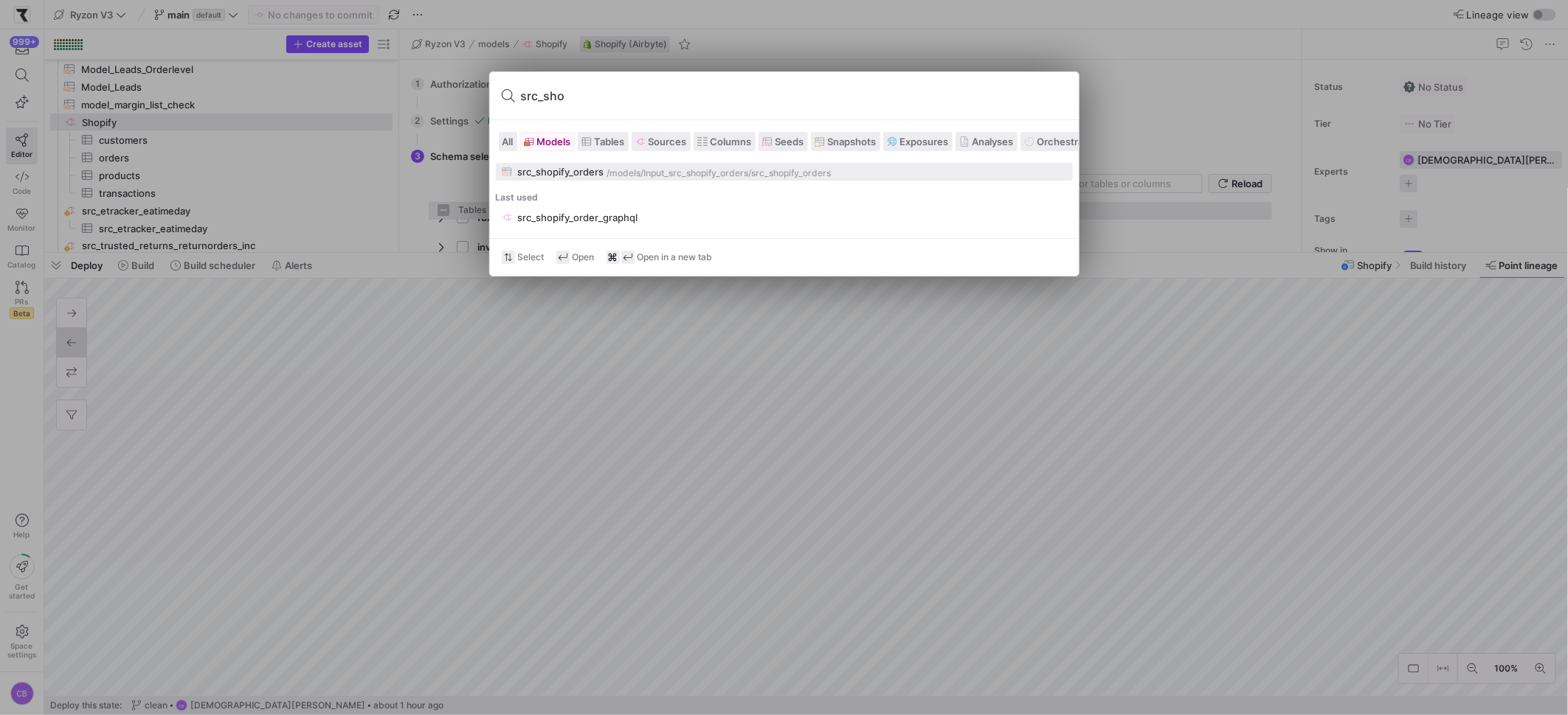
click at [570, 171] on div "src_shopify_orders" at bounding box center [561, 172] width 86 height 12
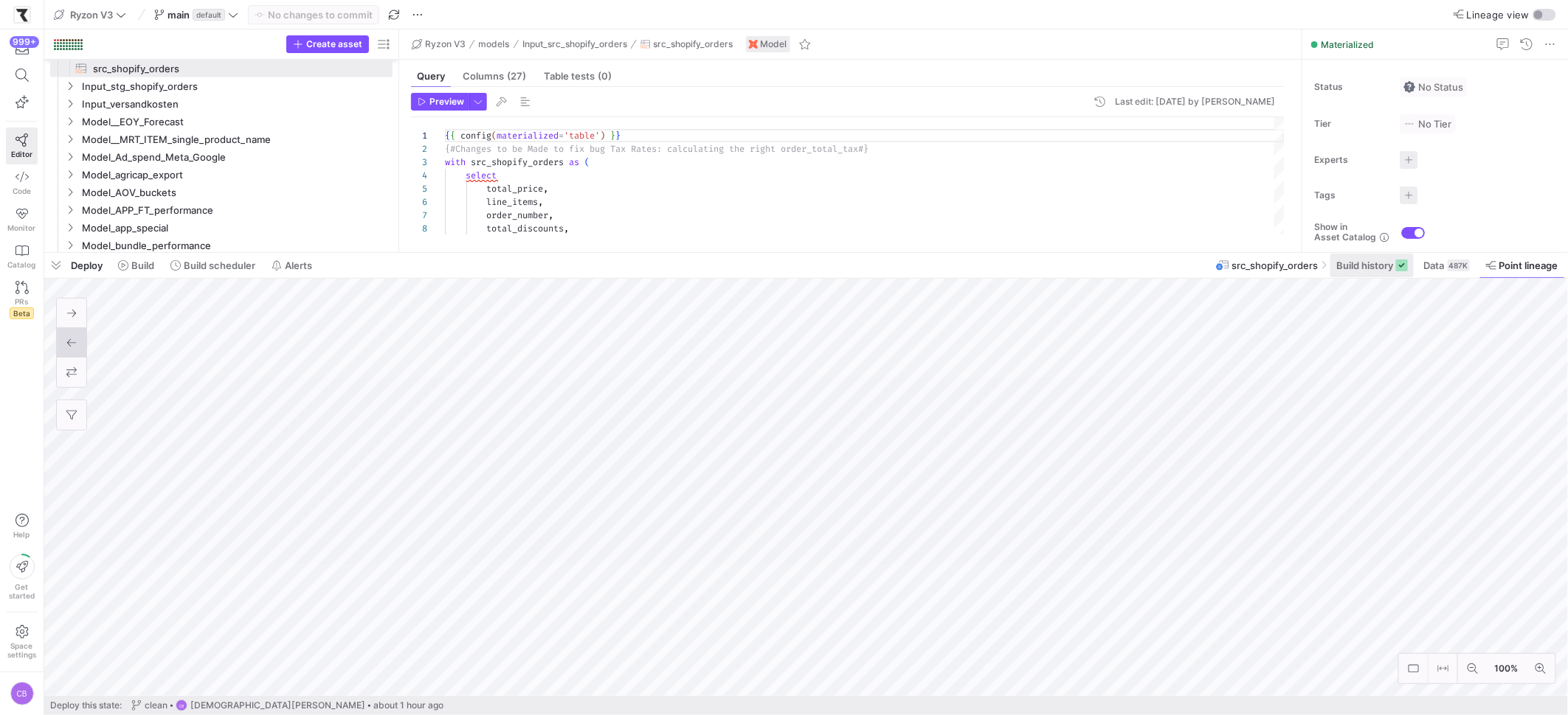
click at [1378, 268] on span "Build history" at bounding box center [1365, 265] width 57 height 12
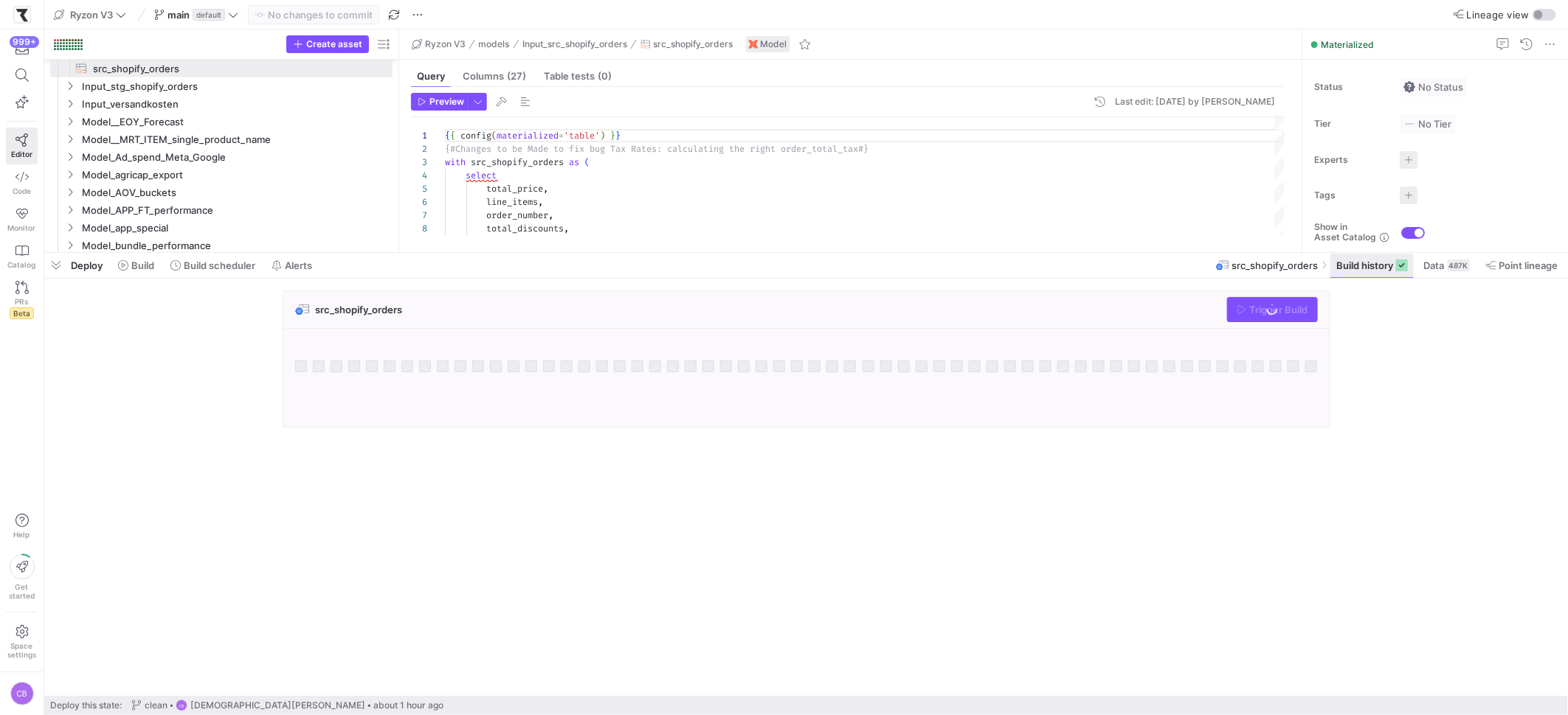
click at [1372, 268] on span "Build history" at bounding box center [1365, 265] width 57 height 12
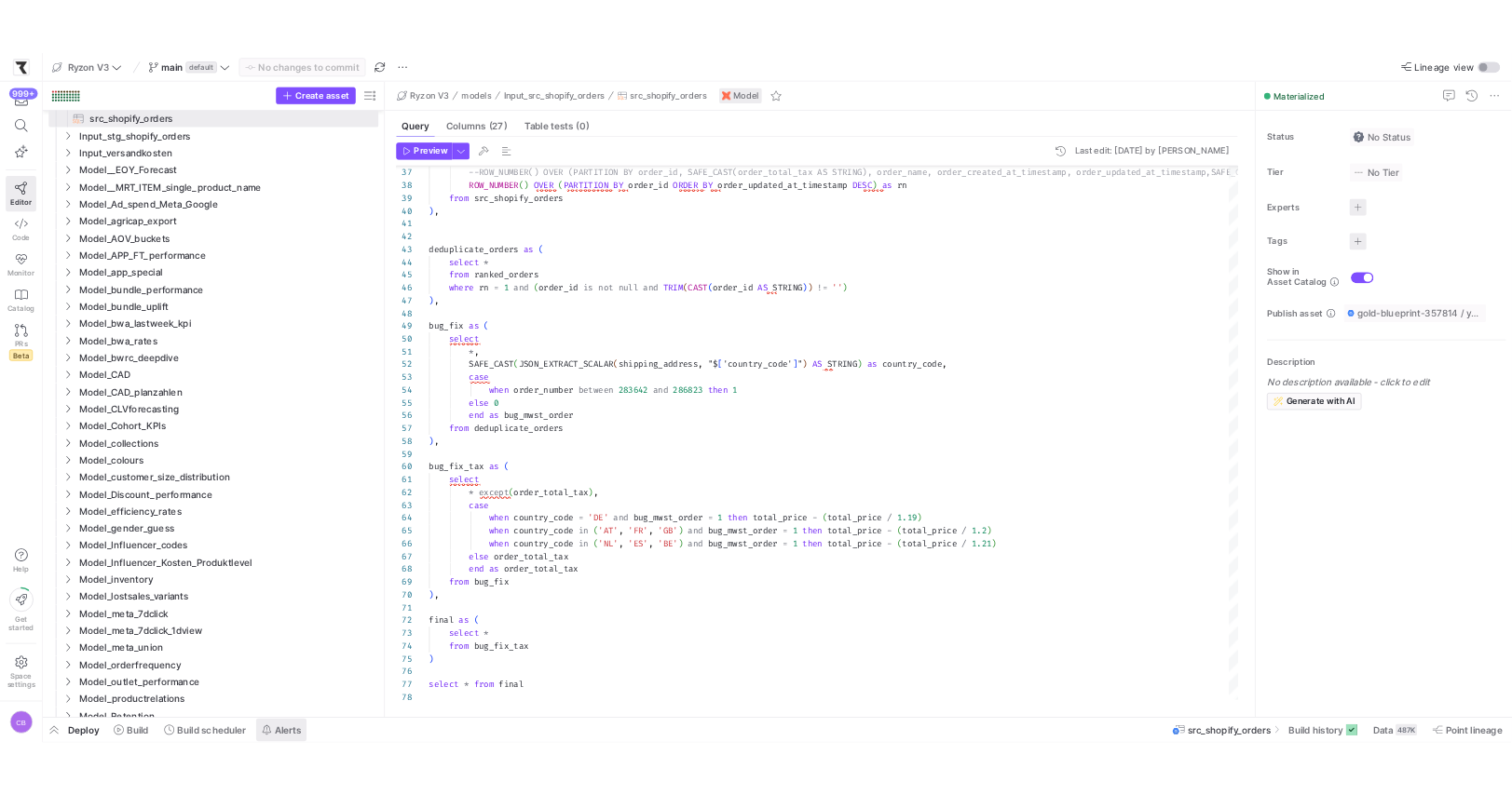
scroll to position [167, 0]
